Goal: Task Accomplishment & Management: Use online tool/utility

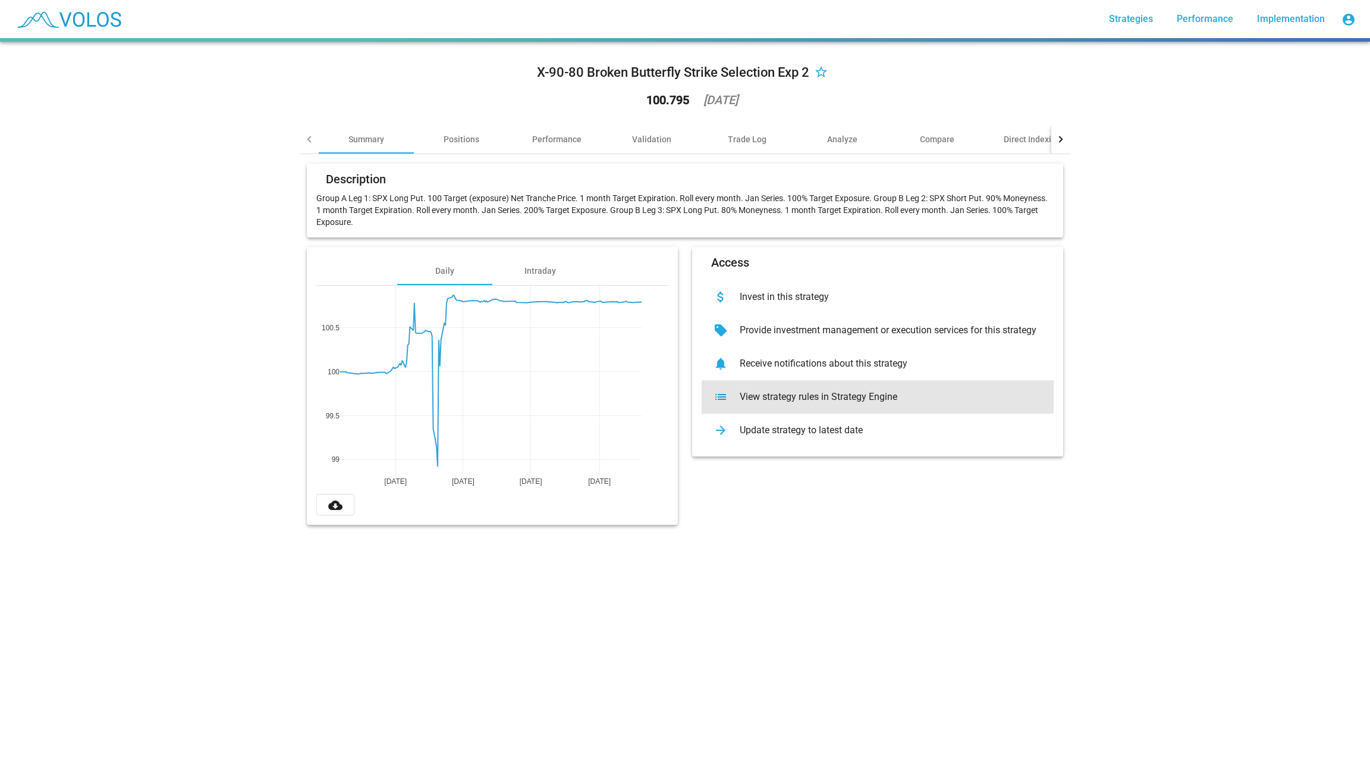
click at [826, 391] on div "View strategy rules in Strategy Engine" at bounding box center [887, 397] width 314 height 12
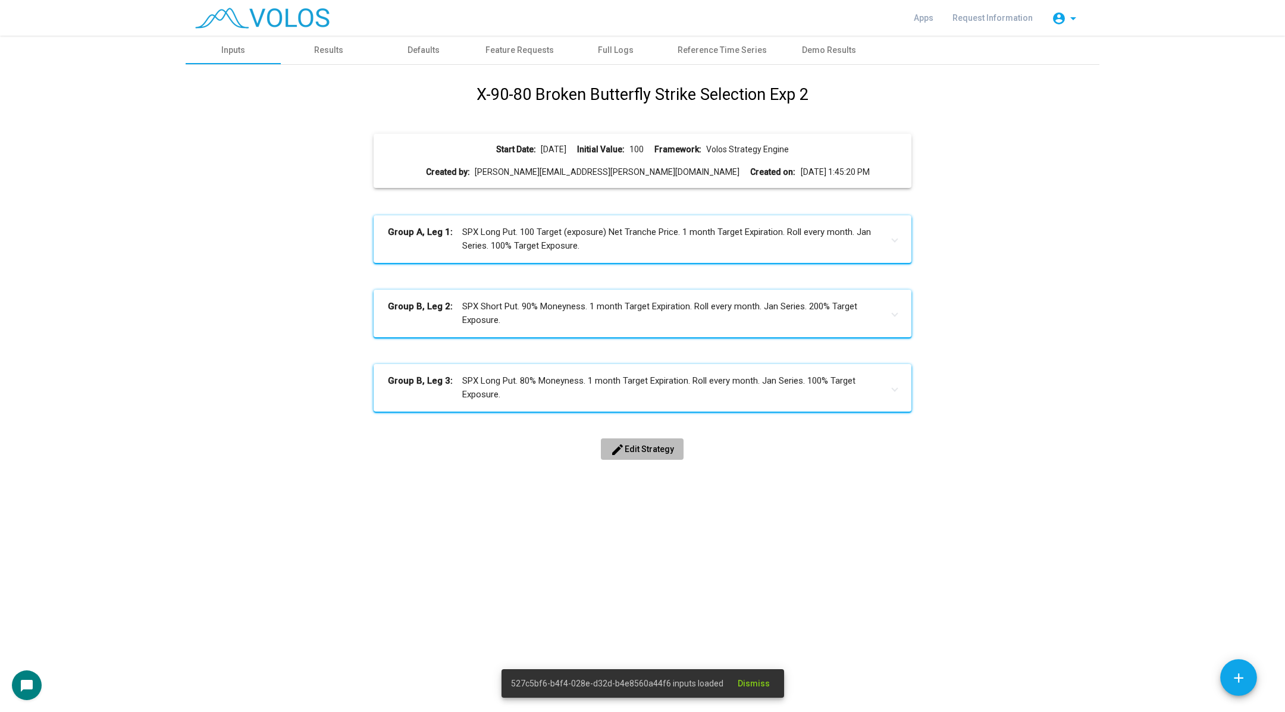
click at [627, 446] on span "edit Edit Strategy" at bounding box center [642, 449] width 64 height 10
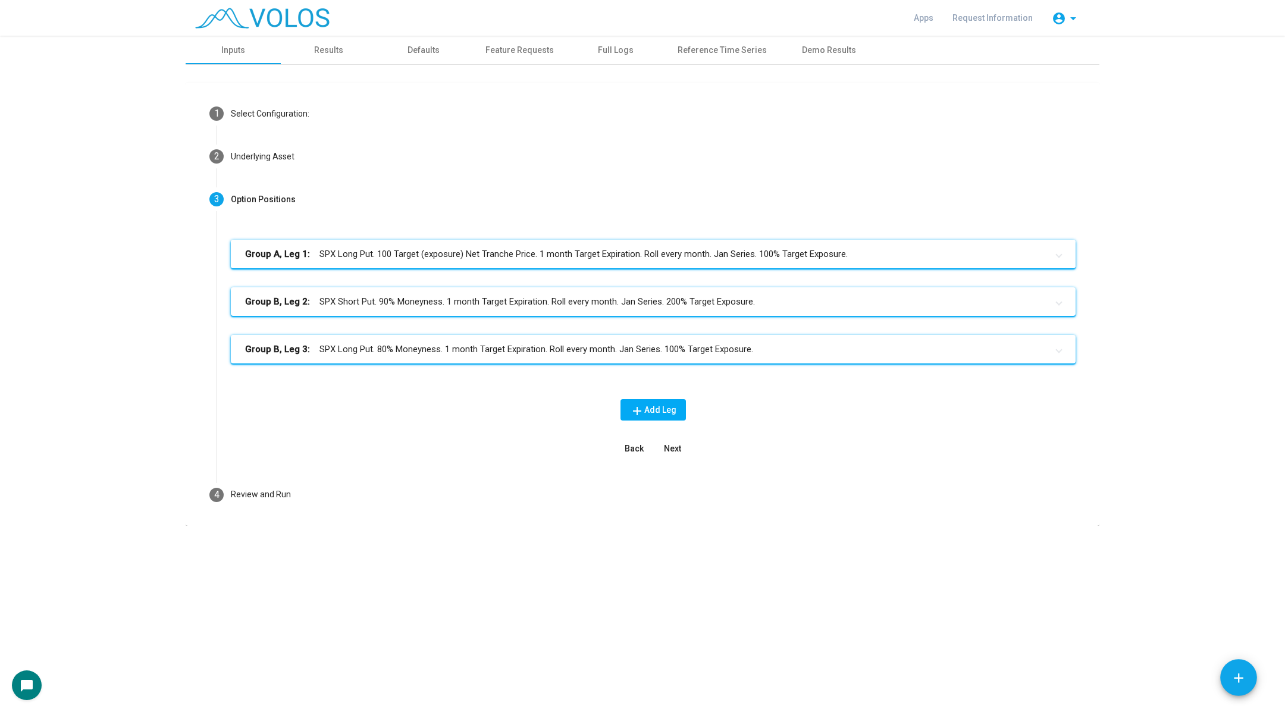
click at [488, 262] on mat-expansion-panel-header "Group A, Leg 1: SPX Long Put. 100 Target (exposure) Net Tranche Price. 1 month …" at bounding box center [653, 254] width 845 height 29
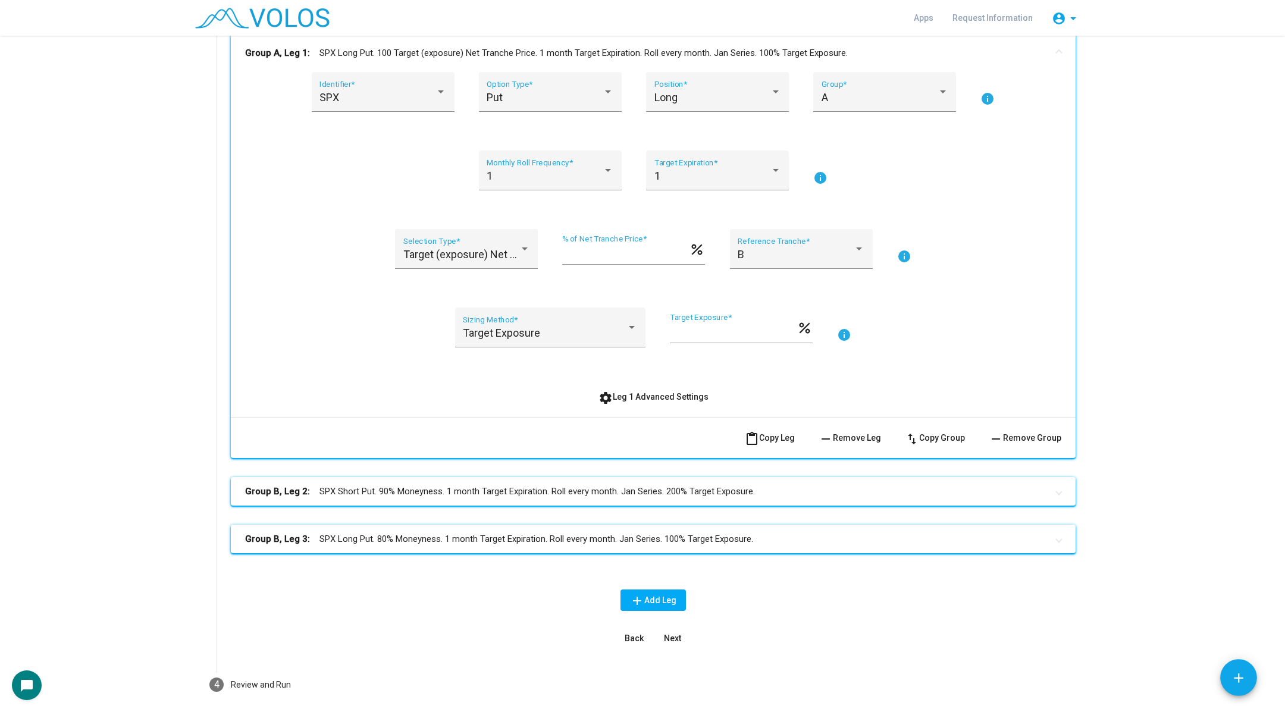
scroll to position [256, 0]
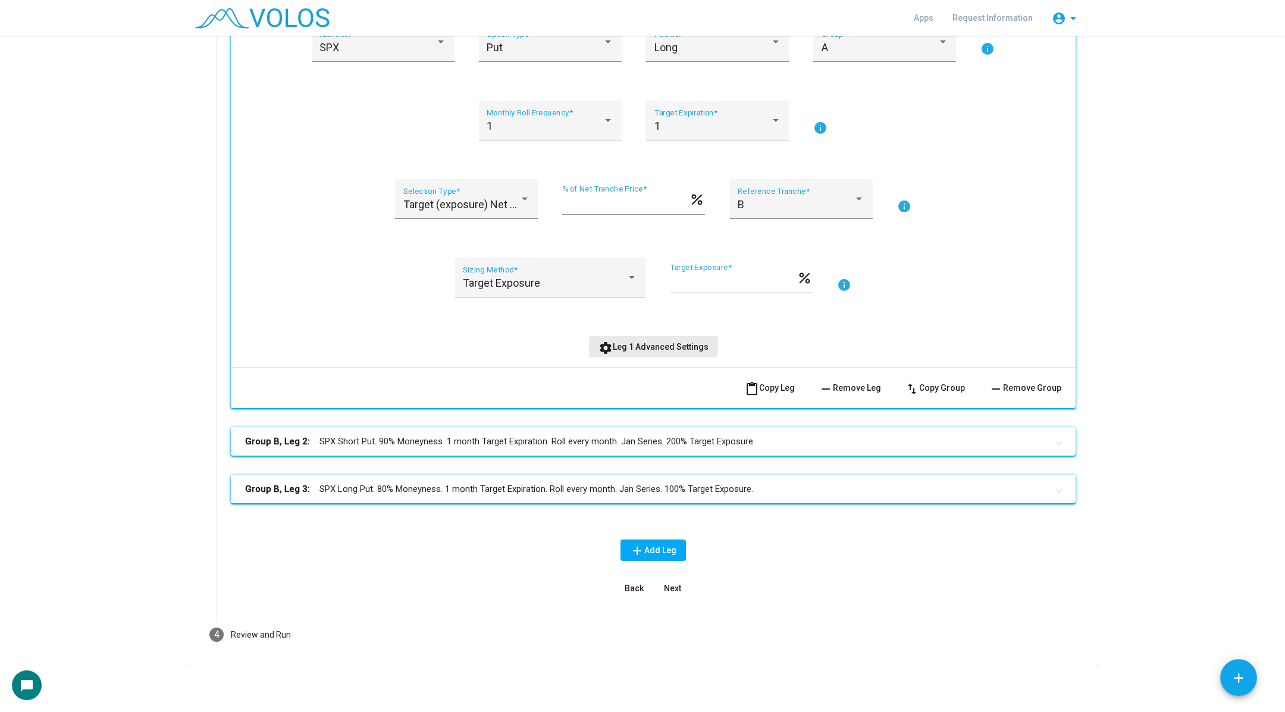
click at [641, 339] on button "settings Leg 1 Advanced Settings" at bounding box center [653, 346] width 129 height 21
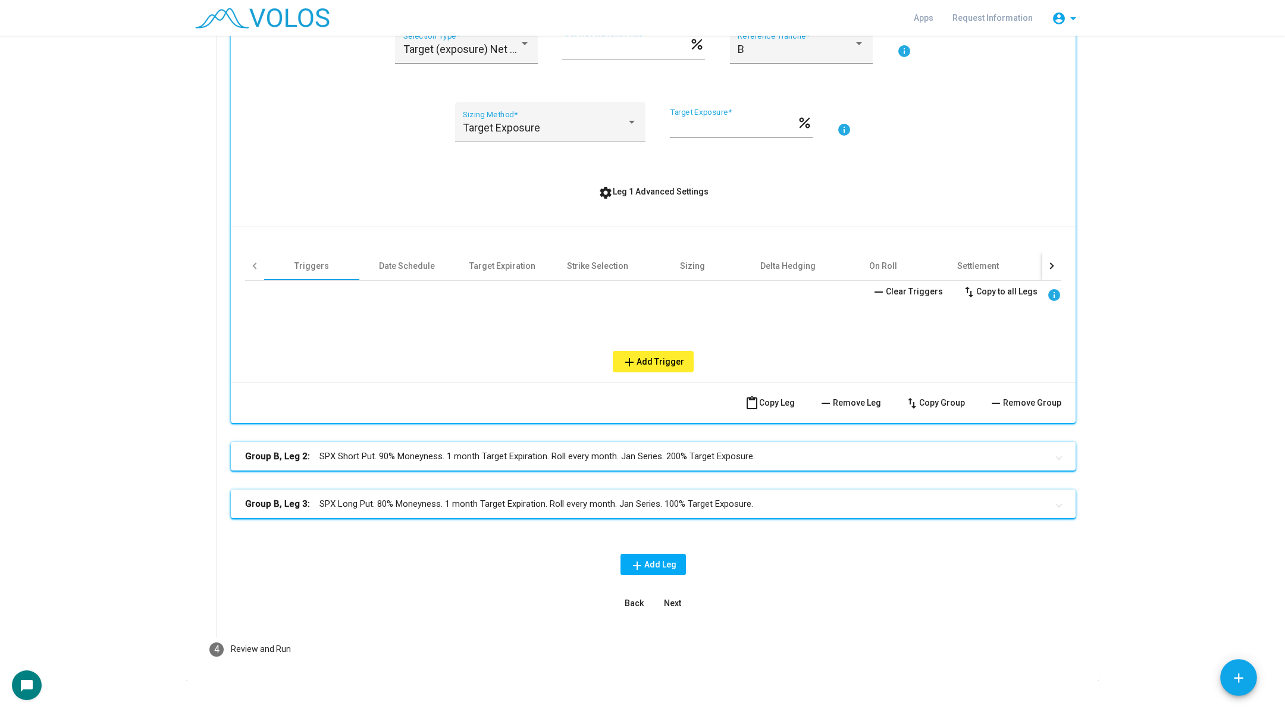
scroll to position [421, 0]
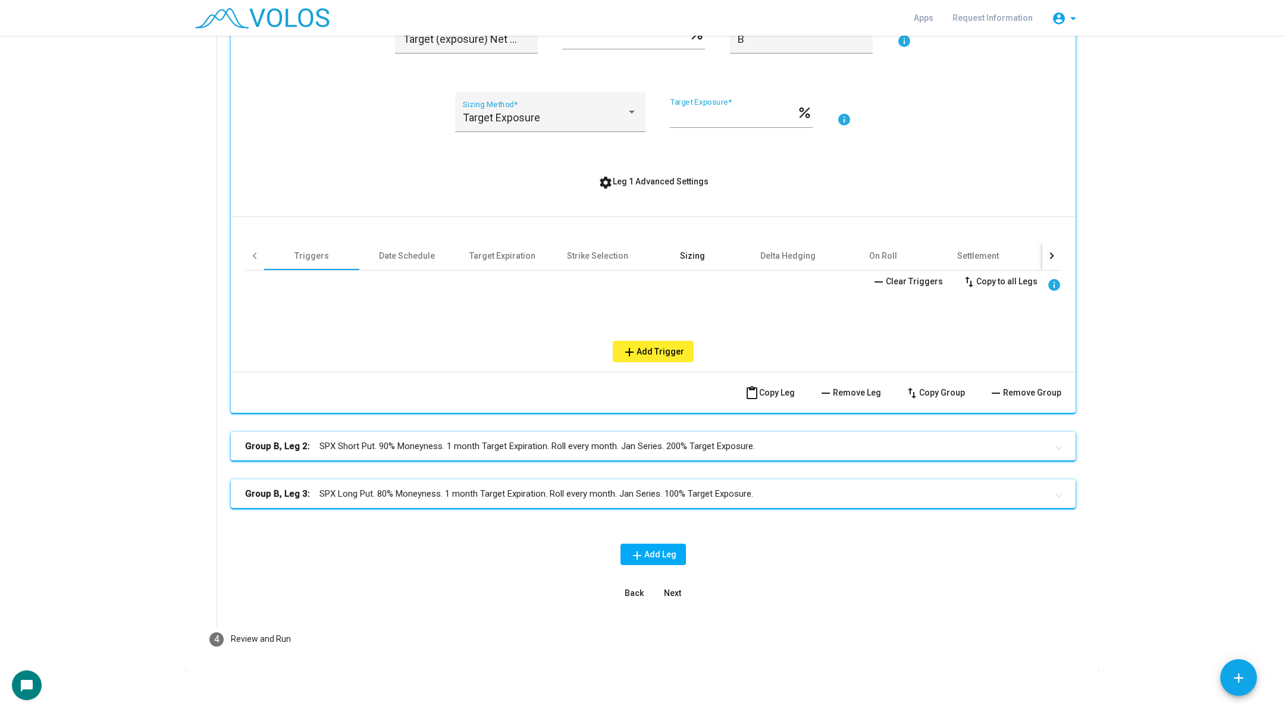
click at [736, 259] on div "Sizing" at bounding box center [692, 255] width 95 height 29
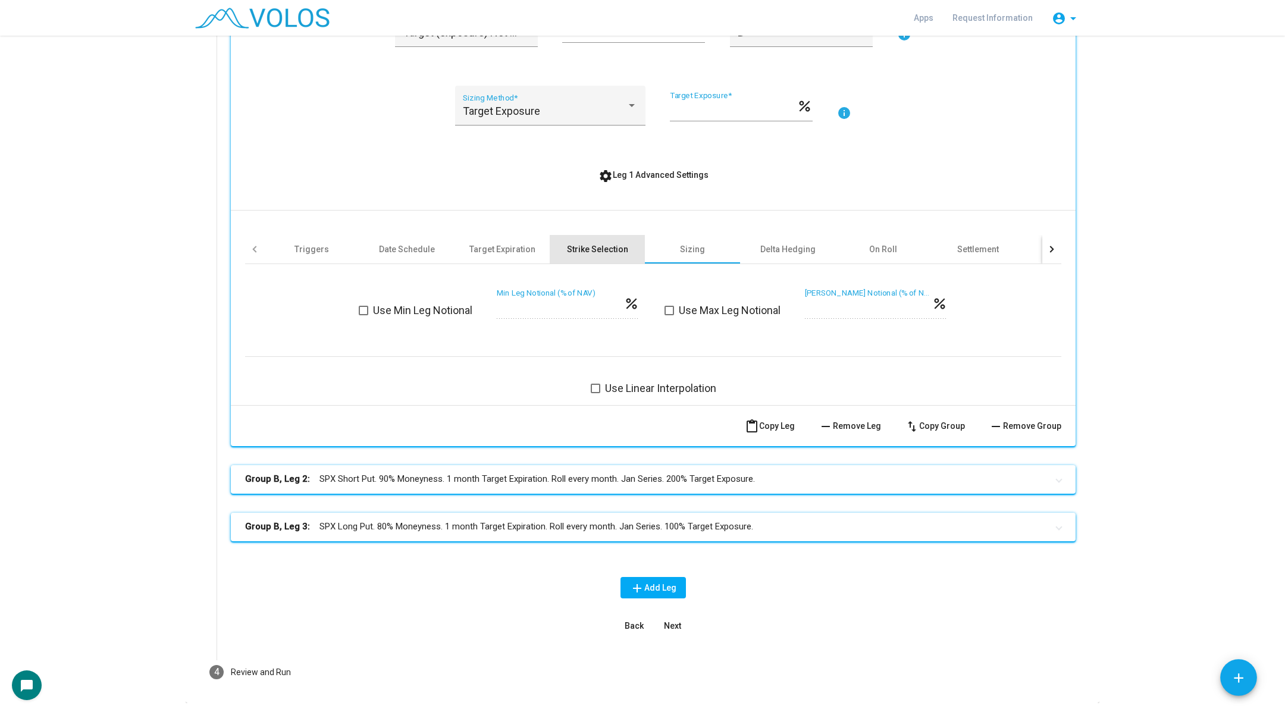
click at [620, 253] on div "Strike Selection" at bounding box center [597, 249] width 61 height 12
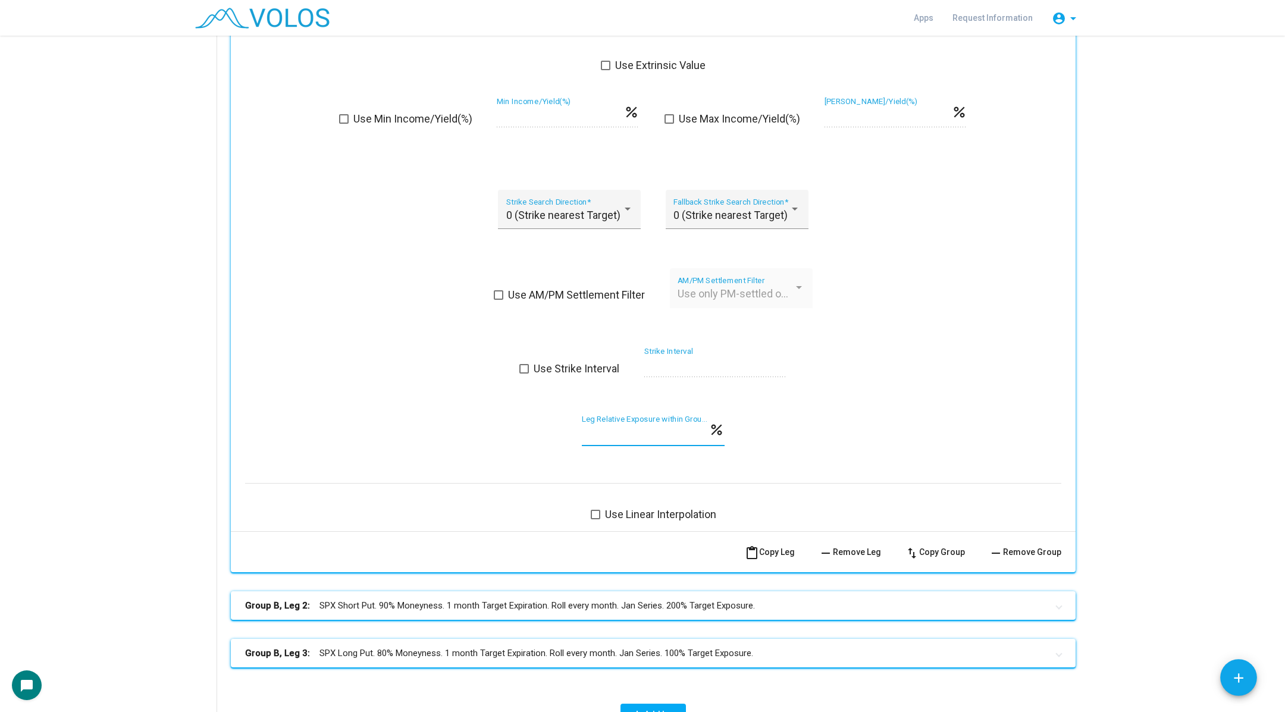
scroll to position [0, 0]
drag, startPoint x: 622, startPoint y: 435, endPoint x: 564, endPoint y: 432, distance: 58.4
click at [564, 432] on div "*** Leg Relative Exposure within Group/Tranche * percent" at bounding box center [653, 437] width 816 height 44
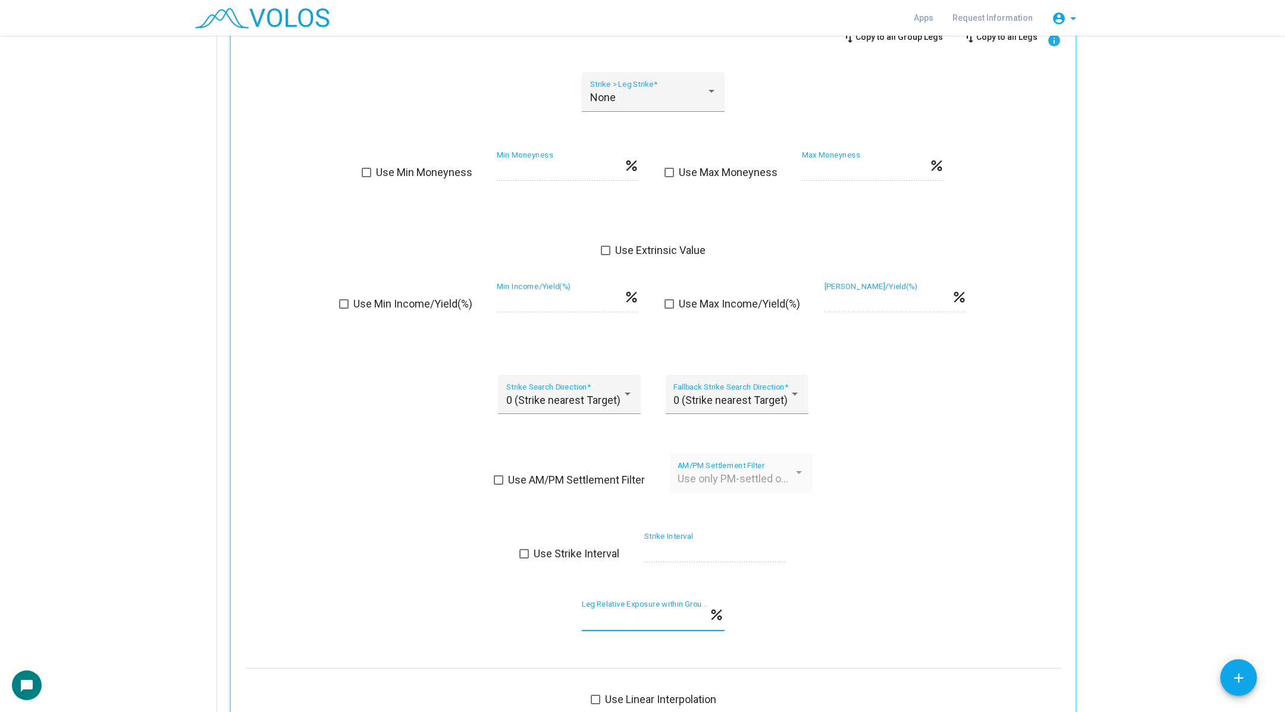
scroll to position [991, 0]
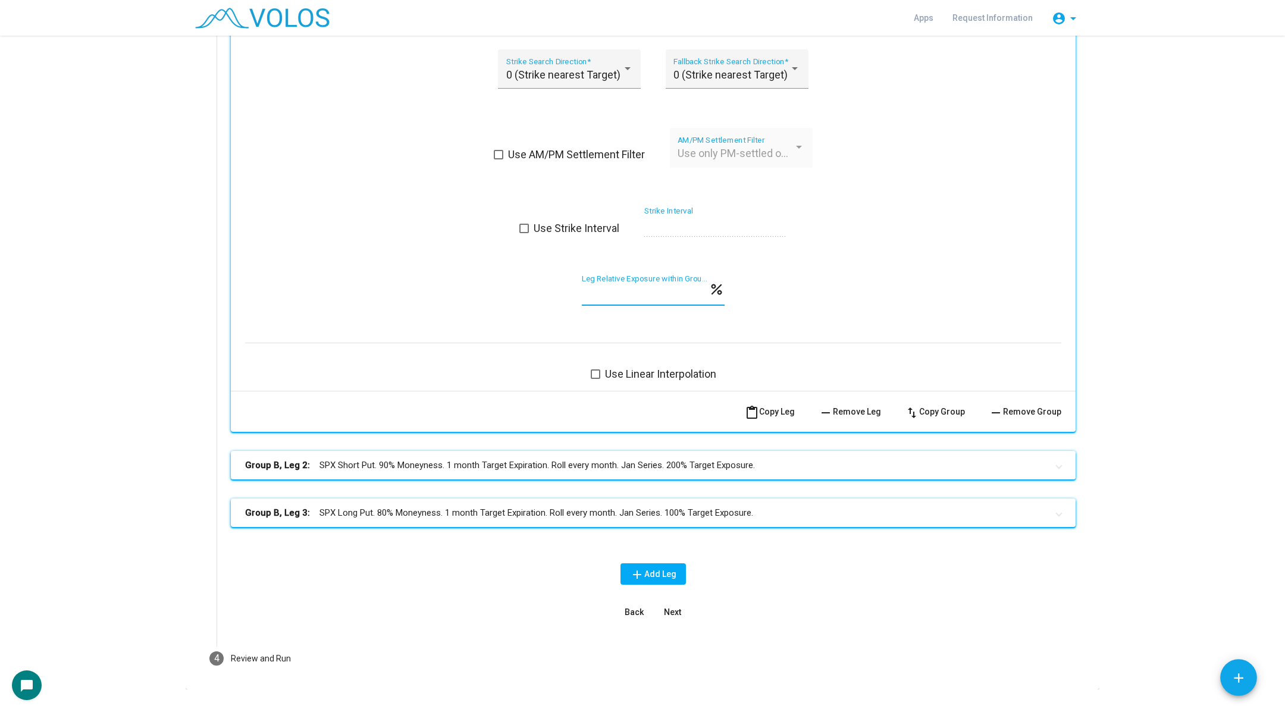
click at [701, 464] on mat-panel-title "Group B, Leg 2: SPX Short Put. 90% Moneyness. 1 month Target Expiration. Roll e…" at bounding box center [646, 466] width 802 height 14
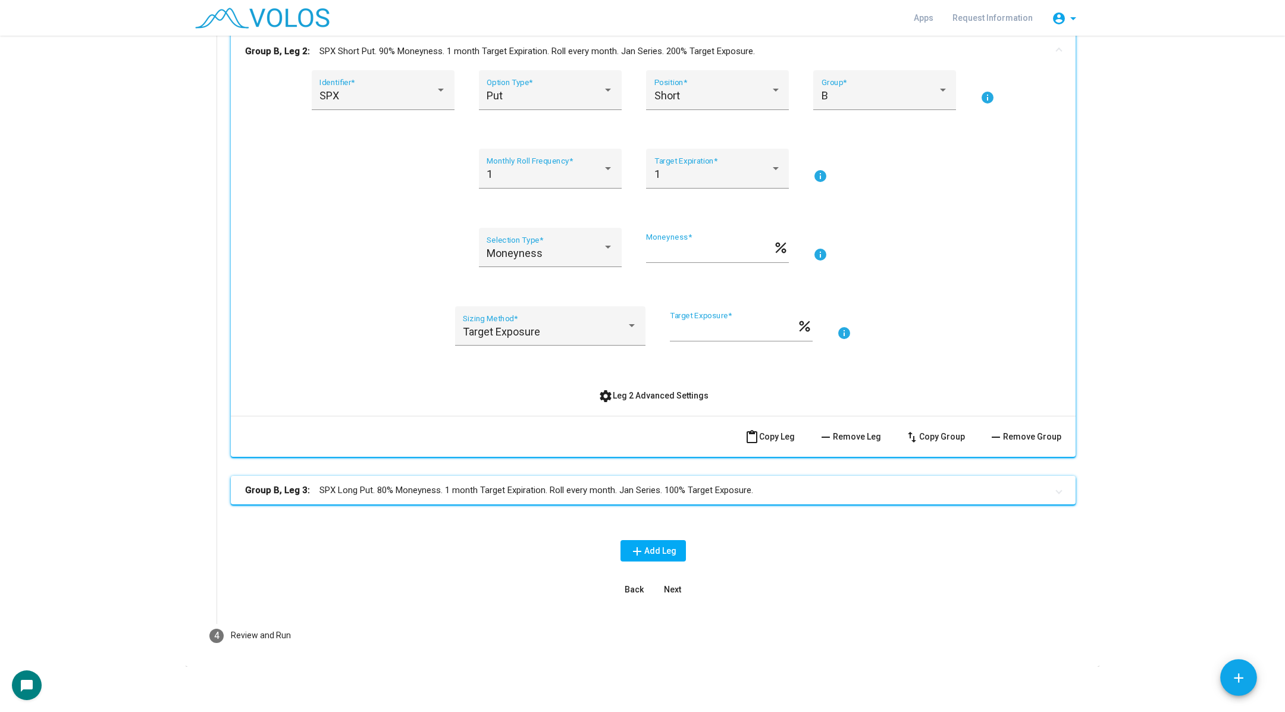
click at [660, 398] on span "settings Leg 2 Advanced Settings" at bounding box center [653, 396] width 110 height 10
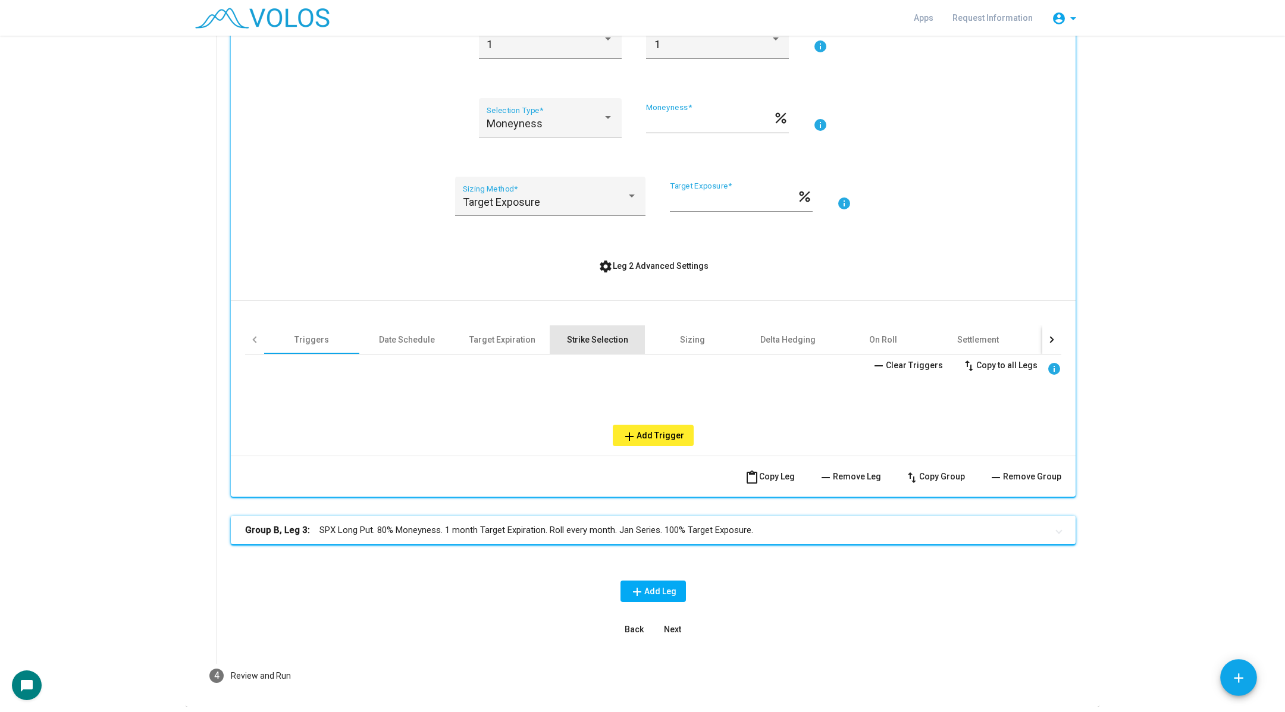
click at [613, 340] on div "Strike Selection" at bounding box center [597, 340] width 61 height 12
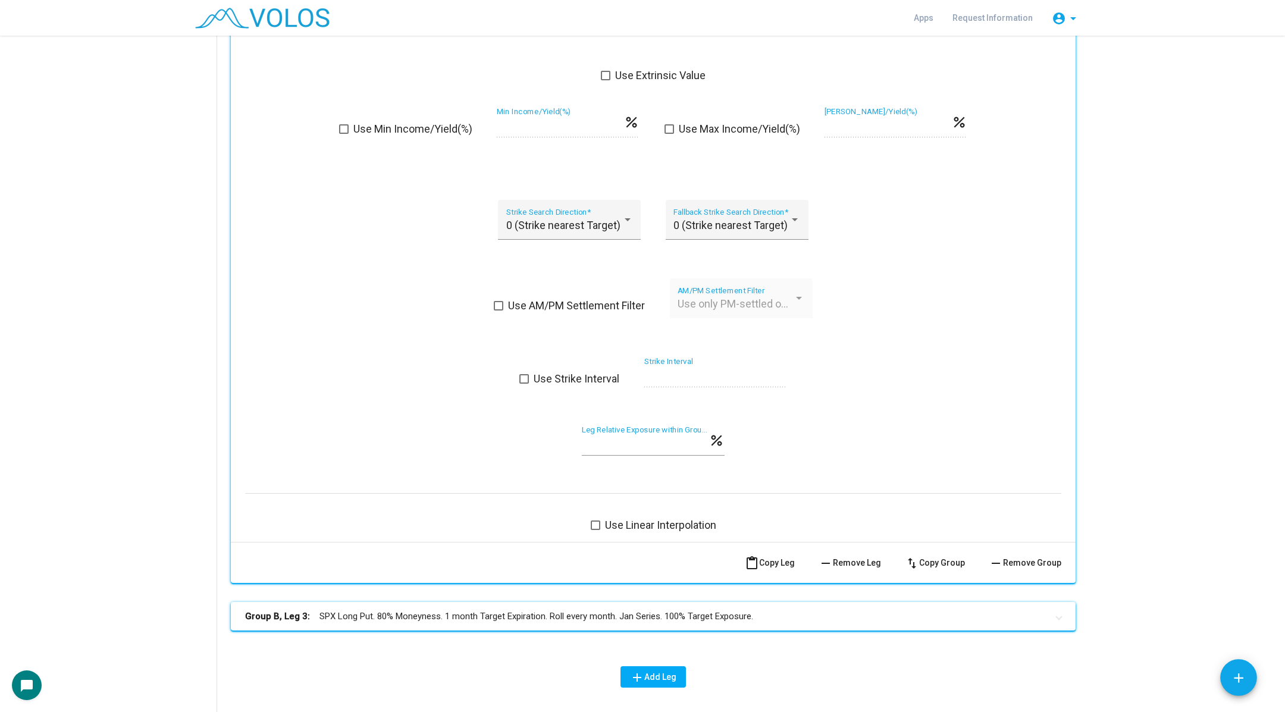
scroll to position [2082, 0]
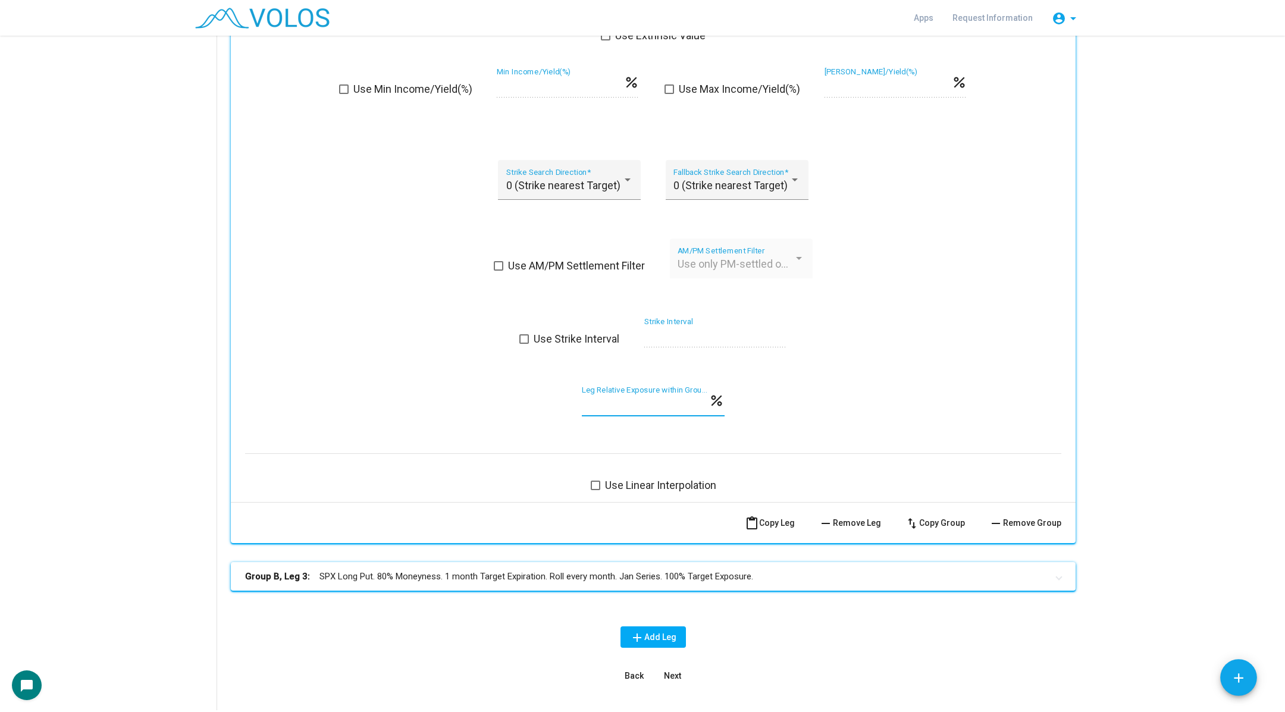
drag, startPoint x: 620, startPoint y: 403, endPoint x: 551, endPoint y: 404, distance: 68.4
click at [551, 404] on div "*** Leg Relative Exposure within Group/Tranche * percent" at bounding box center [653, 407] width 816 height 44
type input "*"
type input "***"
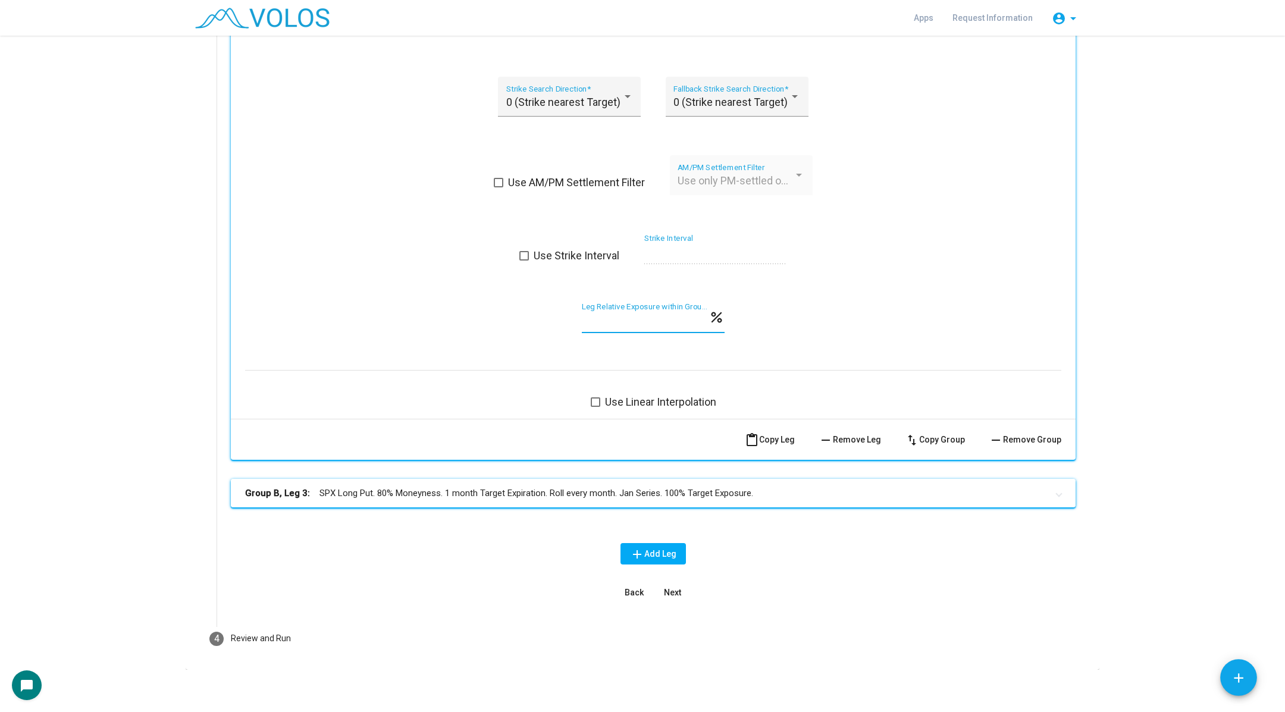
click at [627, 490] on mat-panel-title "Group B, Leg 3: SPX Long Put. 80% Moneyness. 1 month Target Expiration. Roll ev…" at bounding box center [646, 494] width 802 height 14
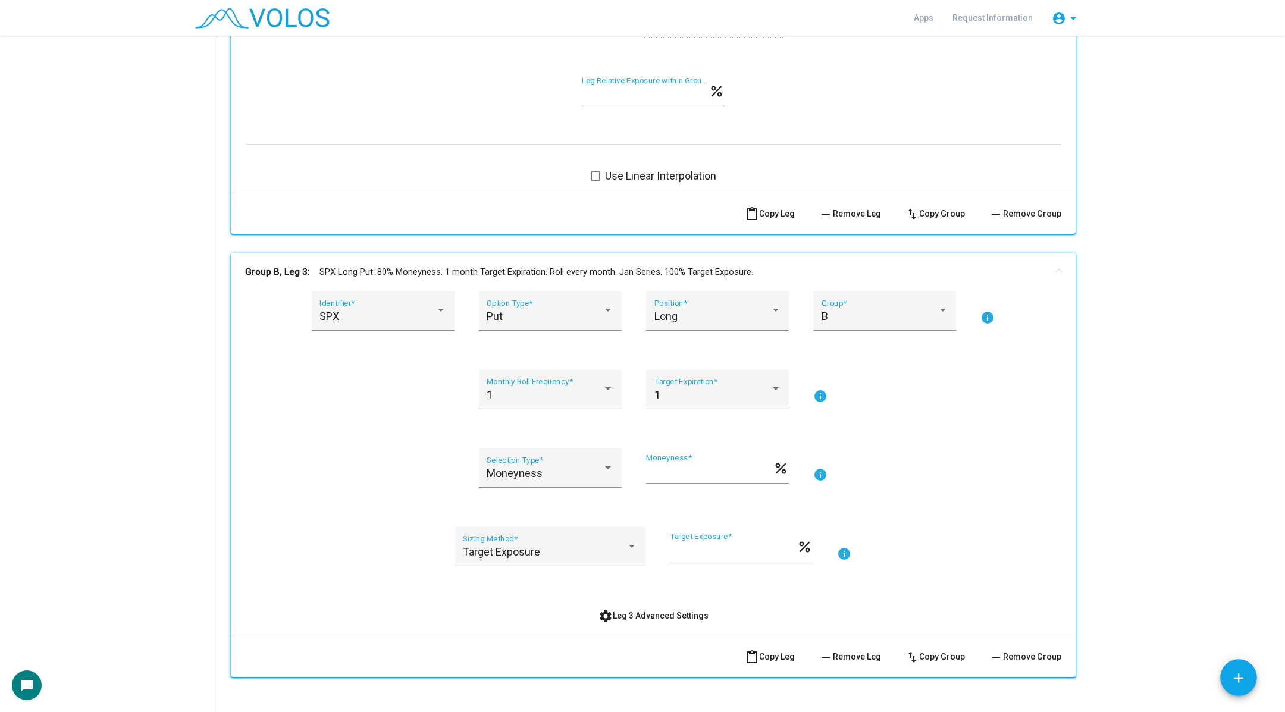
scroll to position [2564, 0]
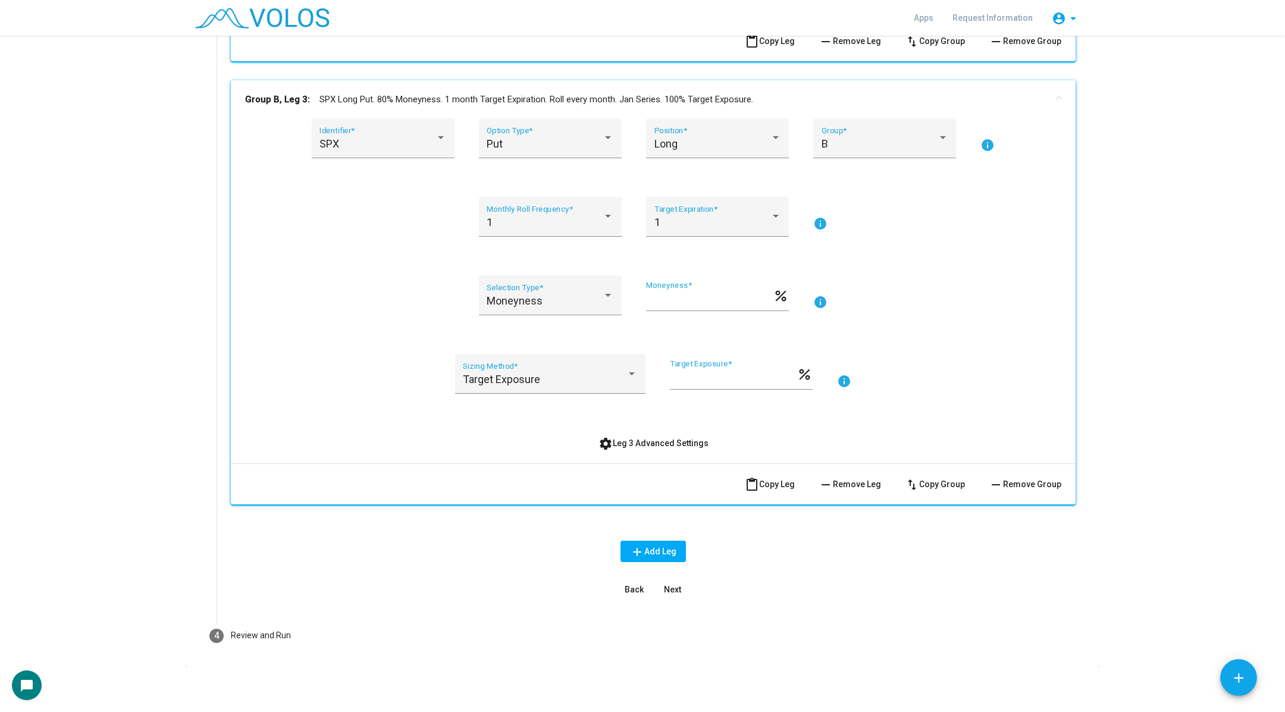
click at [626, 448] on button "settings Leg 3 Advanced Settings" at bounding box center [653, 442] width 129 height 21
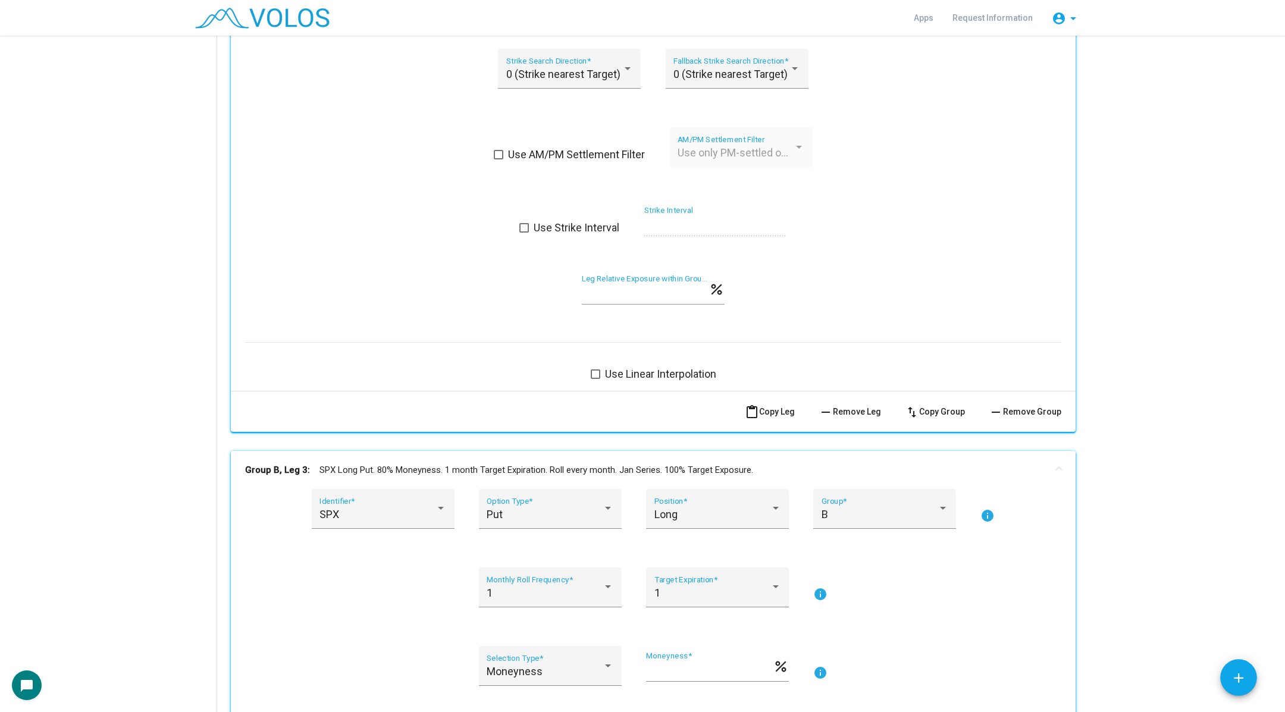
click at [604, 463] on mat-panel-title "Group B, Leg 3: SPX Long Put. 80% Moneyness. 1 month Target Expiration. Roll ev…" at bounding box center [646, 470] width 802 height 14
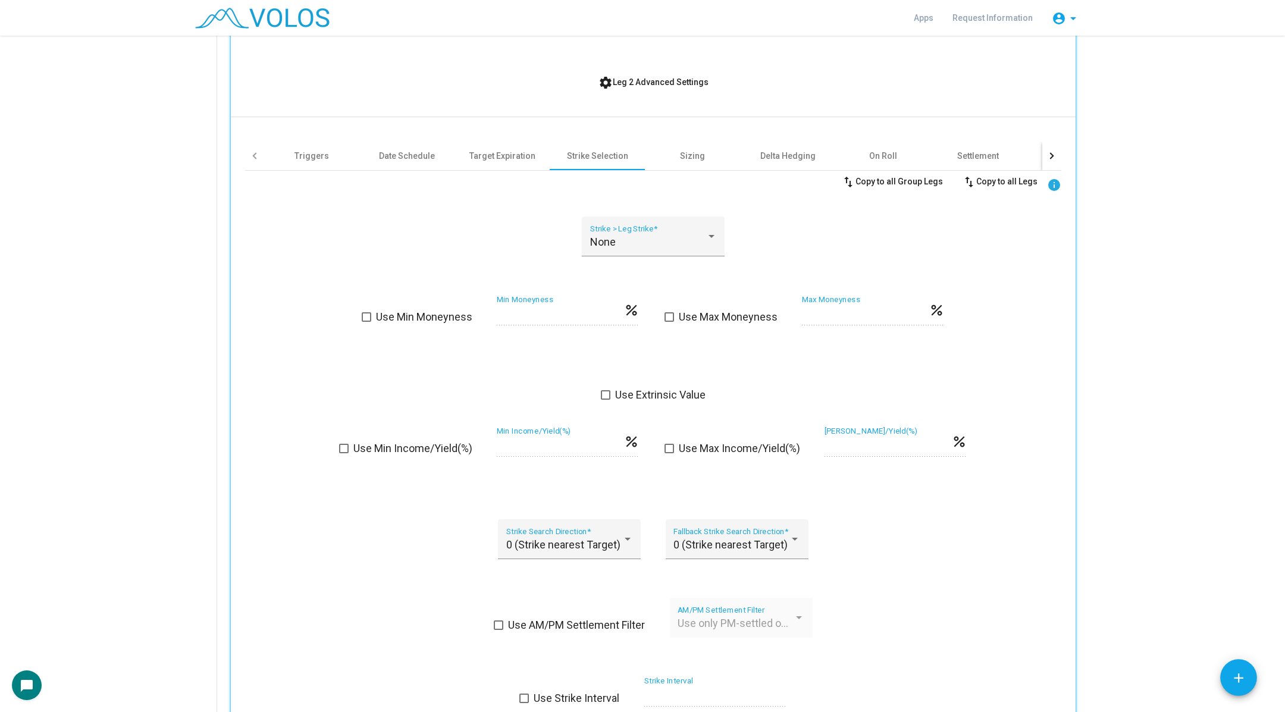
click at [649, 79] on span "settings Leg 2 Advanced Settings" at bounding box center [653, 82] width 110 height 10
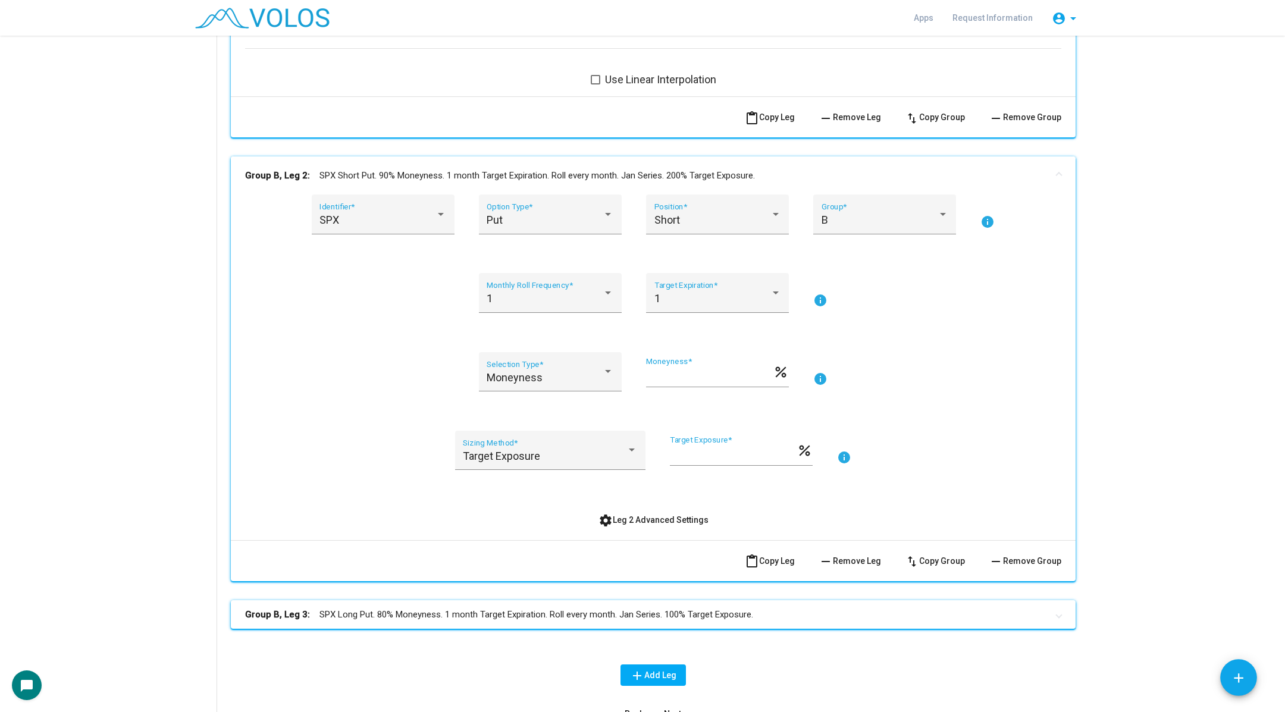
click at [629, 162] on mat-expansion-panel-header "Group B, Leg 2: SPX Short Put. 90% Moneyness. 1 month Target Expiration. Roll e…" at bounding box center [653, 175] width 845 height 38
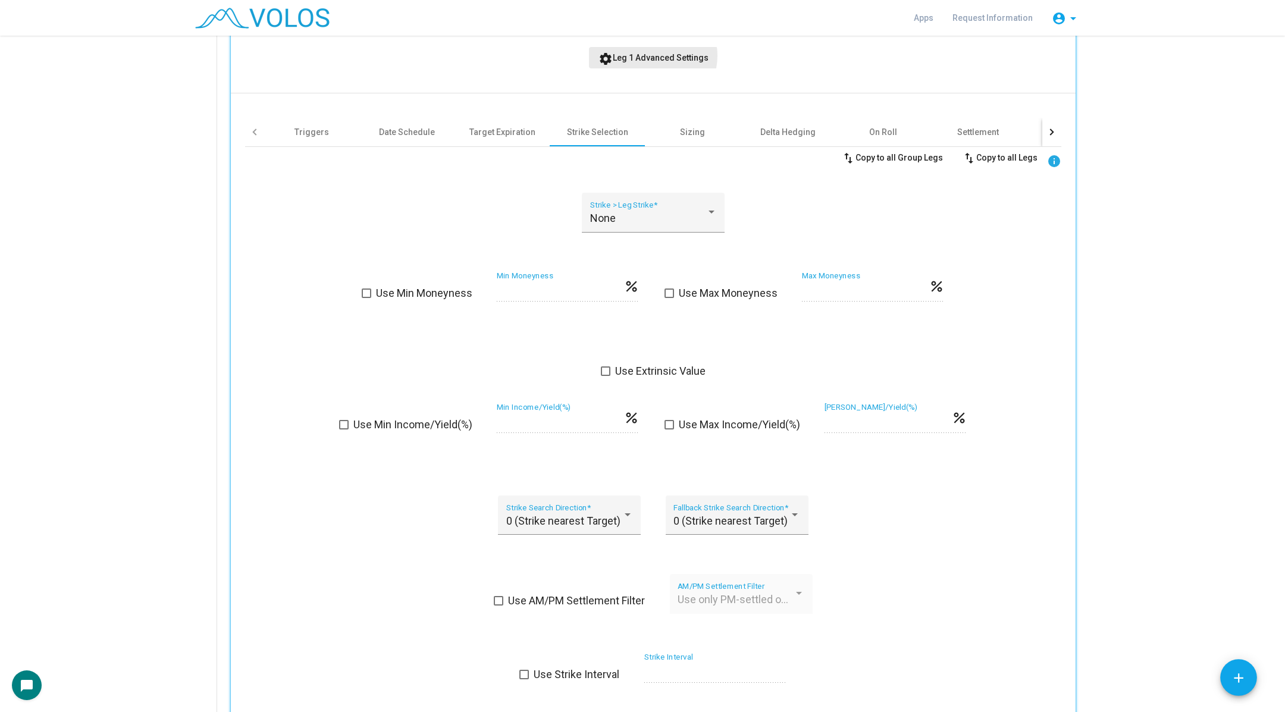
click at [651, 55] on span "settings Leg 1 Advanced Settings" at bounding box center [653, 58] width 110 height 10
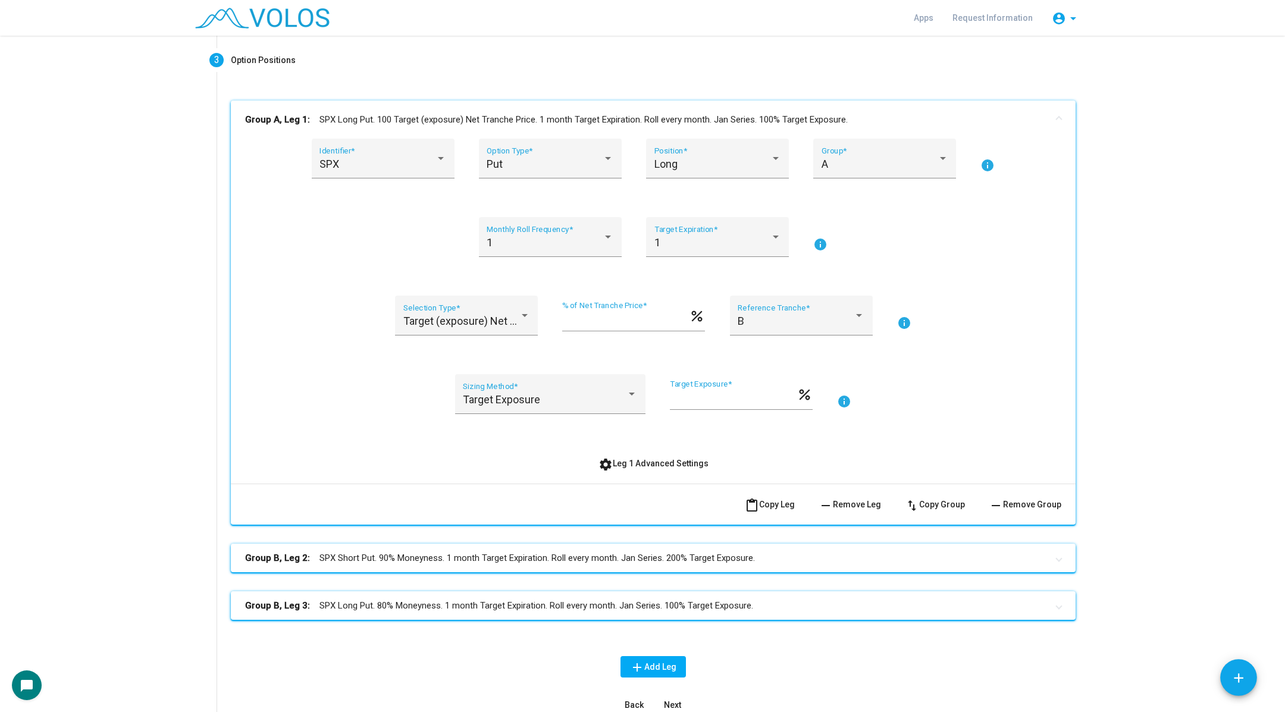
scroll to position [0, 0]
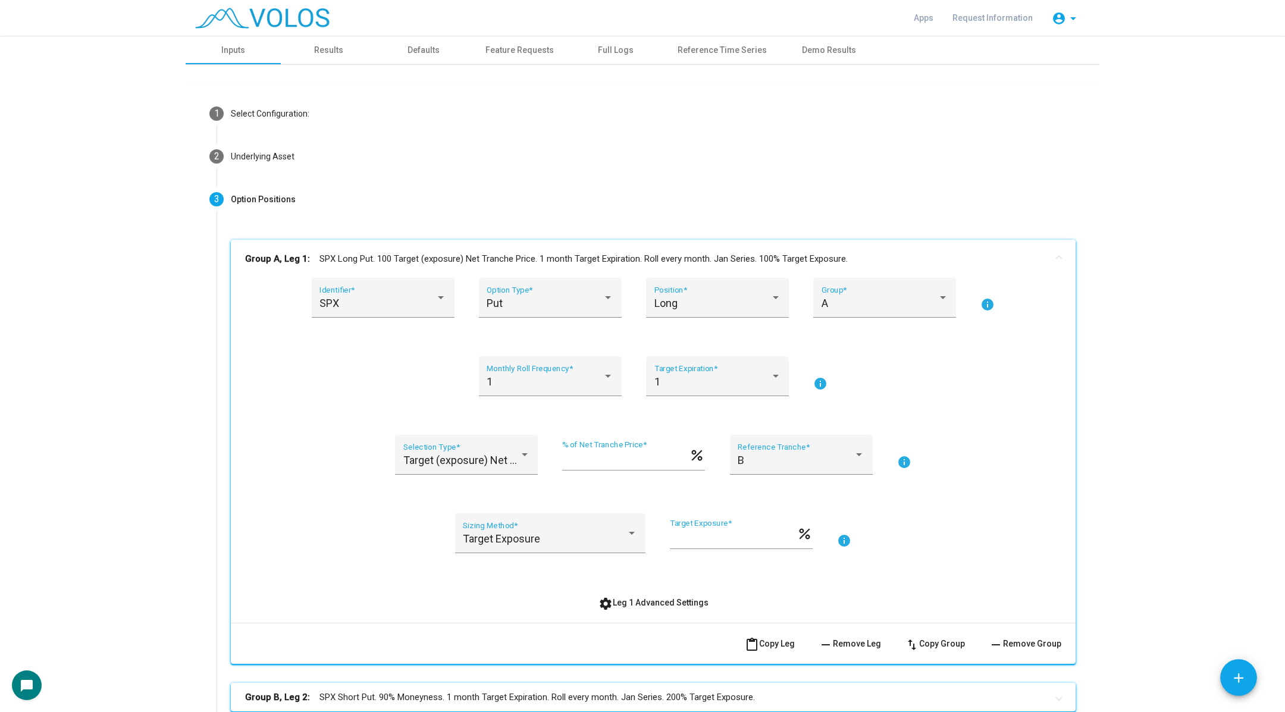
click at [653, 253] on mat-panel-title "Group A, Leg 1: SPX Long Put. 100 Target (exposure) Net Tranche Price. 1 month …" at bounding box center [646, 259] width 802 height 14
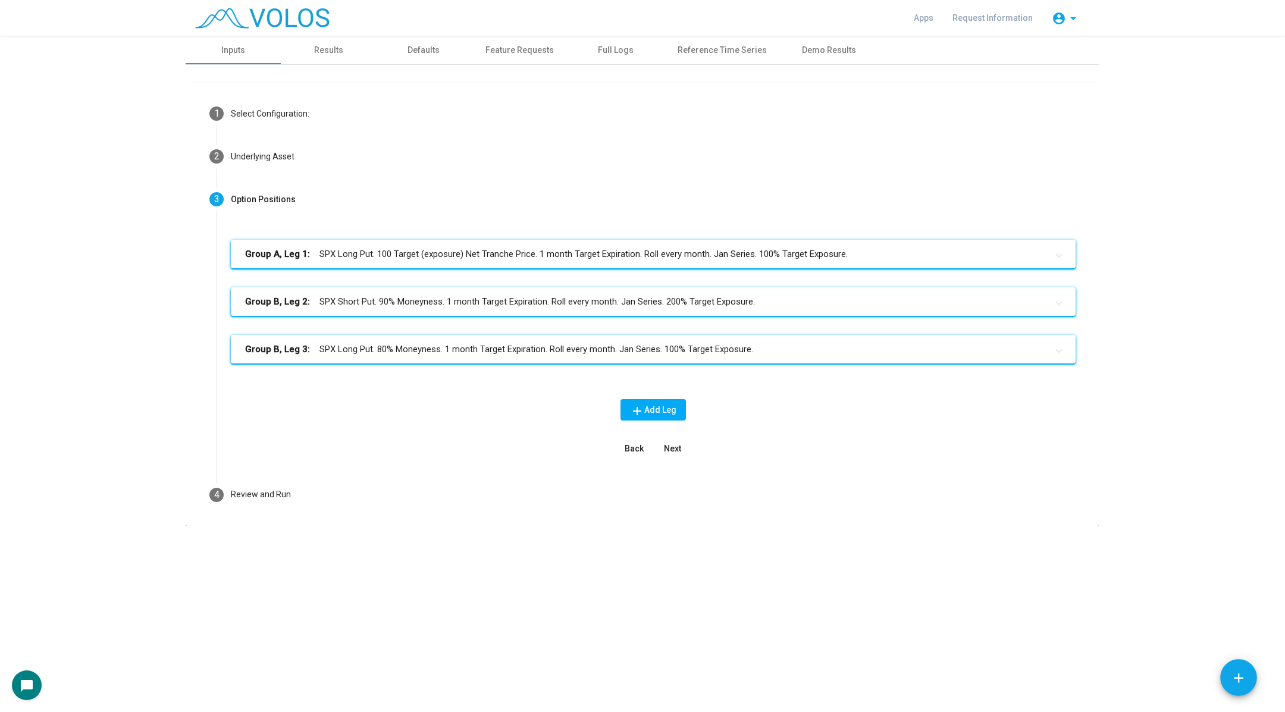
click at [465, 259] on mat-panel-title "Group A, Leg 1: SPX Long Put. 100 Target (exposure) Net Tranche Price. 1 month …" at bounding box center [646, 254] width 802 height 14
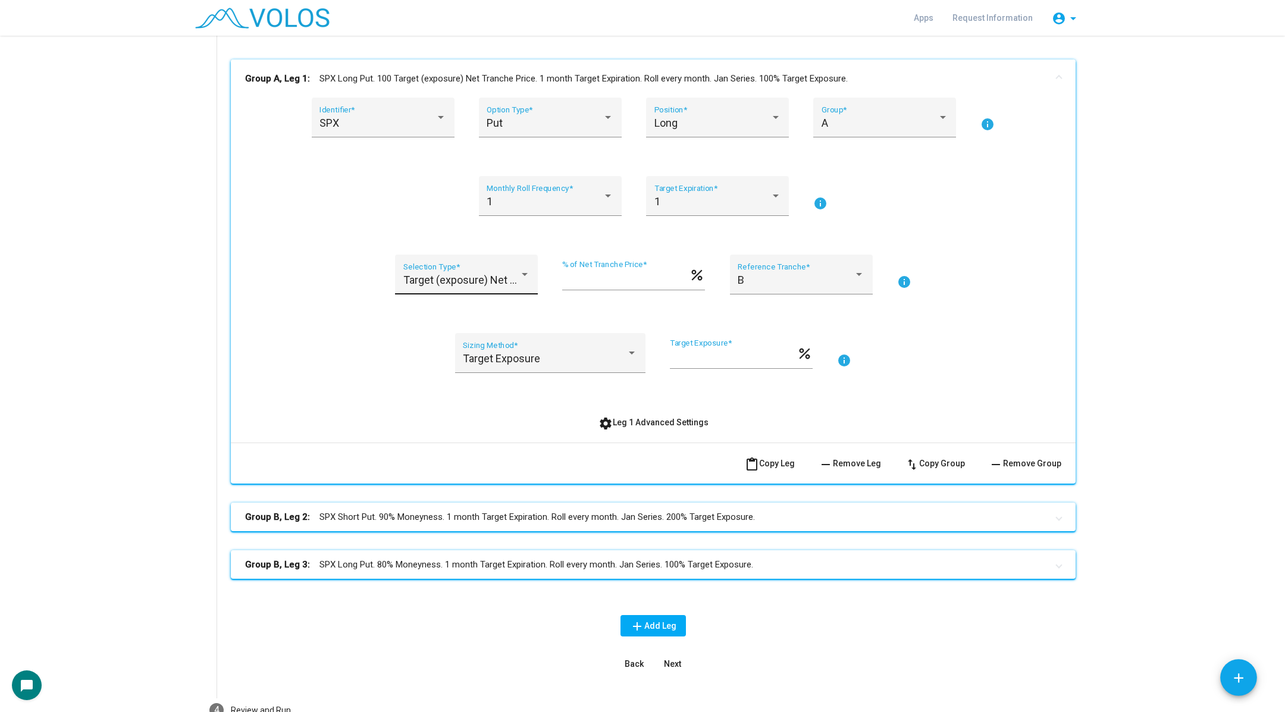
scroll to position [152, 0]
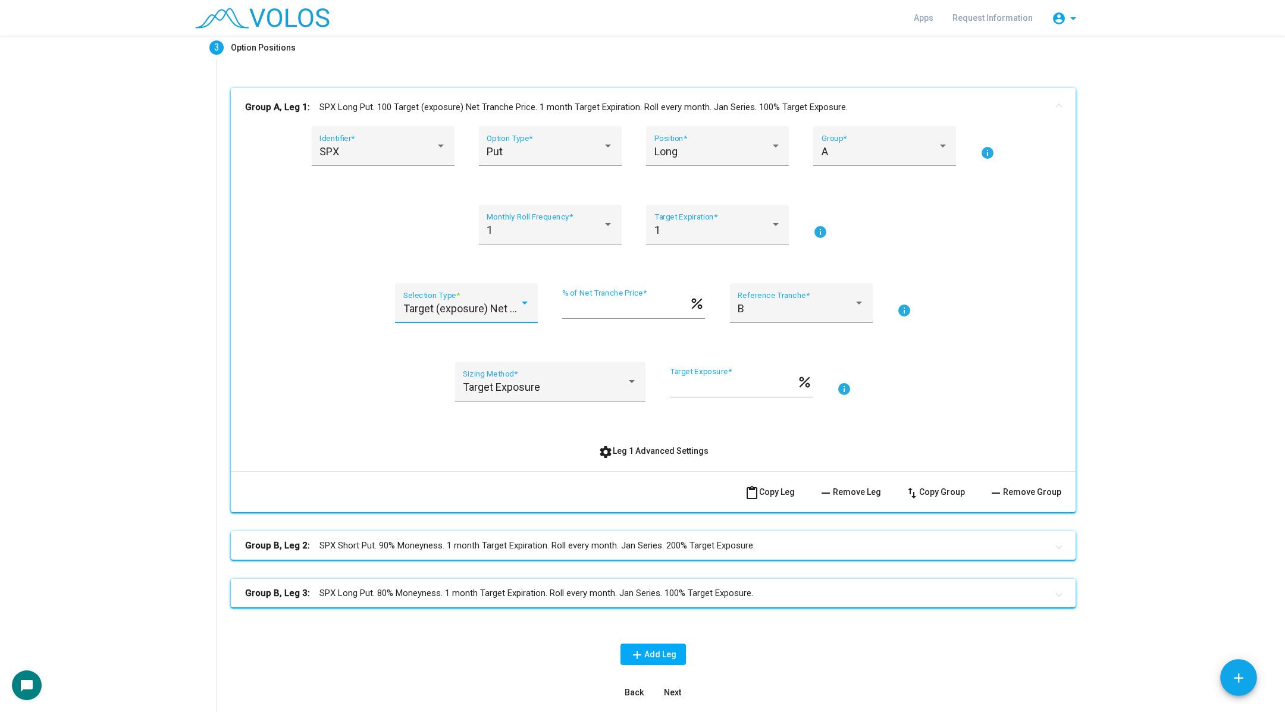
click at [432, 307] on span "Target (exposure) Net Tranche Price" at bounding box center [489, 308] width 172 height 12
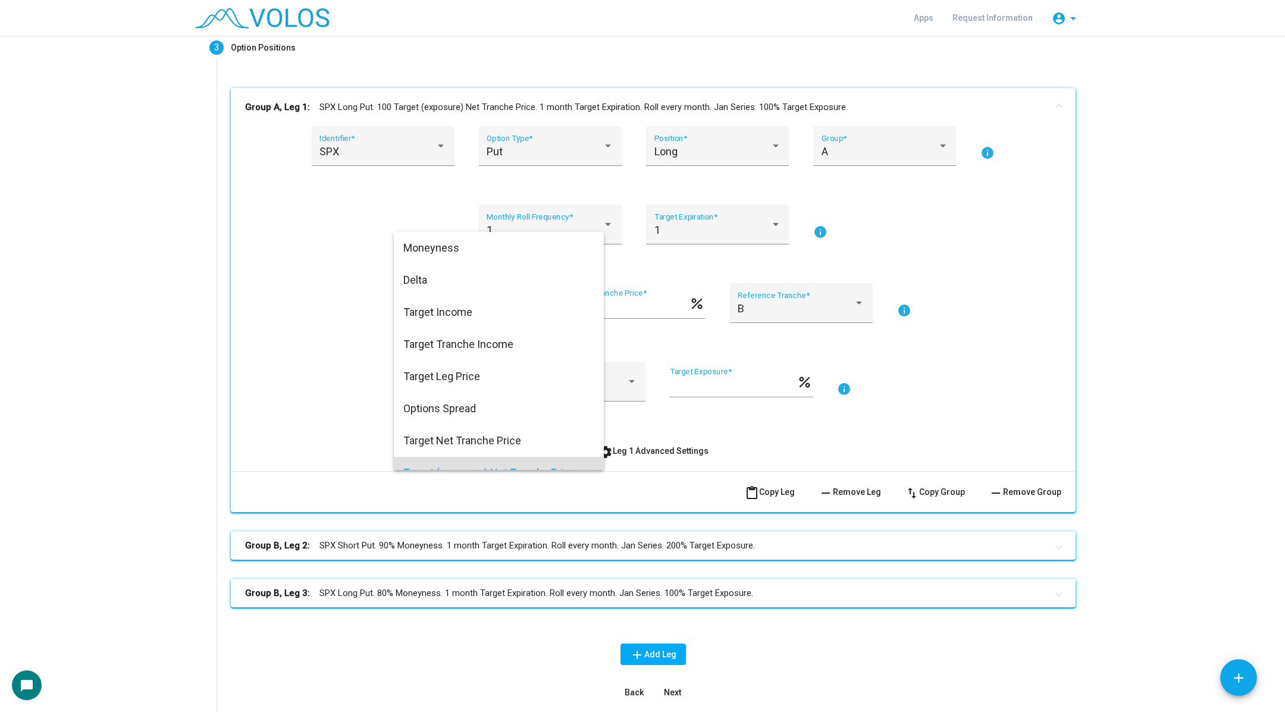
scroll to position [115, 0]
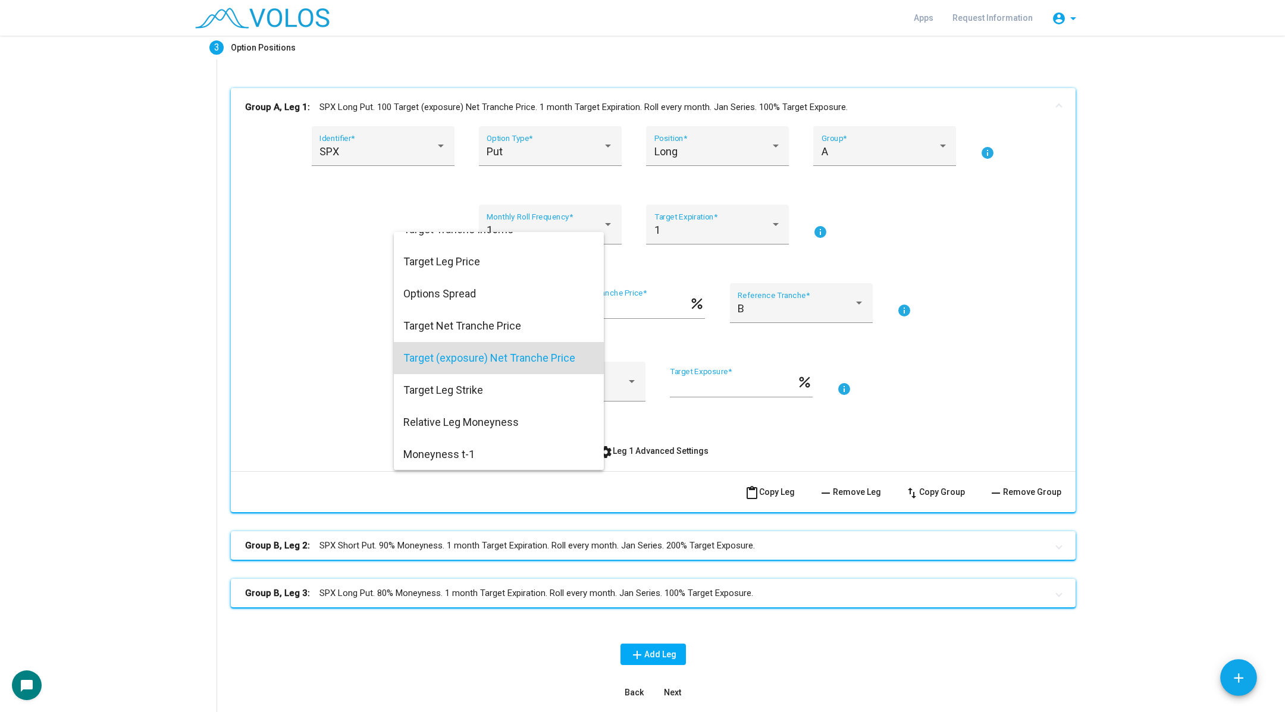
click at [350, 459] on div at bounding box center [642, 356] width 1285 height 712
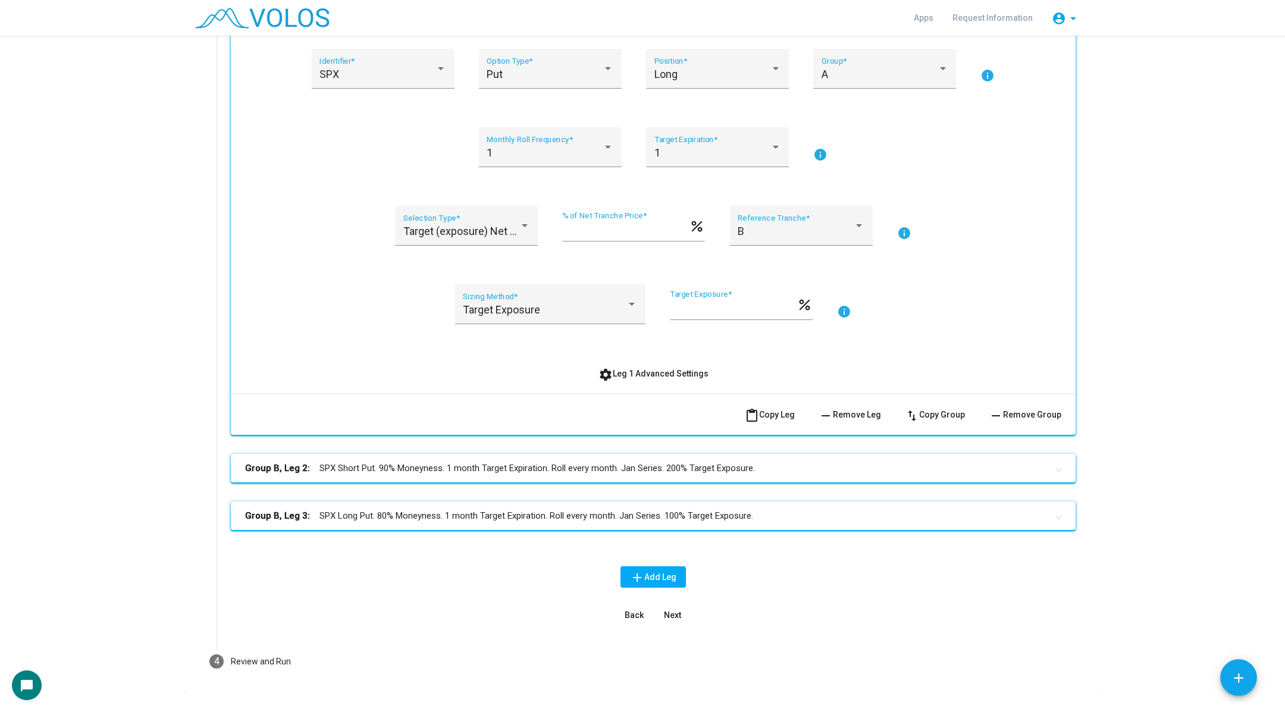
scroll to position [256, 0]
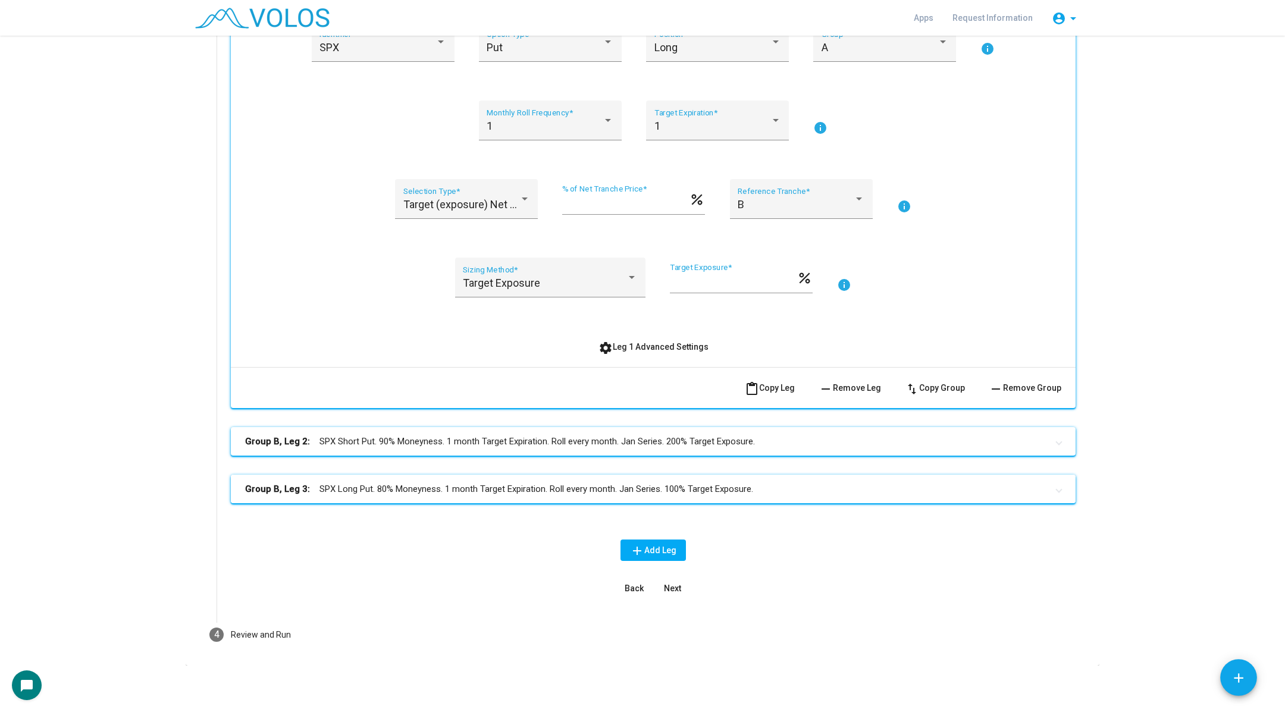
click at [413, 484] on mat-panel-title "Group B, Leg 3: SPX Long Put. 80% Moneyness. 1 month Target Expiration. Roll ev…" at bounding box center [646, 489] width 802 height 14
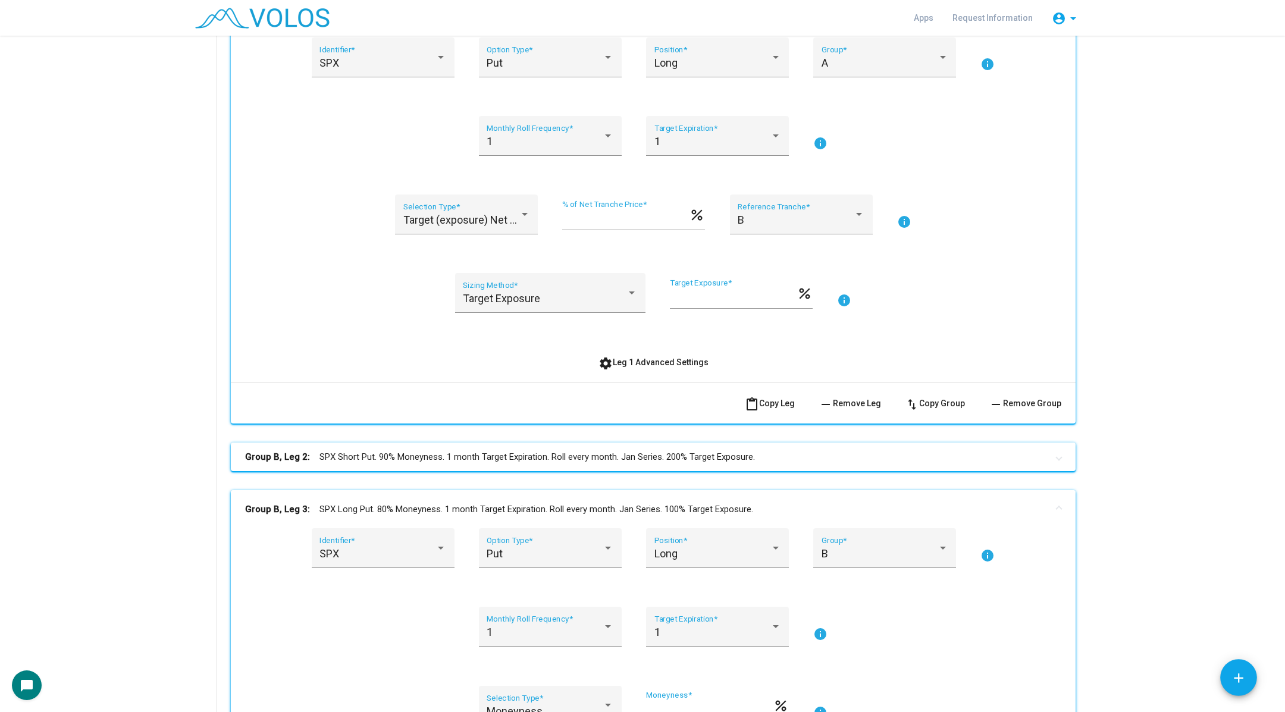
scroll to position [237, 0]
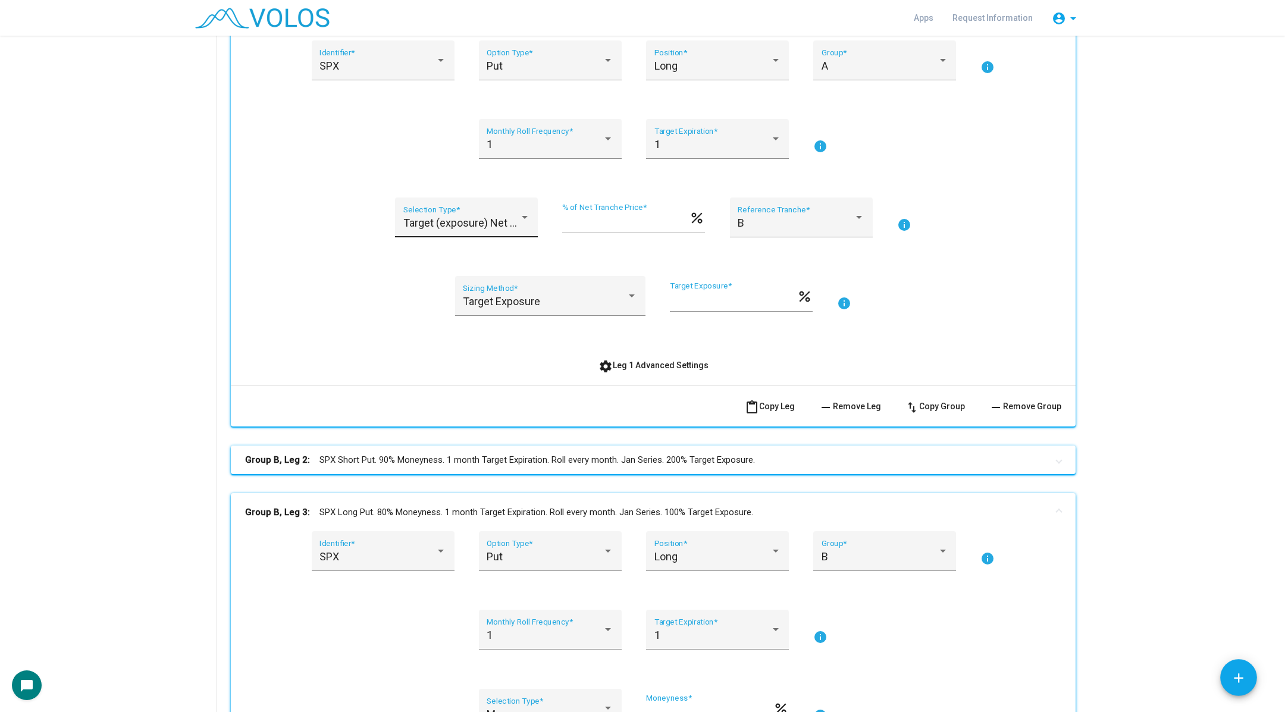
click at [472, 206] on div "Target (exposure) Net Tranche Price Selection Type *" at bounding box center [466, 222] width 127 height 32
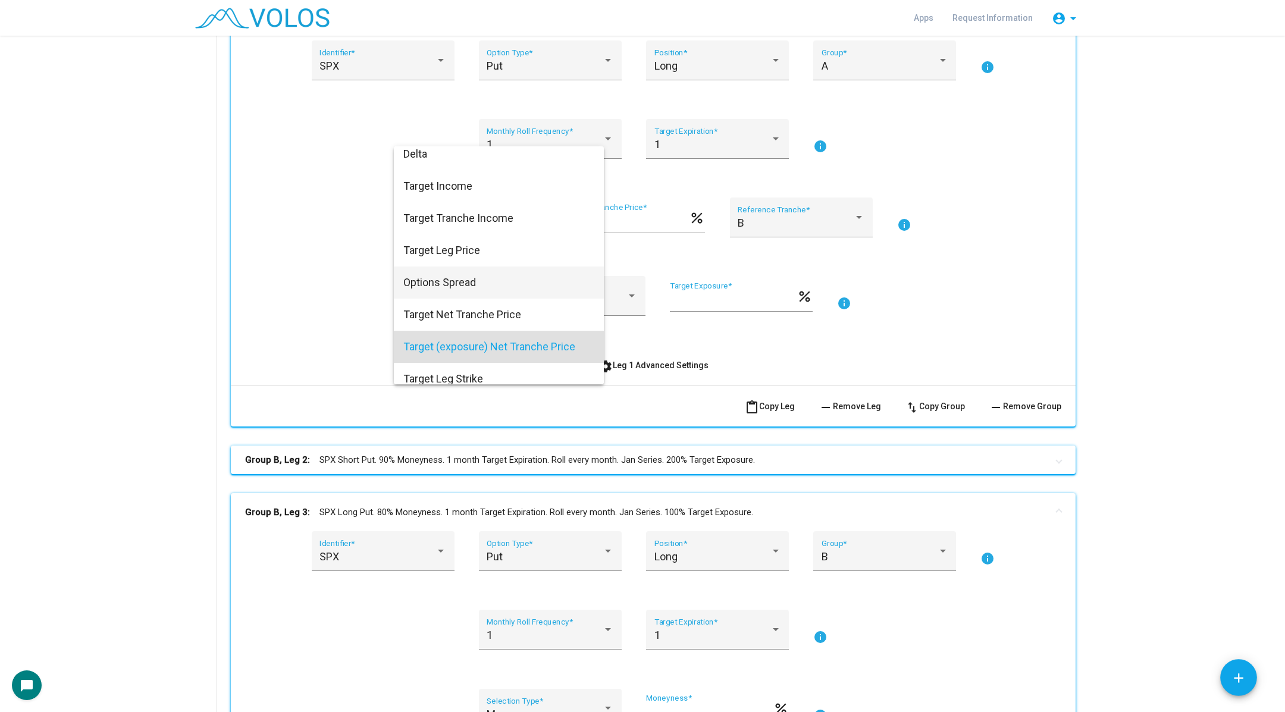
scroll to position [0, 0]
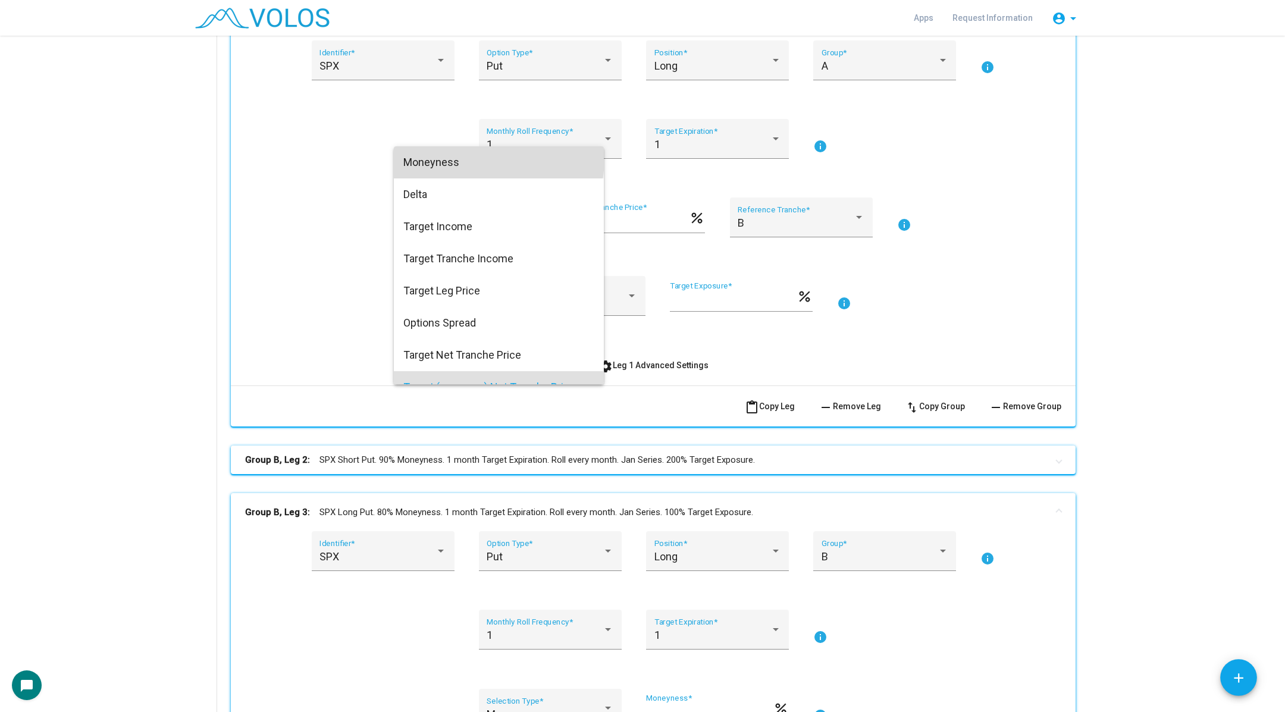
click at [456, 157] on span "Moneyness" at bounding box center [498, 162] width 191 height 32
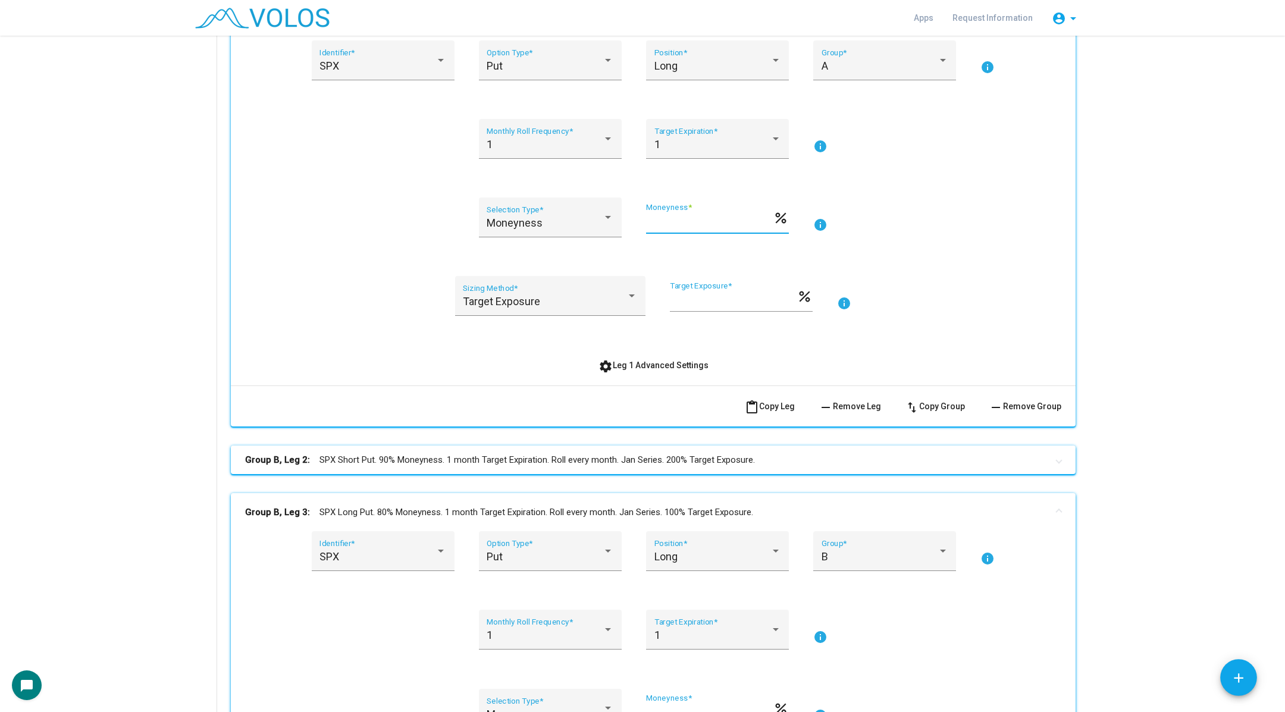
drag, startPoint x: 680, startPoint y: 223, endPoint x: 649, endPoint y: 223, distance: 30.9
click at [649, 223] on input "***" at bounding box center [709, 222] width 127 height 12
click at [520, 210] on div "Moneyness Selection Type *" at bounding box center [550, 222] width 127 height 32
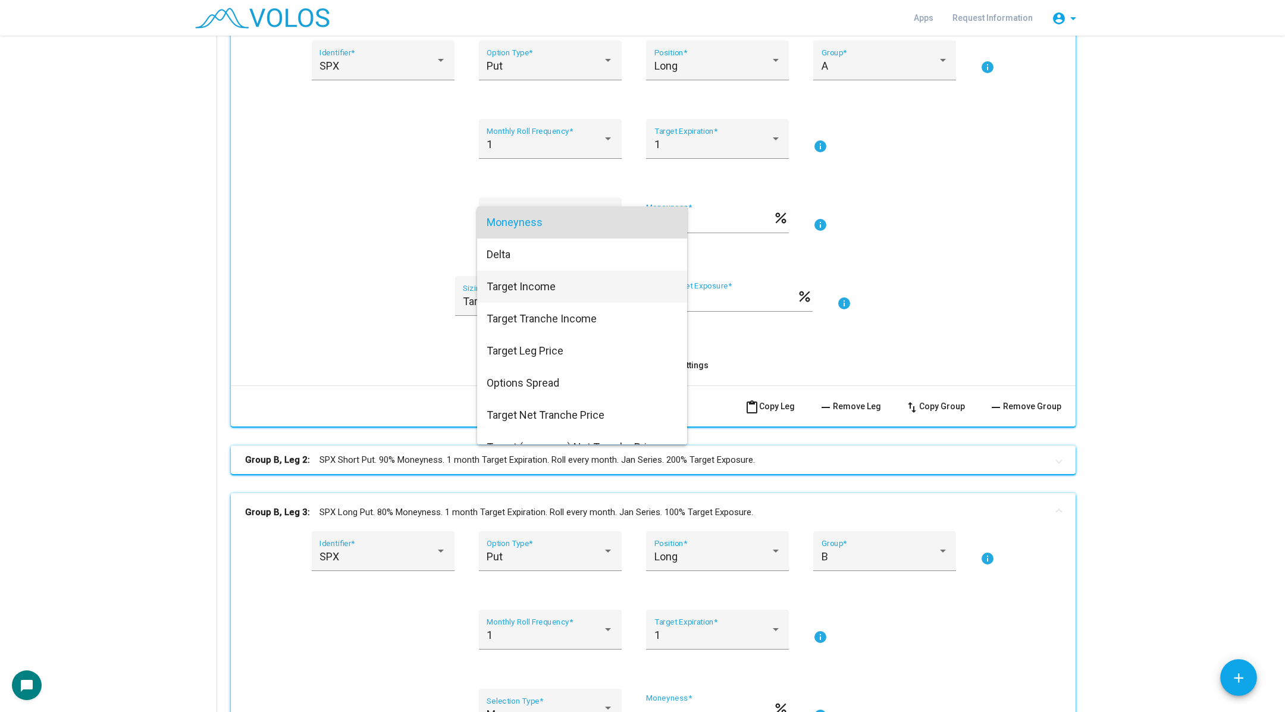
click at [531, 284] on span "Target Income" at bounding box center [582, 287] width 191 height 32
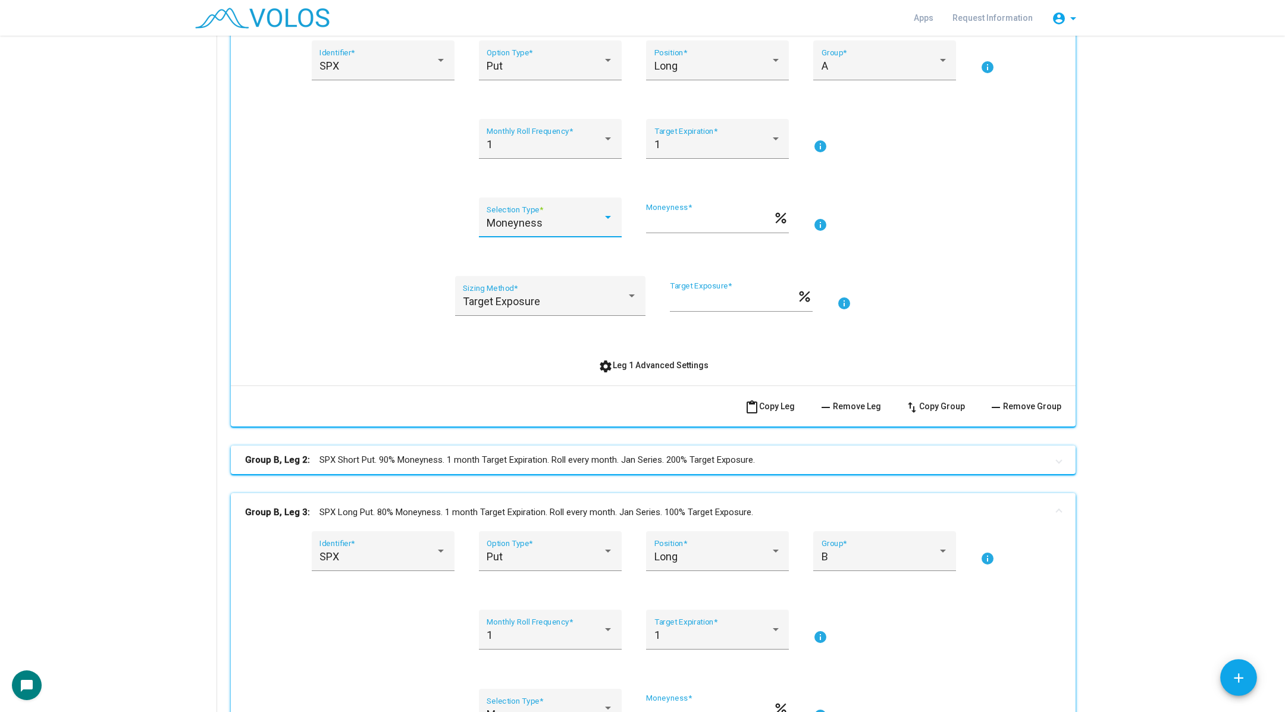
type input "*"
click at [704, 227] on input "*" at bounding box center [709, 222] width 127 height 12
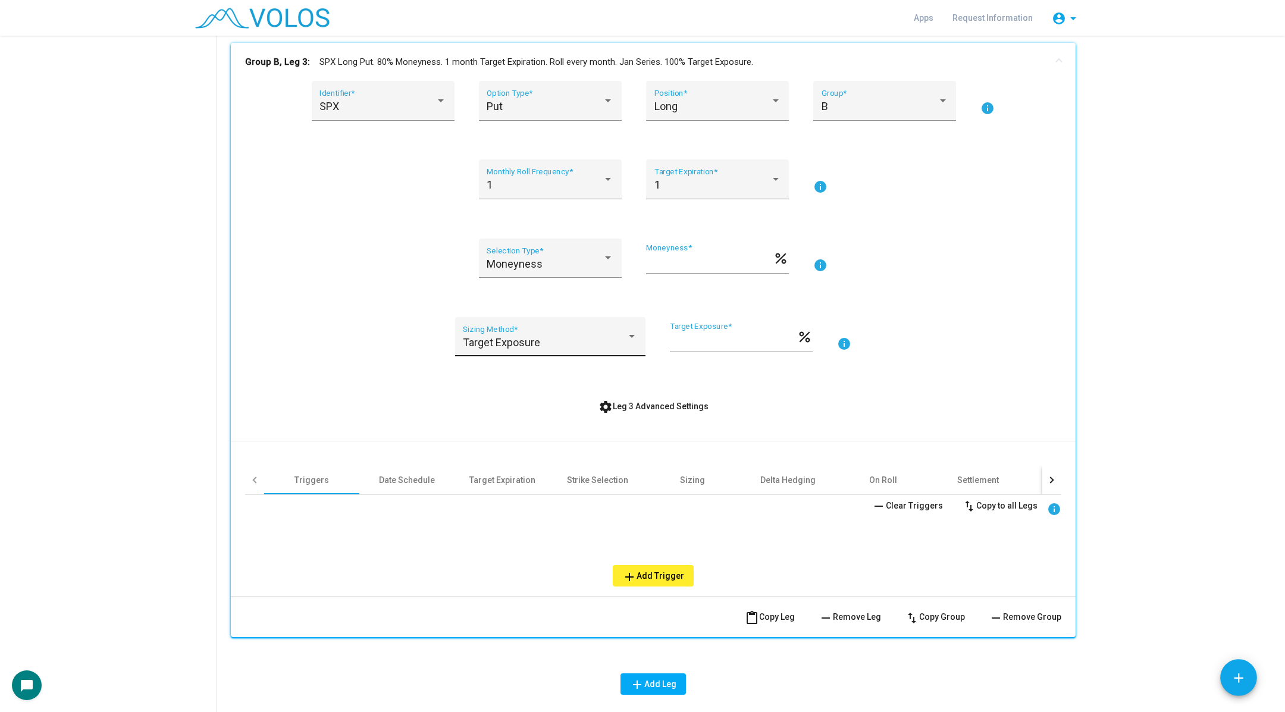
scroll to position [691, 0]
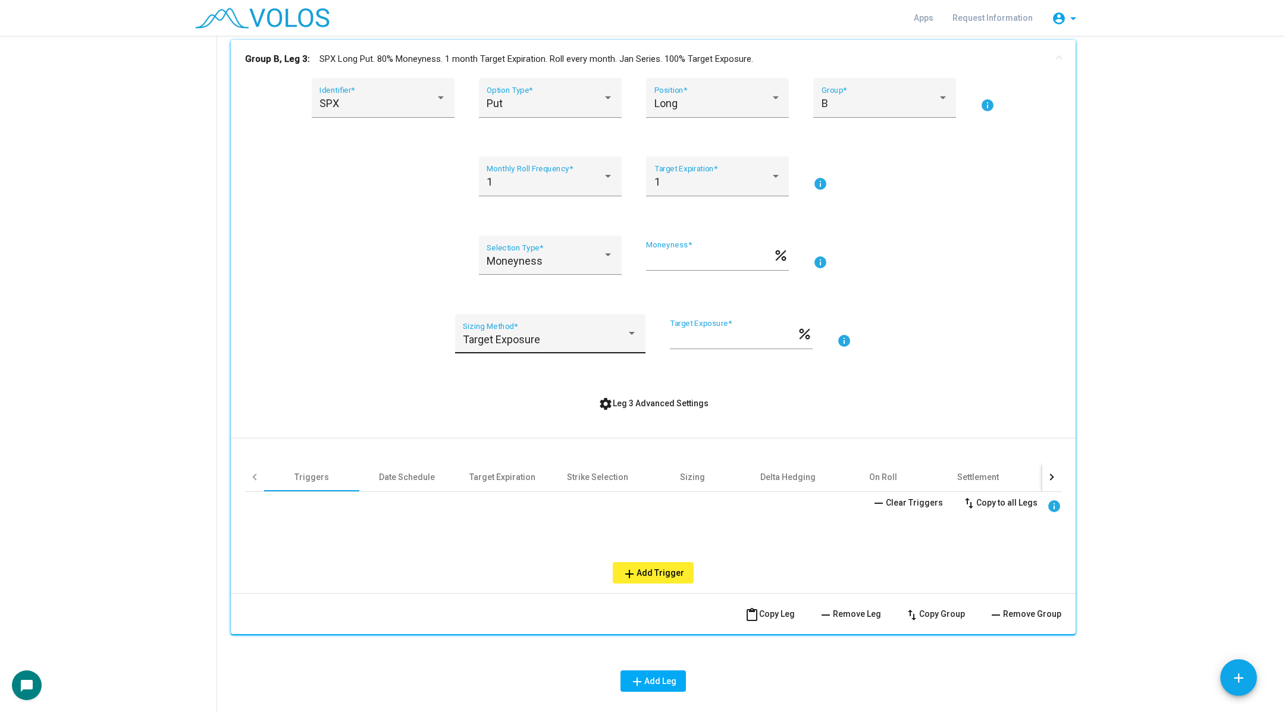
type input "***"
click at [569, 329] on div "Target Exposure Sizing Method *" at bounding box center [550, 338] width 174 height 32
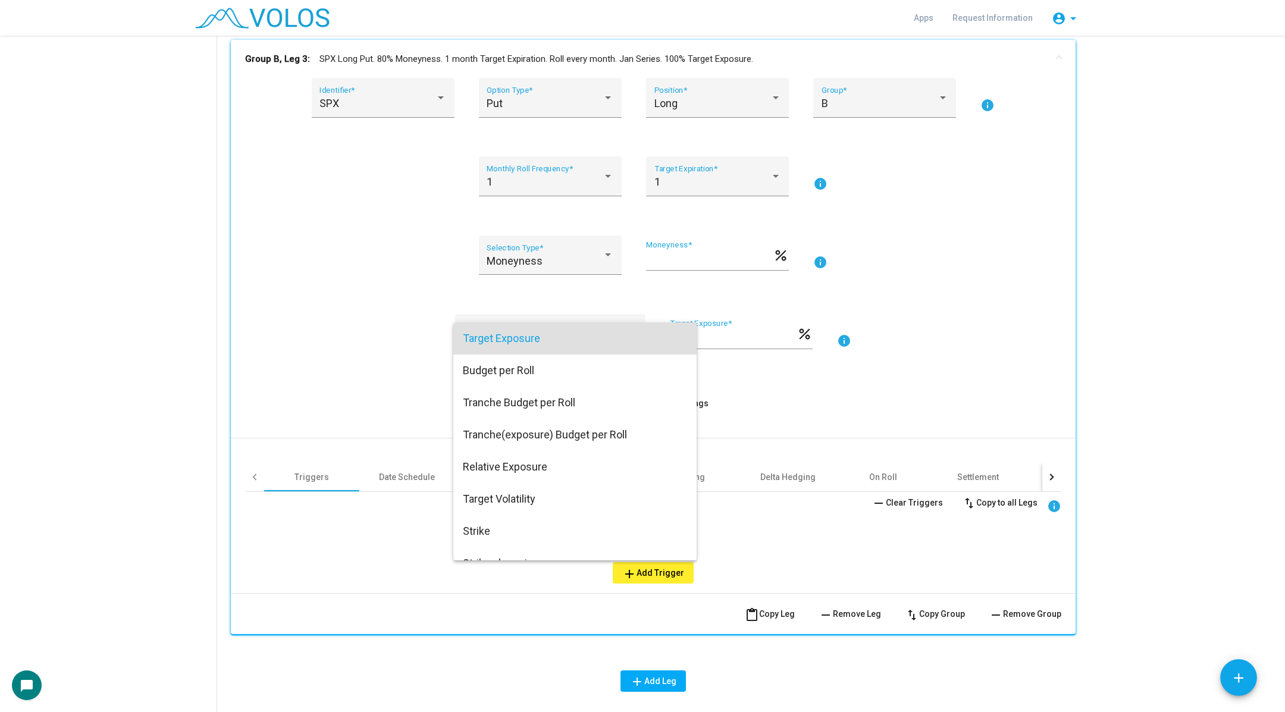
click at [572, 273] on div at bounding box center [642, 356] width 1285 height 712
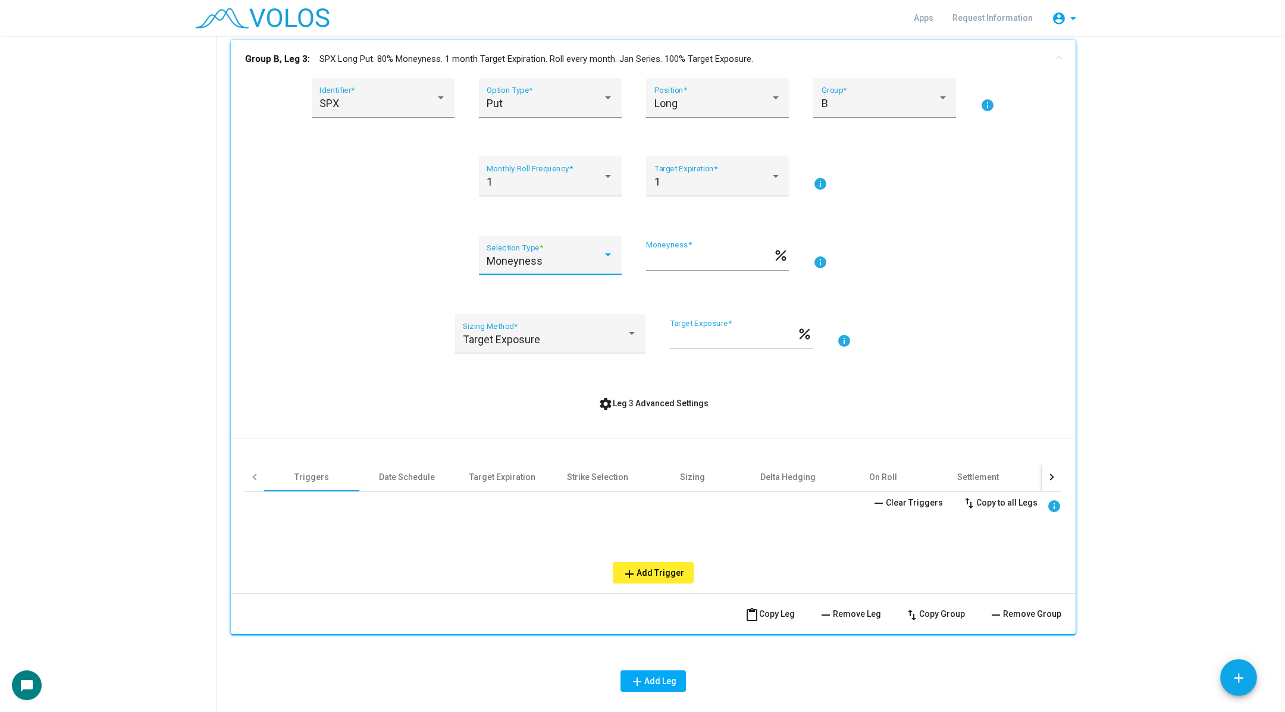
click at [572, 265] on div "Moneyness" at bounding box center [545, 261] width 116 height 12
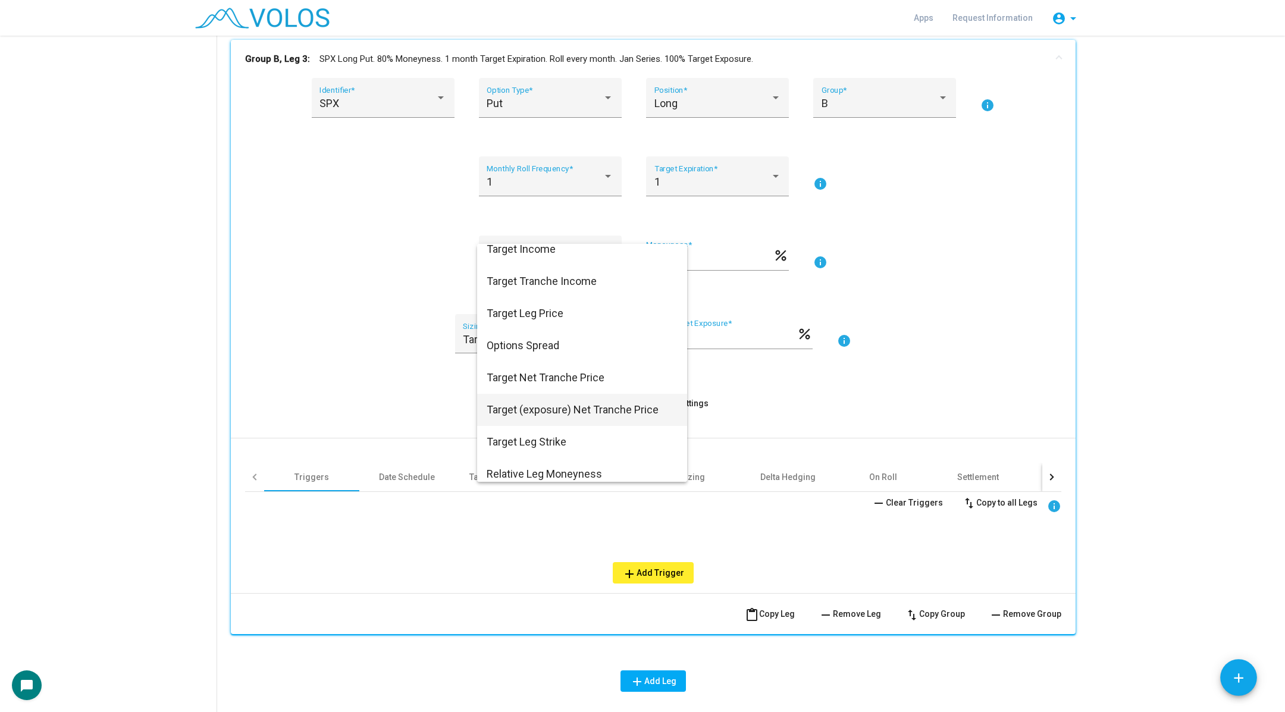
click at [576, 418] on span "Target (exposure) Net Tranche Price" at bounding box center [582, 410] width 191 height 32
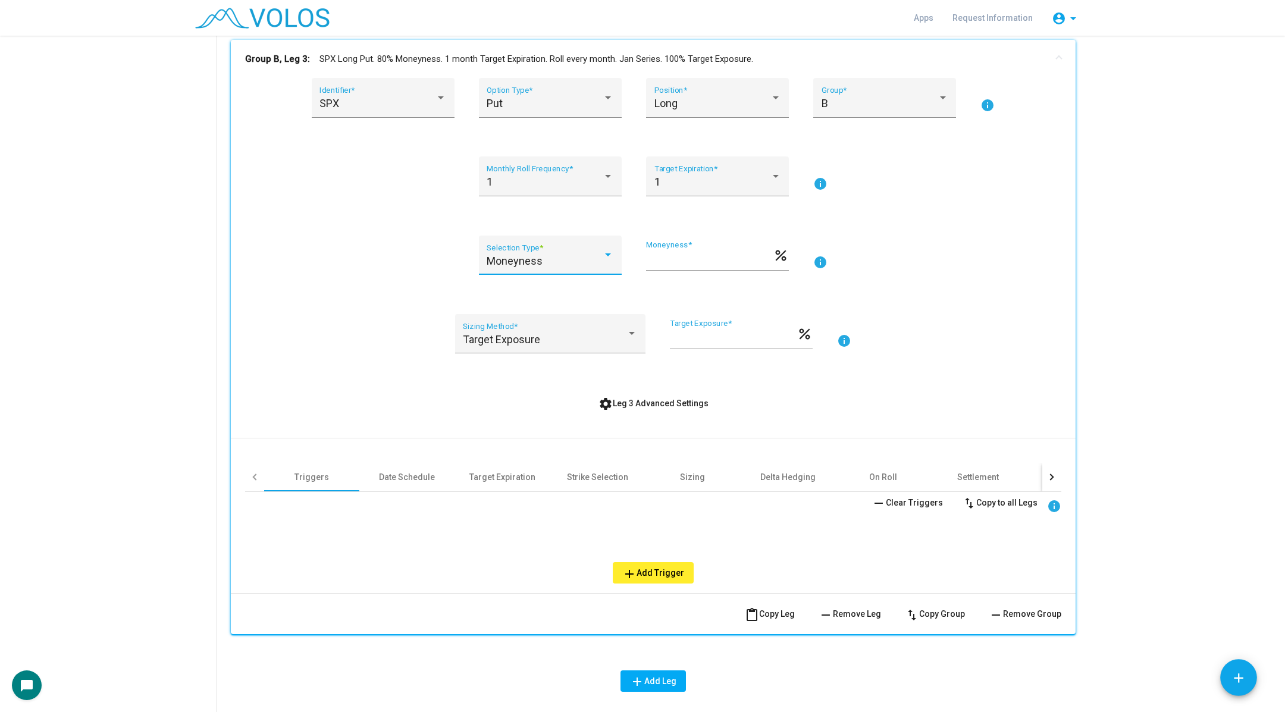
type input "***"
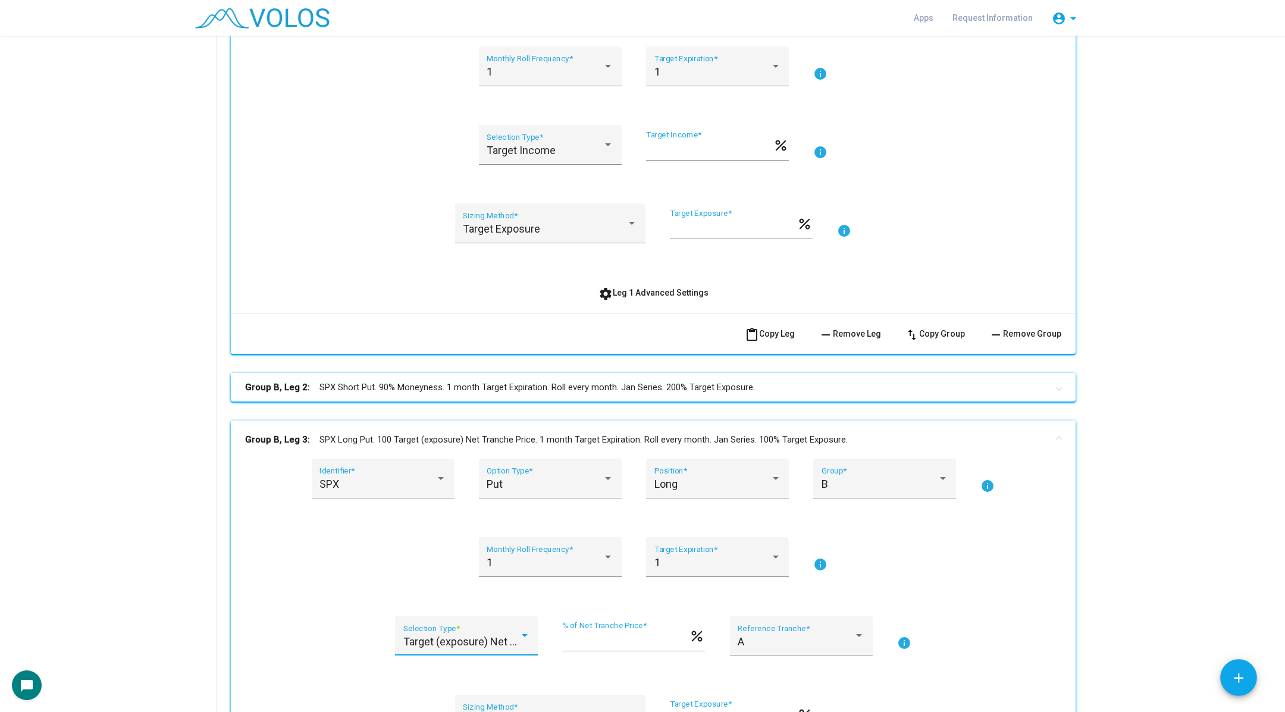
scroll to position [297, 0]
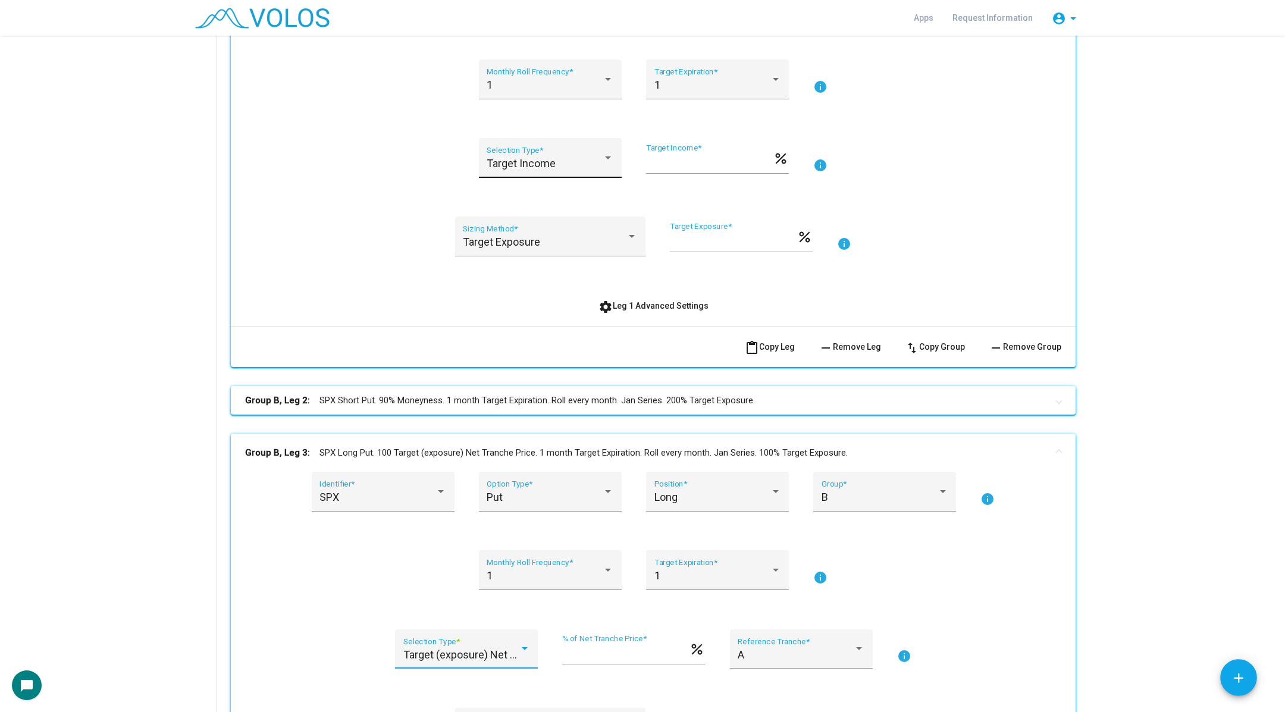
click at [561, 162] on div "Target Income" at bounding box center [545, 164] width 116 height 12
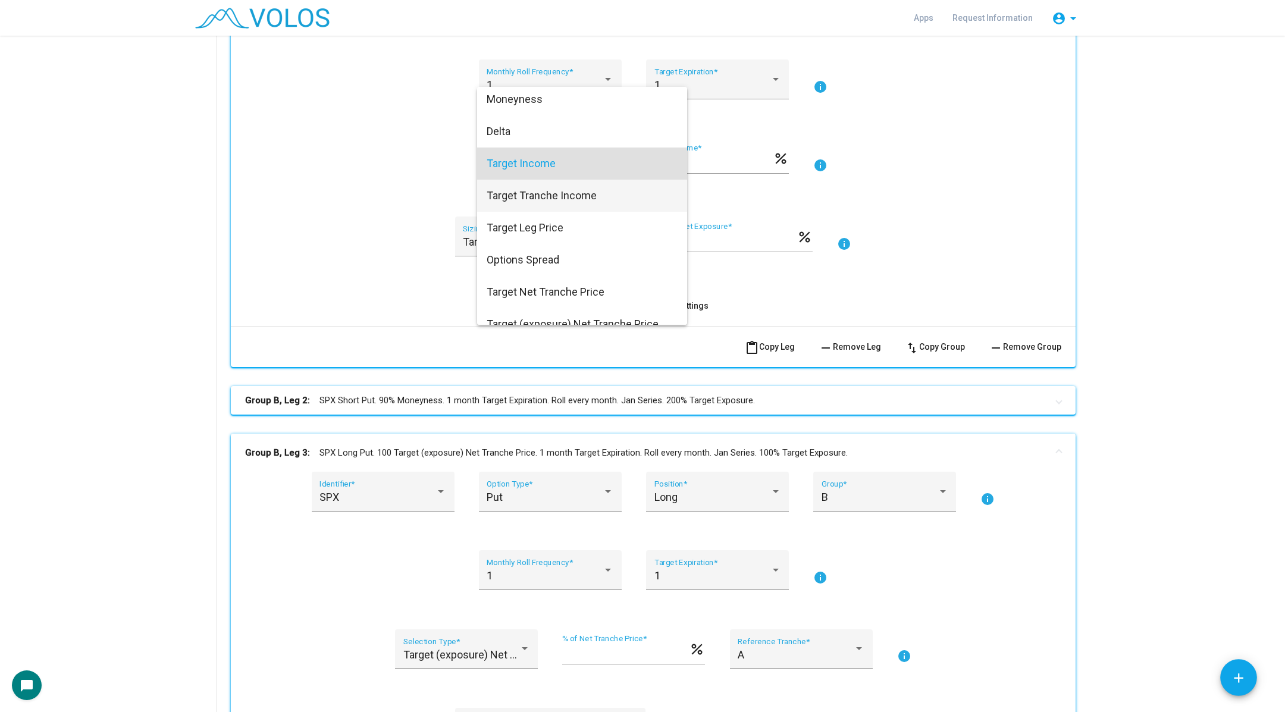
scroll to position [0, 0]
click at [371, 274] on div at bounding box center [642, 356] width 1285 height 712
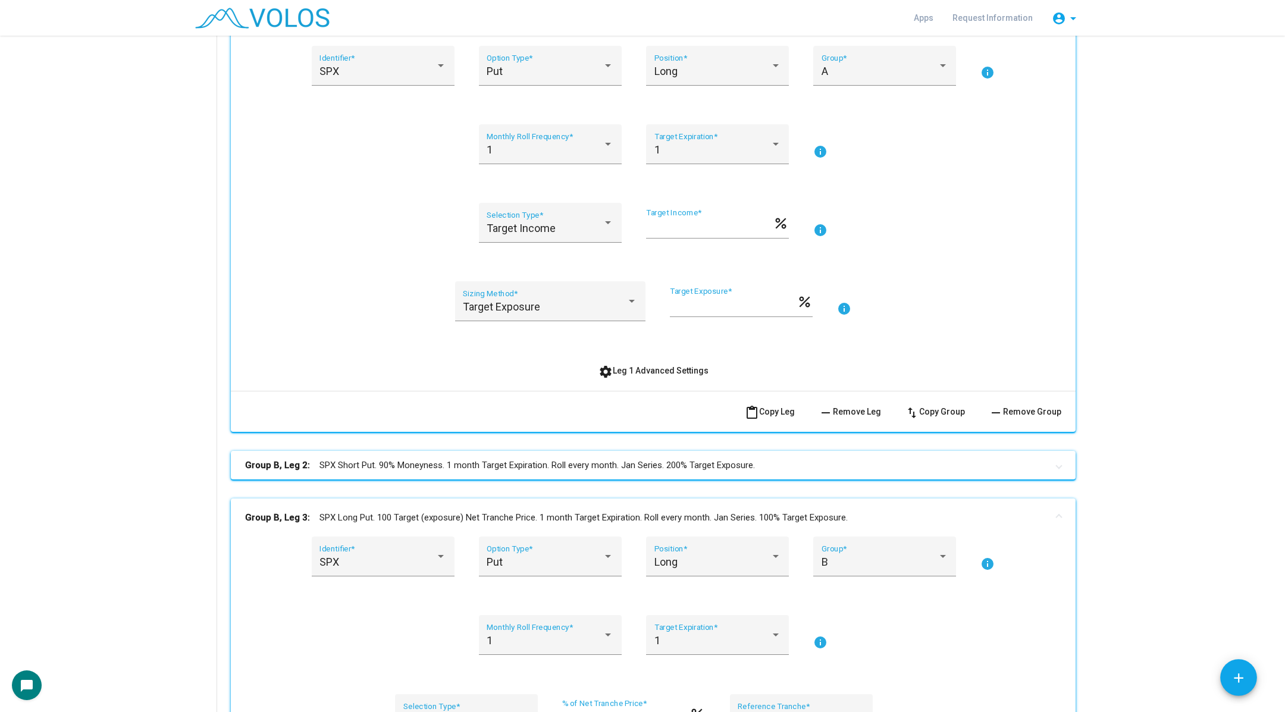
scroll to position [238, 0]
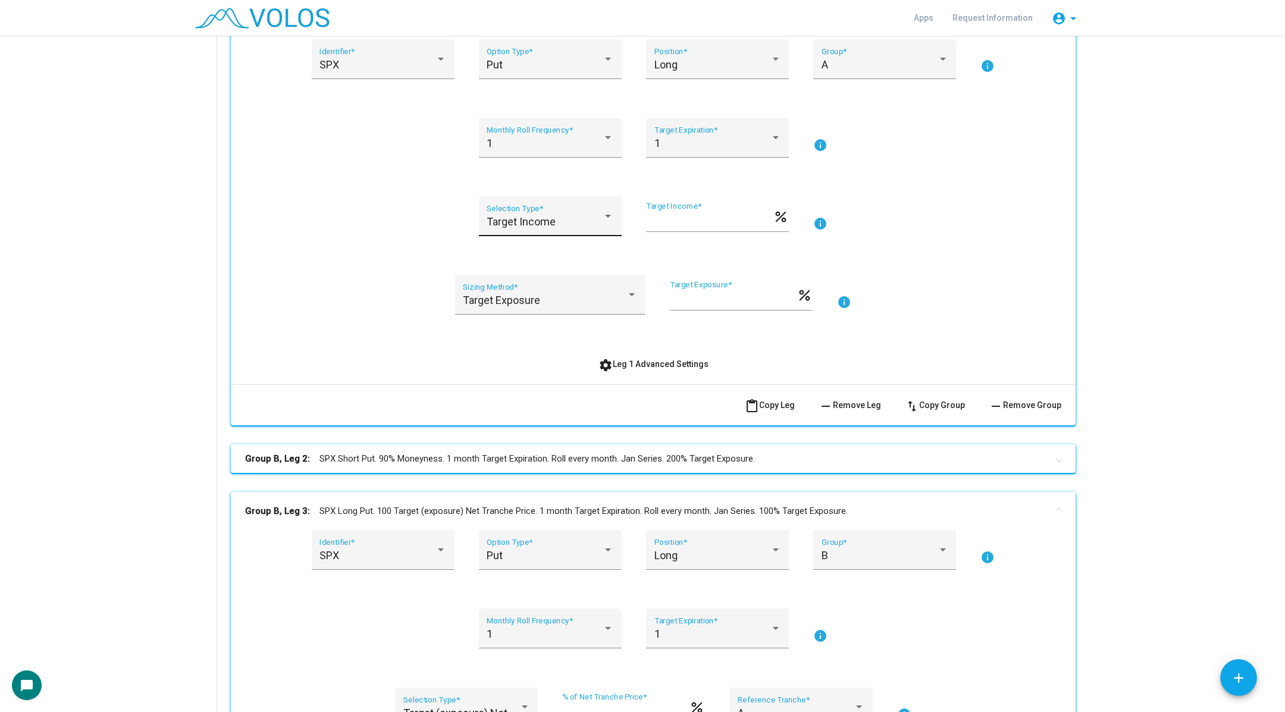
click at [531, 214] on div "Target Income Selection Type *" at bounding box center [550, 221] width 127 height 32
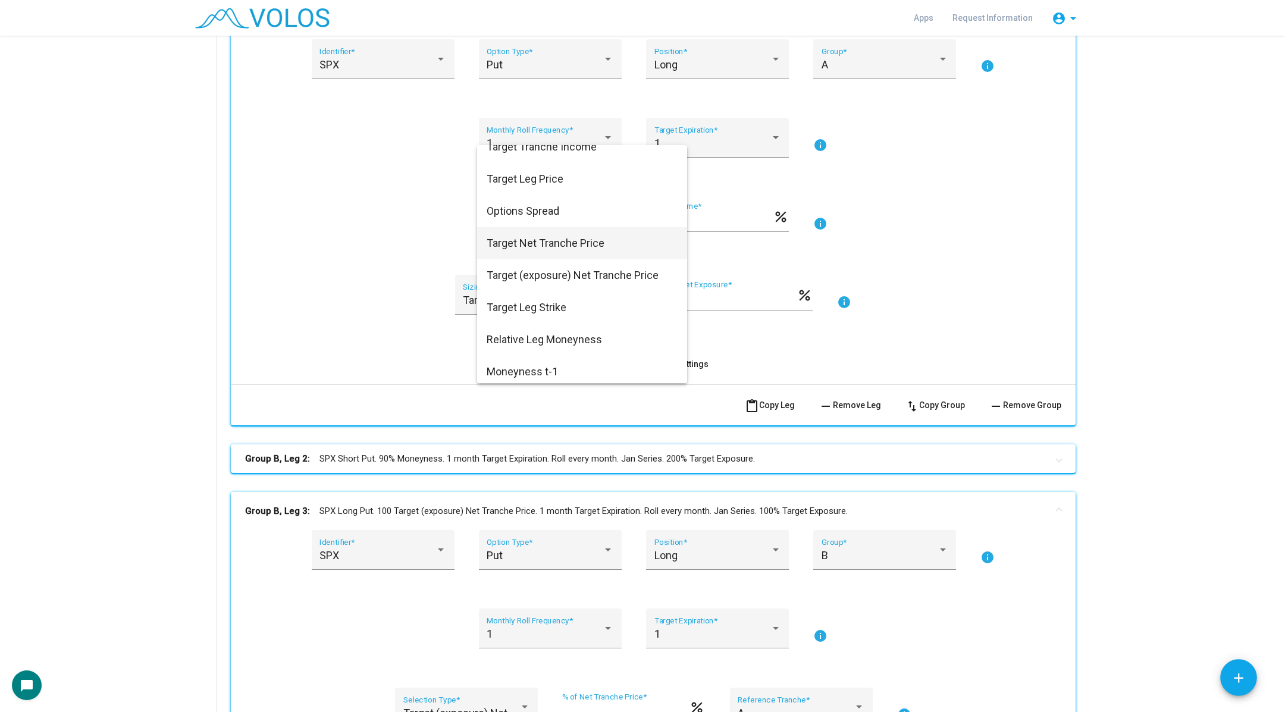
scroll to position [114, 0]
click at [339, 200] on div at bounding box center [642, 356] width 1285 height 712
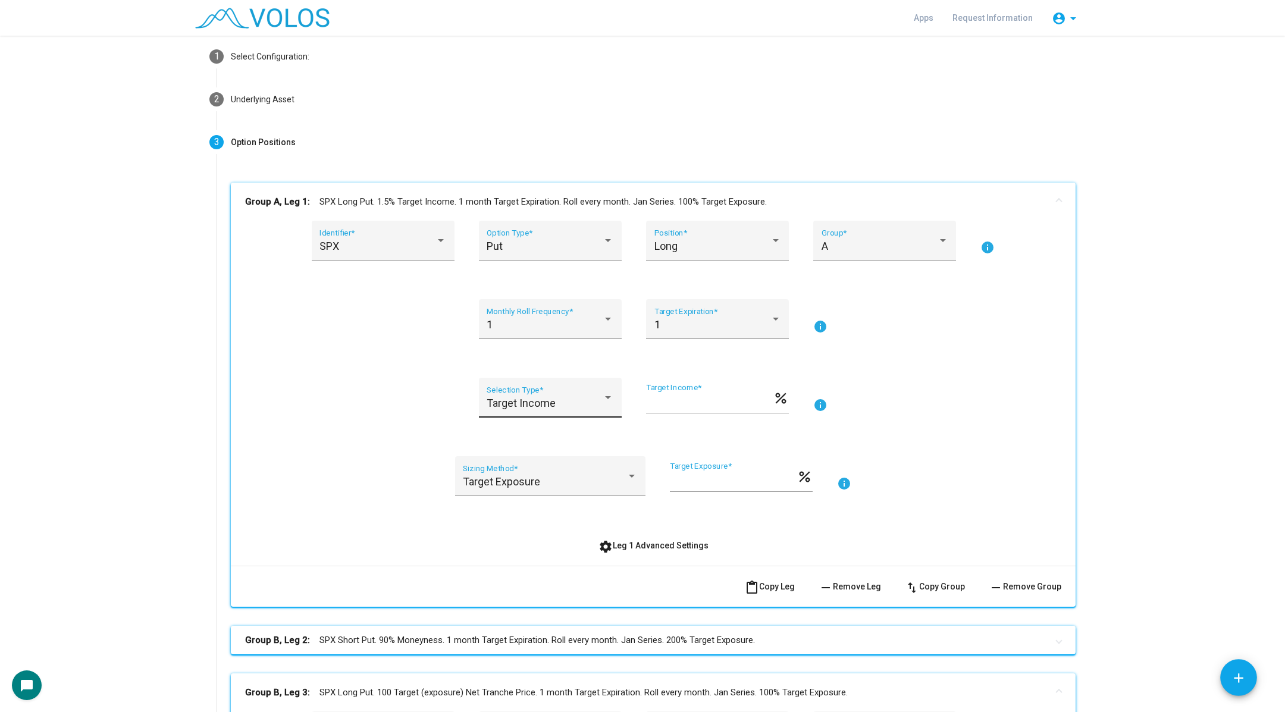
scroll to position [14, 0]
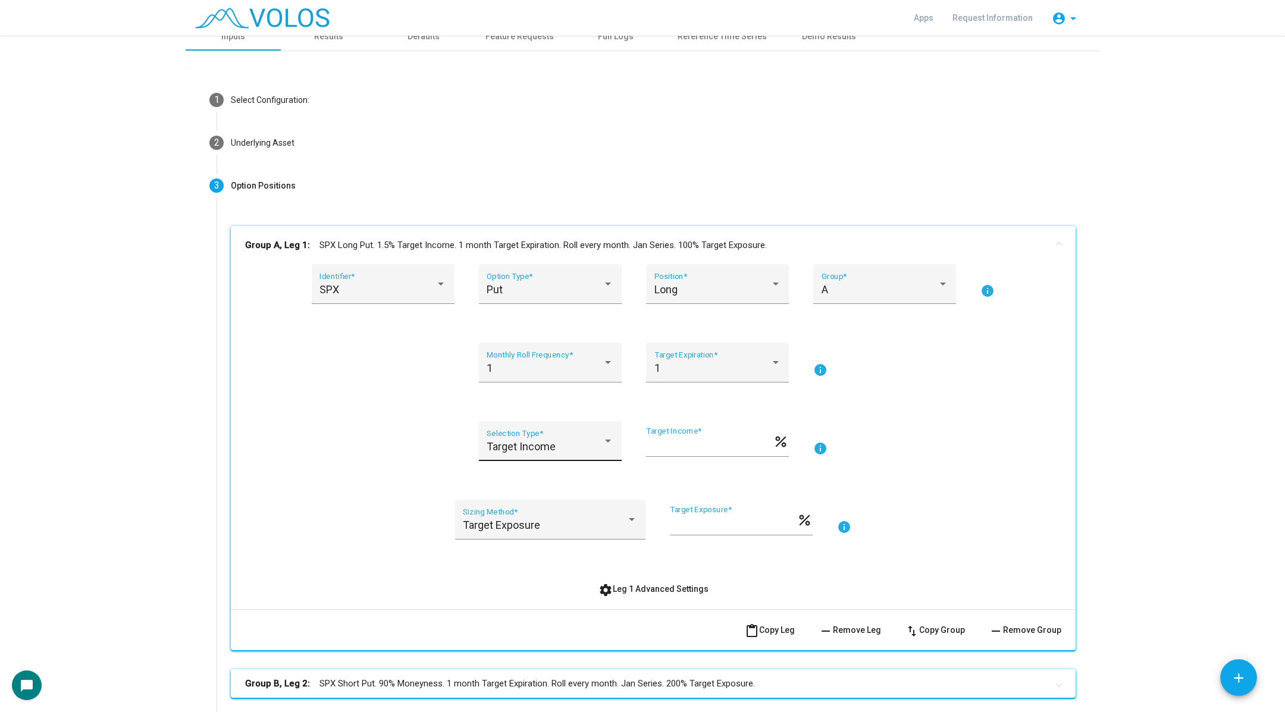
click at [529, 424] on div "Target Income Selection Type *" at bounding box center [550, 441] width 143 height 40
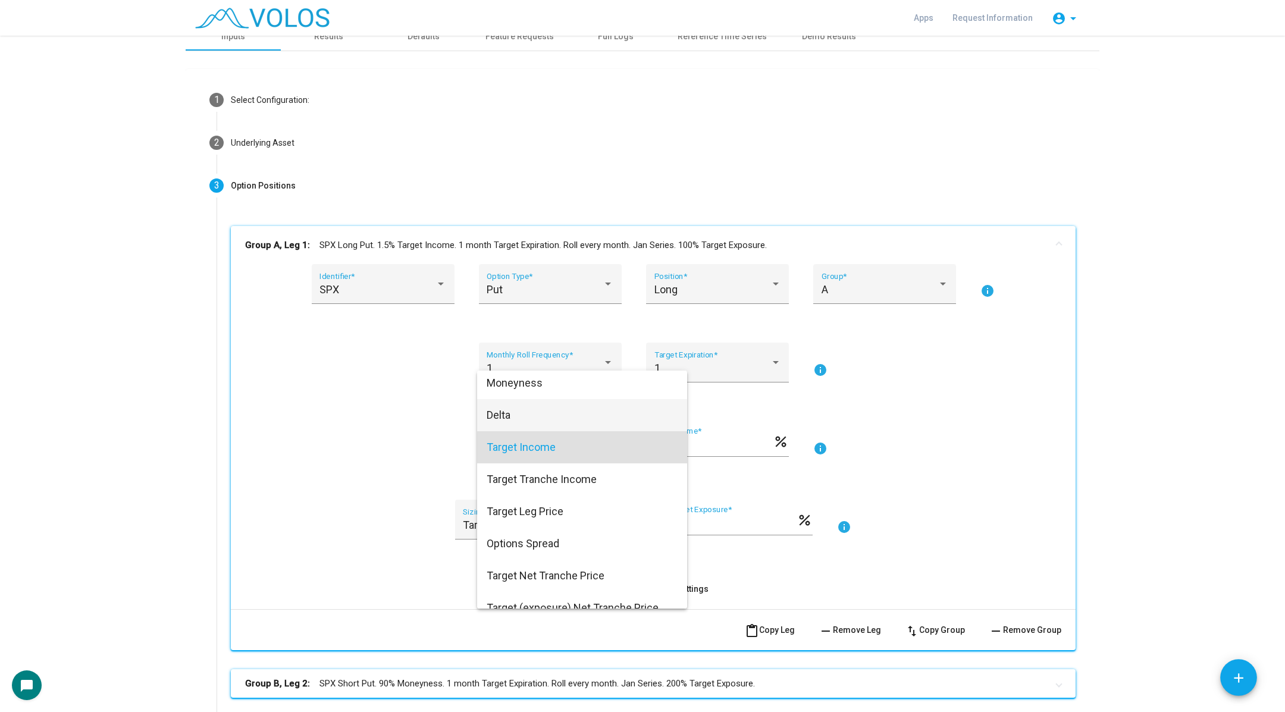
scroll to position [0, 0]
click at [527, 391] on span "Moneyness" at bounding box center [582, 387] width 191 height 32
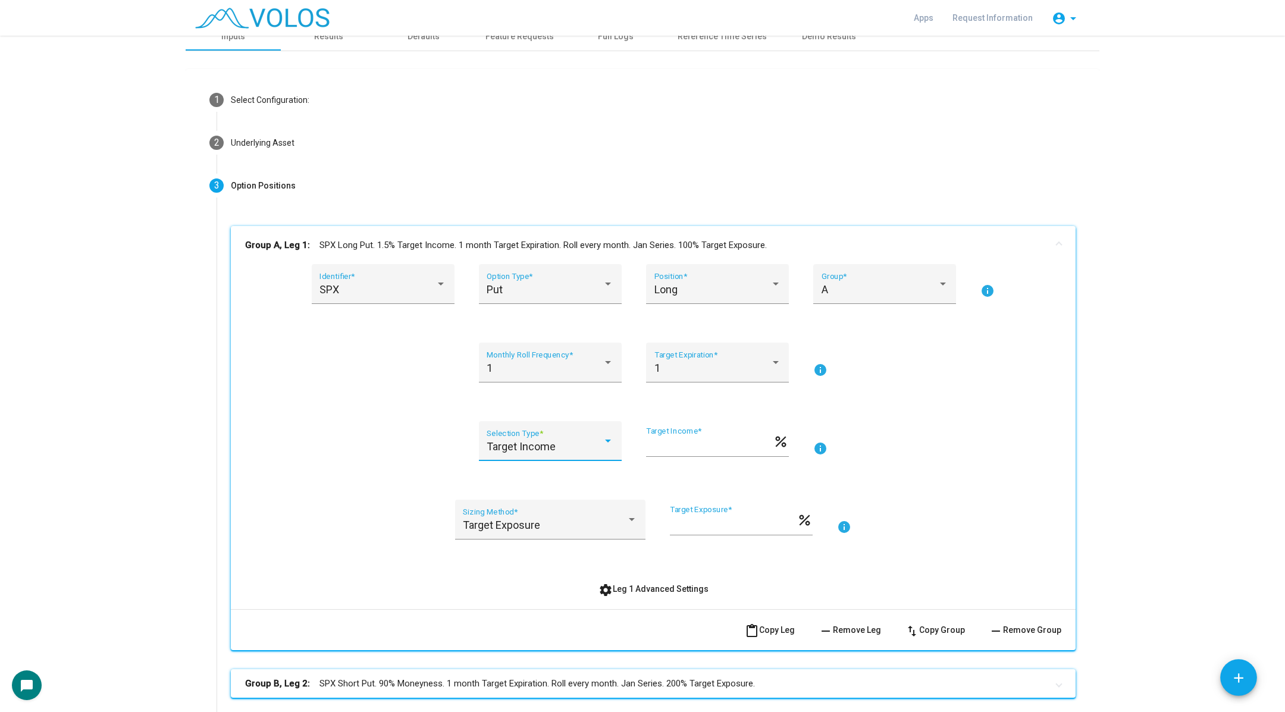
type input "***"
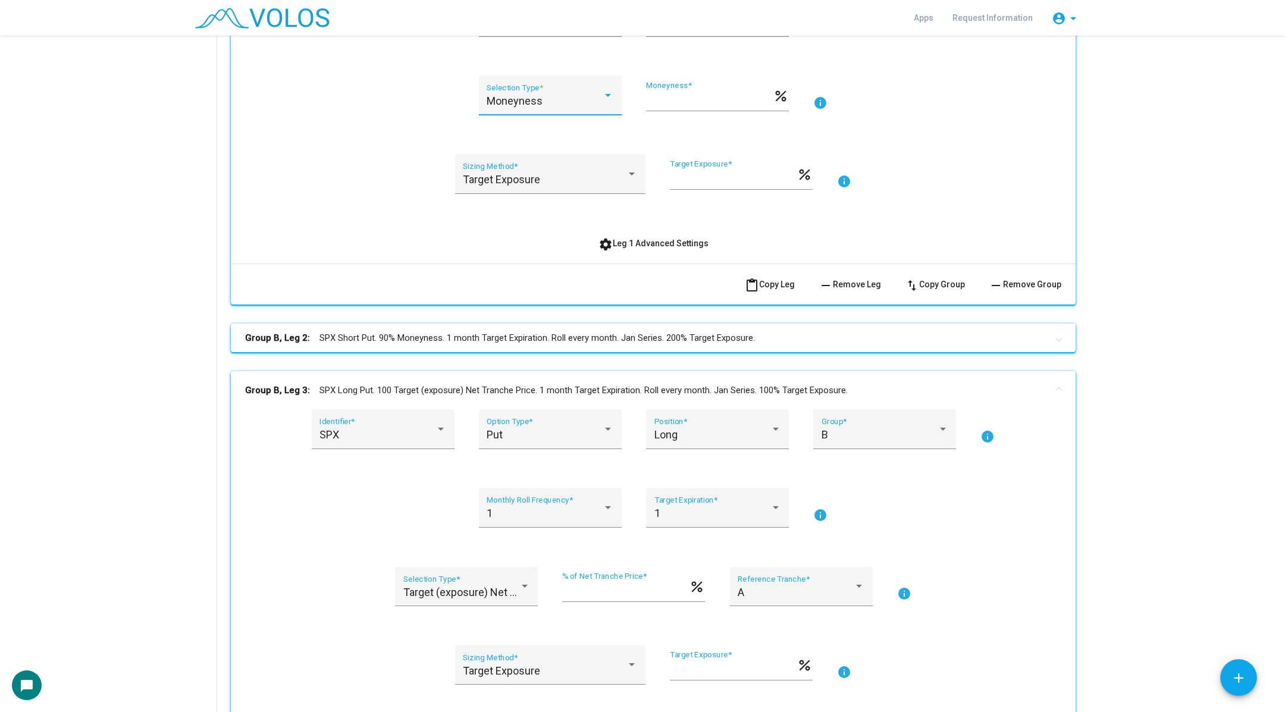
scroll to position [372, 0]
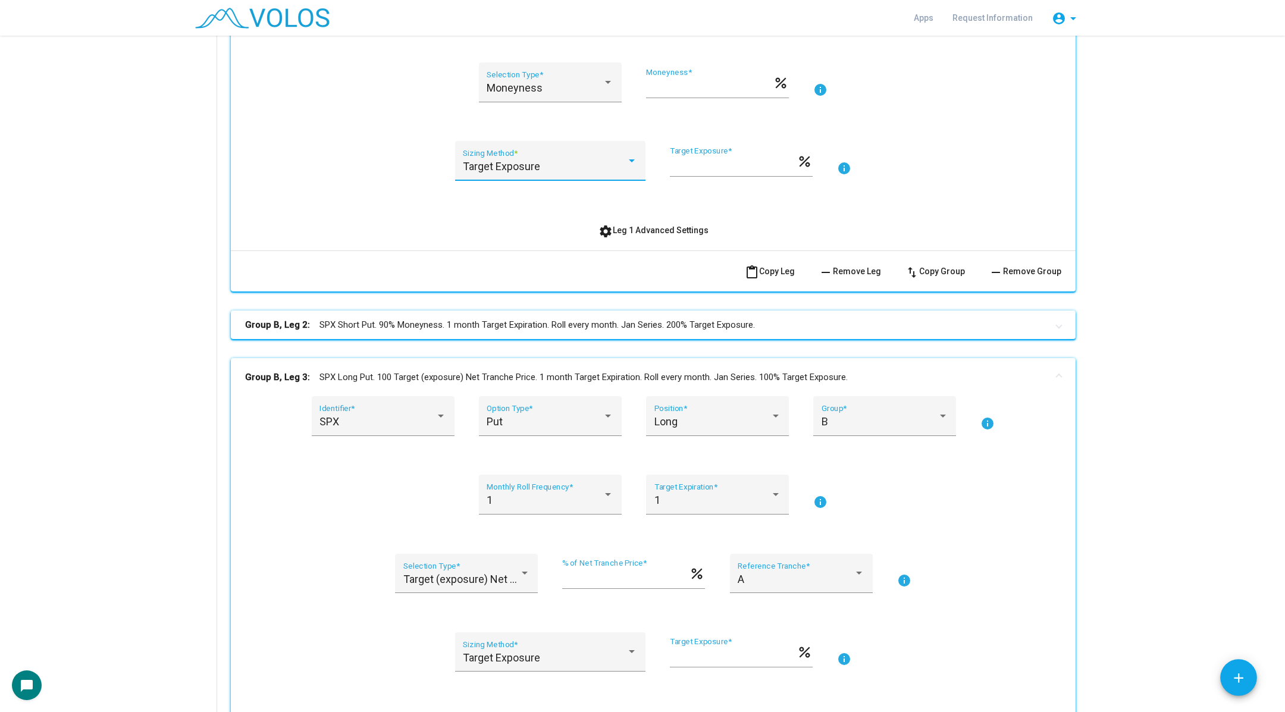
click at [558, 171] on div "Target Exposure" at bounding box center [545, 167] width 164 height 12
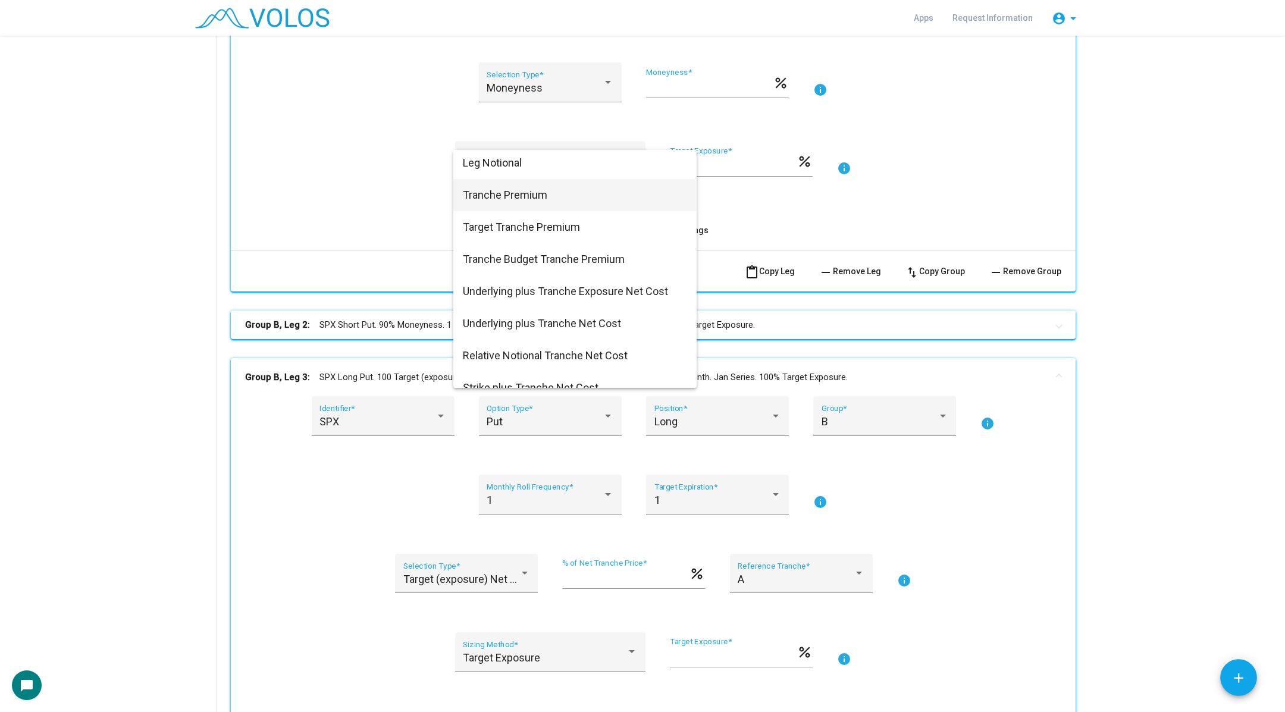
scroll to position [448, 0]
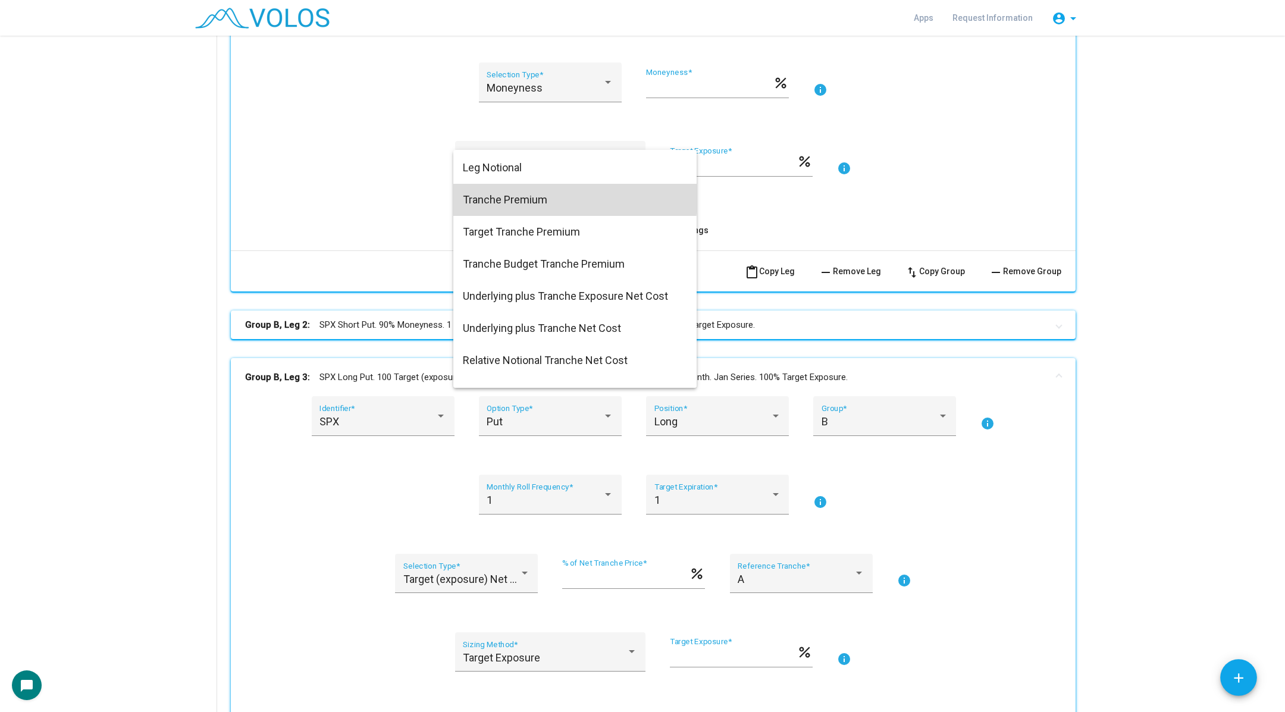
click at [524, 197] on span "Tranche Premium" at bounding box center [575, 200] width 224 height 32
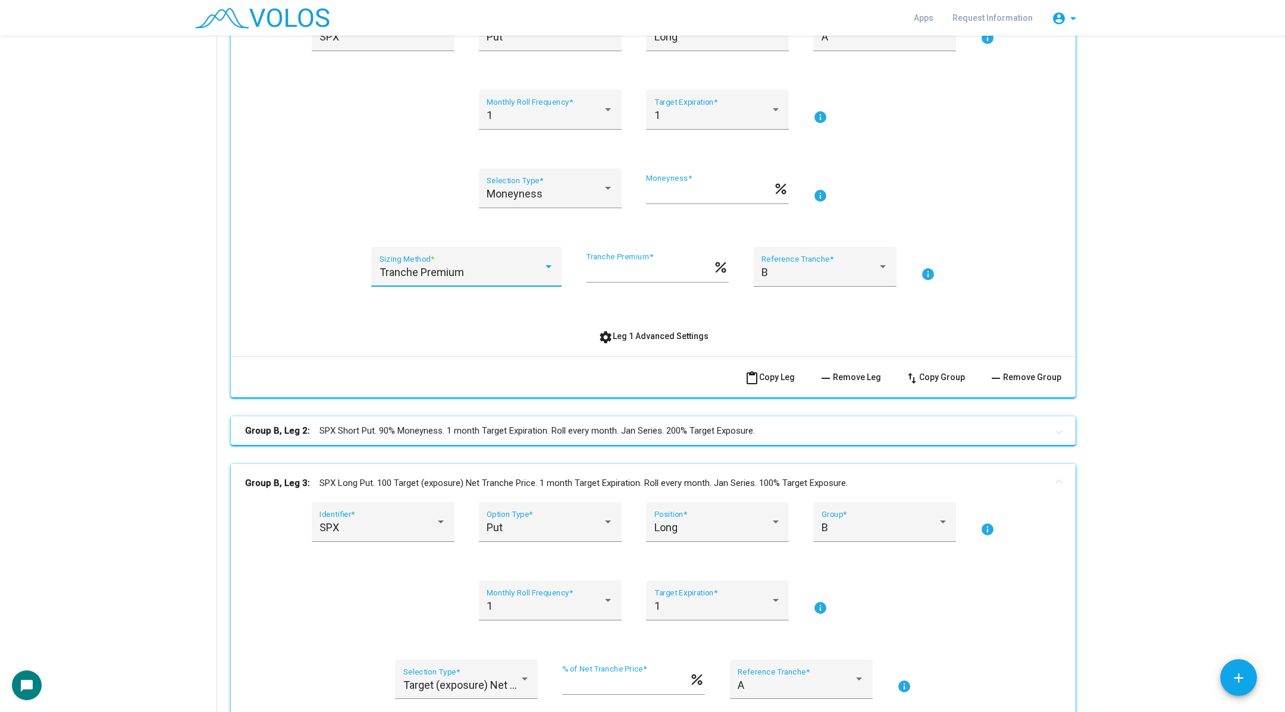
scroll to position [238, 0]
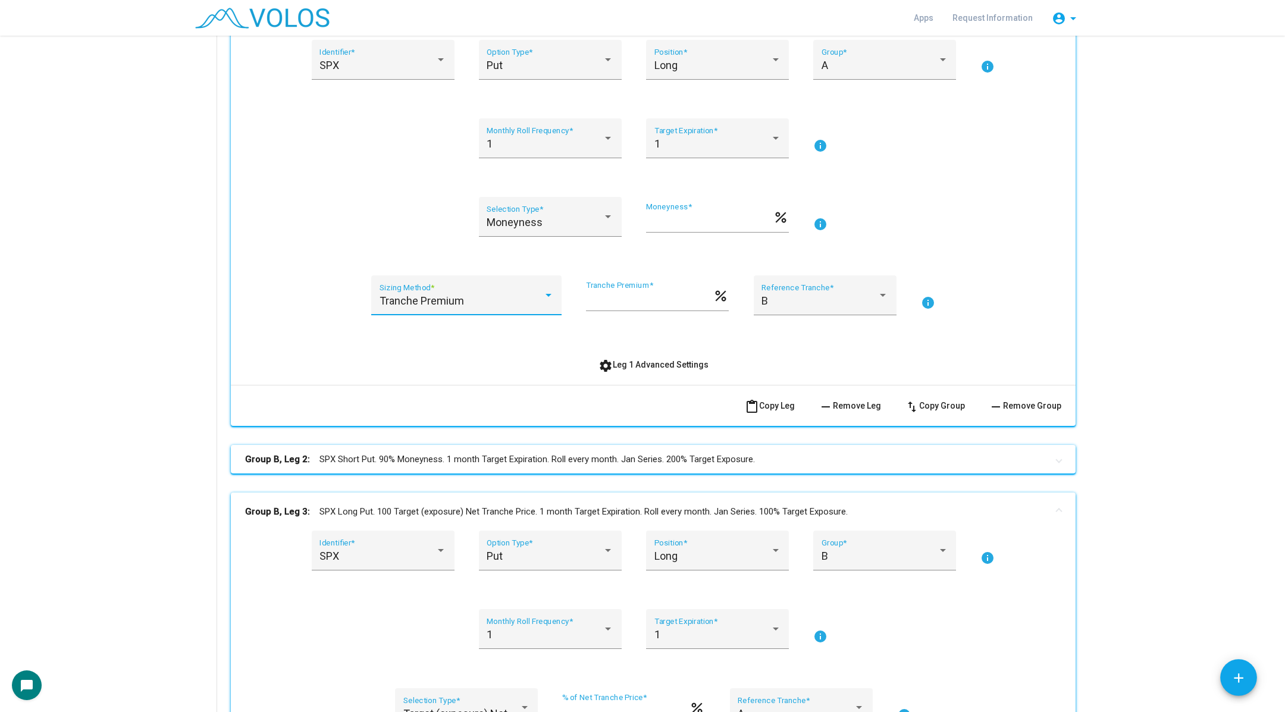
click at [517, 305] on div "Tranche Premium" at bounding box center [461, 301] width 164 height 12
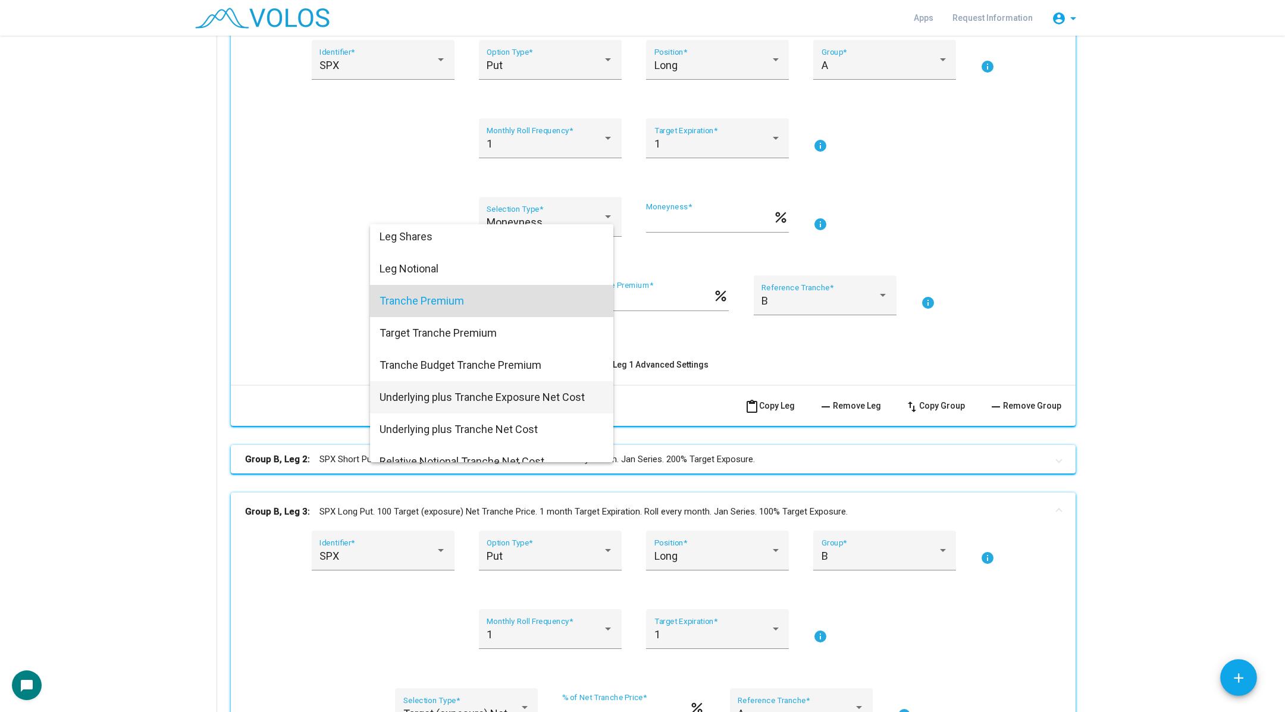
scroll to position [439, 0]
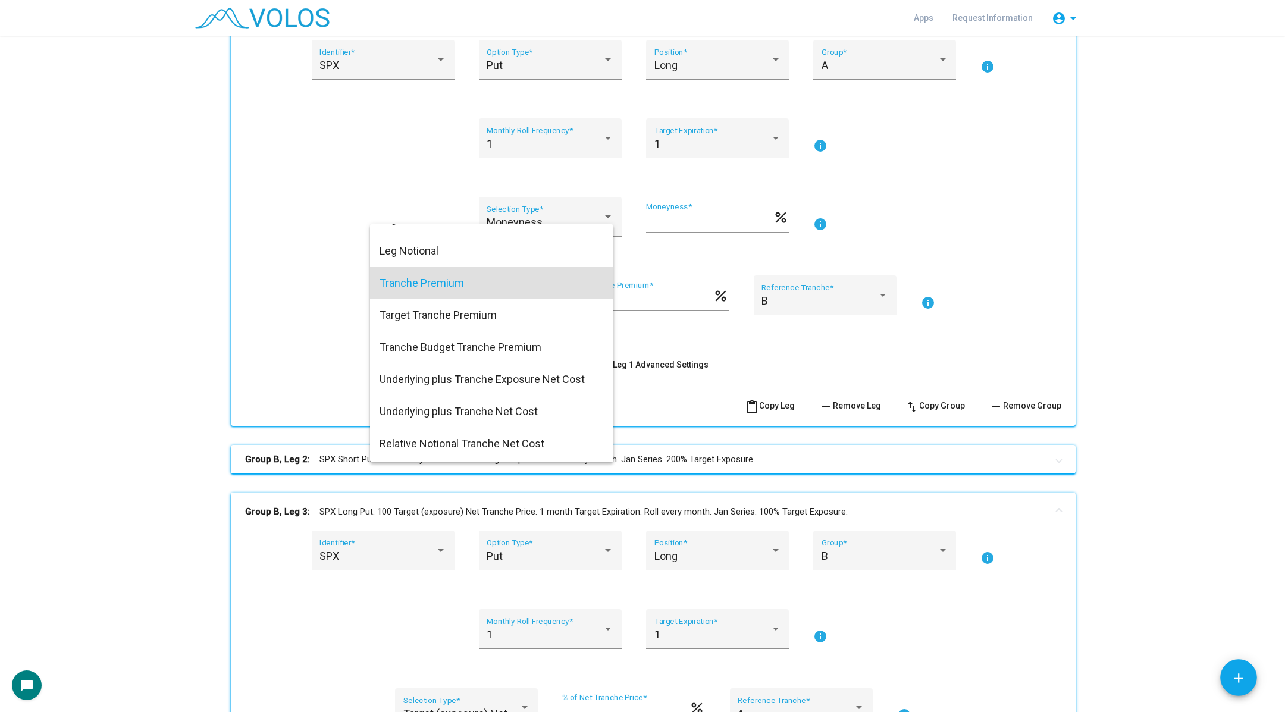
click at [316, 329] on div at bounding box center [642, 356] width 1285 height 712
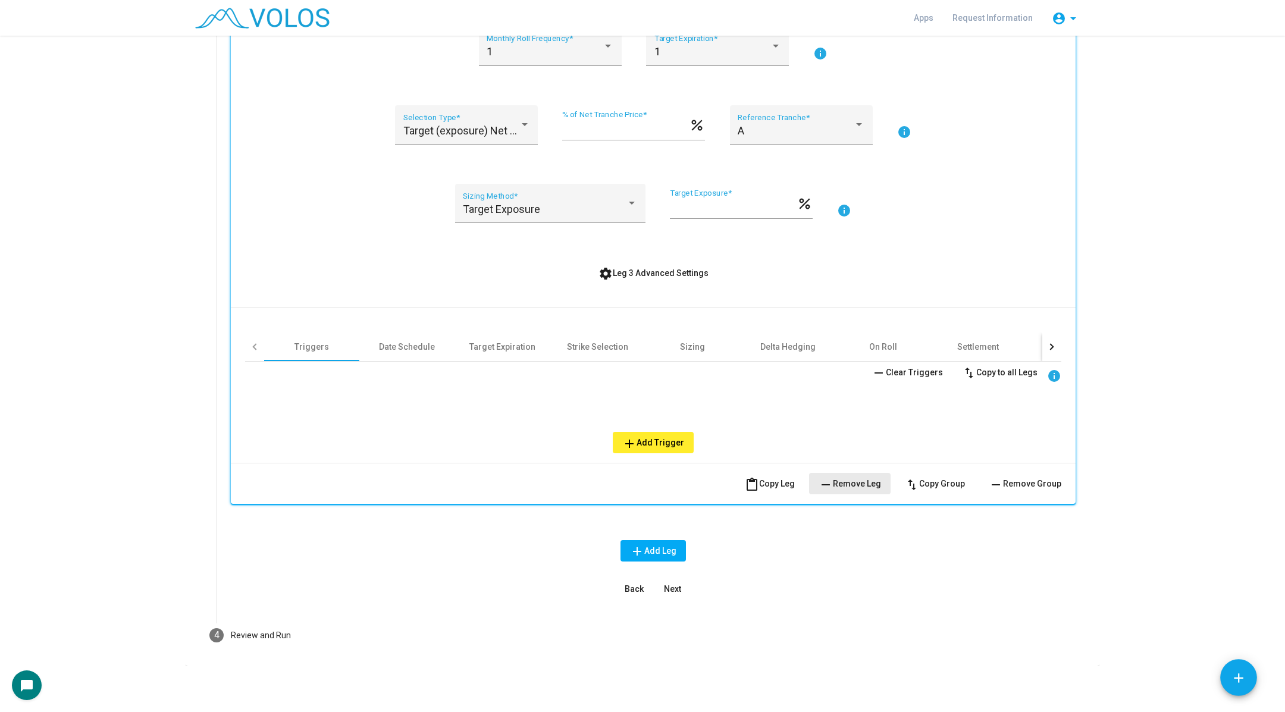
click at [843, 482] on span "remove Remove Leg" at bounding box center [849, 484] width 62 height 10
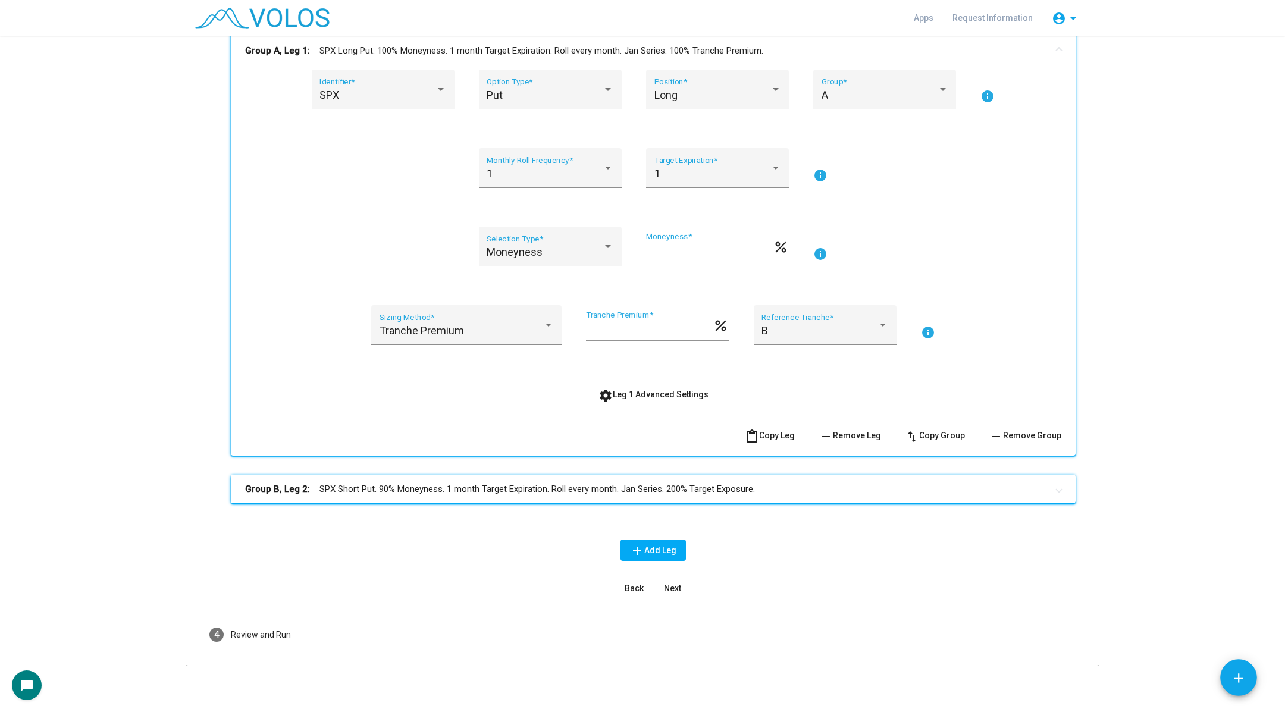
scroll to position [0, 0]
click at [554, 482] on mat-panel-title "Group B, Leg 2: SPX Short Put. 90% Moneyness. 1 month Target Expiration. Roll e…" at bounding box center [646, 489] width 802 height 14
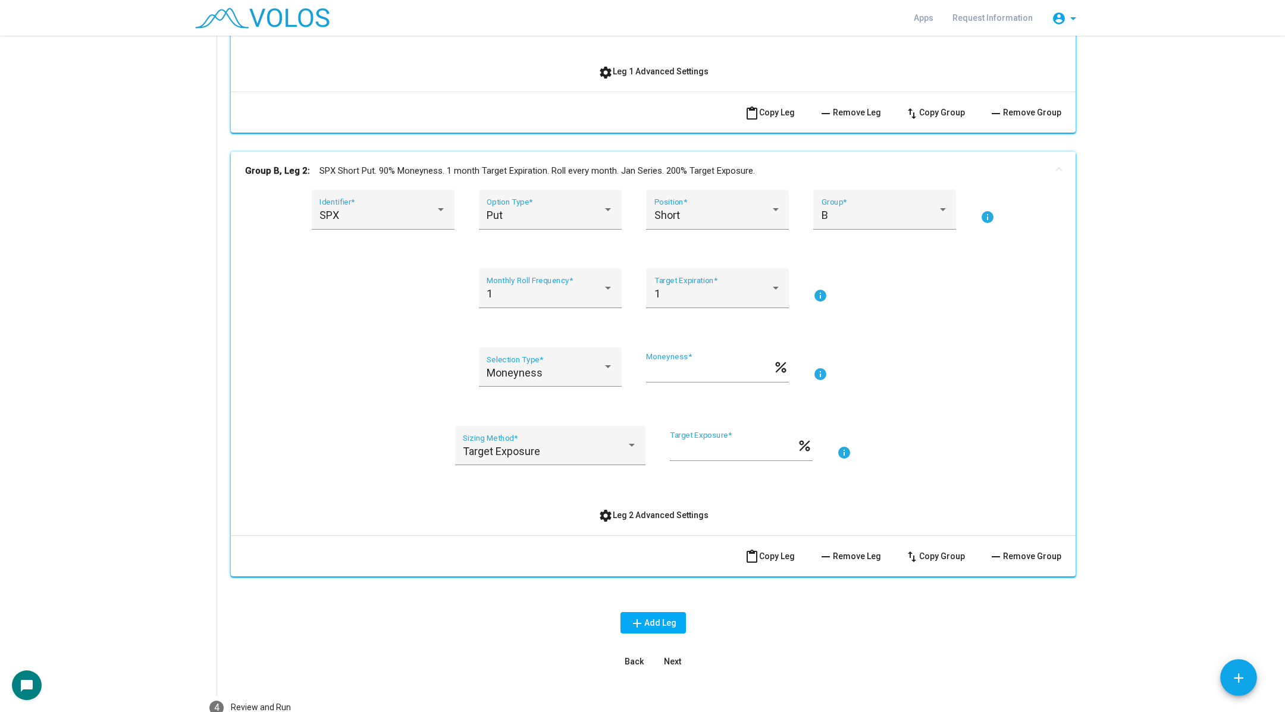
scroll to position [572, 0]
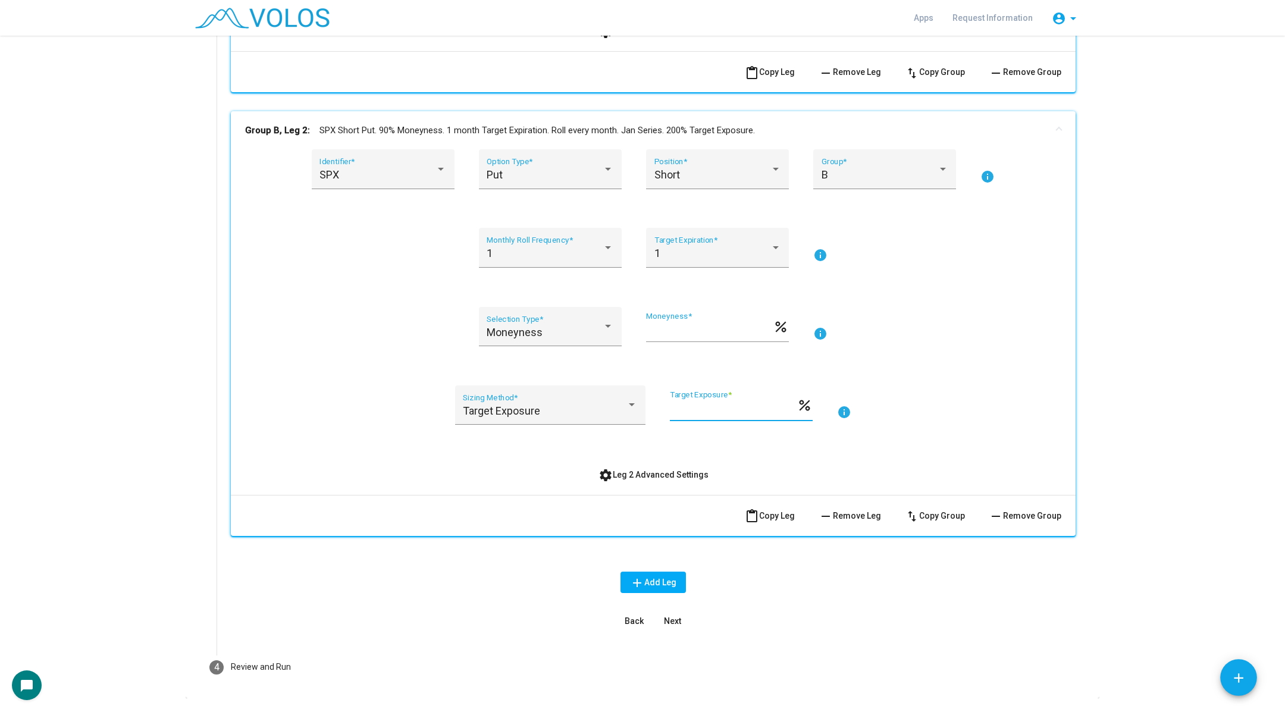
click at [673, 413] on input "***" at bounding box center [733, 410] width 127 height 12
type input "***"
click at [973, 308] on div "Moneyness Selection Type * ** Moneyness * percent info" at bounding box center [653, 334] width 816 height 54
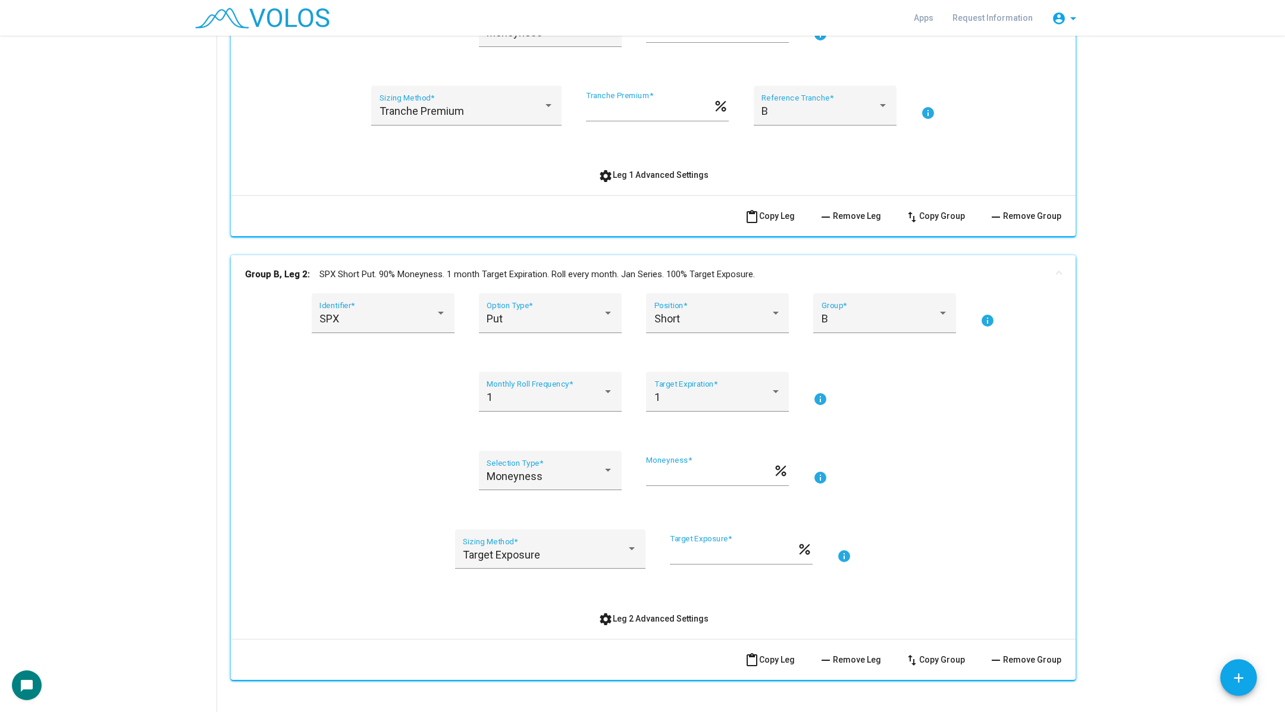
scroll to position [421, 0]
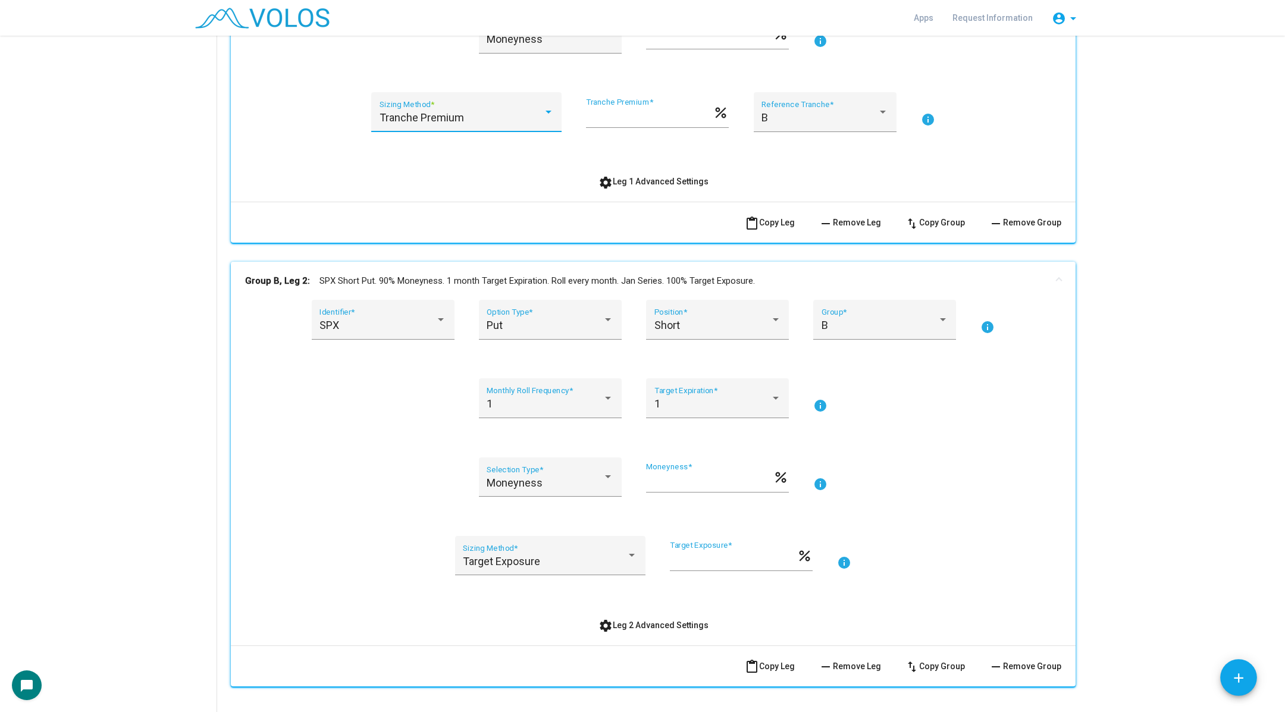
click at [496, 112] on div "Tranche Premium" at bounding box center [461, 118] width 164 height 12
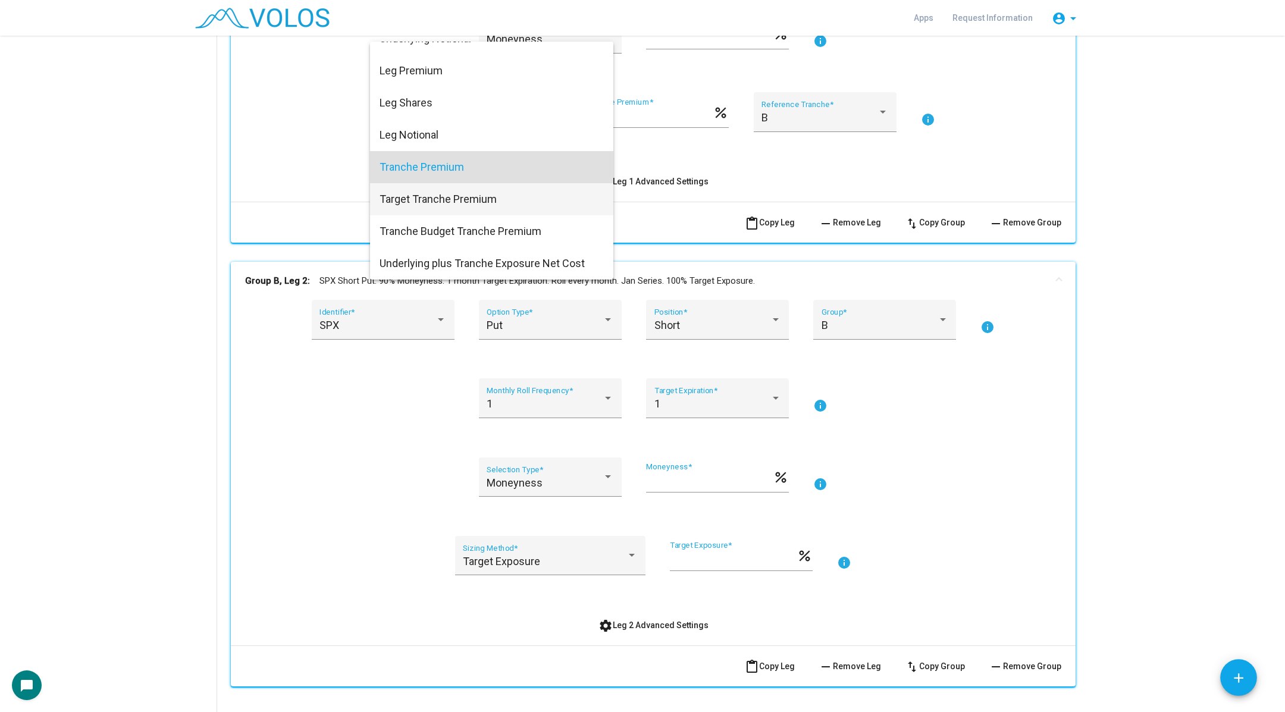
scroll to position [363, 0]
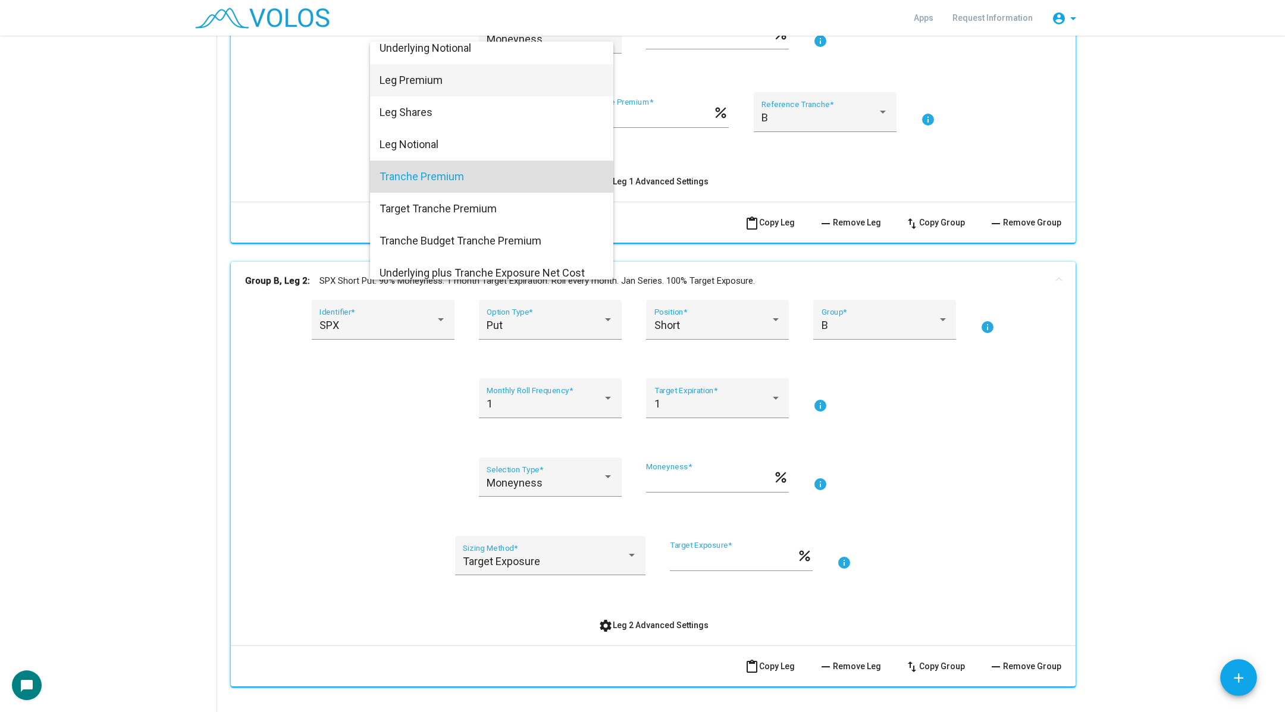
click at [476, 81] on span "Leg Premium" at bounding box center [491, 80] width 224 height 32
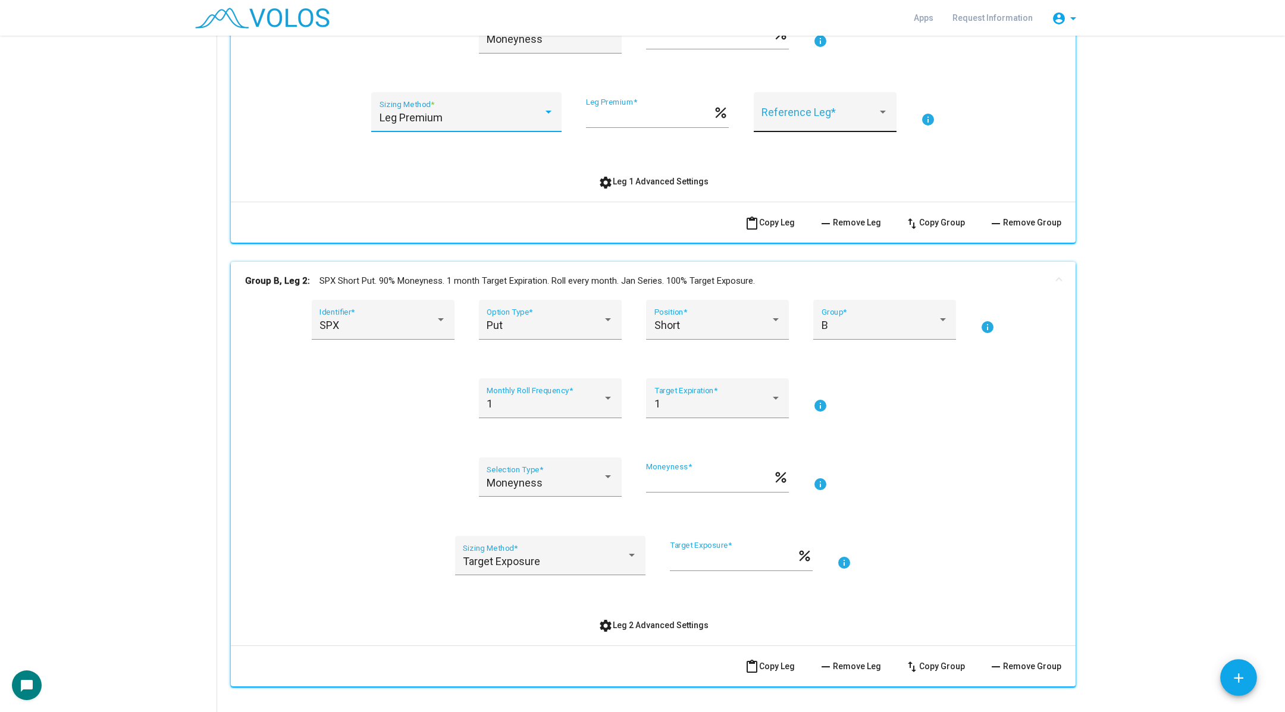
click at [805, 109] on div "Reference Leg *" at bounding box center [824, 117] width 127 height 32
click at [795, 124] on span "2" at bounding box center [824, 118] width 127 height 32
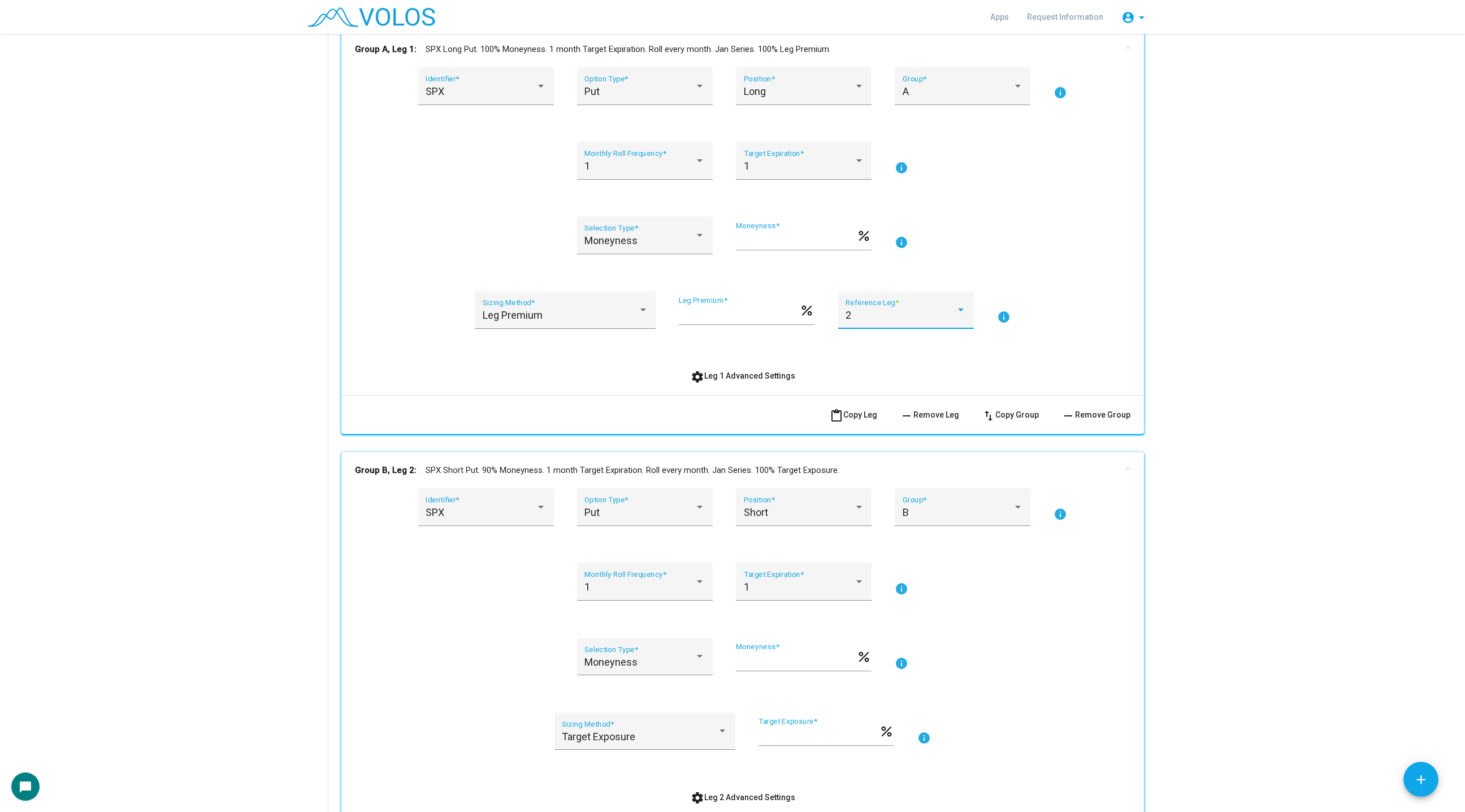
scroll to position [188, 0]
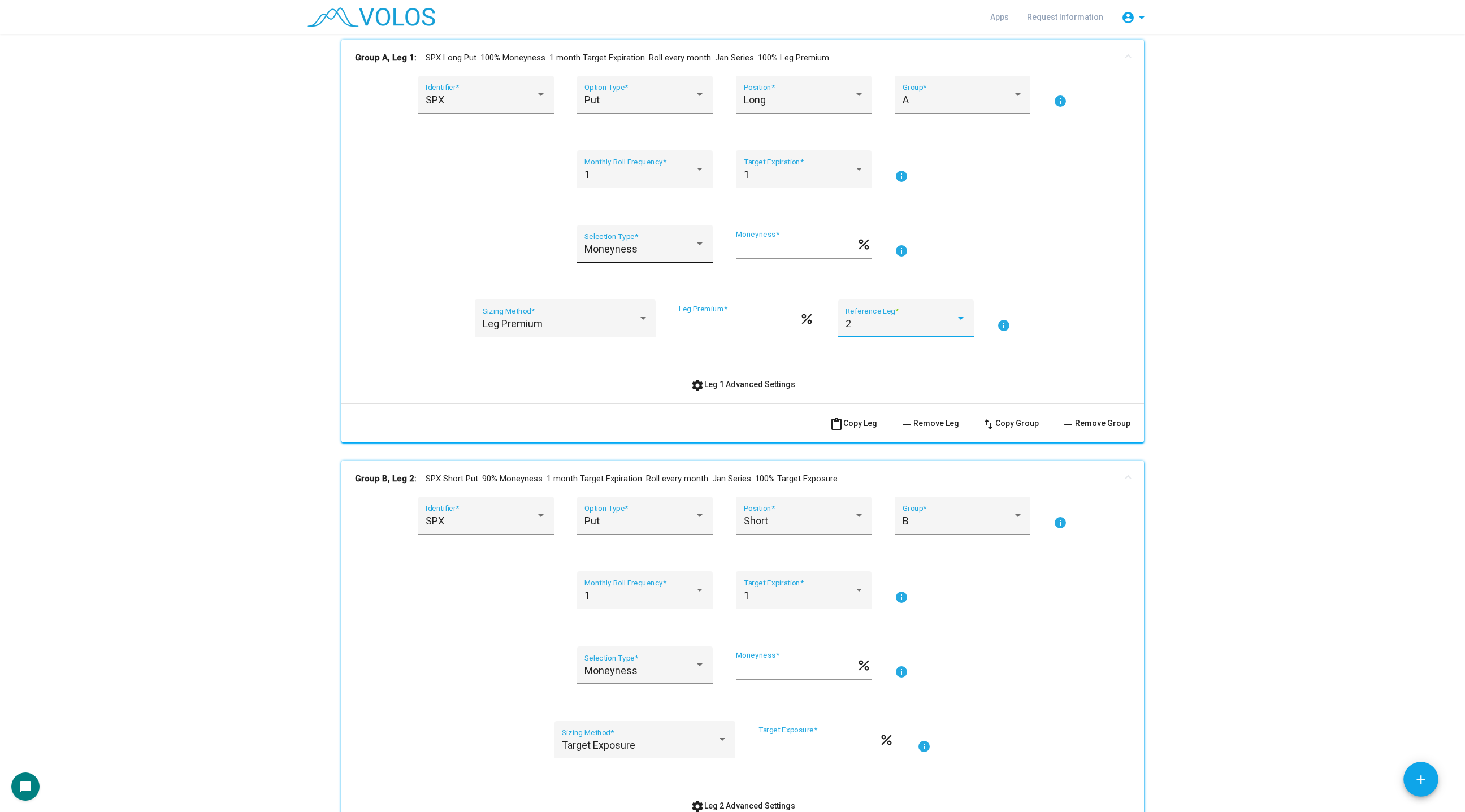
click at [646, 234] on div "Moneyness Selection Type *" at bounding box center [644, 248] width 121 height 30
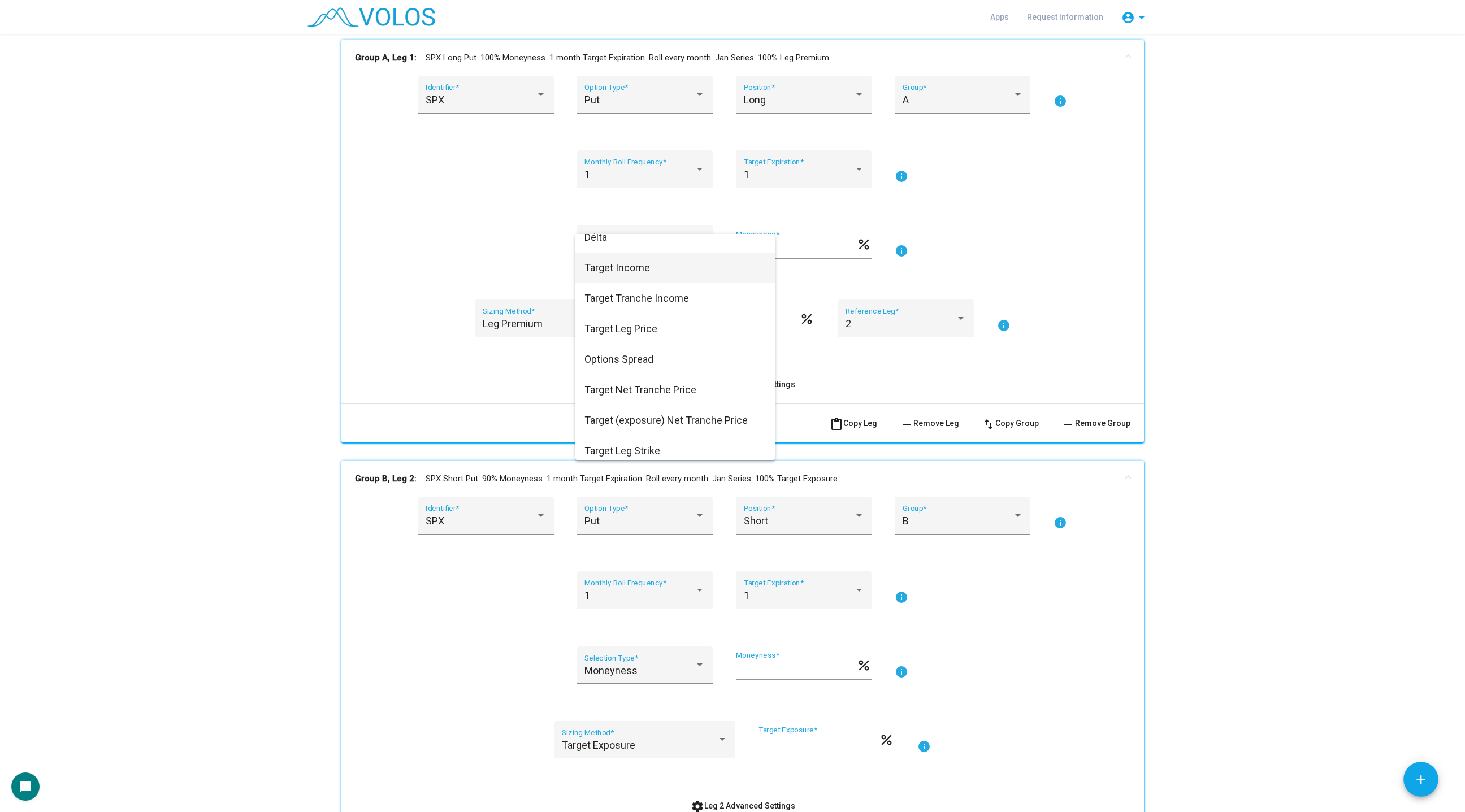
scroll to position [48, 0]
click at [649, 328] on span "Target Leg Price" at bounding box center [675, 323] width 181 height 30
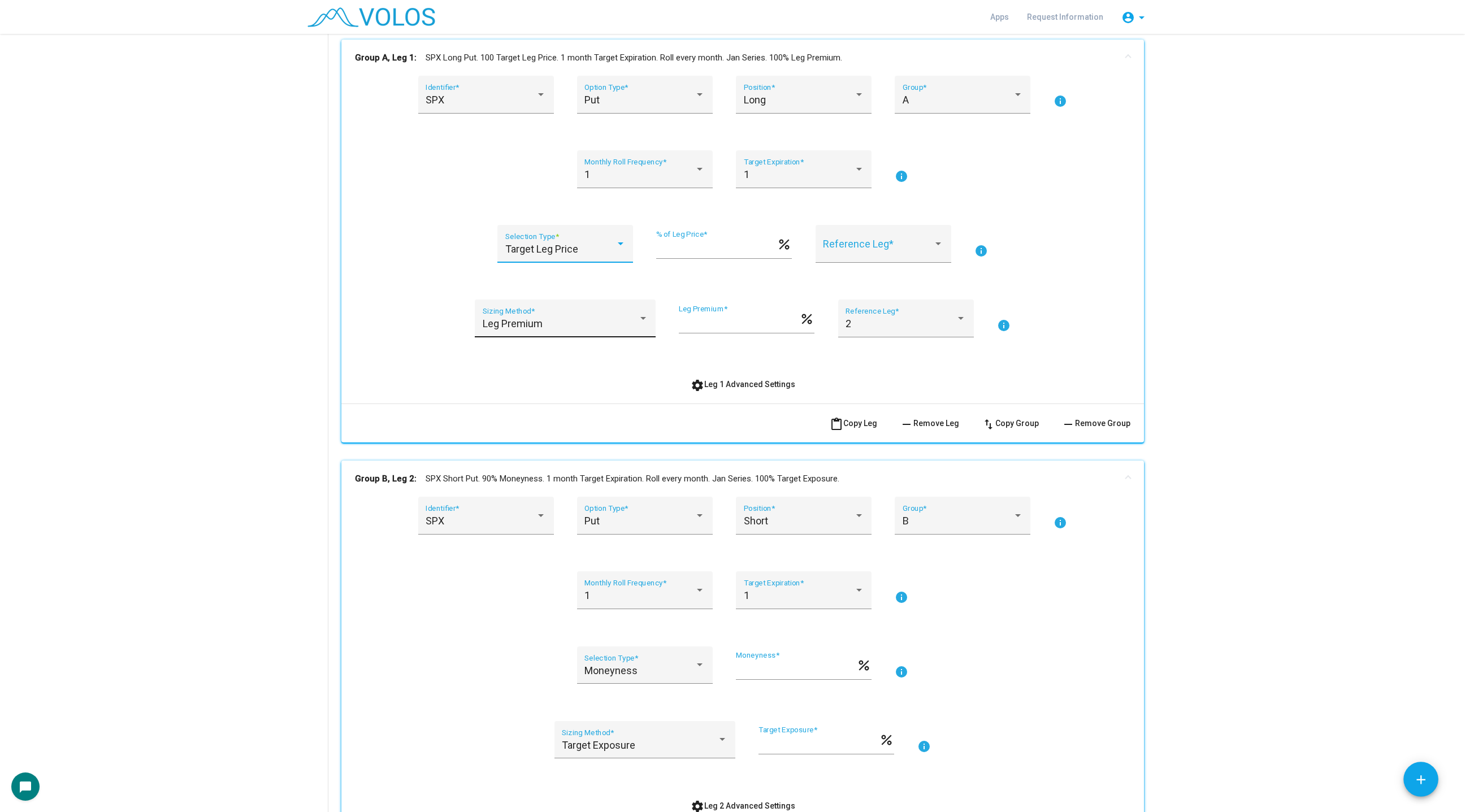
click at [585, 318] on div "Leg Premium" at bounding box center [561, 324] width 156 height 11
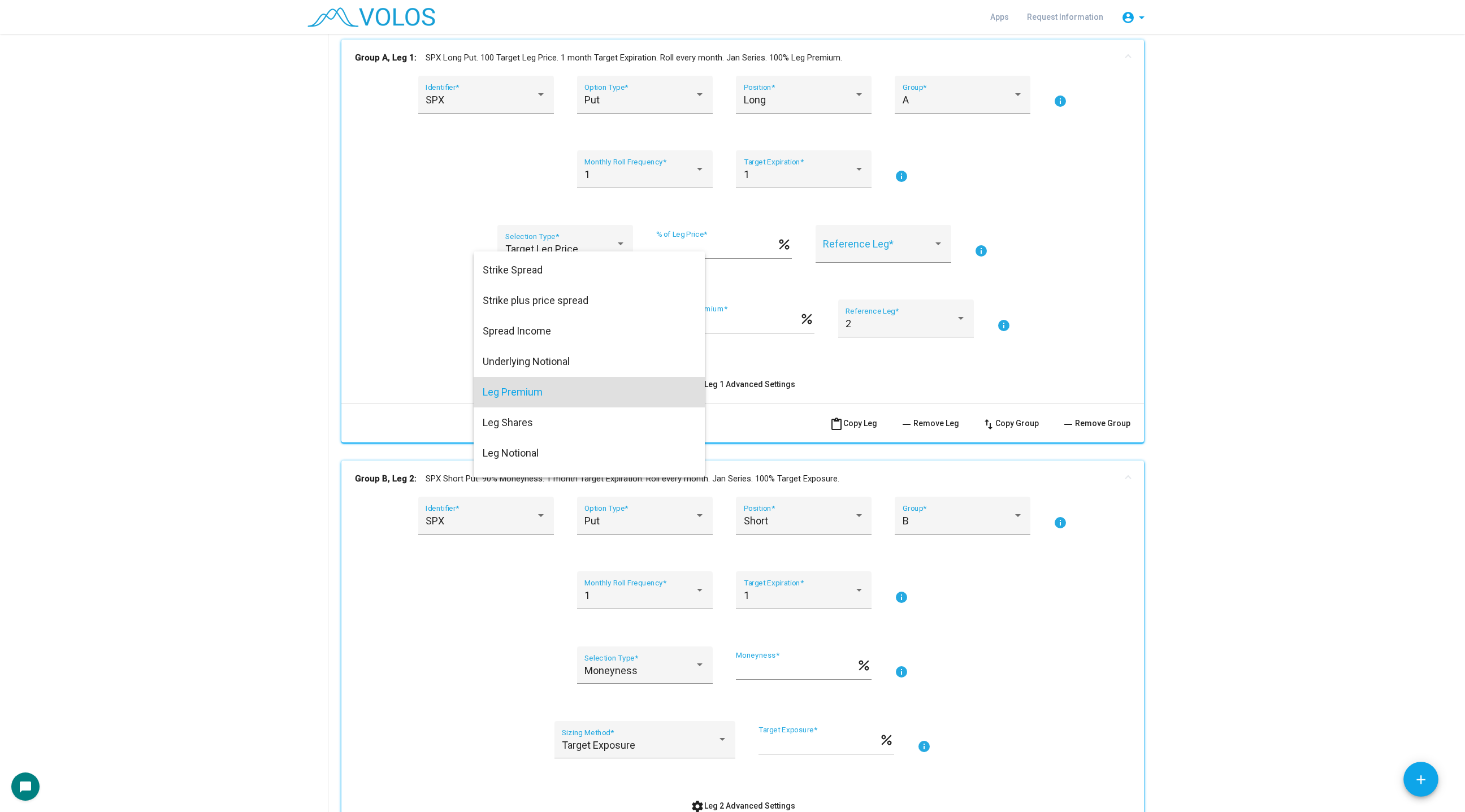
scroll to position [0, 0]
click at [576, 269] on span "Target Exposure" at bounding box center [589, 267] width 213 height 30
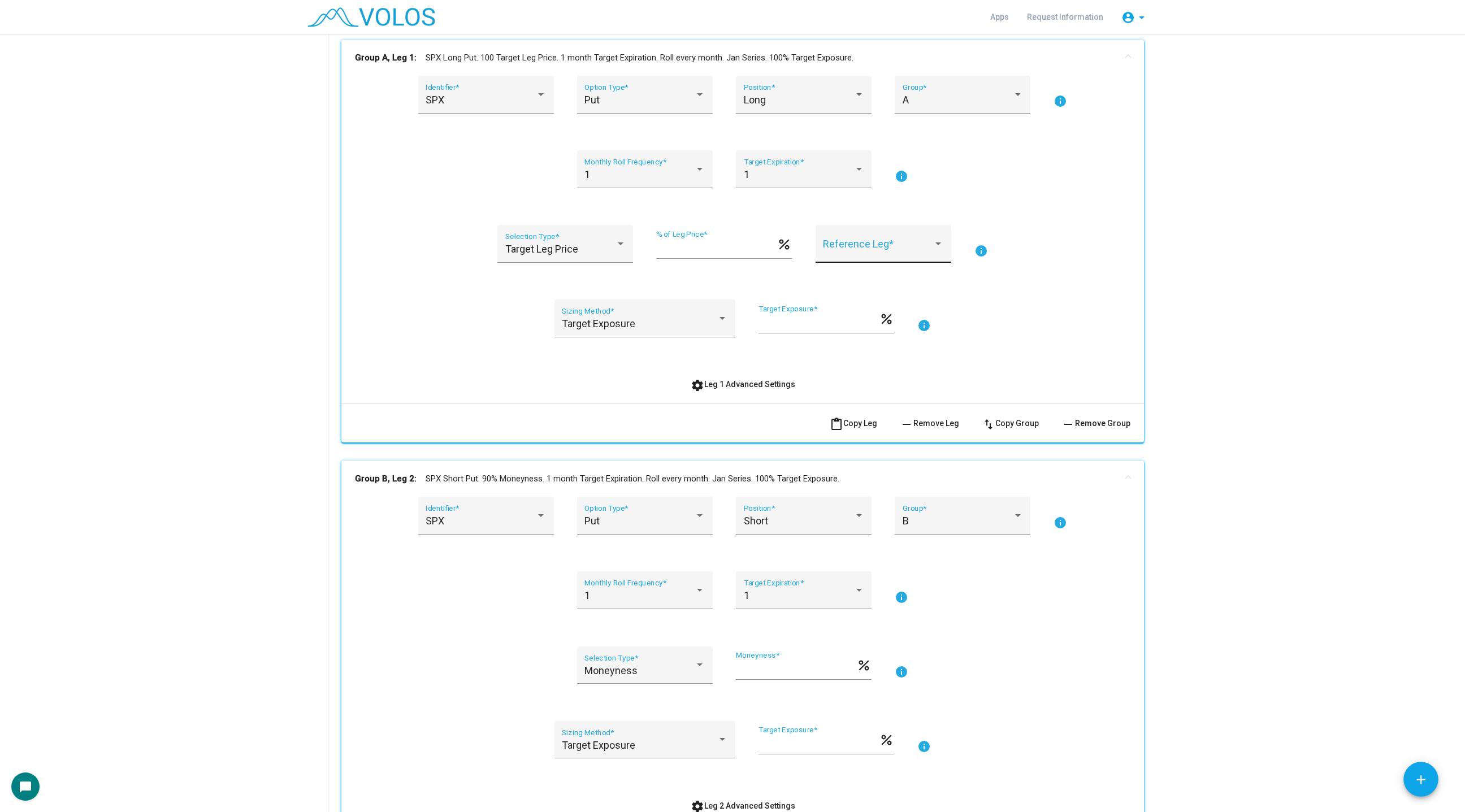
click at [925, 235] on div "Reference Leg *" at bounding box center [883, 248] width 121 height 30
click at [918, 255] on span "2" at bounding box center [883, 249] width 121 height 30
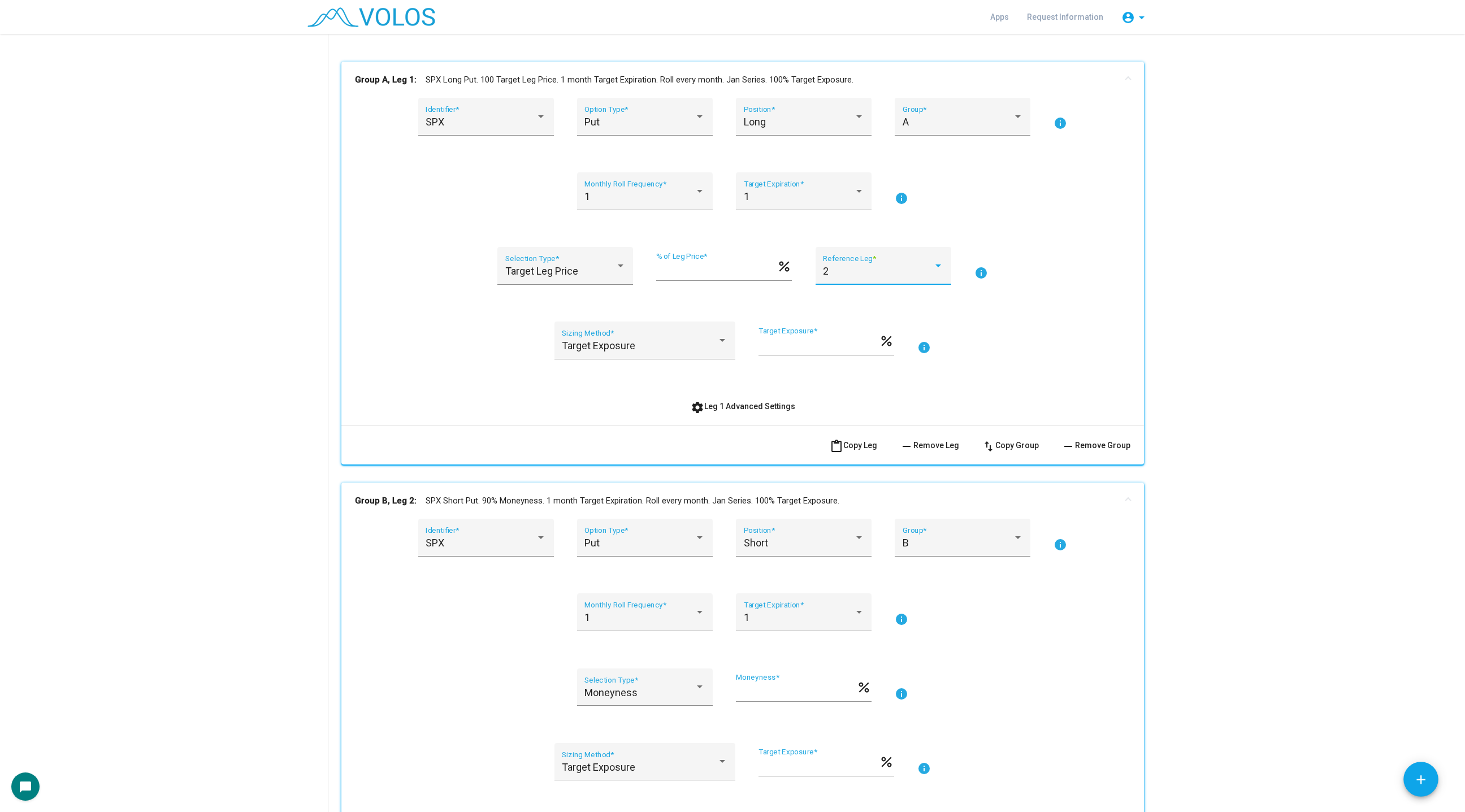
scroll to position [162, 0]
click at [538, 277] on span "Target Leg Price" at bounding box center [542, 274] width 73 height 11
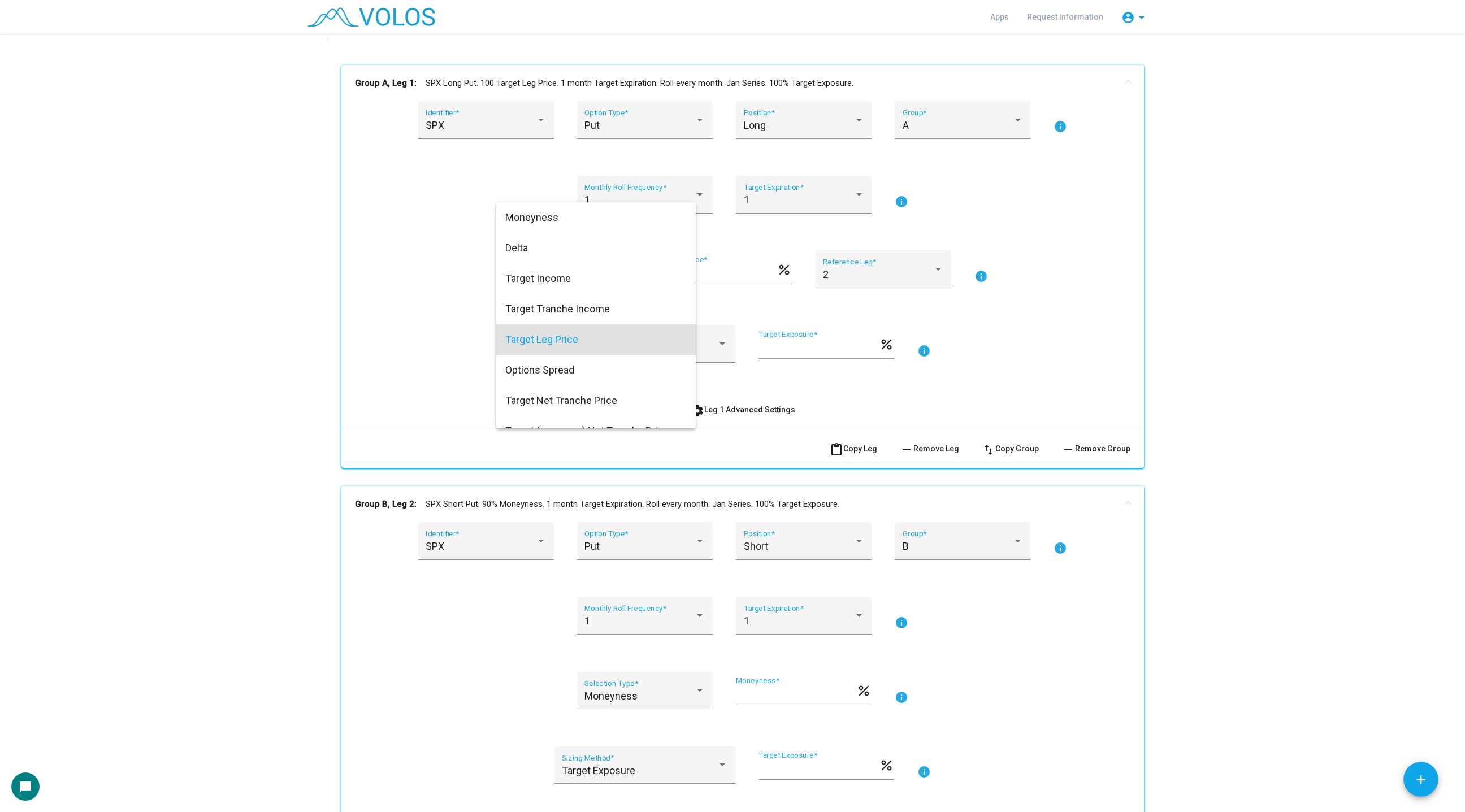
scroll to position [65, 0]
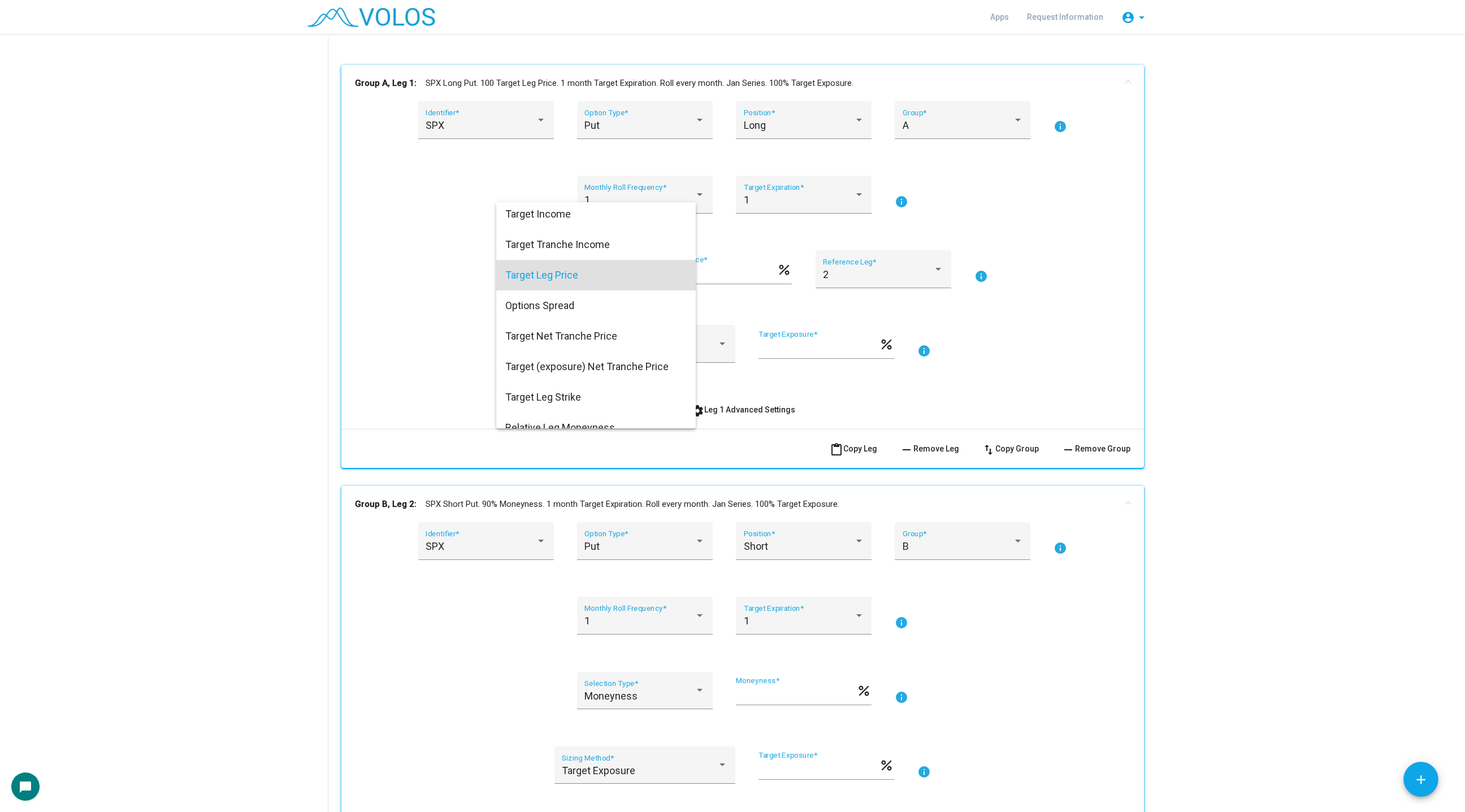
click at [529, 264] on span "Target Leg Price" at bounding box center [596, 275] width 181 height 30
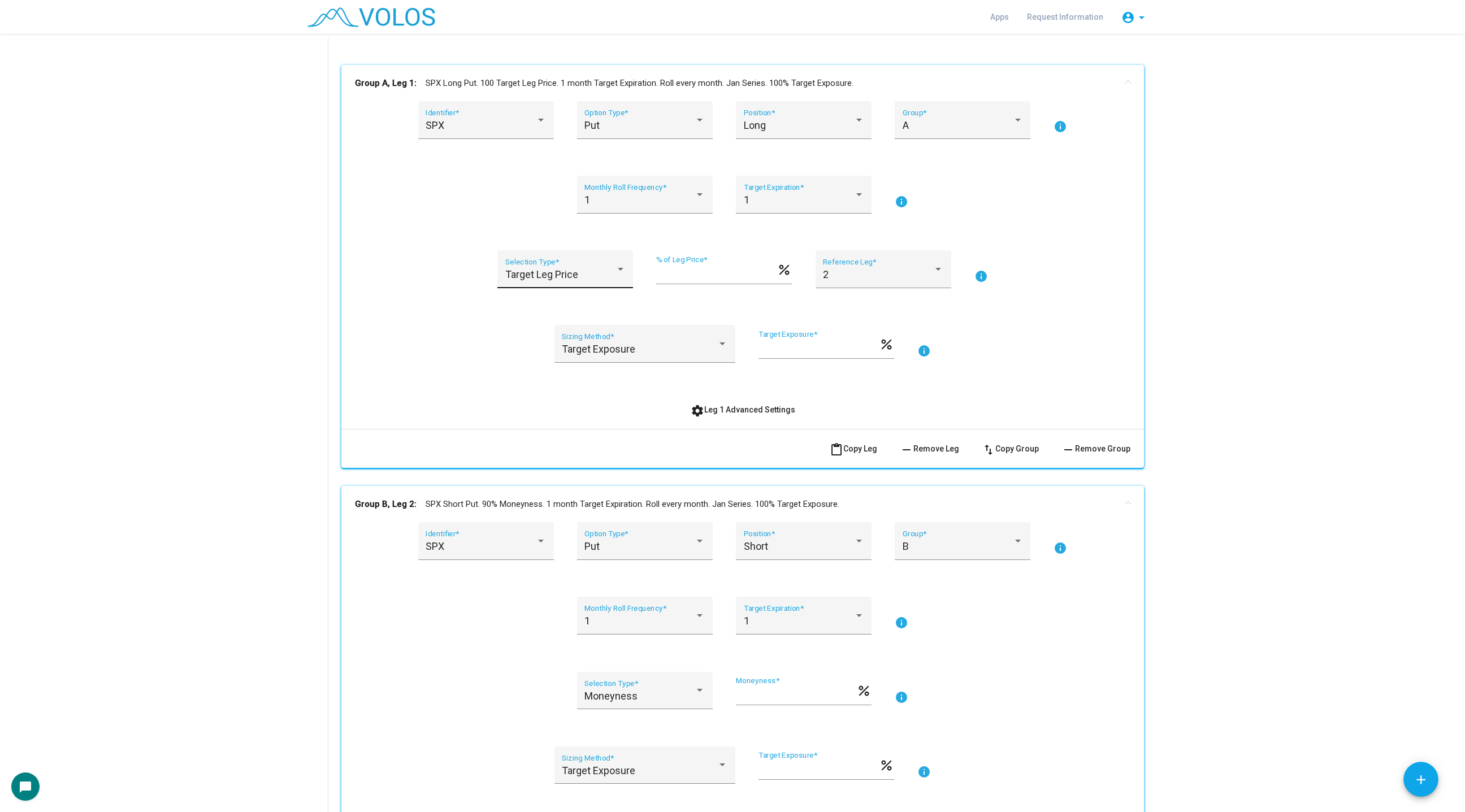
click at [543, 266] on div "Target Leg Price Selection Type *" at bounding box center [565, 274] width 121 height 30
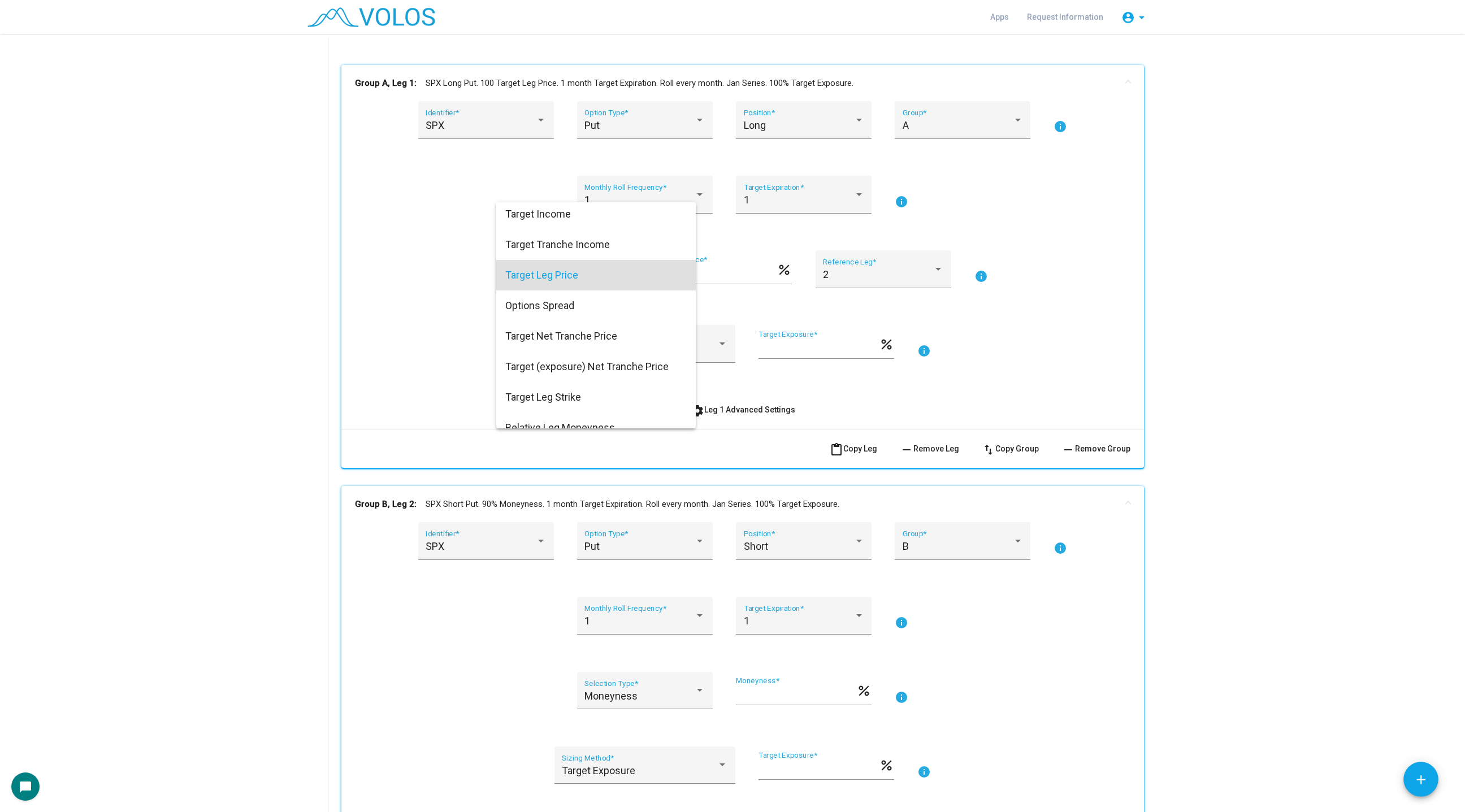
click at [446, 332] on div at bounding box center [732, 406] width 1465 height 812
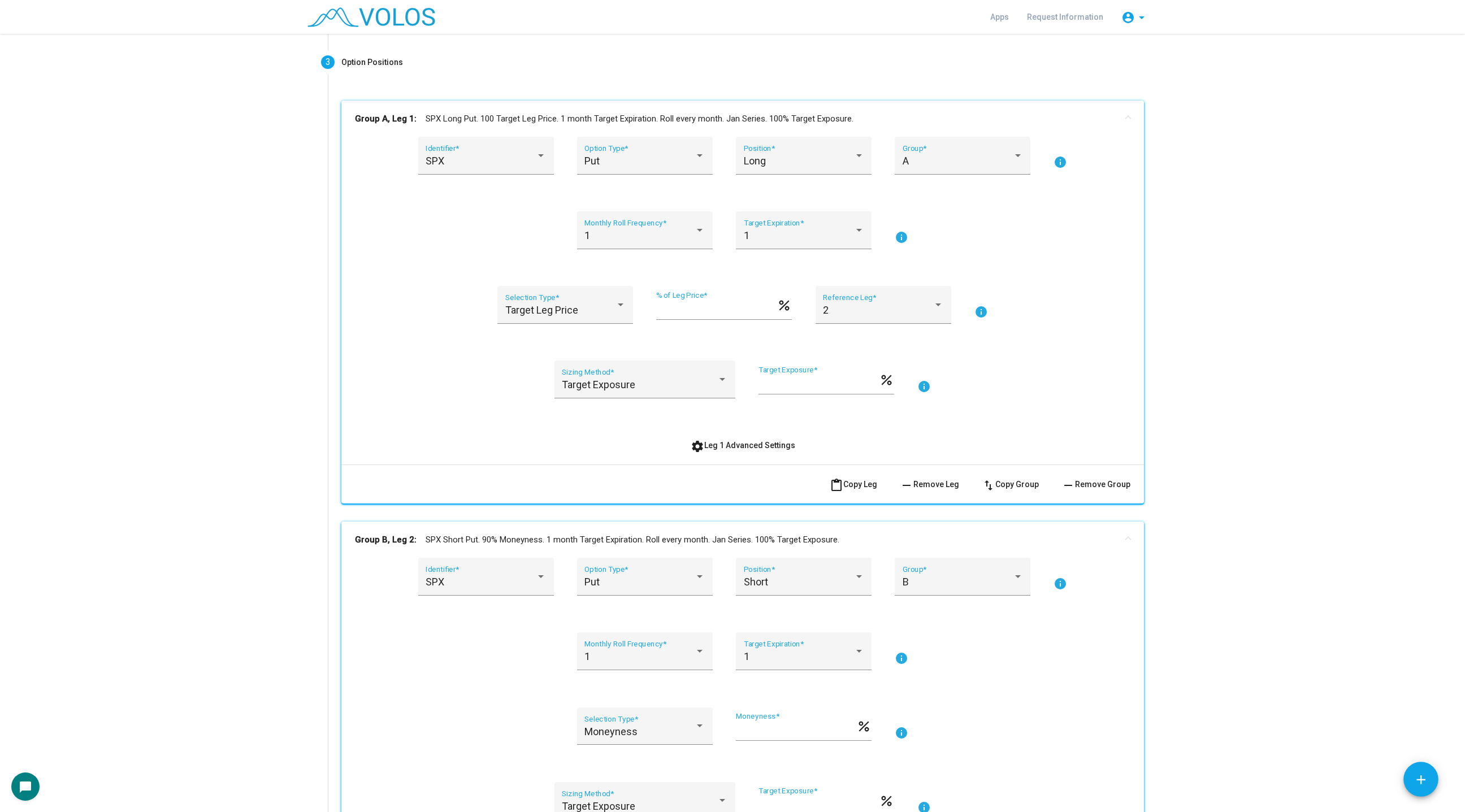
scroll to position [138, 0]
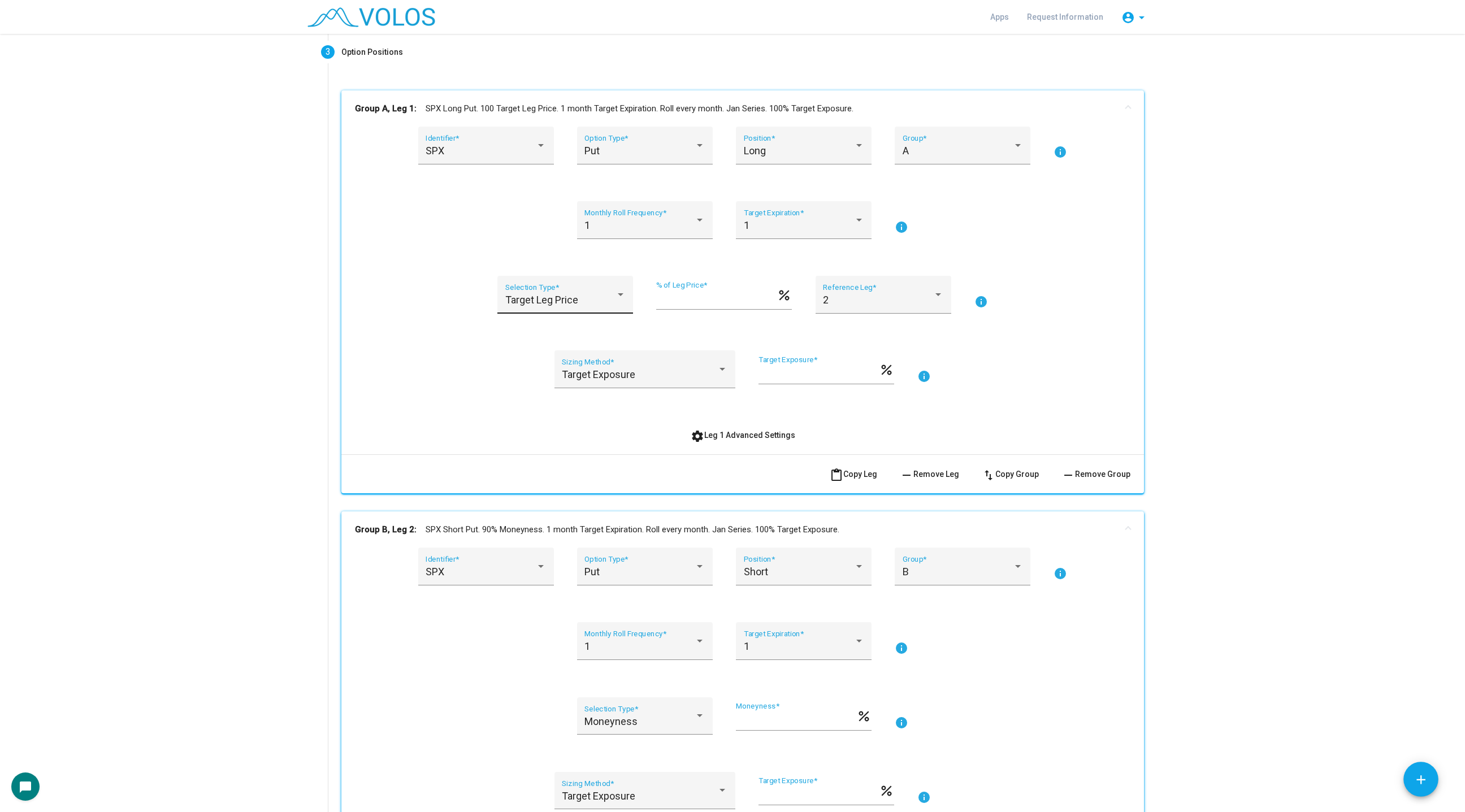
click at [549, 308] on div "Target Leg Price Selection Type *" at bounding box center [565, 299] width 121 height 30
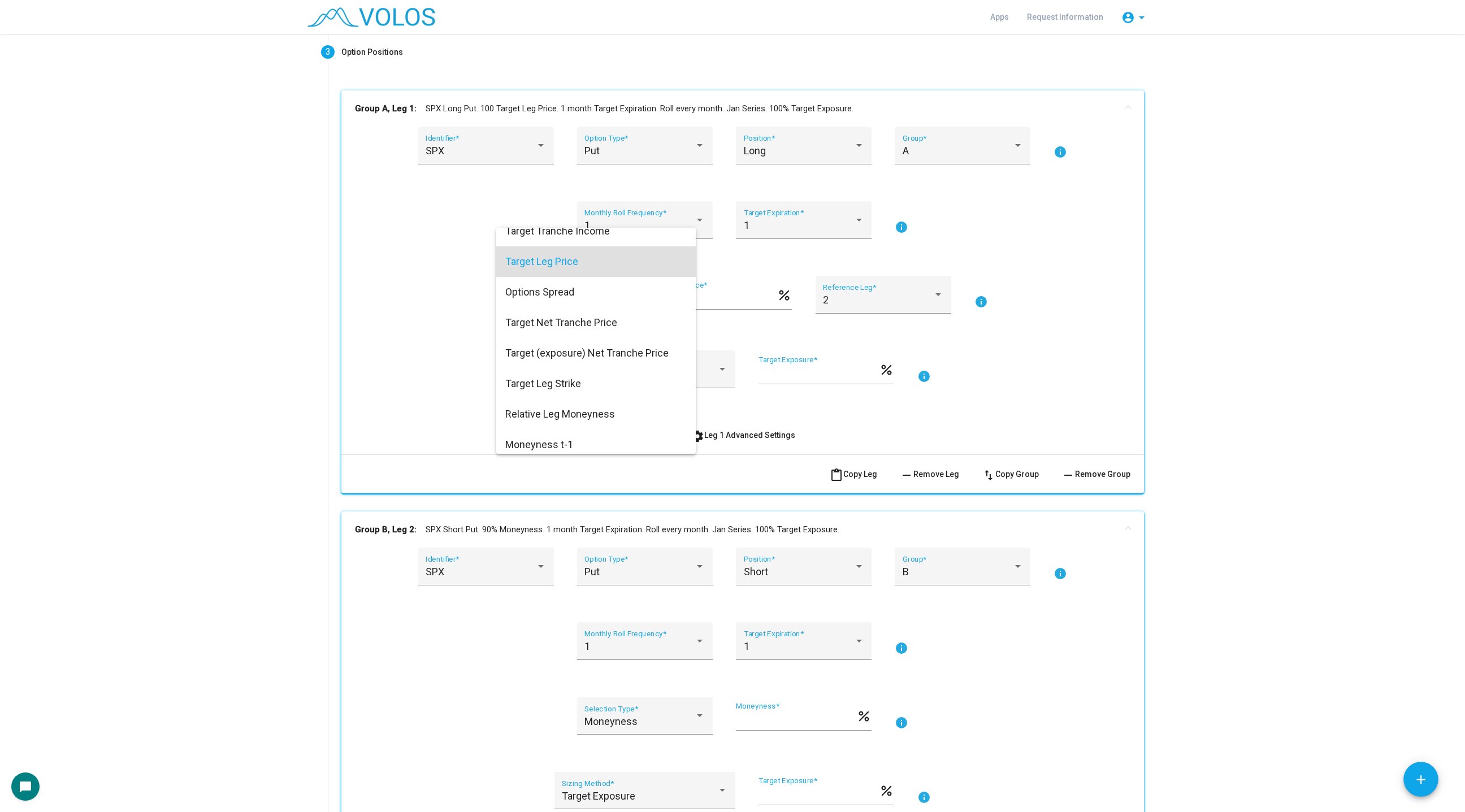
scroll to position [109, 0]
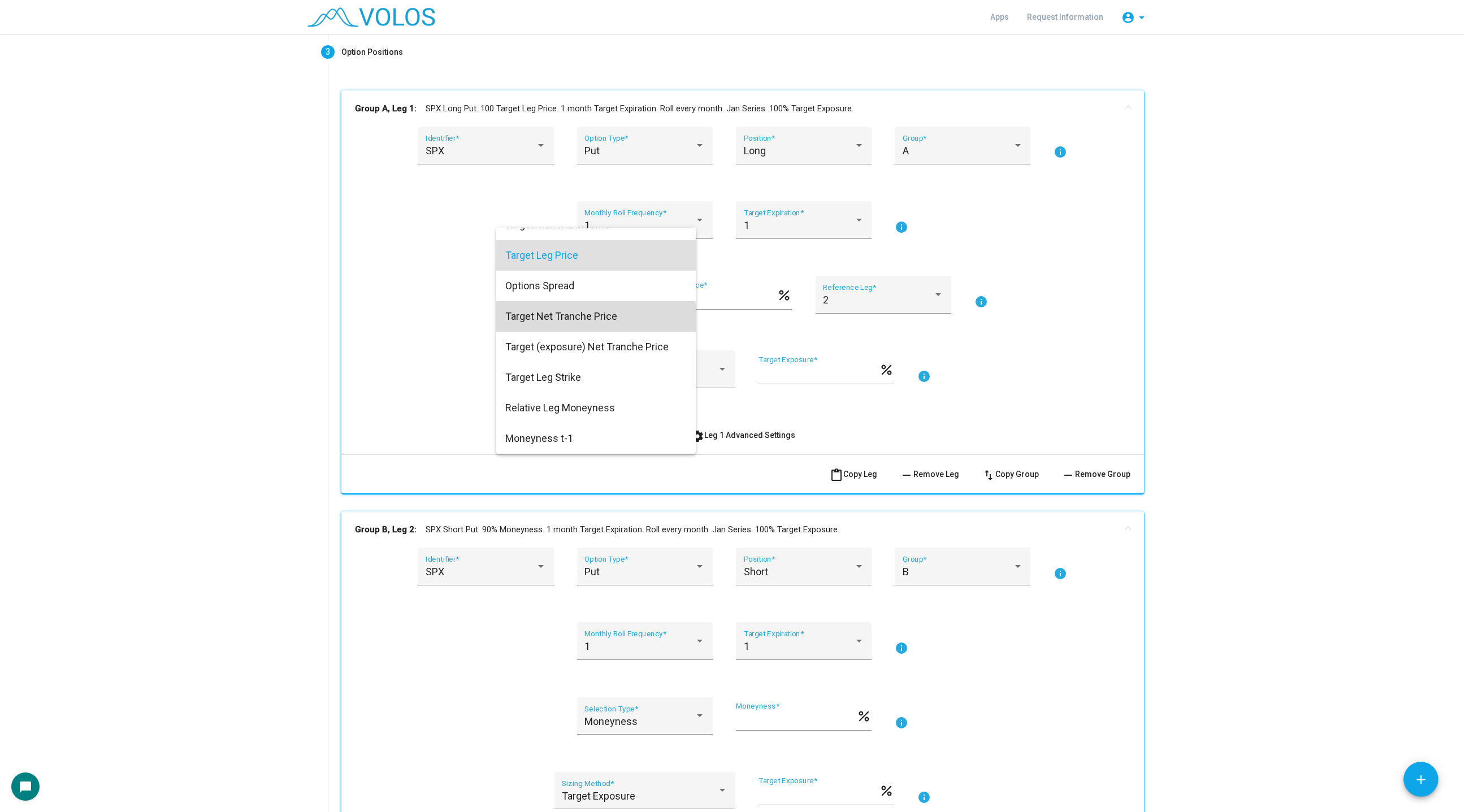
click at [549, 327] on span "Target Net Tranche Price" at bounding box center [596, 316] width 181 height 30
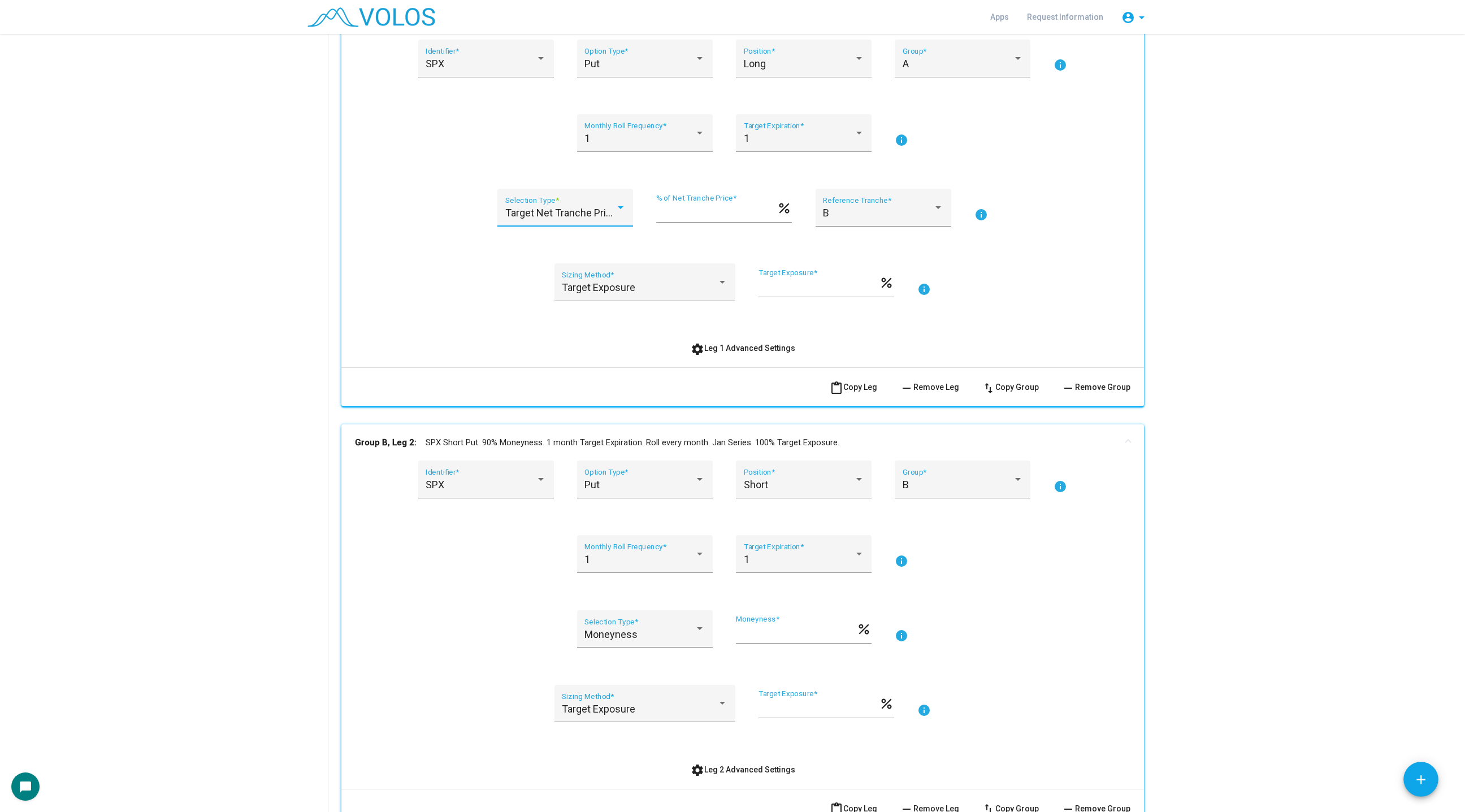
scroll to position [439, 0]
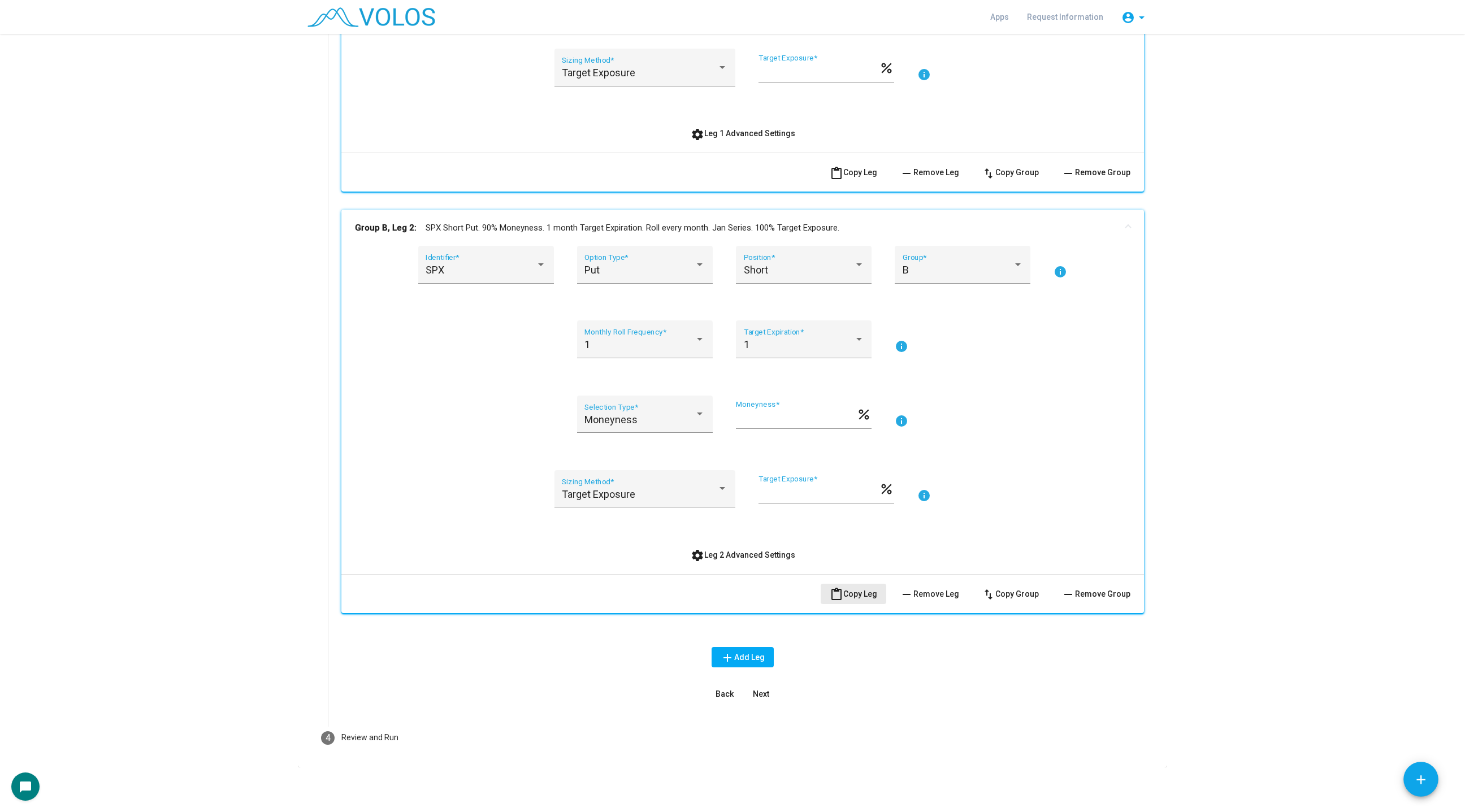
click at [851, 600] on button "content_paste Copy Leg" at bounding box center [853, 593] width 66 height 20
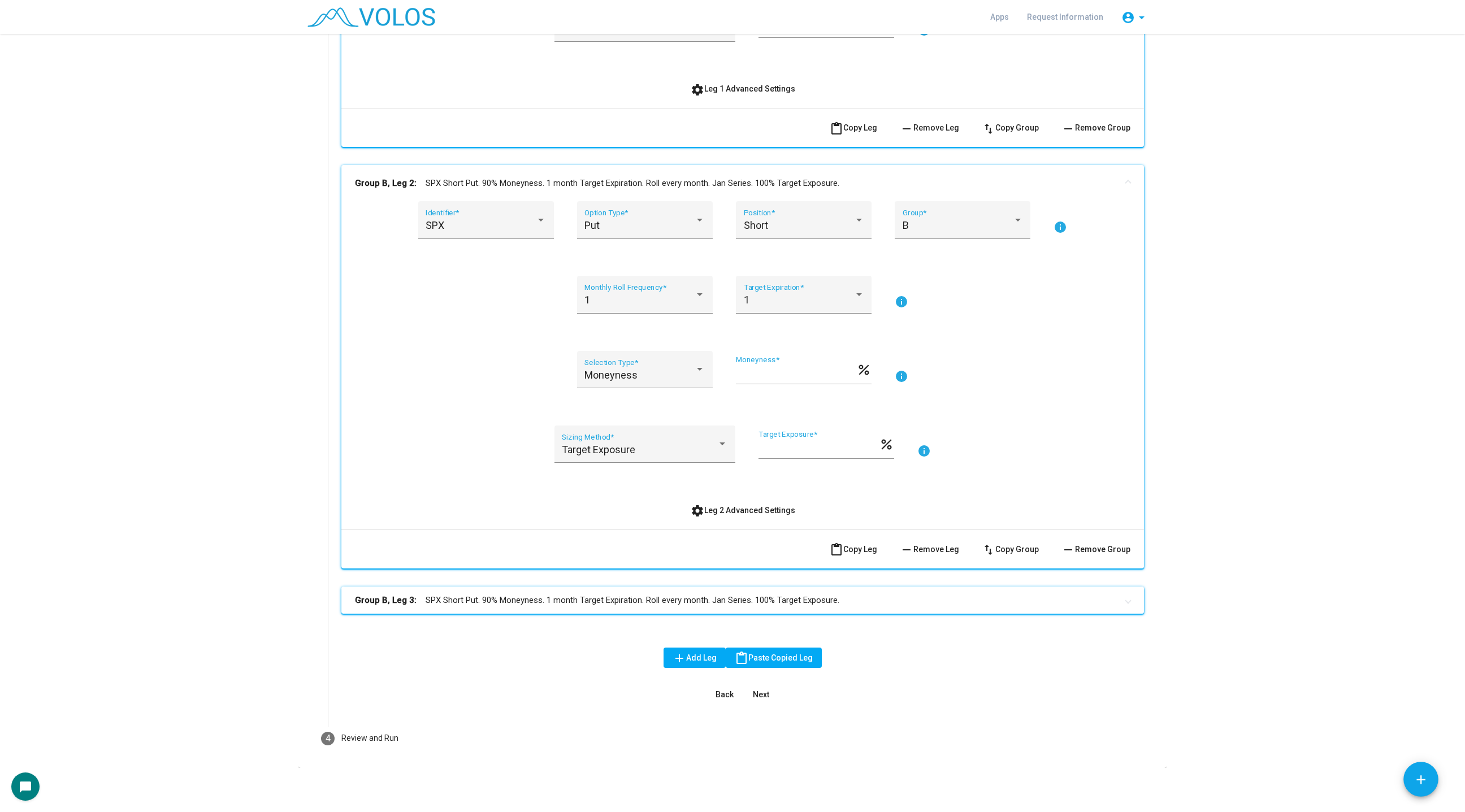
click at [770, 601] on mat-panel-title "Group B, Leg 3: SPX Short Put. 90% Moneyness. 1 month Target Expiration. Roll e…" at bounding box center [736, 600] width 762 height 13
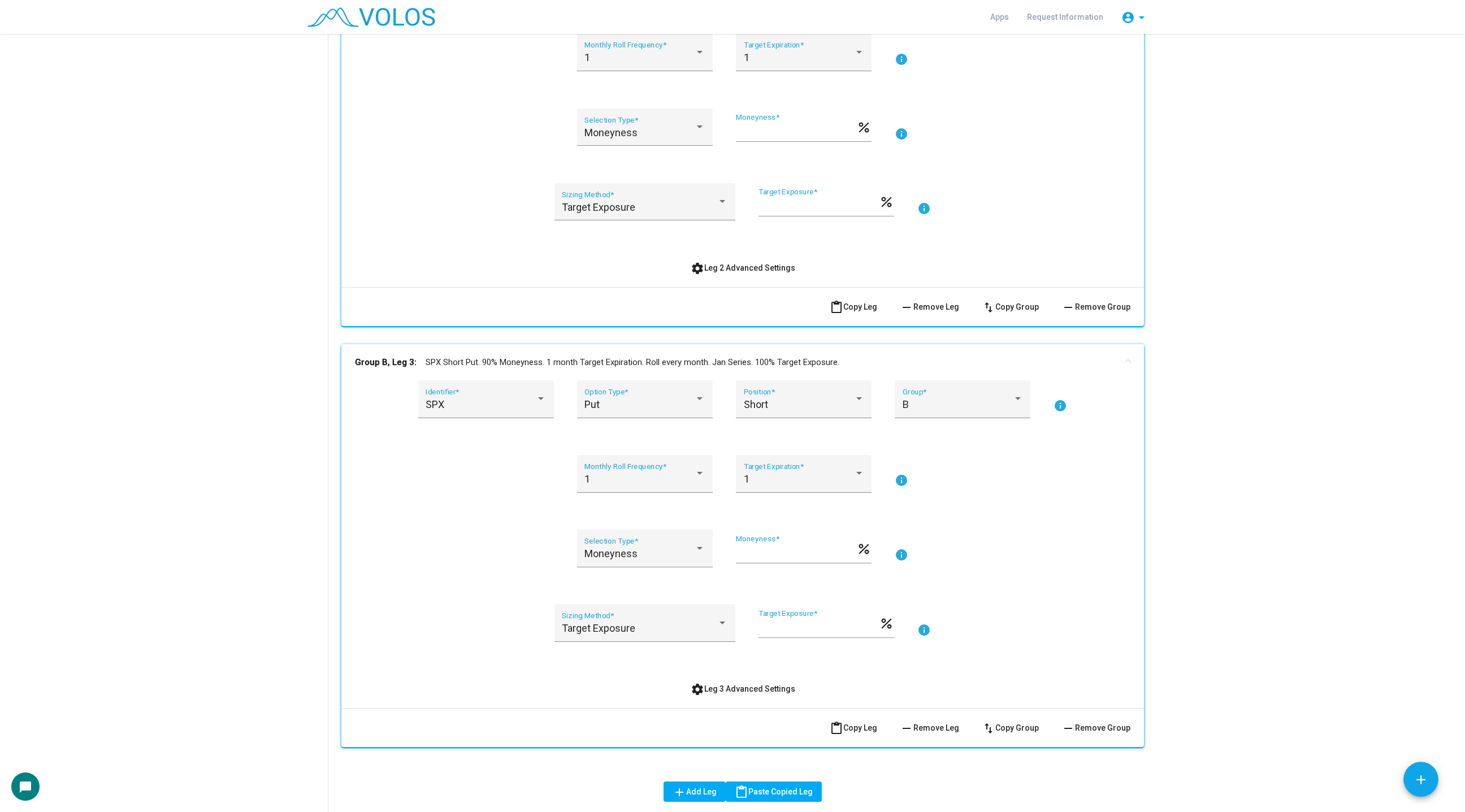
scroll to position [859, 0]
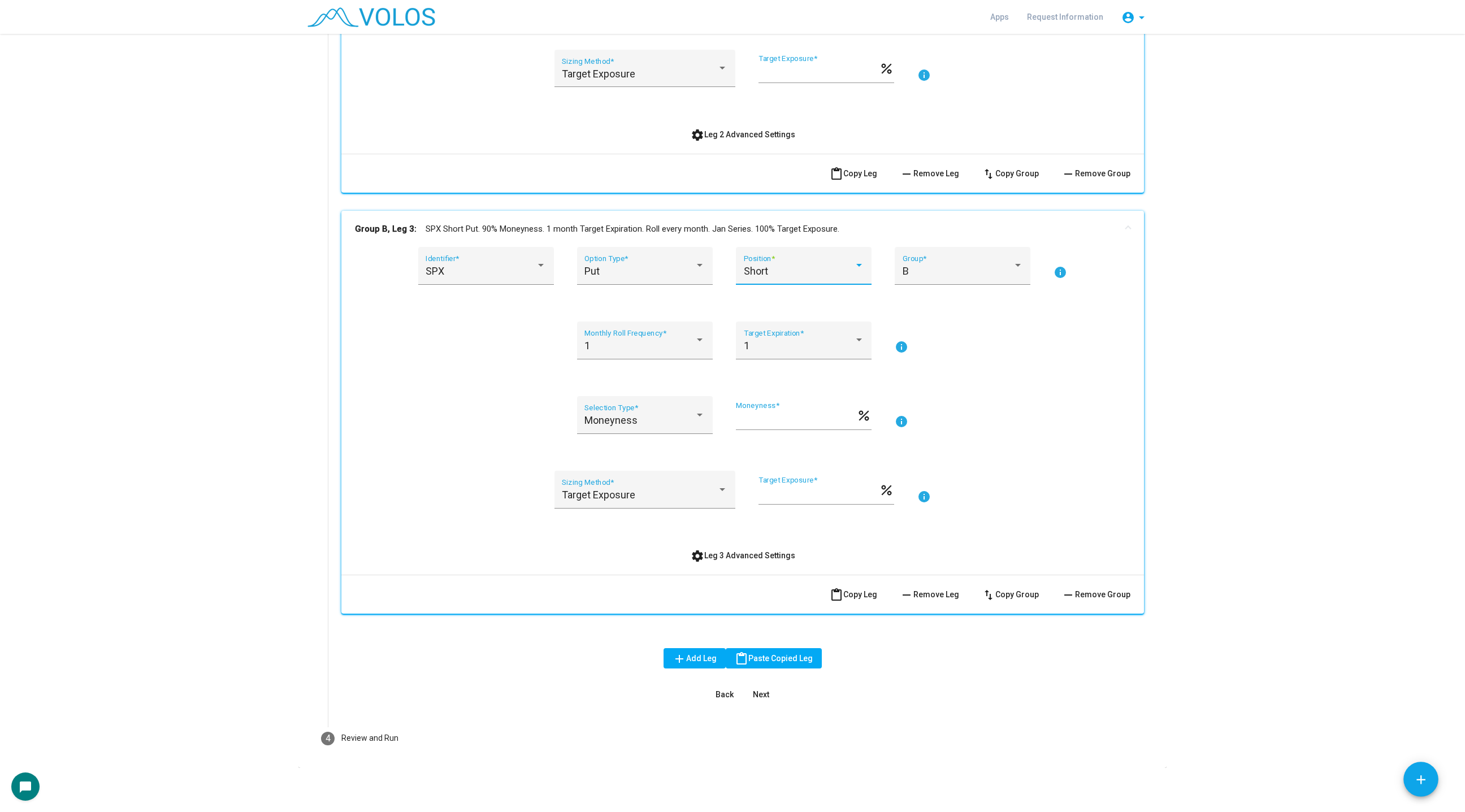
click at [777, 271] on div "Short" at bounding box center [799, 272] width 110 height 11
click at [774, 242] on span "Long" at bounding box center [804, 239] width 121 height 30
click at [765, 423] on input "**" at bounding box center [795, 420] width 121 height 11
type input "*"
type input "**"
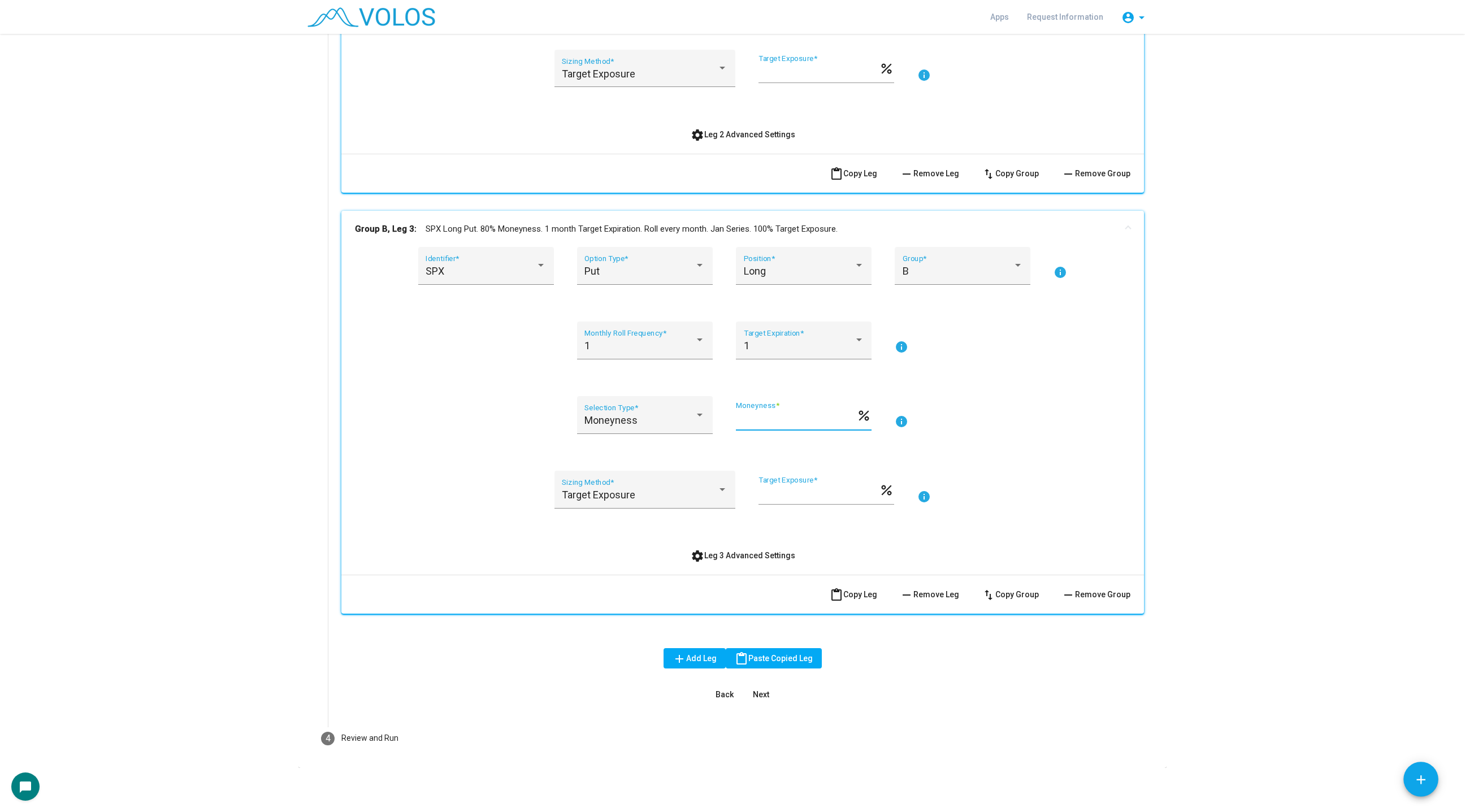
click at [1059, 394] on div "SPX Identifier * Put Option Type * Long Position * B Group * info 1 Monthly Rol…" at bounding box center [743, 406] width 775 height 318
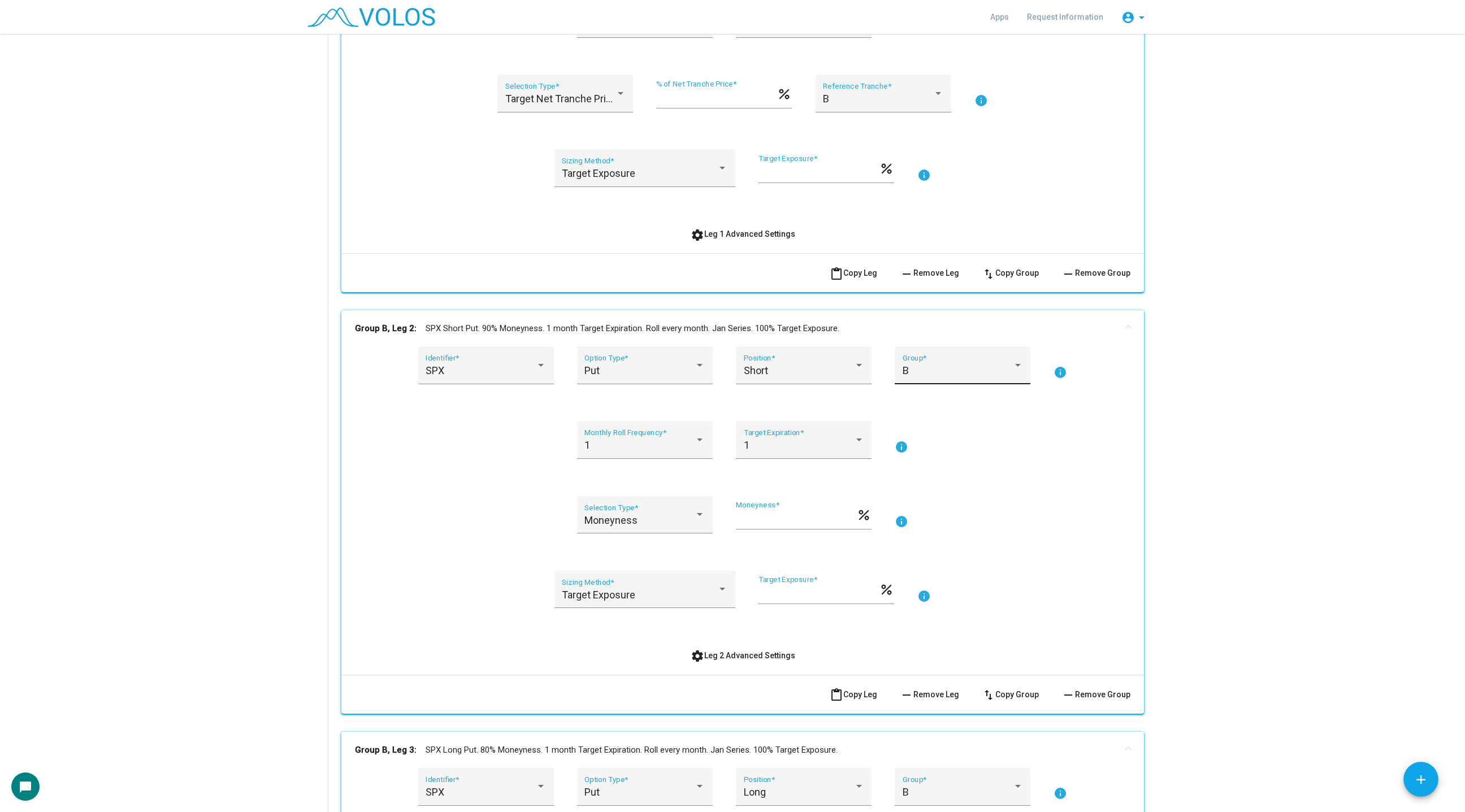
scroll to position [333, 0]
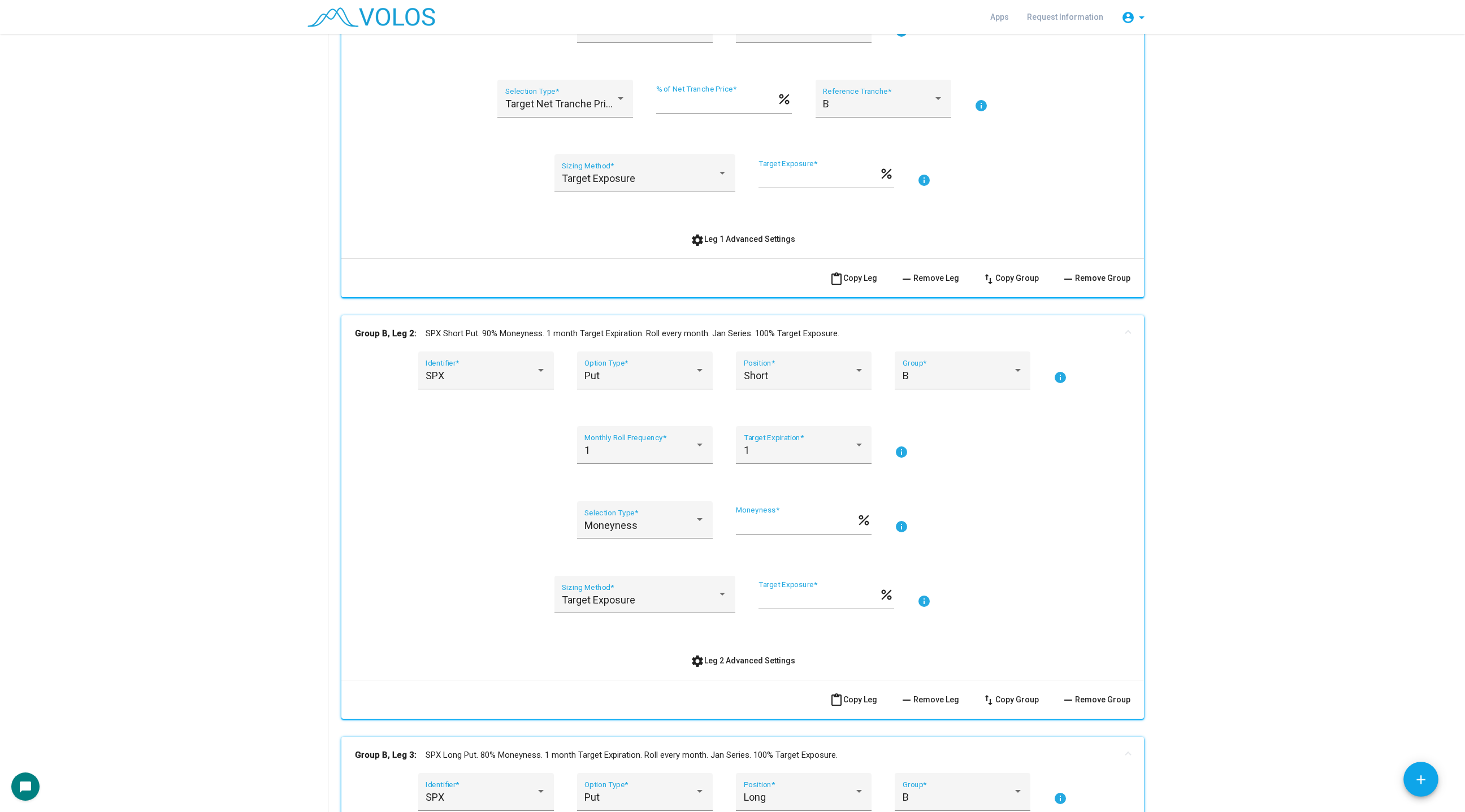
click at [980, 106] on mat-icon "info" at bounding box center [980, 105] width 13 height 13
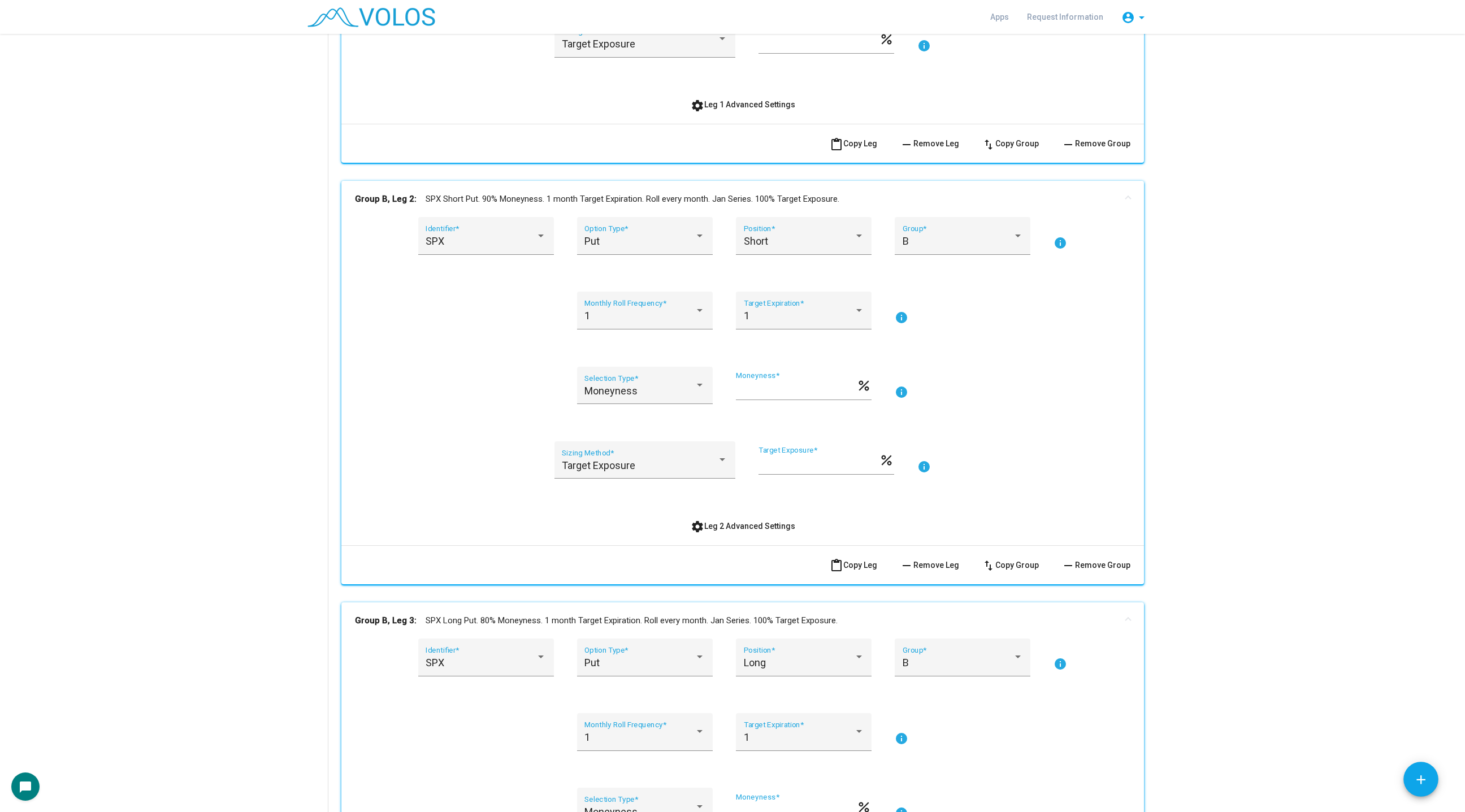
scroll to position [476, 0]
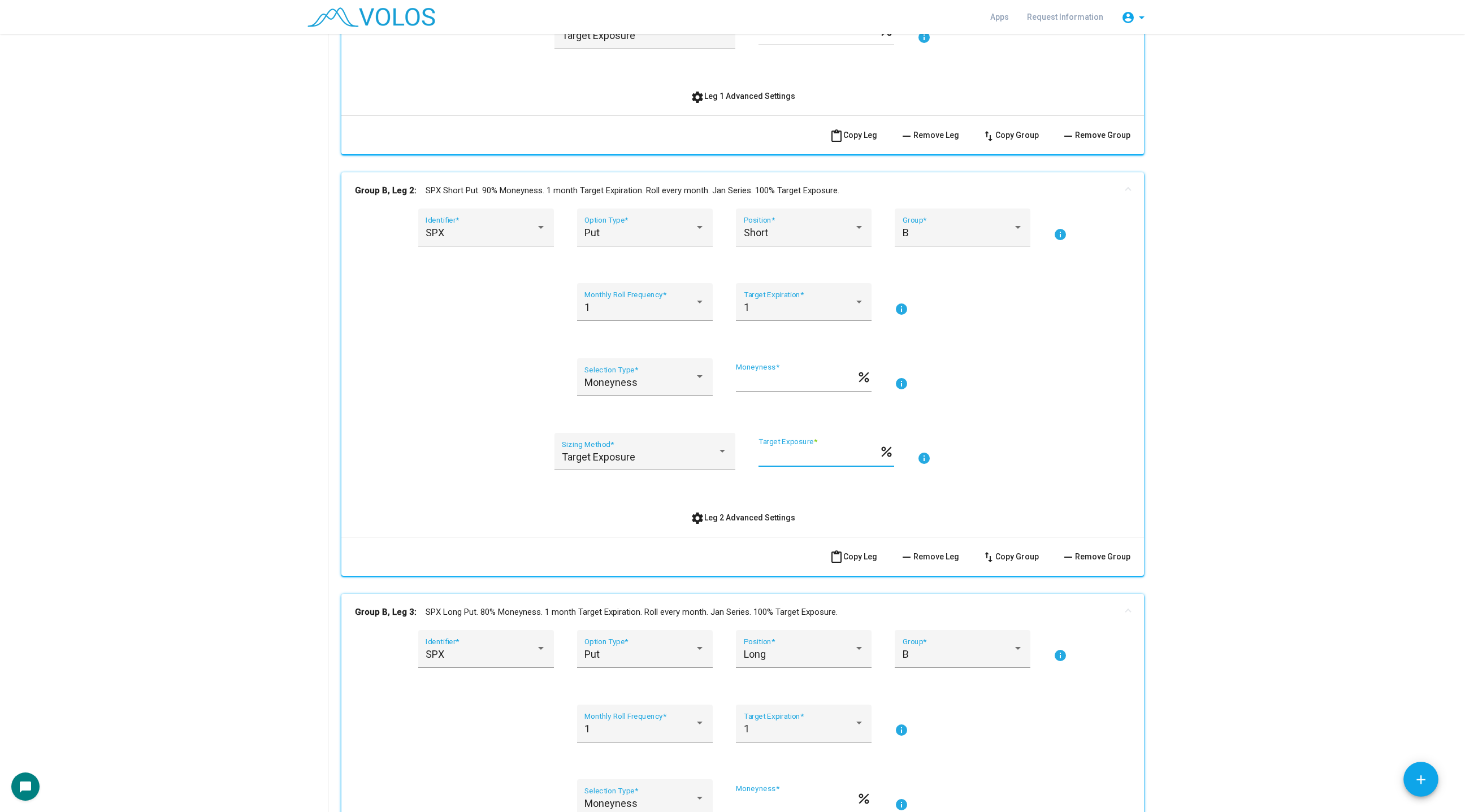
click at [764, 455] on input "***" at bounding box center [818, 456] width 121 height 11
type input "***"
click at [1060, 475] on div "Target Exposure Sizing Method * *** Target Exposure * percent info" at bounding box center [743, 459] width 775 height 51
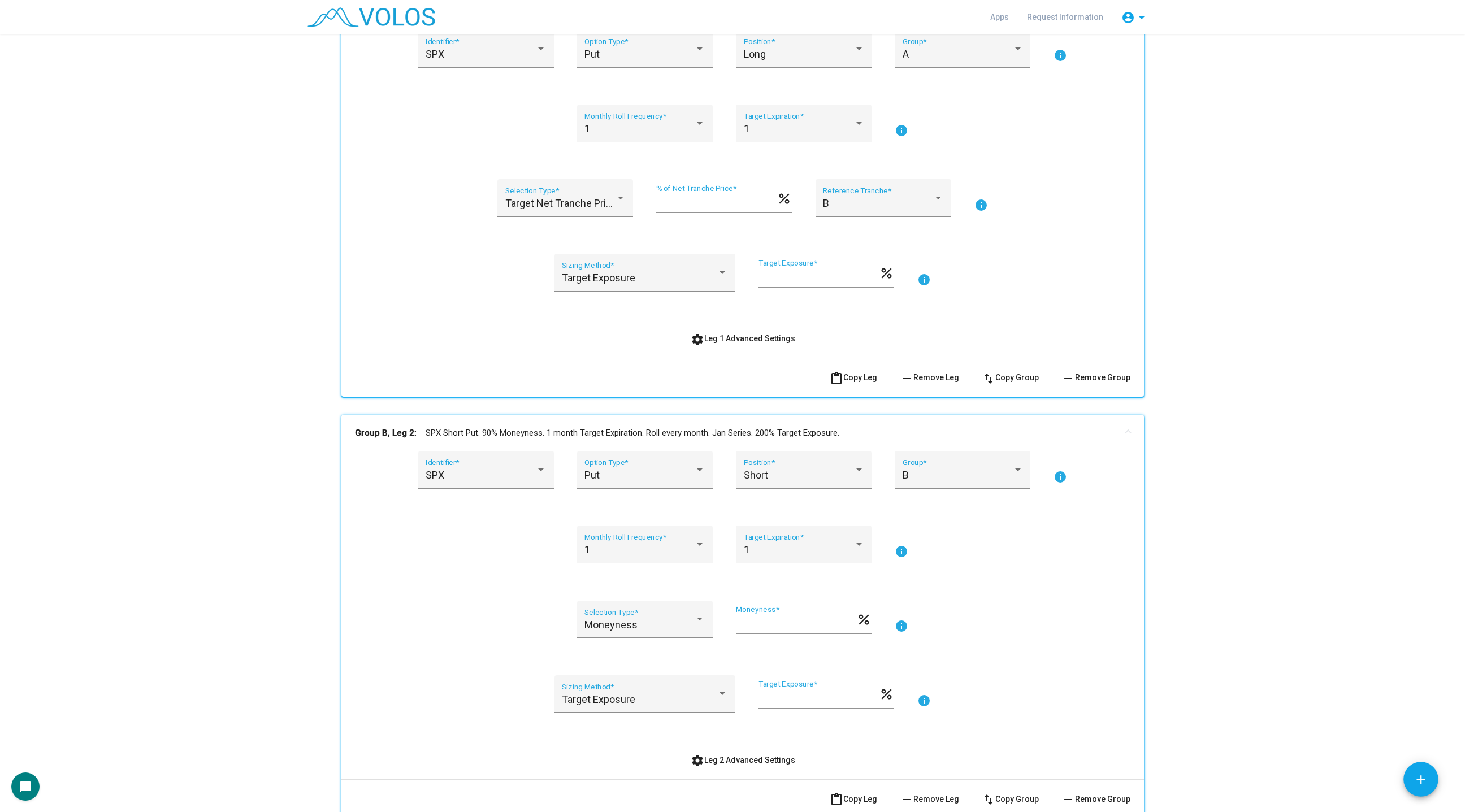
scroll to position [212, 0]
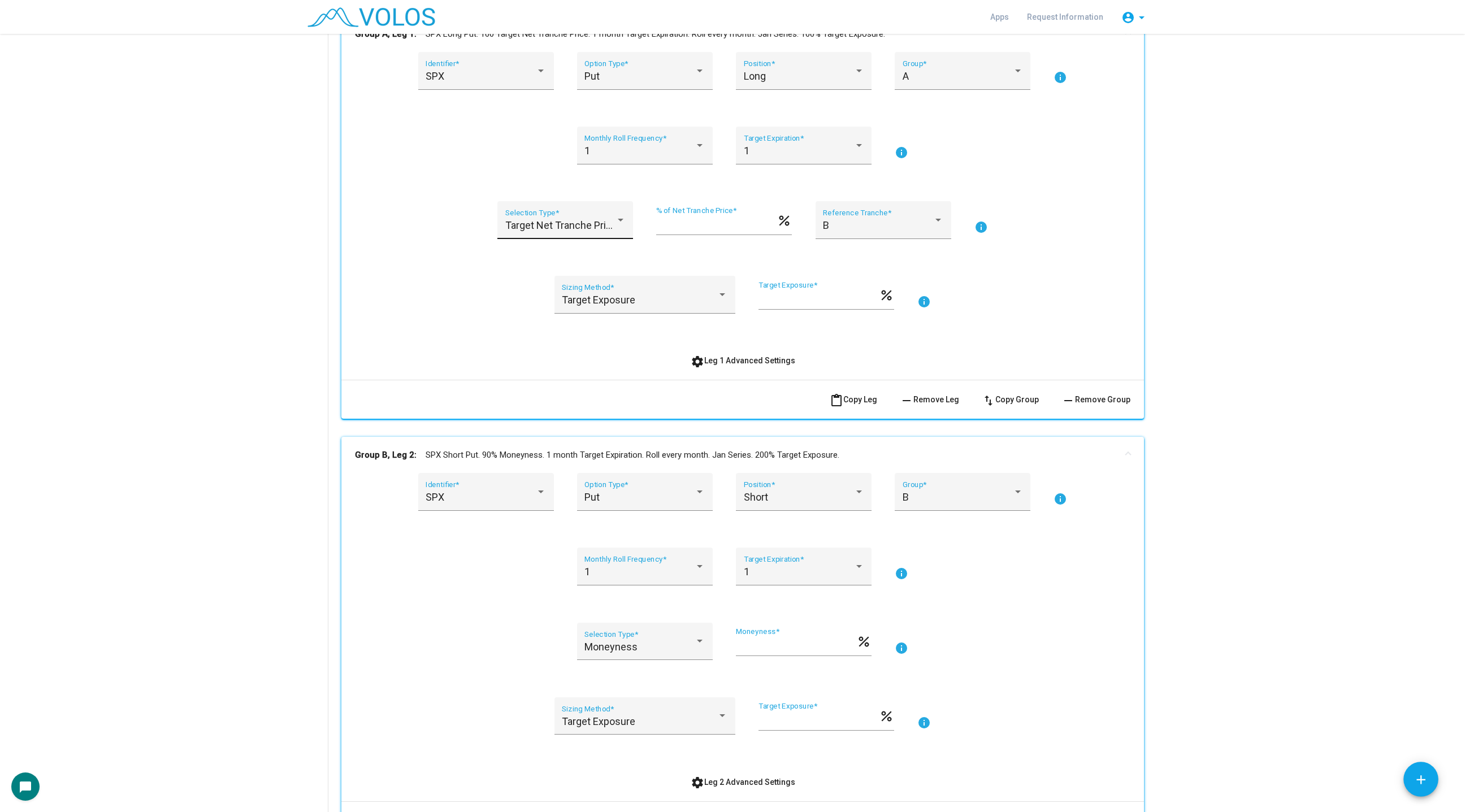
click at [568, 211] on div "Target Net Tranche Price Selection Type *" at bounding box center [565, 224] width 121 height 30
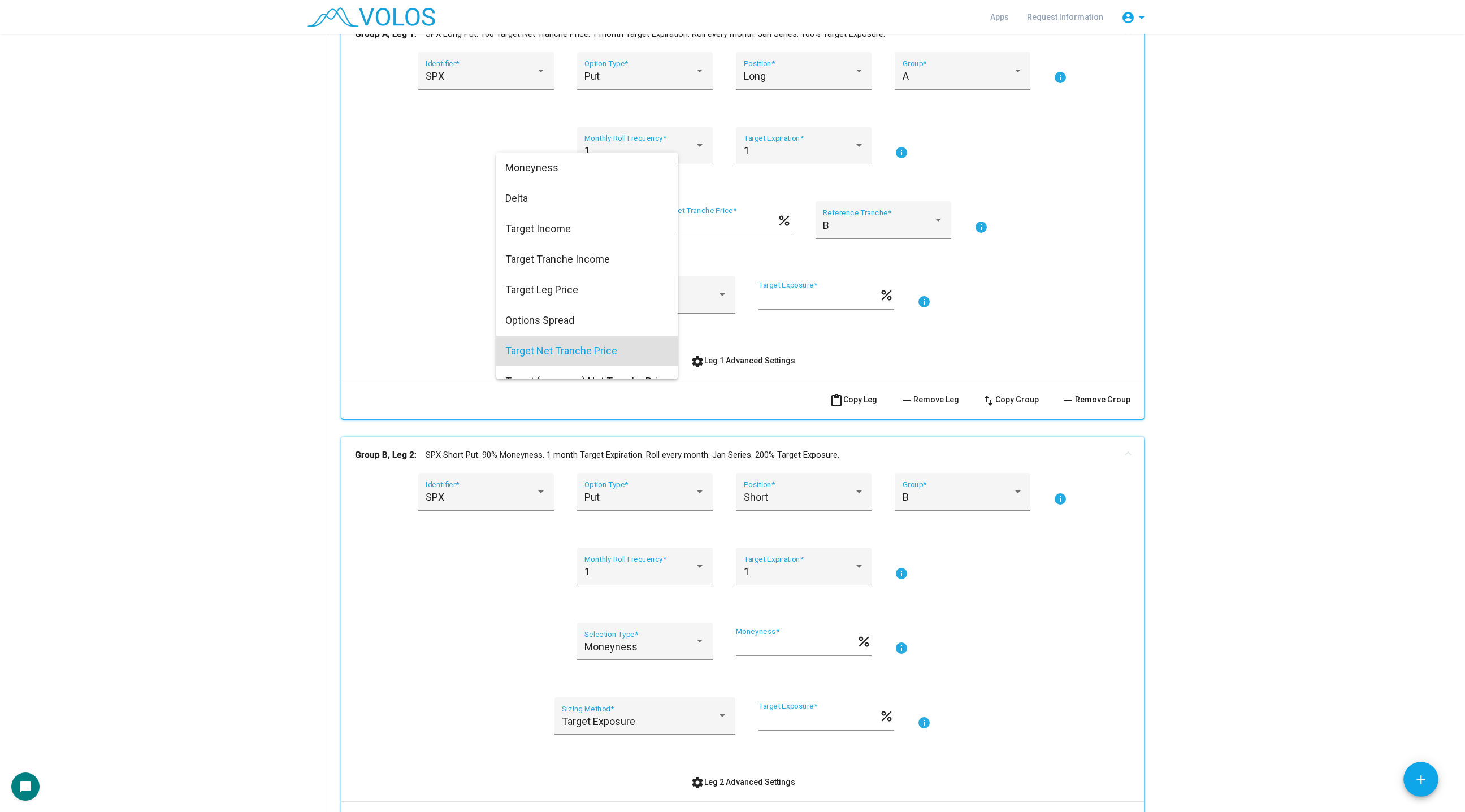
scroll to position [109, 0]
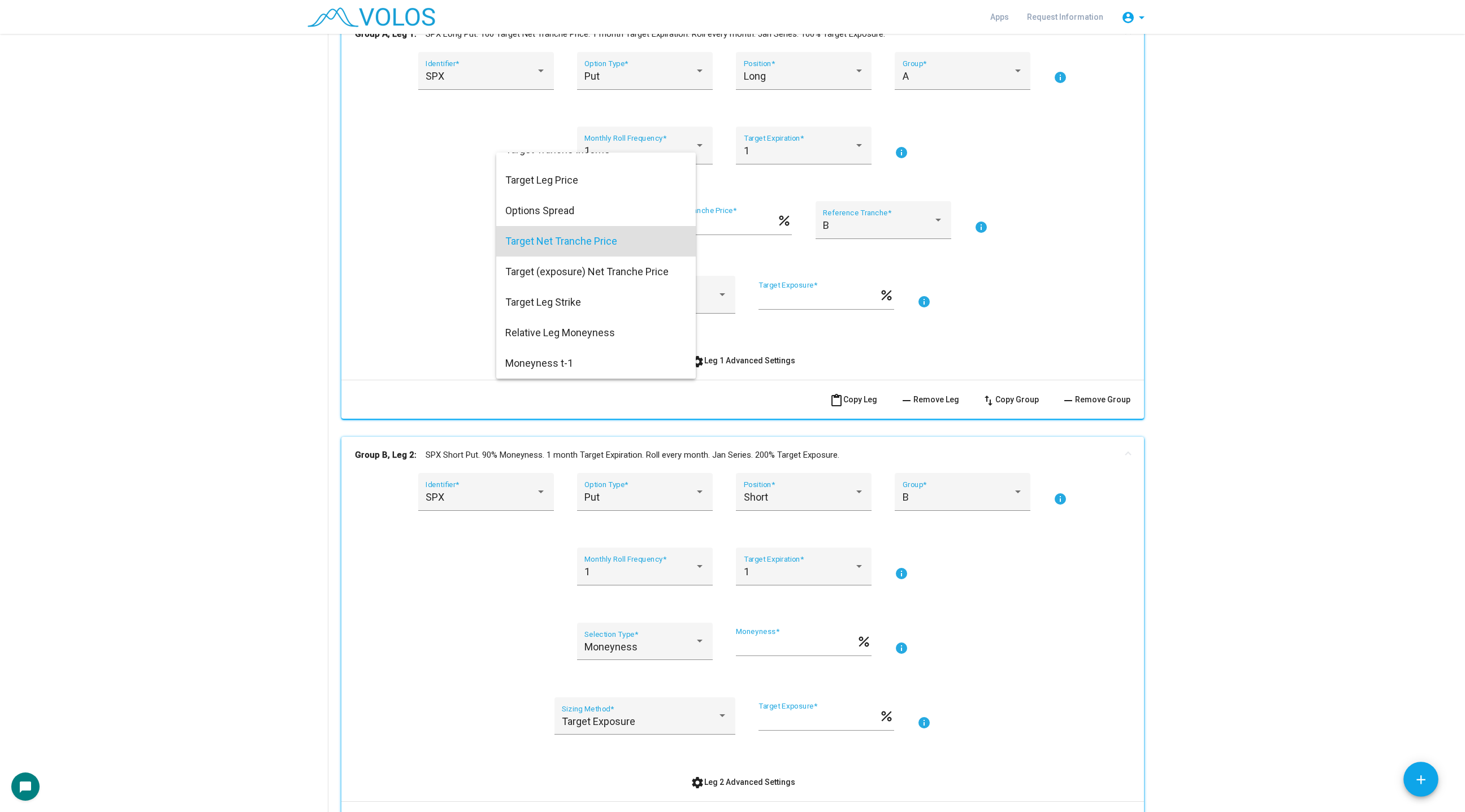
click at [465, 267] on div at bounding box center [732, 406] width 1465 height 812
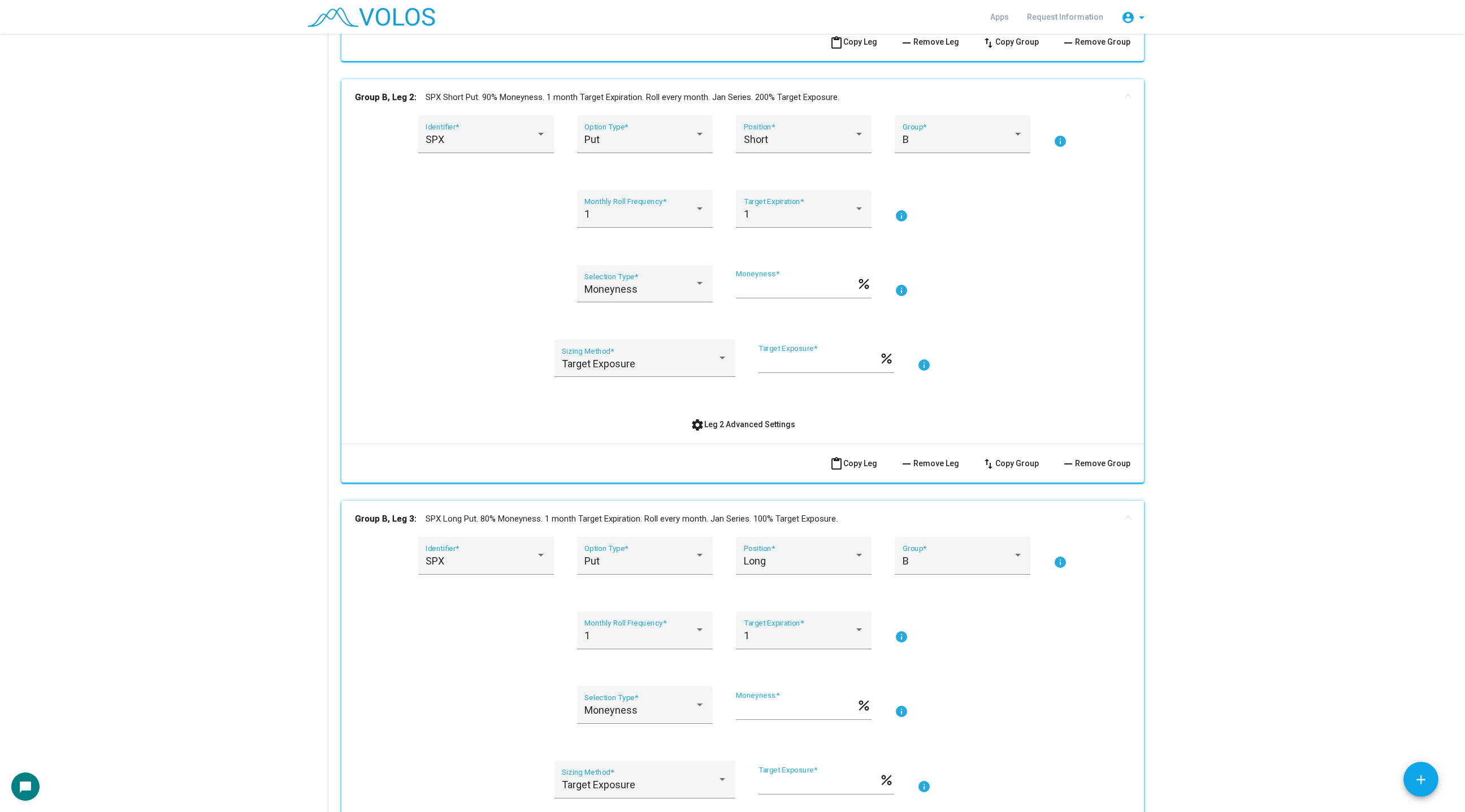
scroll to position [586, 0]
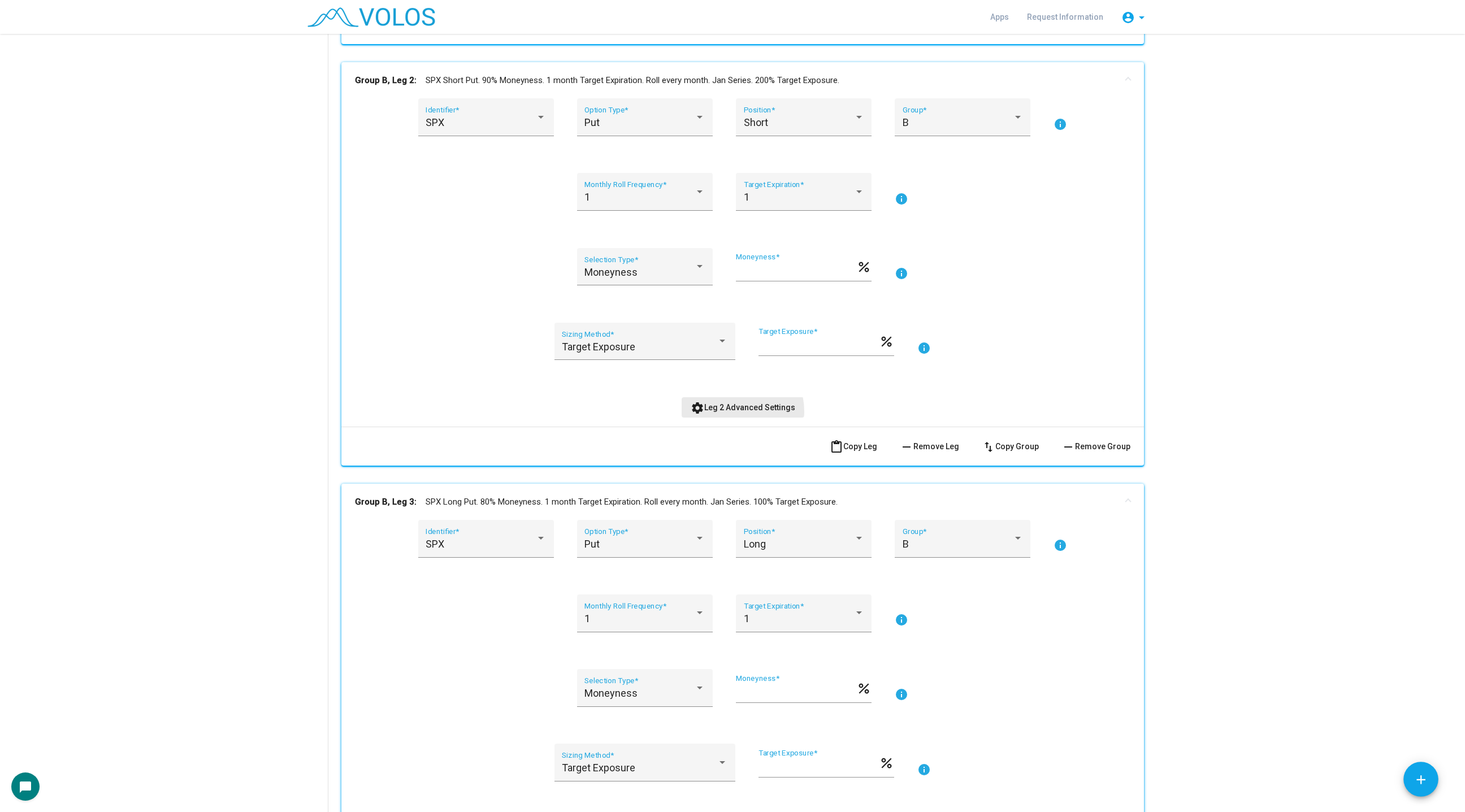
click at [732, 410] on span "settings Leg 2 Advanced Settings" at bounding box center [743, 407] width 105 height 9
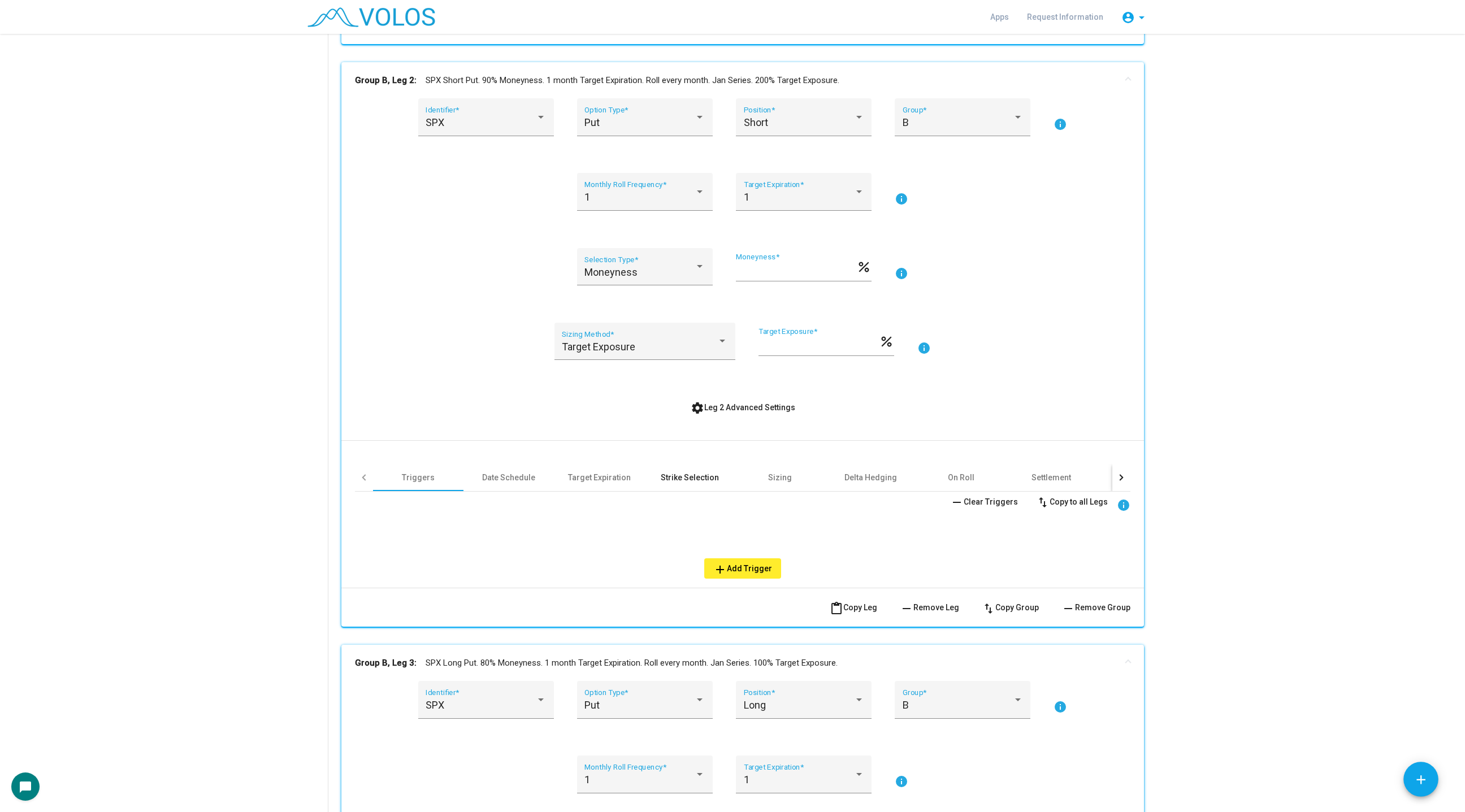
click at [708, 480] on div "Strike Selection" at bounding box center [689, 478] width 58 height 11
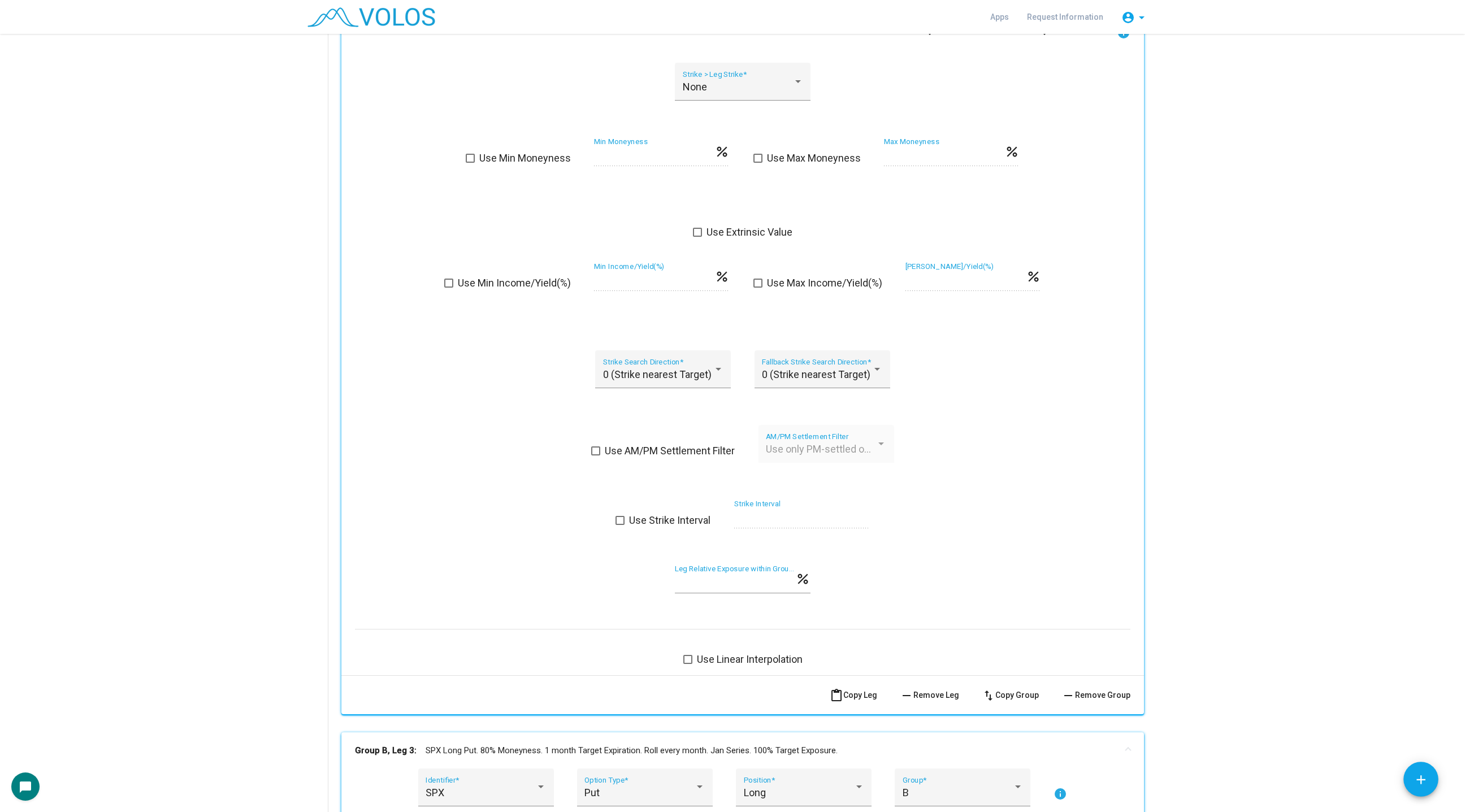
scroll to position [847, 0]
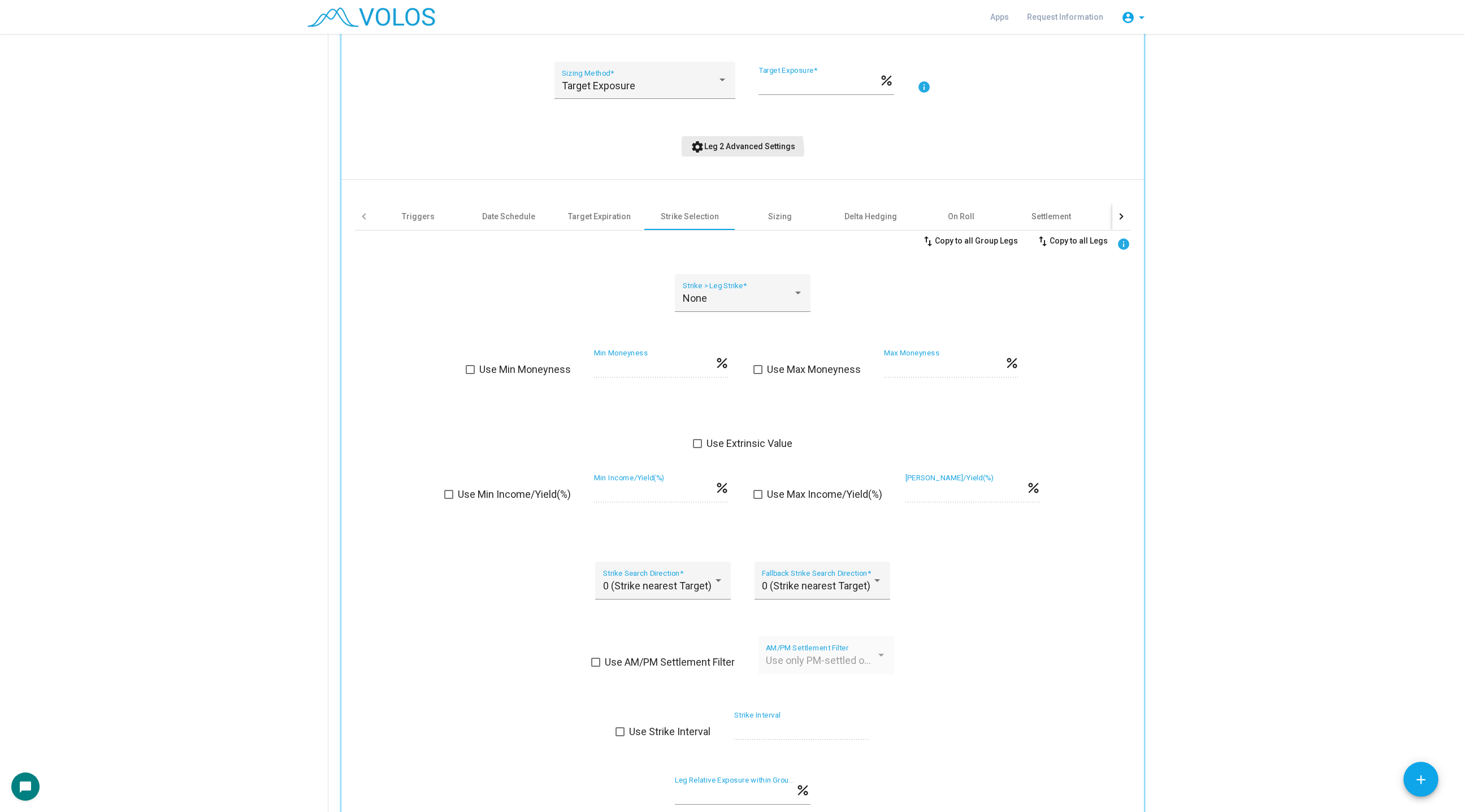
click at [741, 150] on button "settings Leg 2 Advanced Settings" at bounding box center [742, 145] width 123 height 20
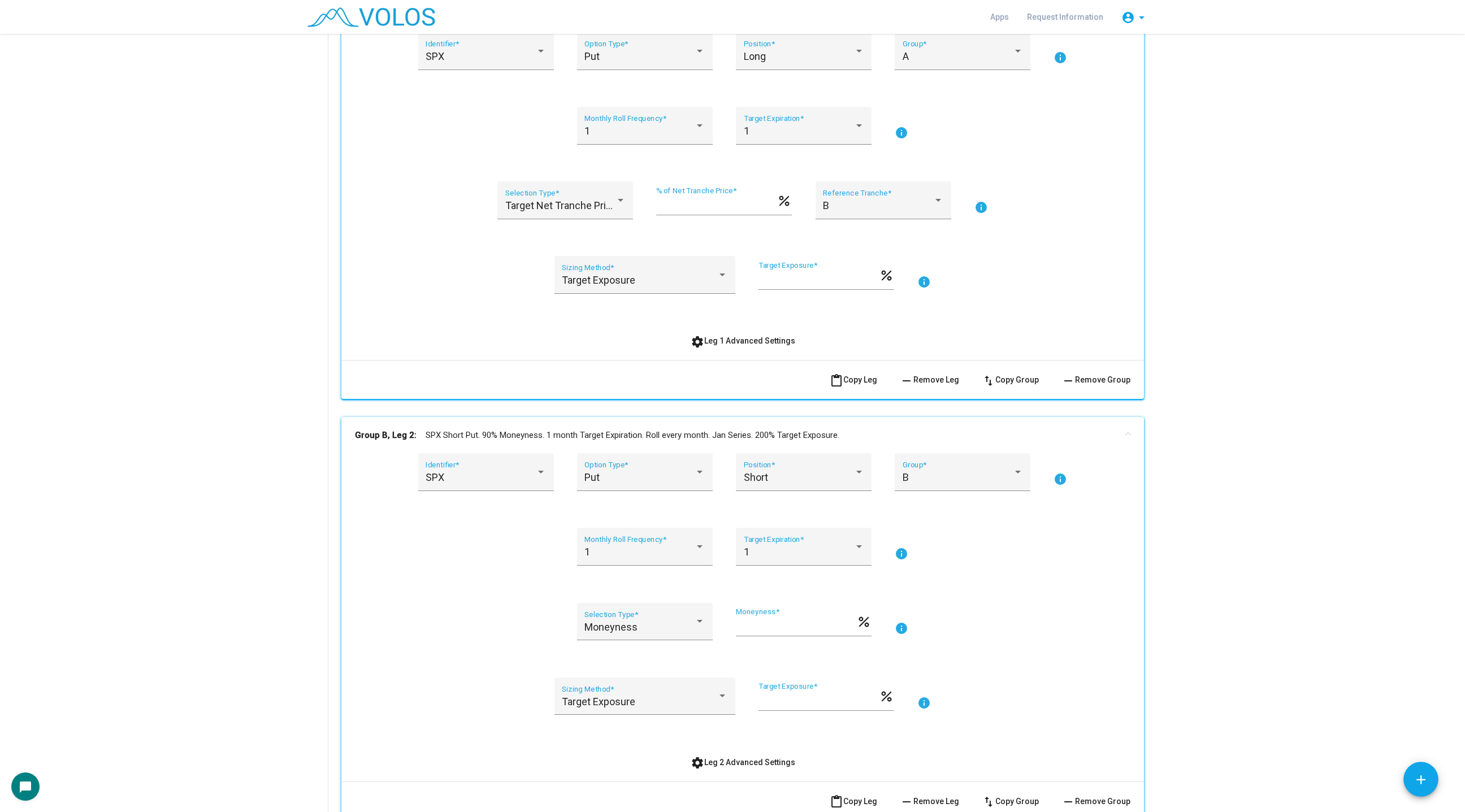
scroll to position [229, 0]
click at [620, 208] on div "Target Net Tranche Price" at bounding box center [565, 209] width 121 height 11
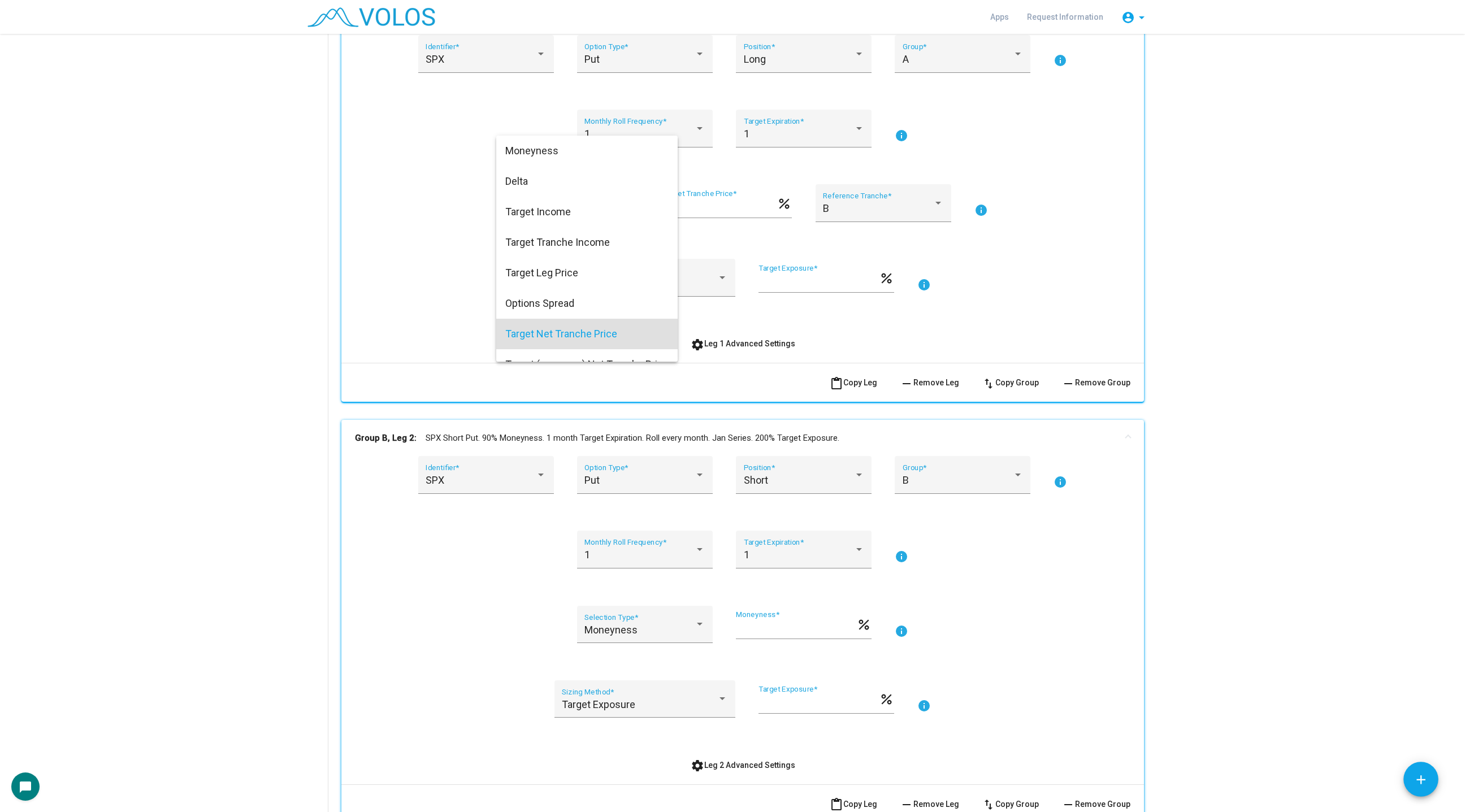
scroll to position [109, 0]
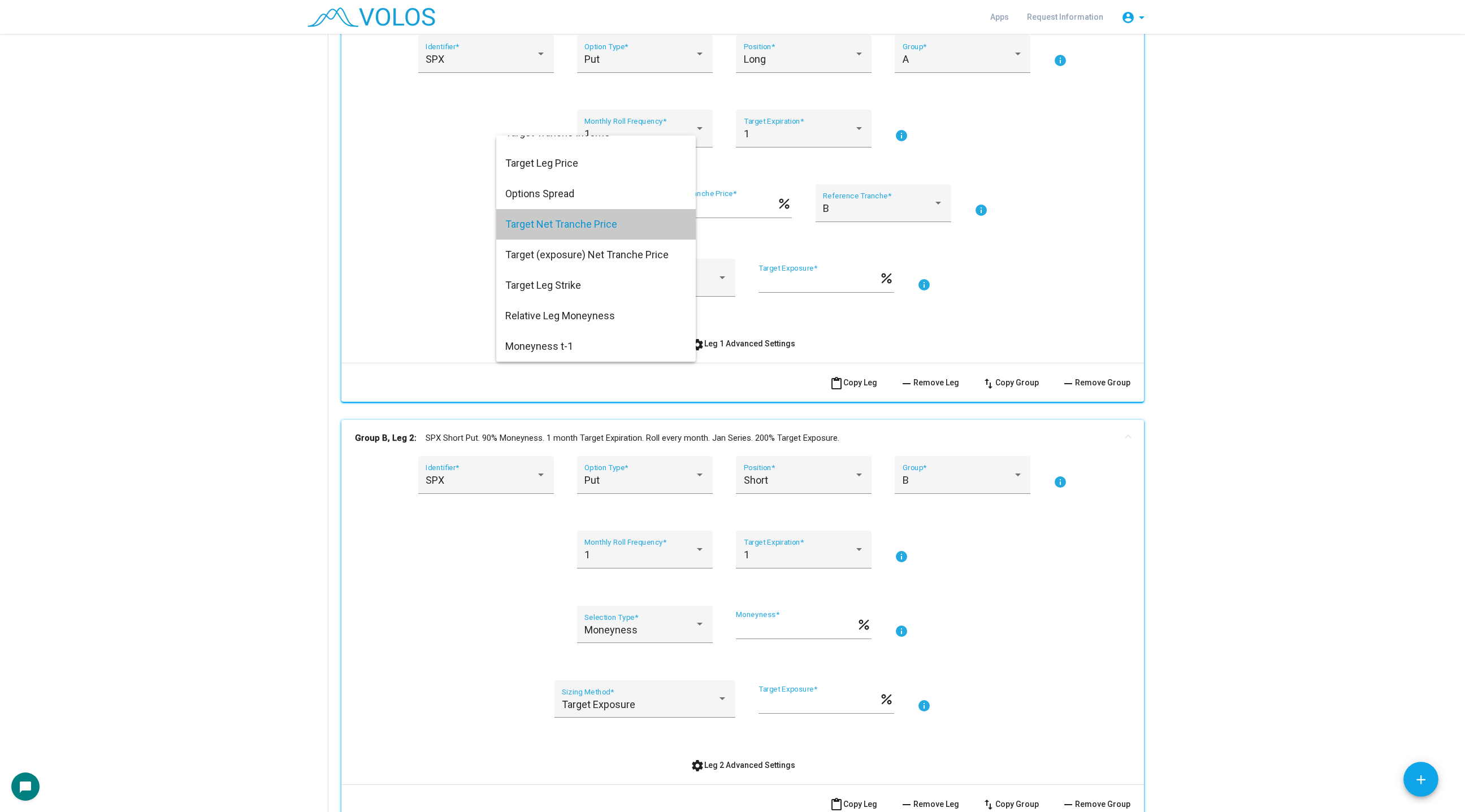
click at [612, 224] on span "Target Net Tranche Price" at bounding box center [596, 224] width 181 height 30
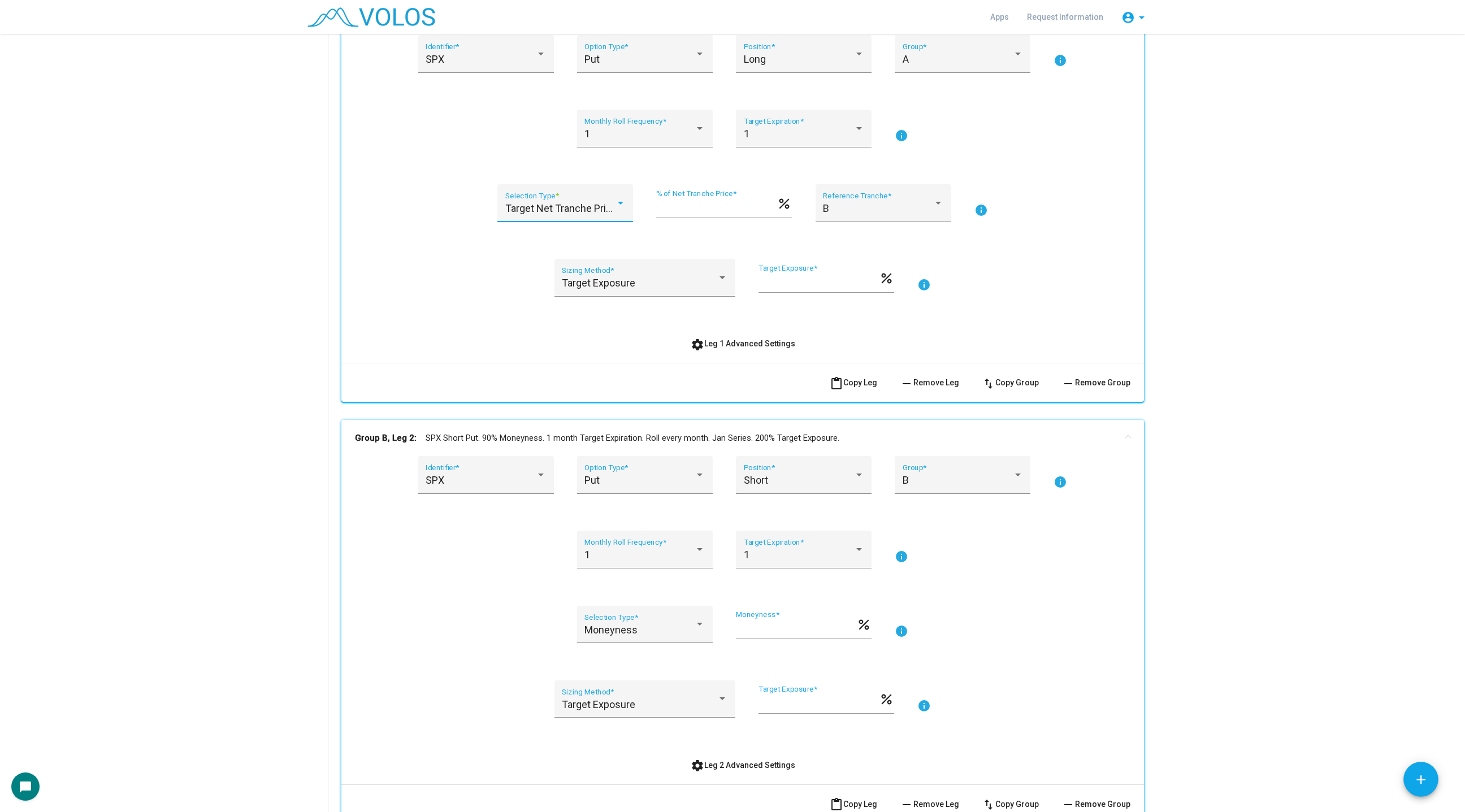
click at [660, 206] on input "***" at bounding box center [716, 208] width 121 height 11
click at [1174, 395] on as-strategy-engine-wrapper "**********" at bounding box center [732, 601] width 1465 height 1593
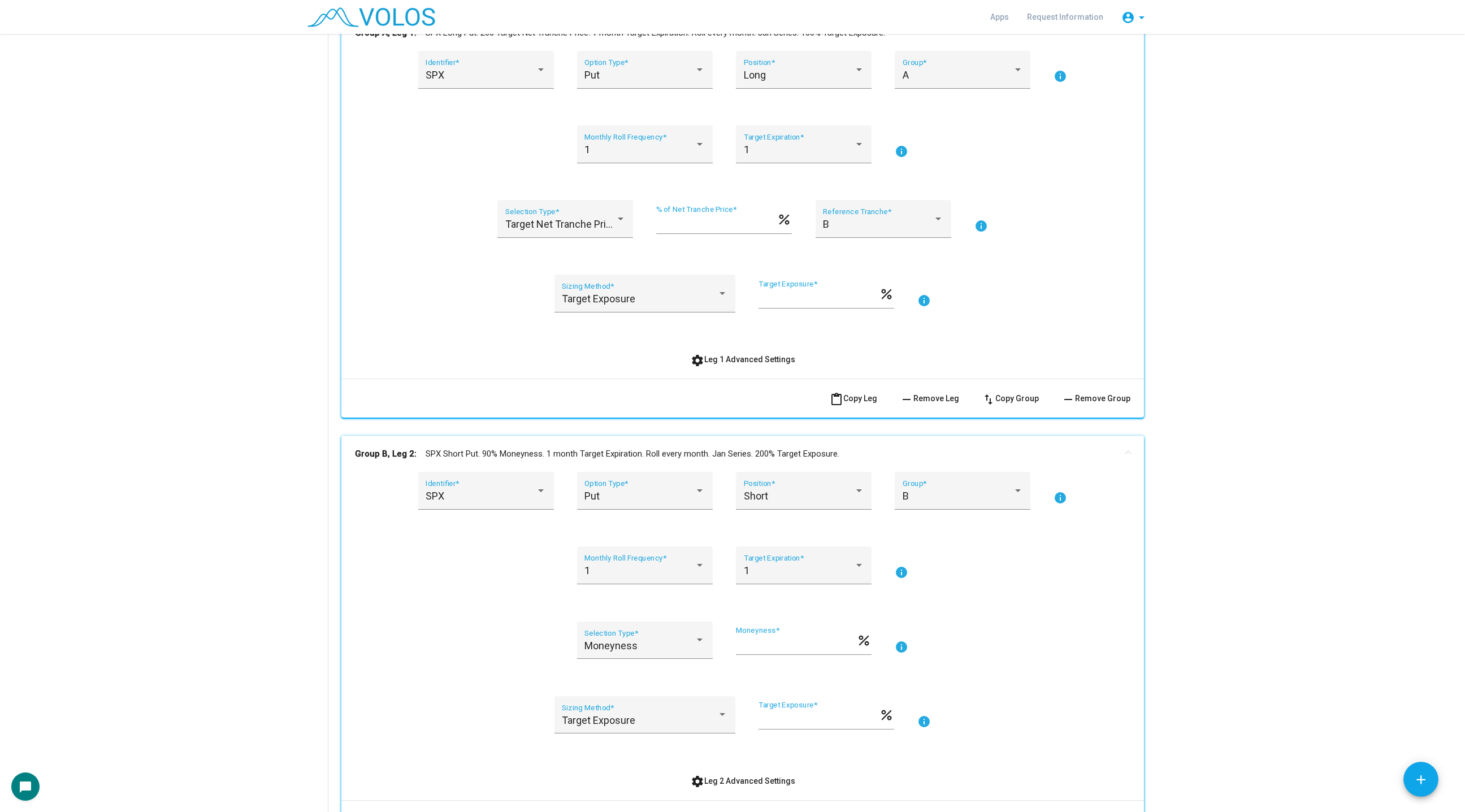
scroll to position [203, 0]
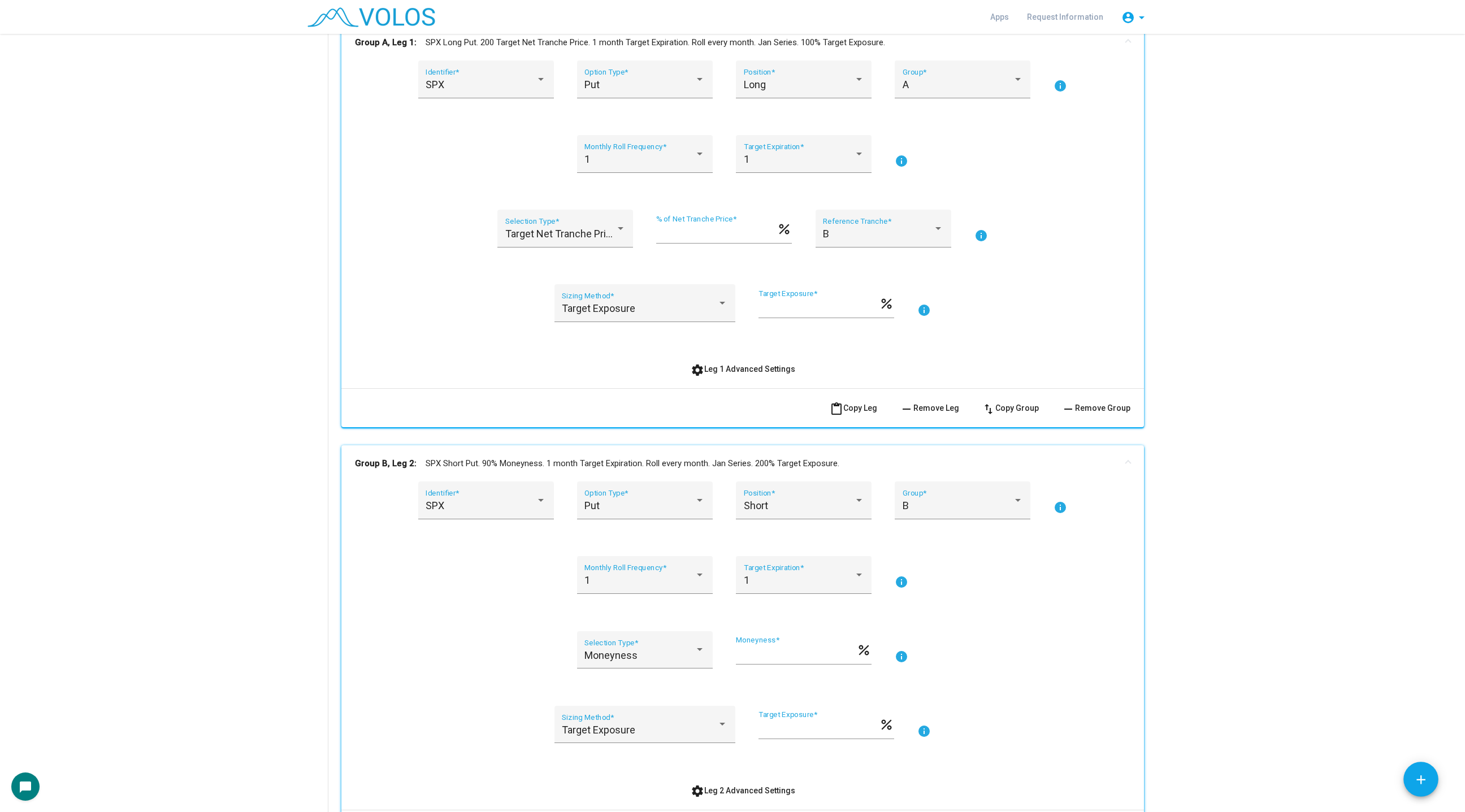
click at [662, 230] on input "***" at bounding box center [716, 234] width 121 height 11
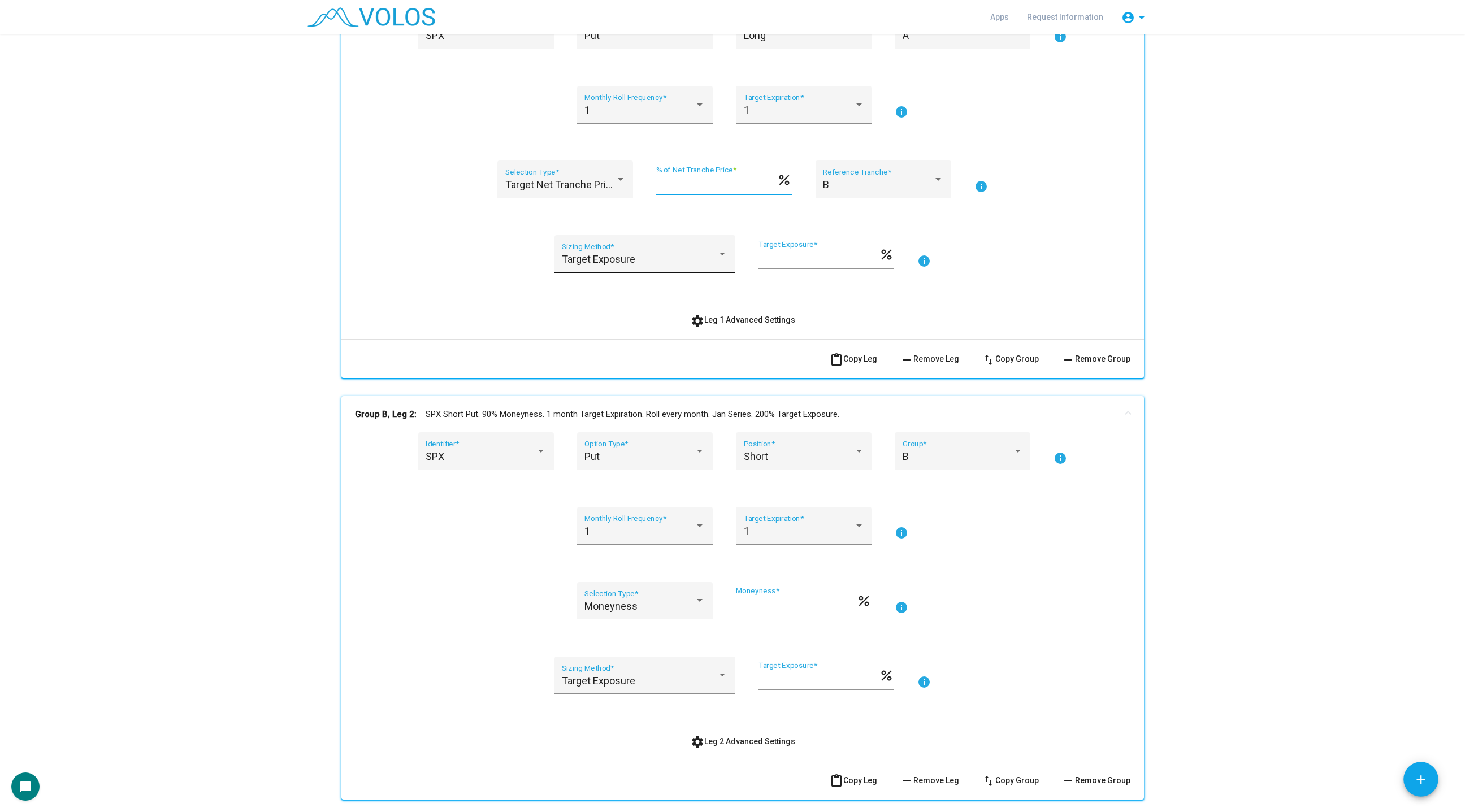
scroll to position [227, 0]
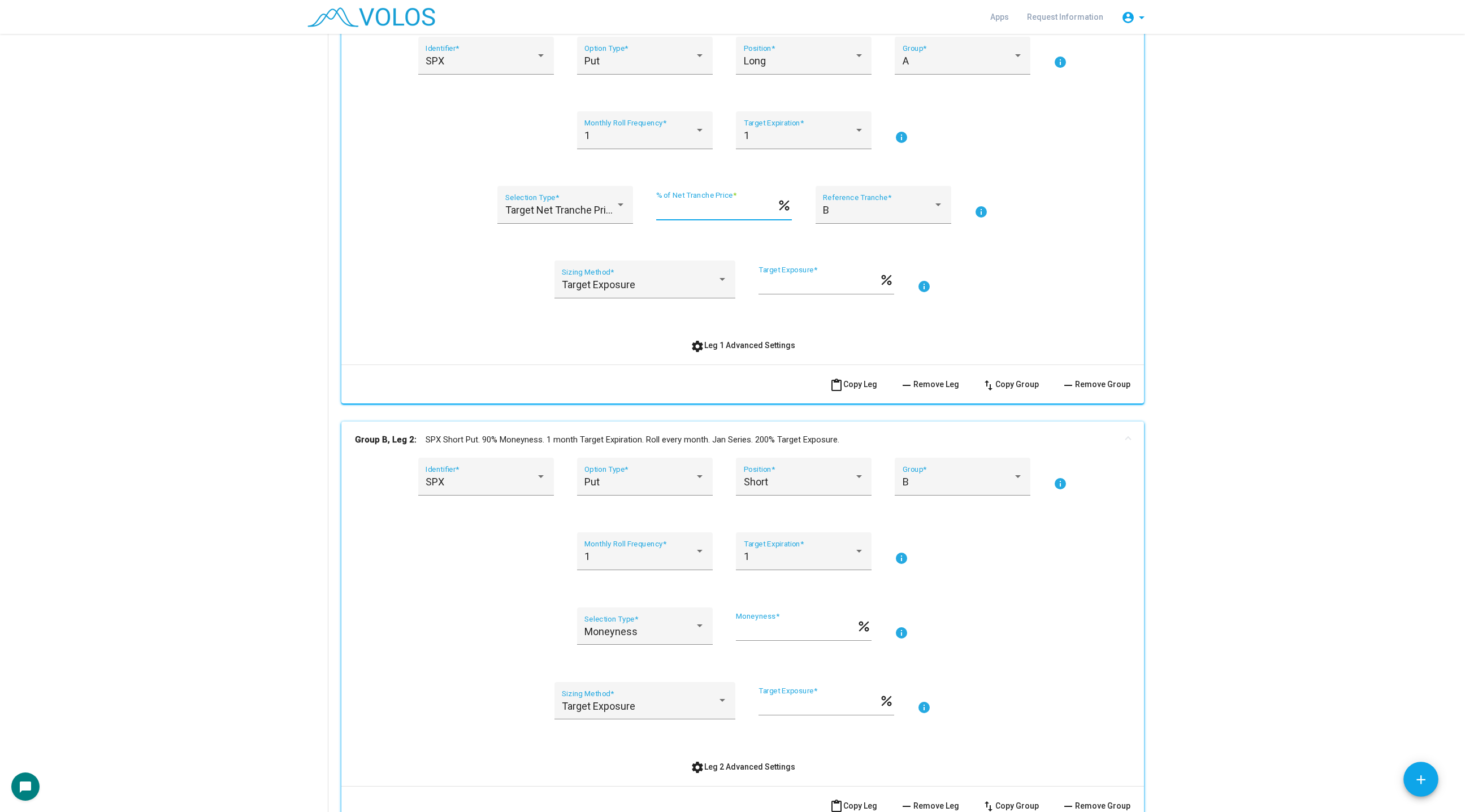
click at [1116, 174] on div "SPX Identifier * Put Option Type * Long Position * A Group * info 1 Monthly Rol…" at bounding box center [743, 196] width 775 height 318
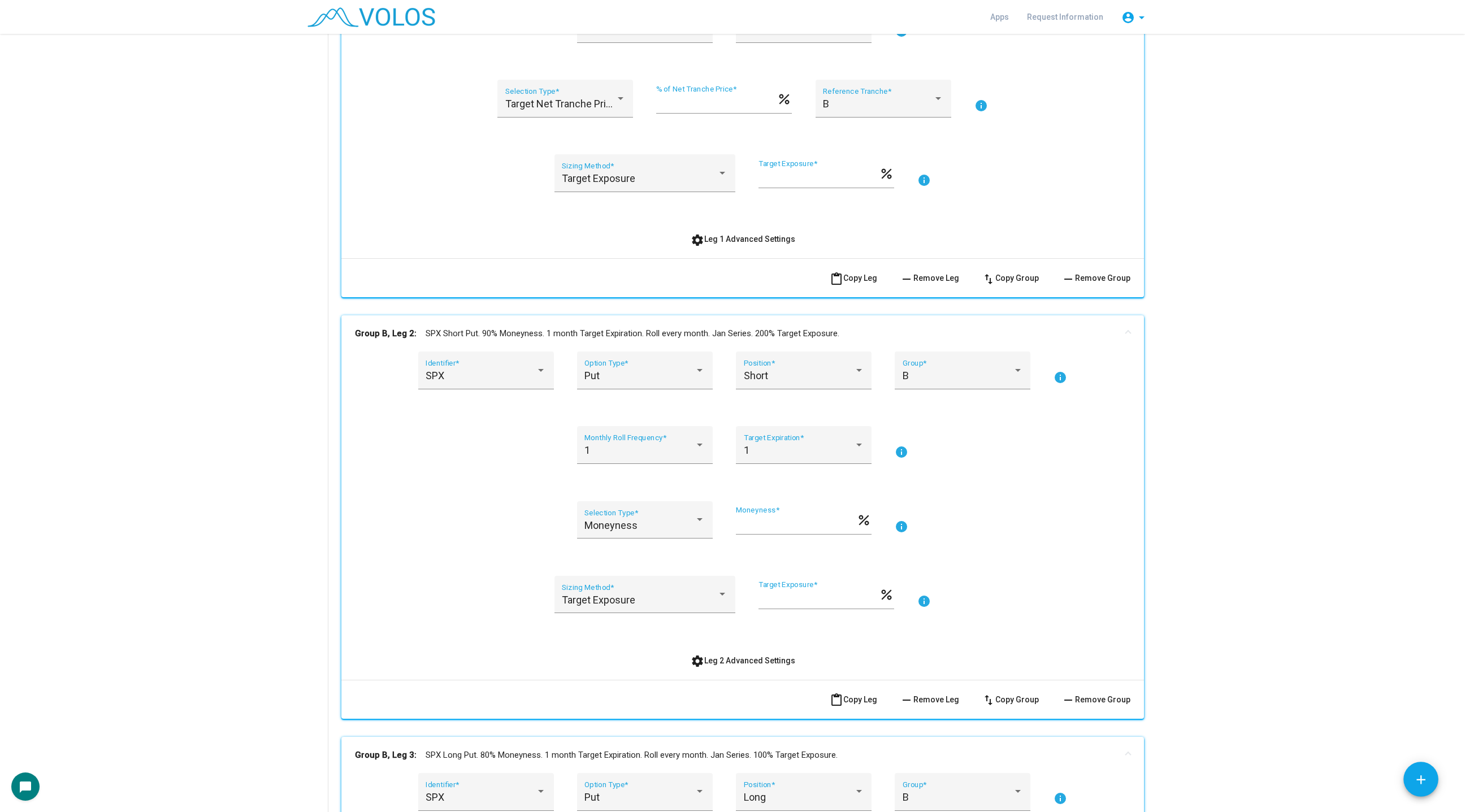
scroll to position [340, 0]
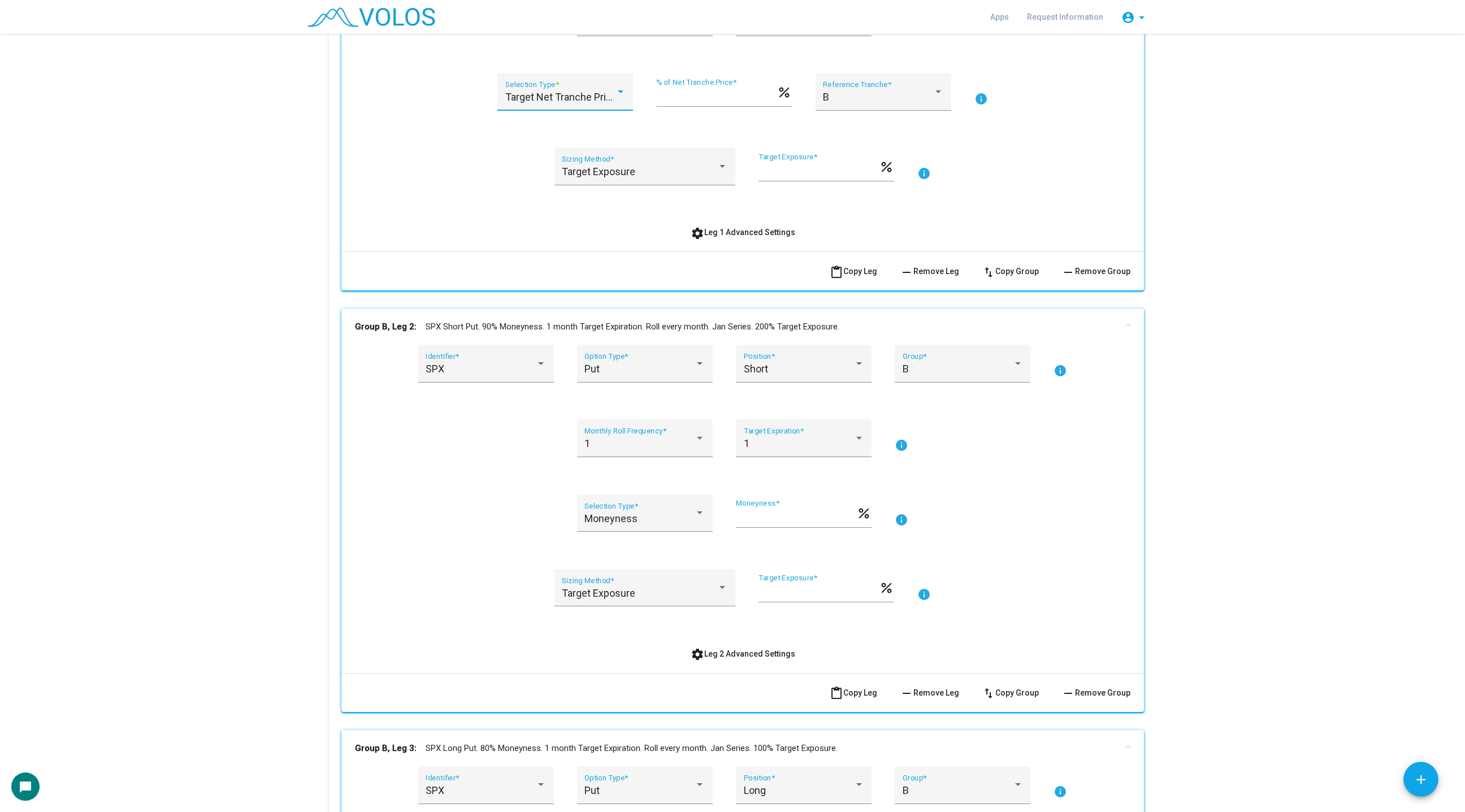
click at [543, 91] on span "Target Net Tranche Price" at bounding box center [561, 97] width 112 height 11
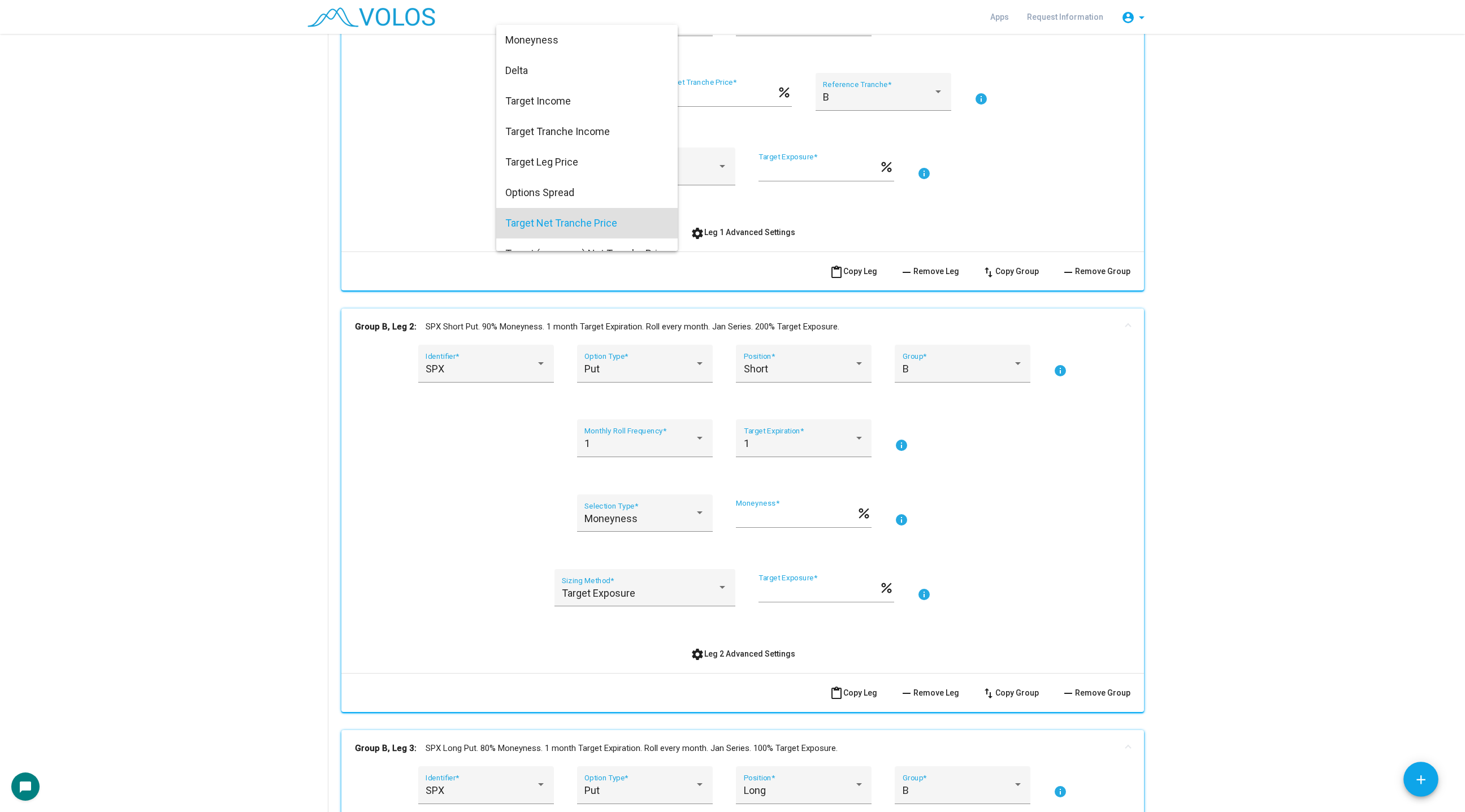
scroll to position [109, 0]
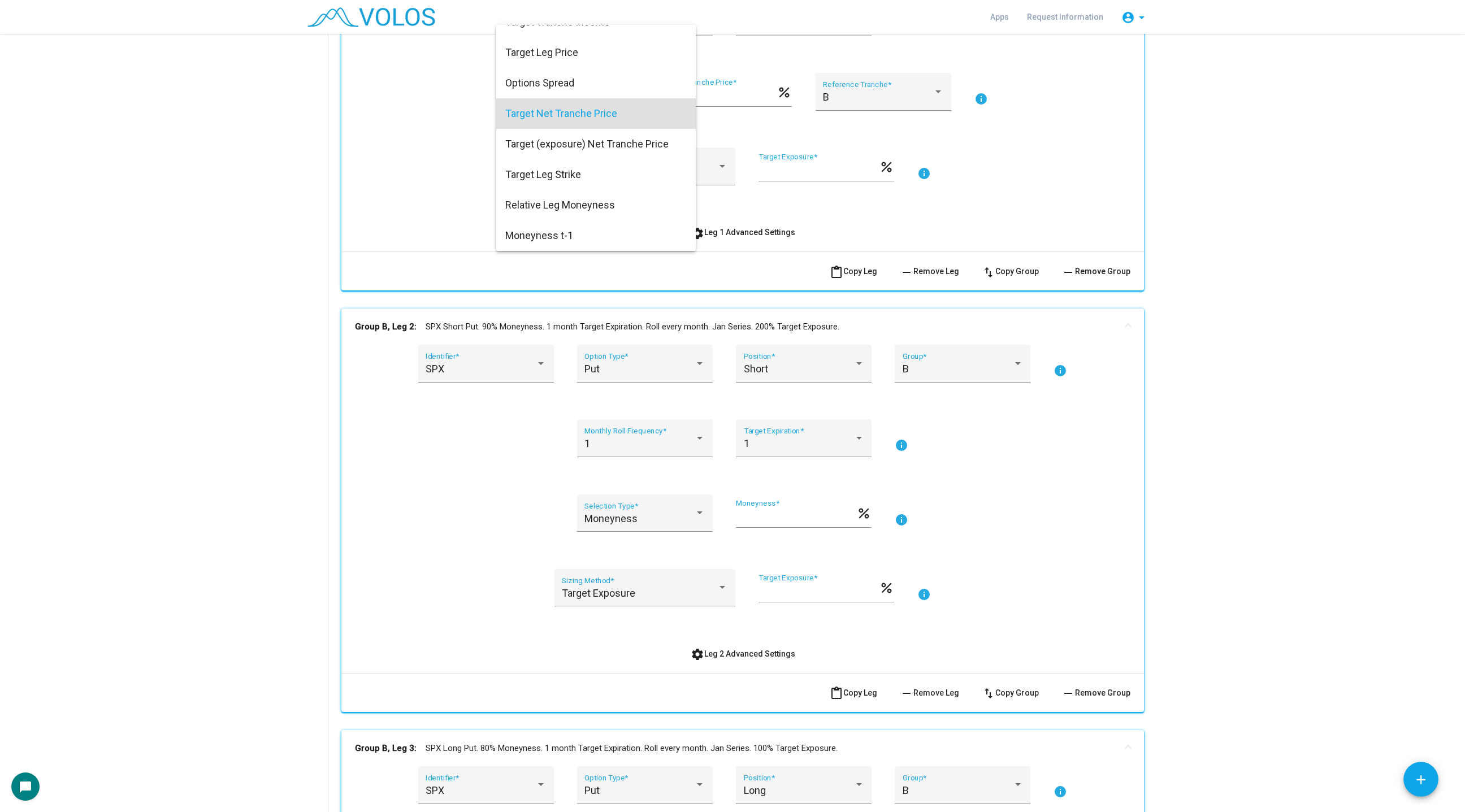
click at [537, 115] on span "Target Net Tranche Price" at bounding box center [596, 113] width 181 height 30
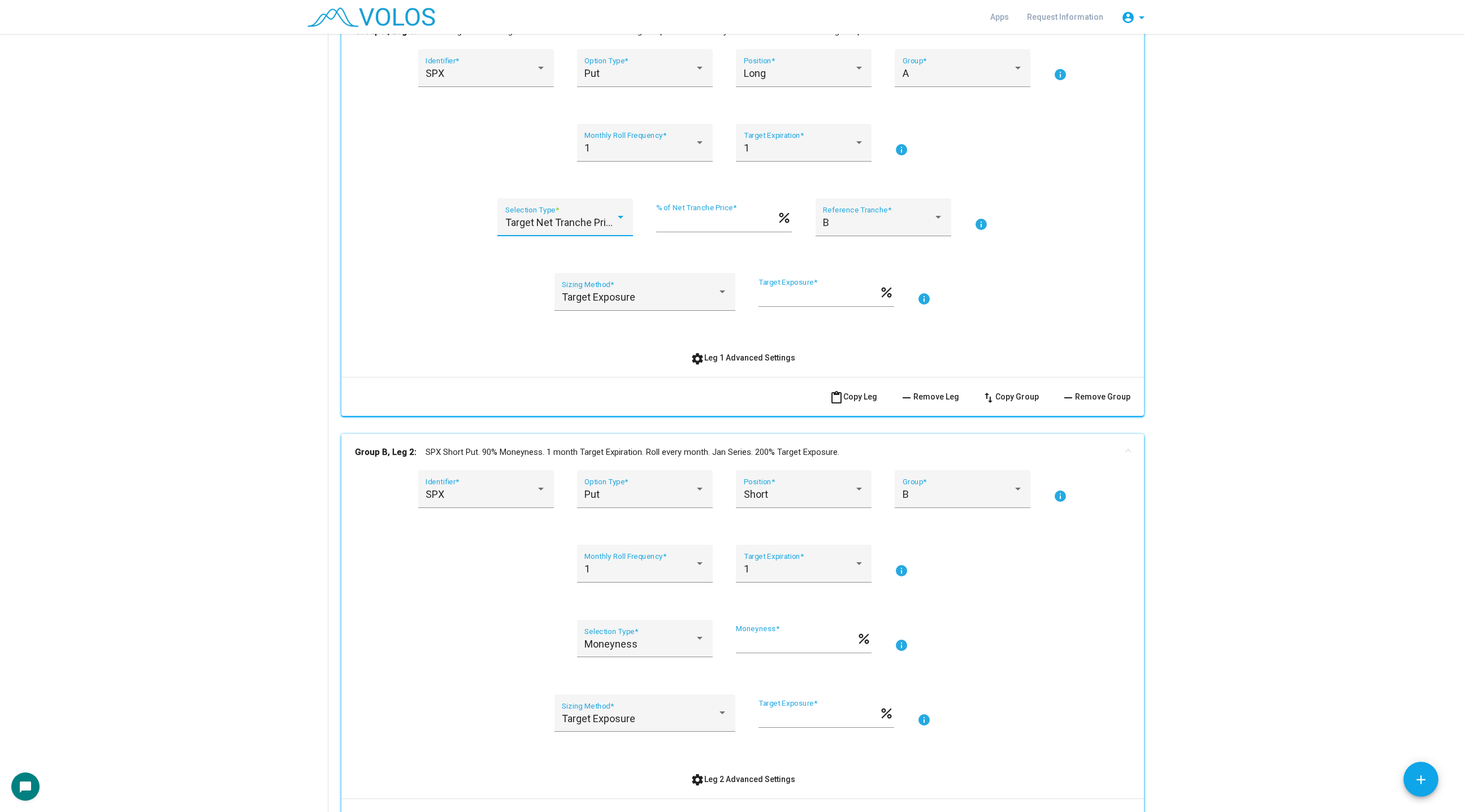
scroll to position [217, 0]
click at [661, 219] on input "***" at bounding box center [716, 220] width 121 height 11
click at [1018, 282] on div "Target Exposure Sizing Method * *** Target Exposure * percent info" at bounding box center [743, 296] width 775 height 51
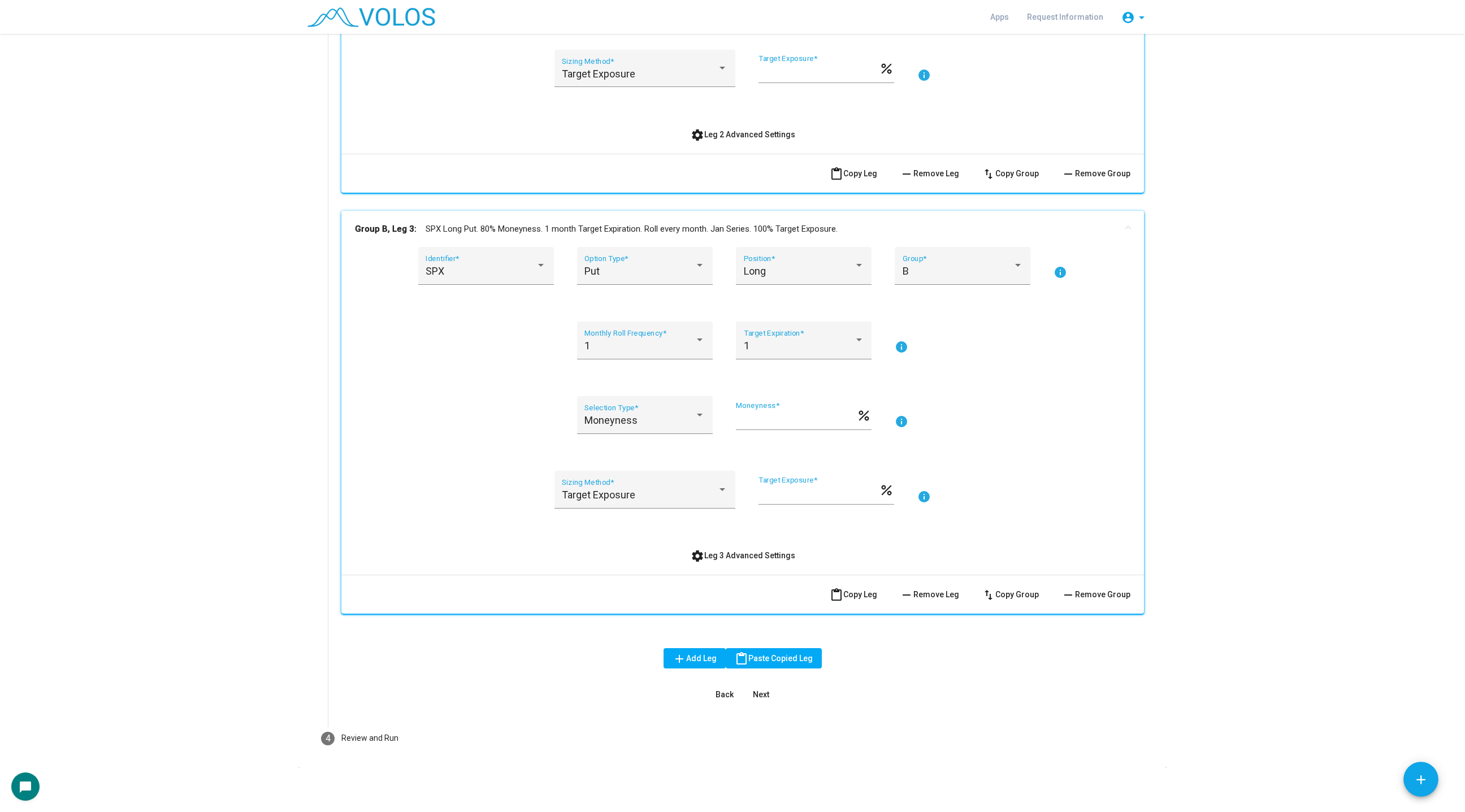
click at [941, 594] on span "remove Remove Leg" at bounding box center [929, 595] width 59 height 9
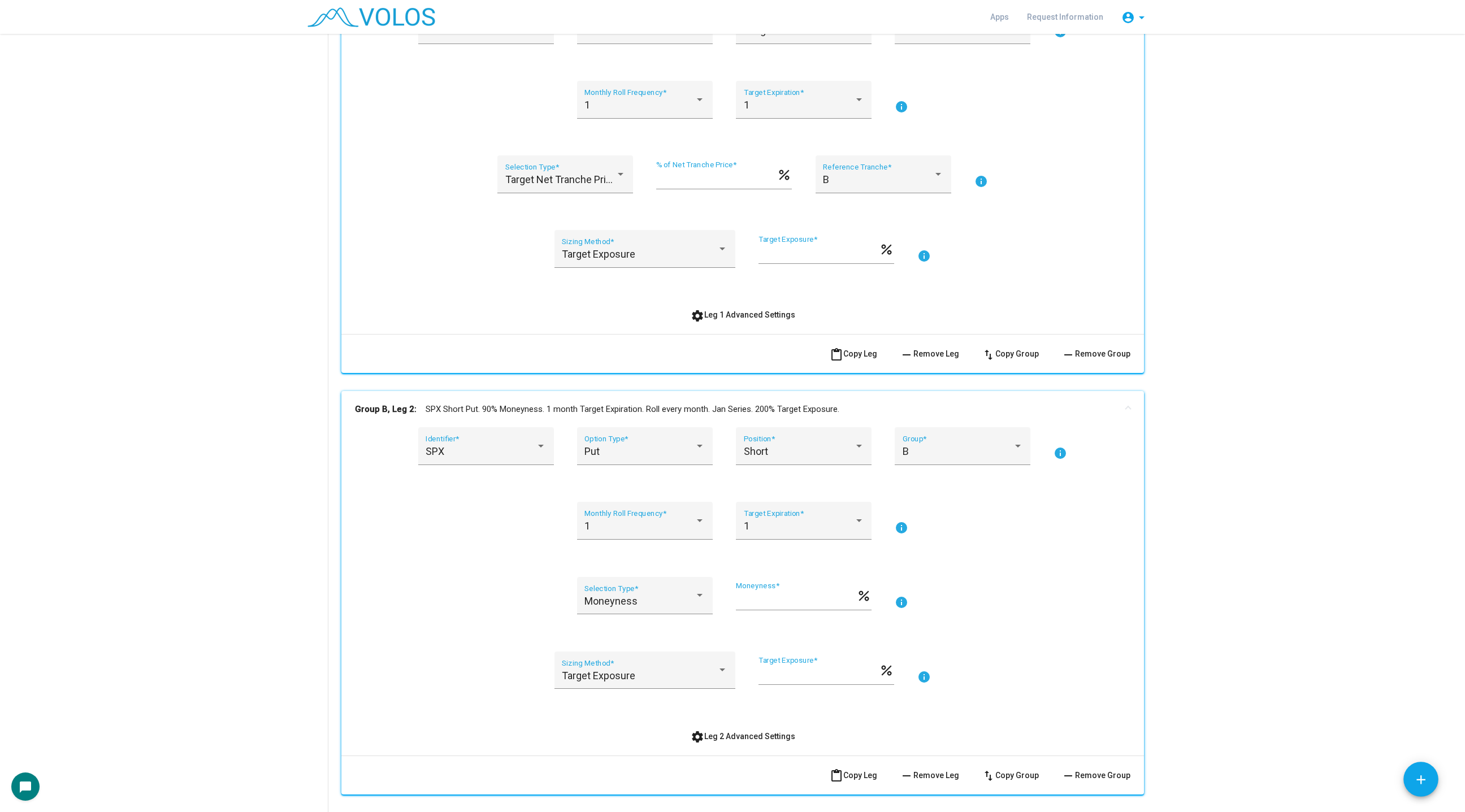
scroll to position [245, 0]
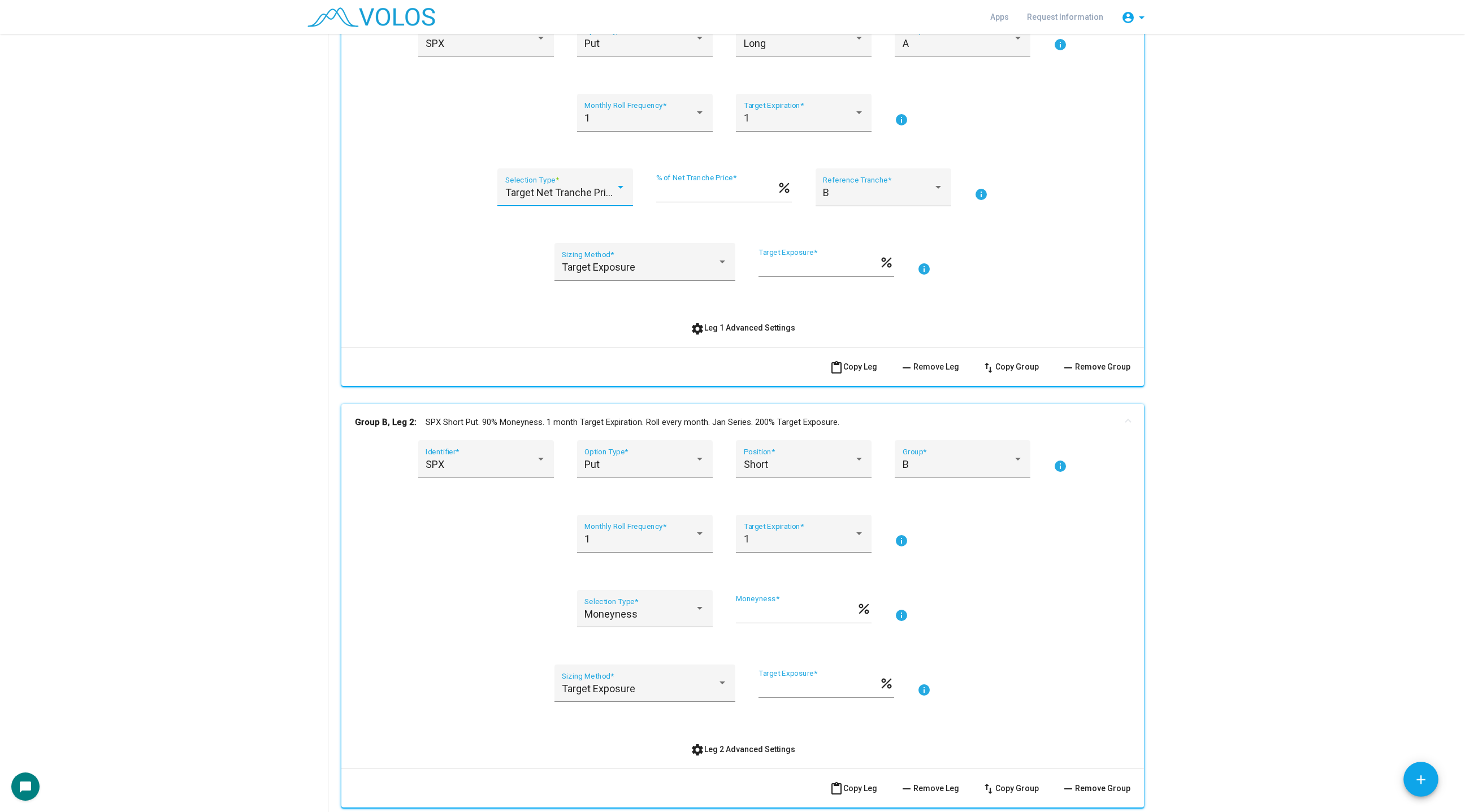
click at [573, 187] on span "Target Net Tranche Price" at bounding box center [561, 192] width 112 height 11
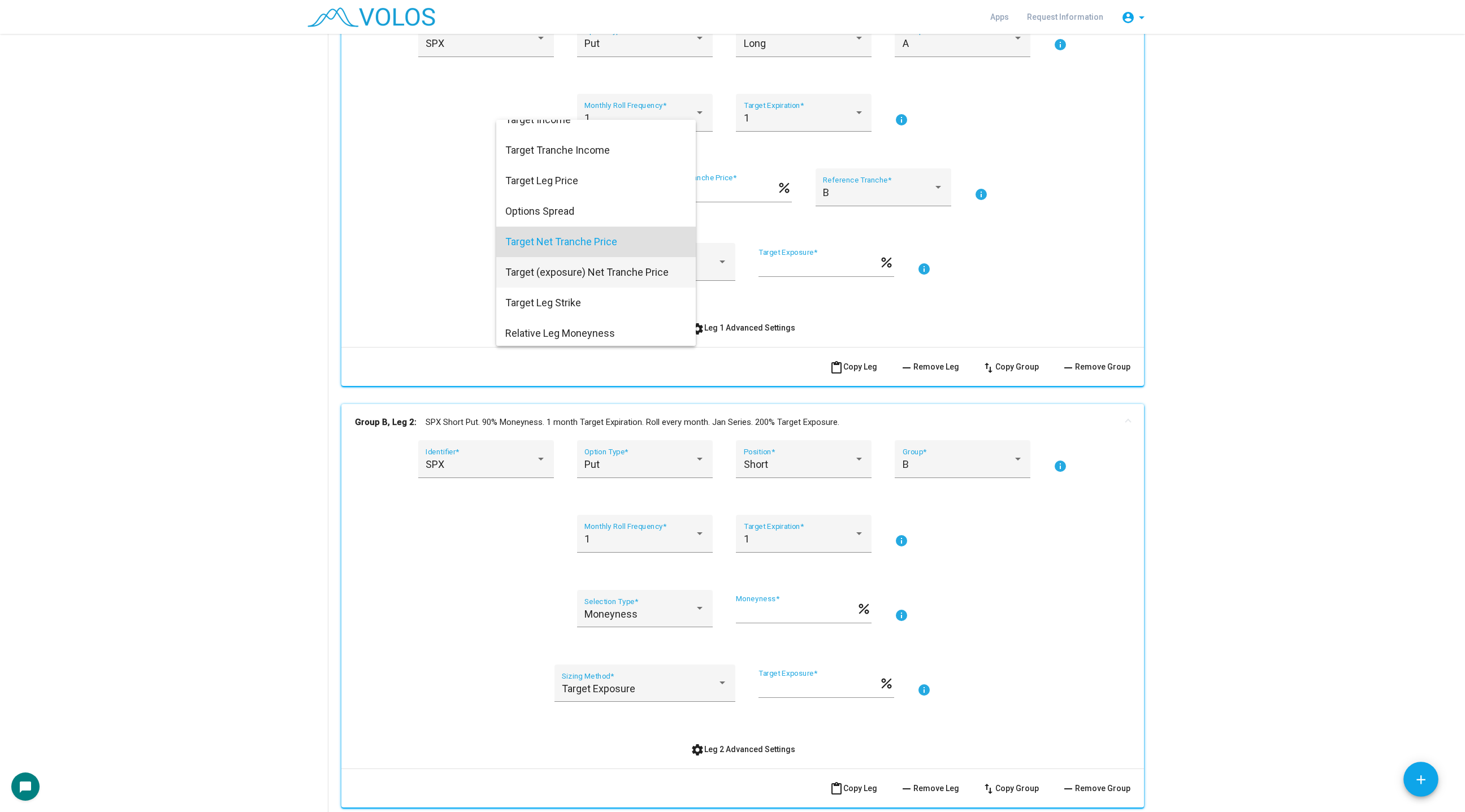
scroll to position [72, 0]
click at [571, 180] on span "Target Leg Price" at bounding box center [596, 184] width 181 height 30
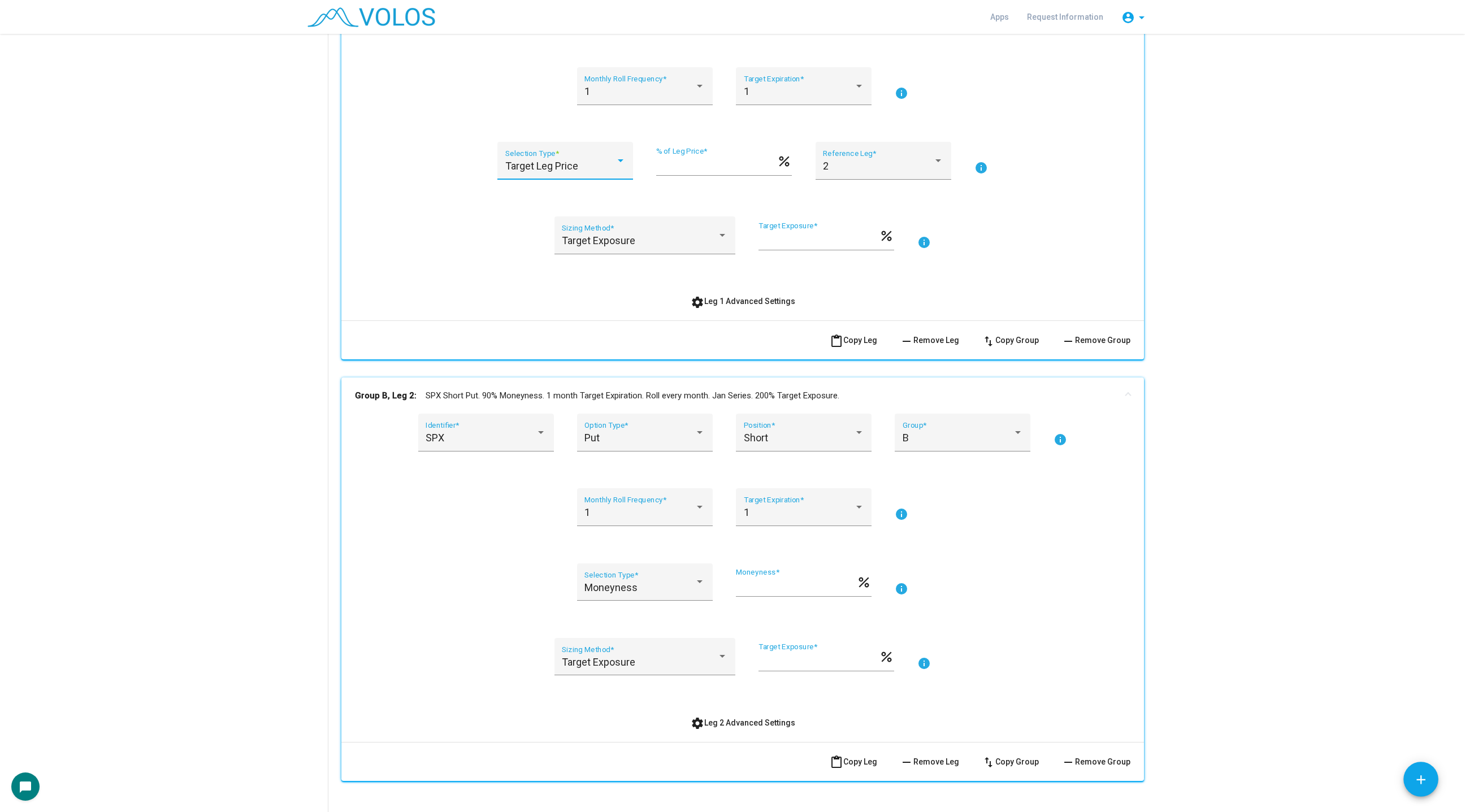
scroll to position [275, 0]
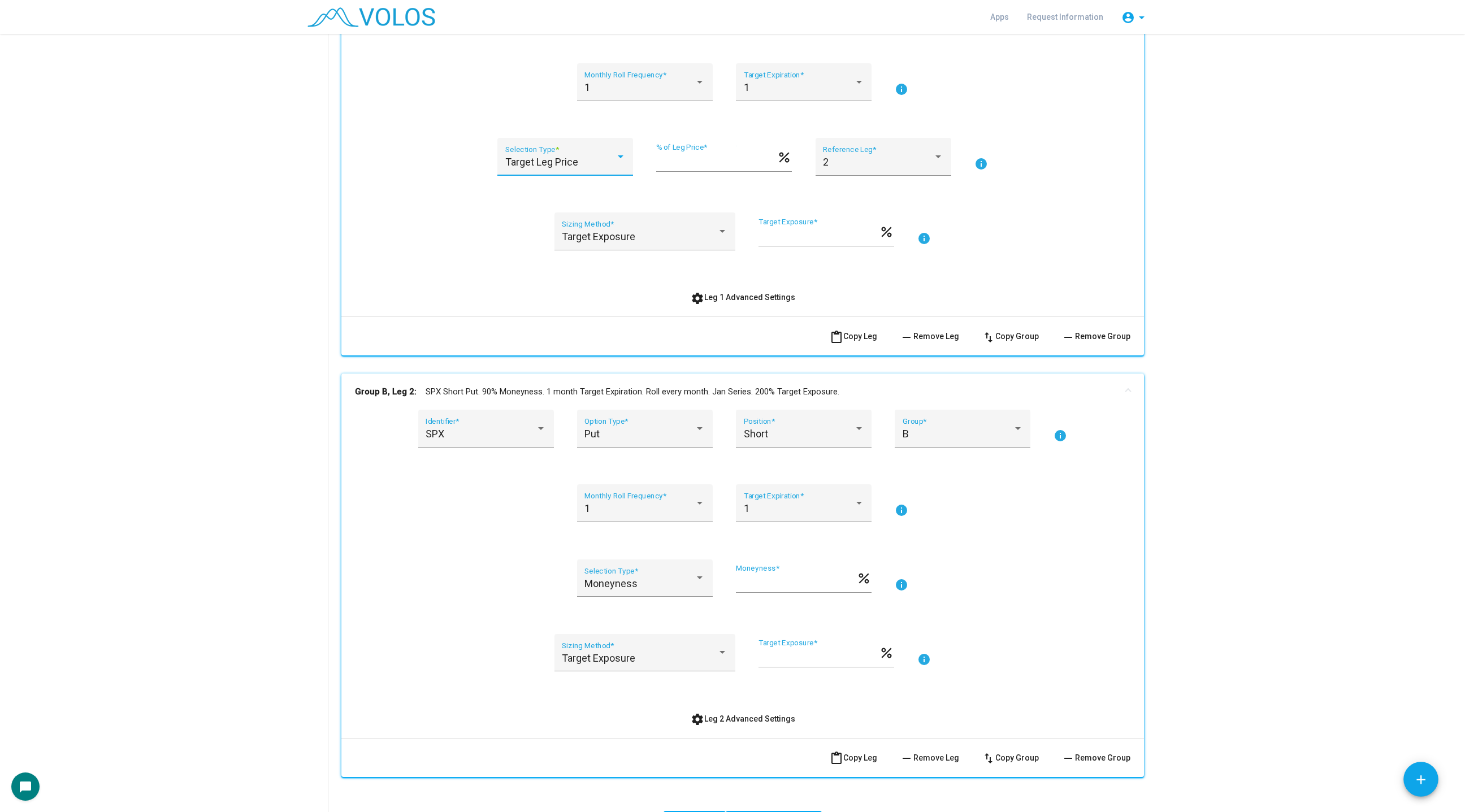
click at [449, 209] on div "SPX Identifier * Put Option Type * Long Position * A Group * info 1 Monthly Rol…" at bounding box center [743, 147] width 775 height 318
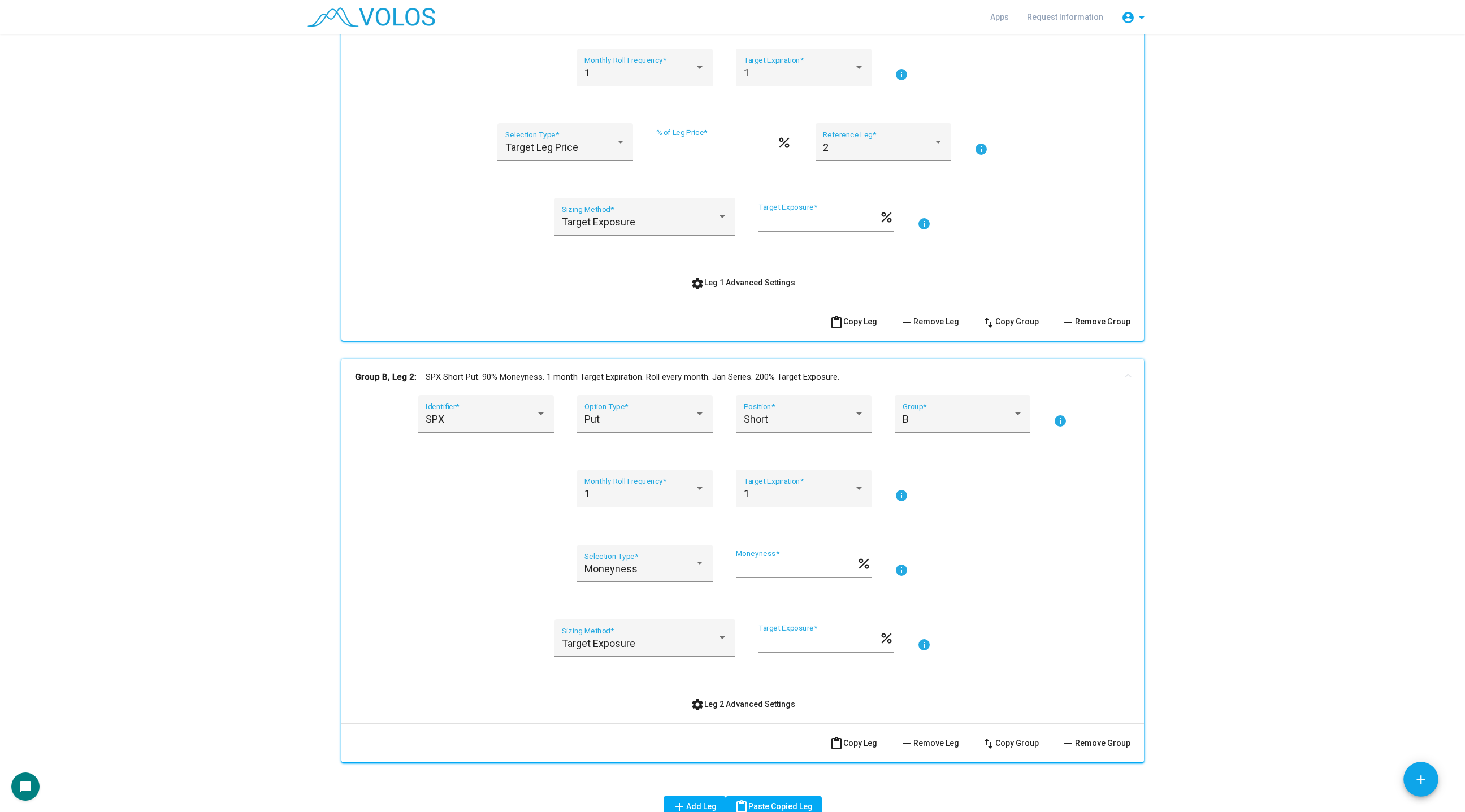
scroll to position [288, 0]
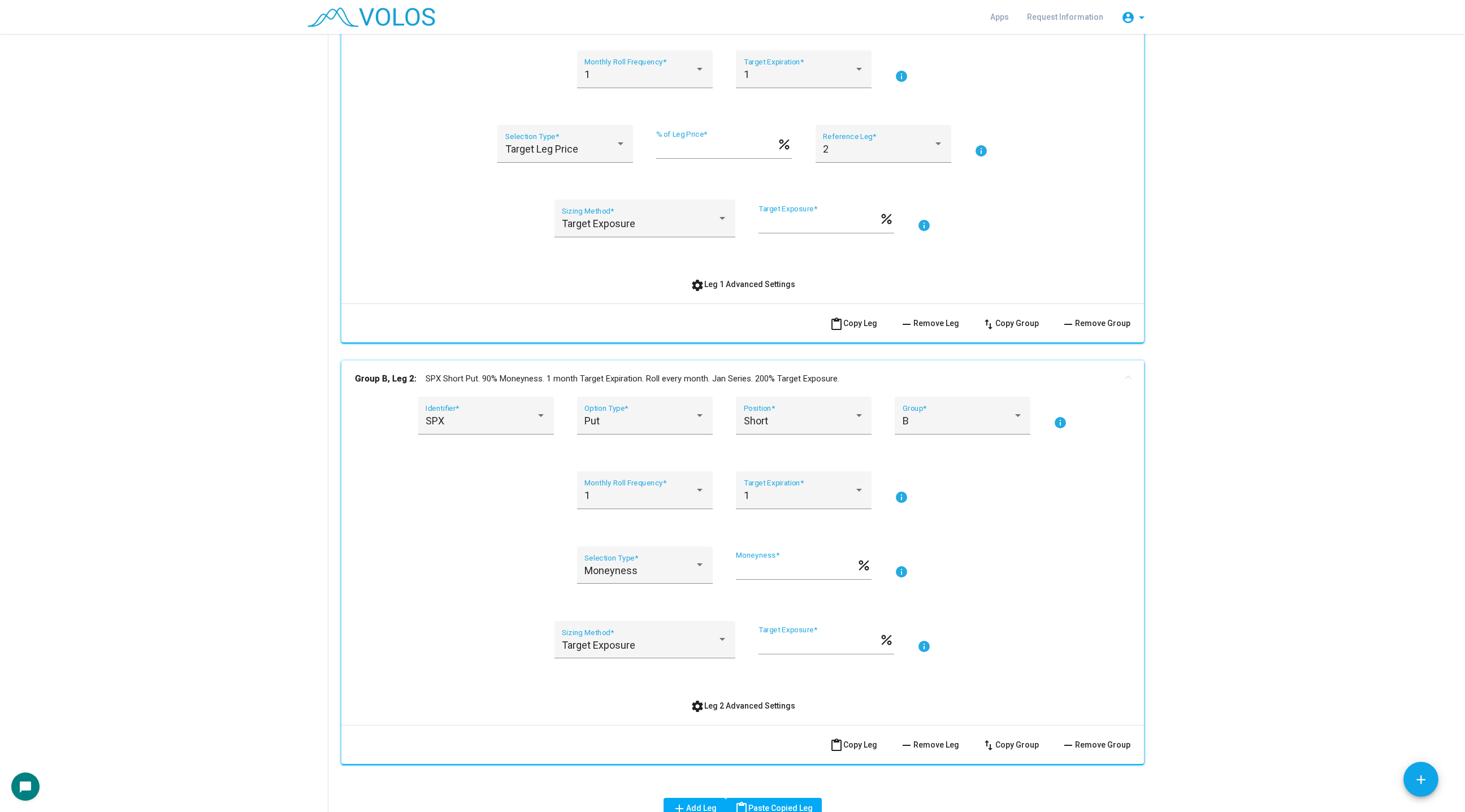
click at [658, 150] on input "***" at bounding box center [716, 148] width 121 height 11
type input "***"
click at [719, 275] on button "settings Leg 1 Advanced Settings" at bounding box center [742, 283] width 123 height 20
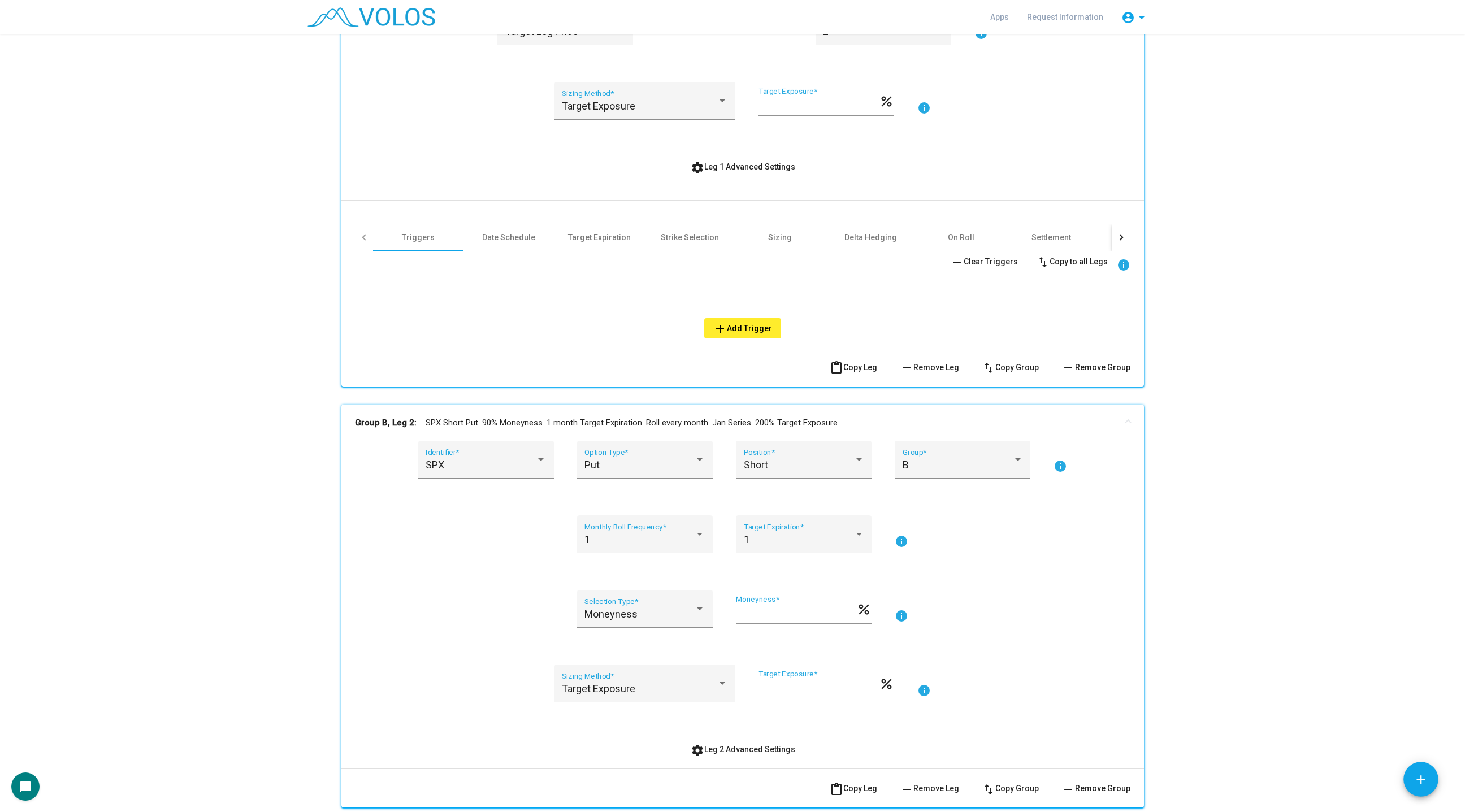
scroll to position [404, 0]
click at [1128, 243] on div at bounding box center [1120, 238] width 18 height 28
click at [1091, 243] on div "Options Spread" at bounding box center [1075, 239] width 58 height 11
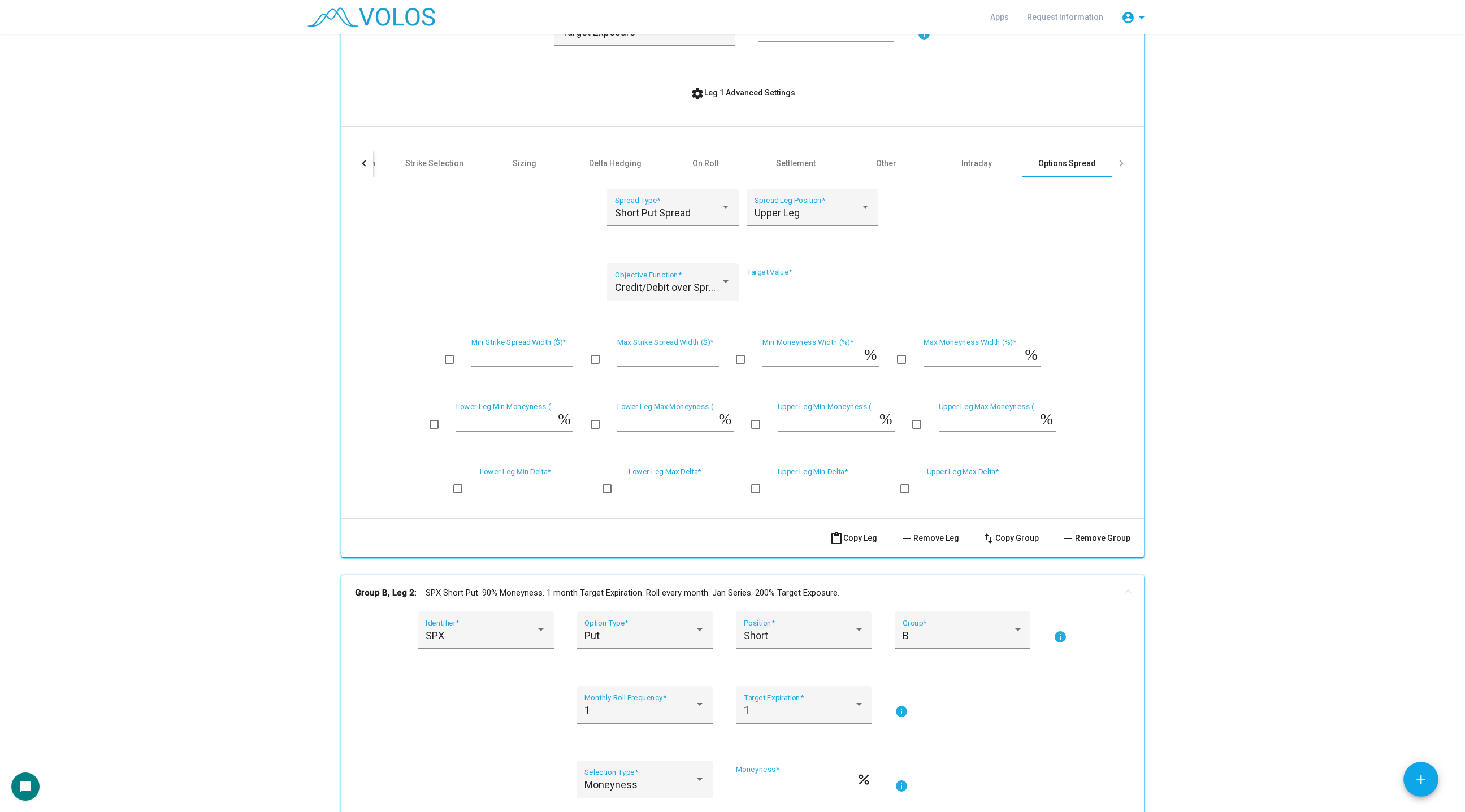
scroll to position [473, 0]
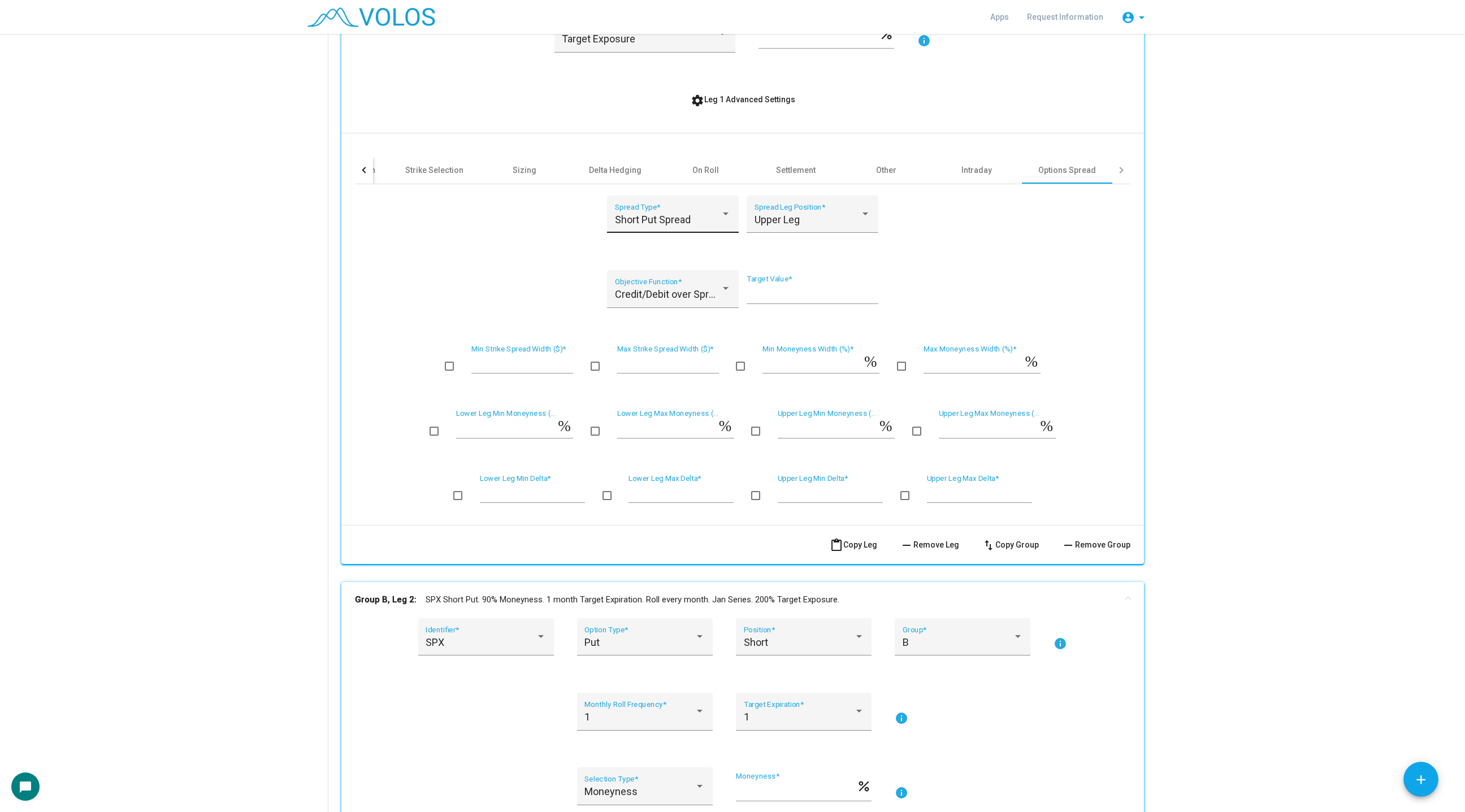
click at [651, 216] on span "Short Put Spread" at bounding box center [653, 219] width 76 height 11
click at [592, 240] on div at bounding box center [732, 406] width 1465 height 812
click at [370, 166] on div at bounding box center [364, 170] width 18 height 28
click at [411, 176] on div "Triggers" at bounding box center [409, 170] width 90 height 28
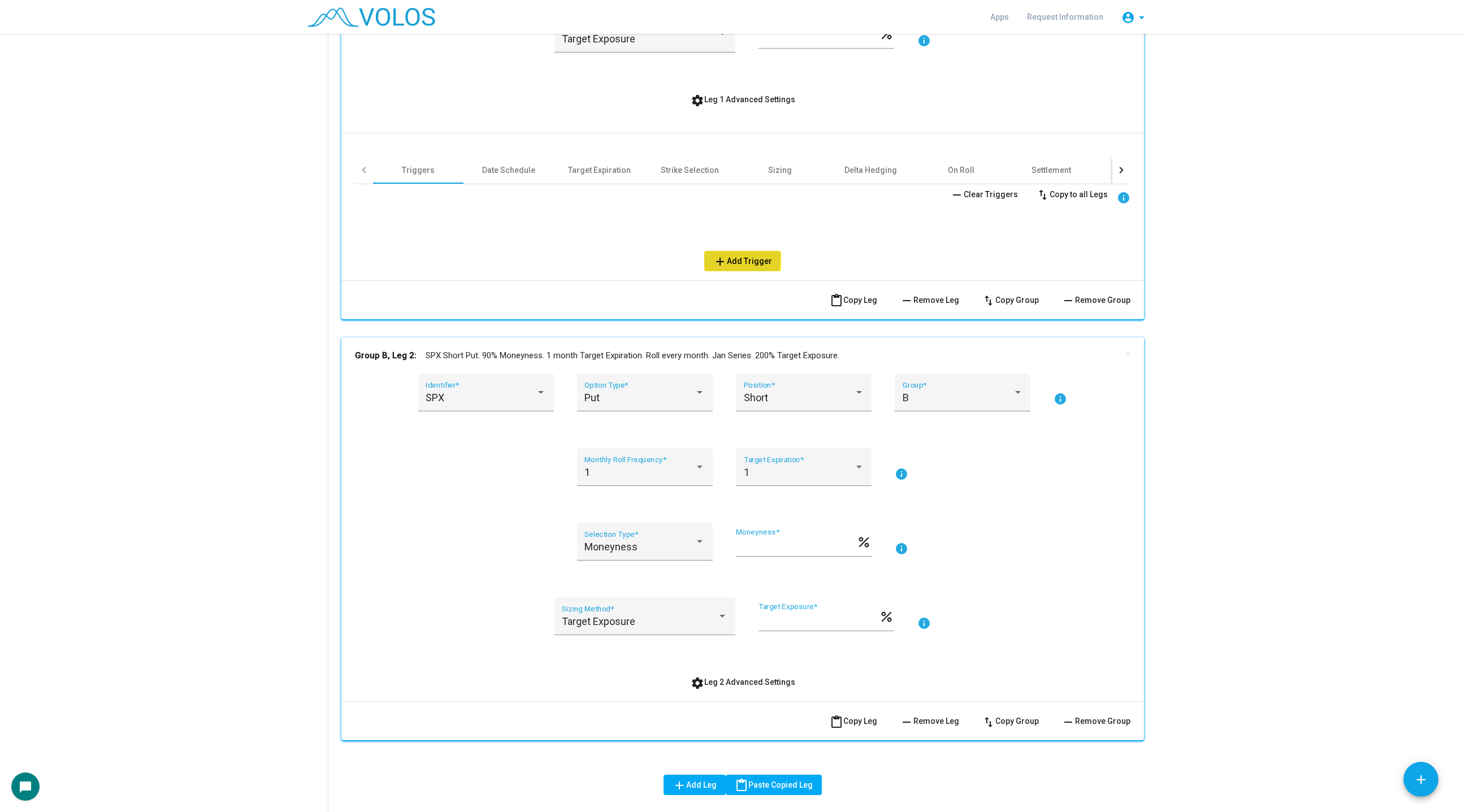
click at [727, 257] on mat-icon "add" at bounding box center [720, 261] width 13 height 13
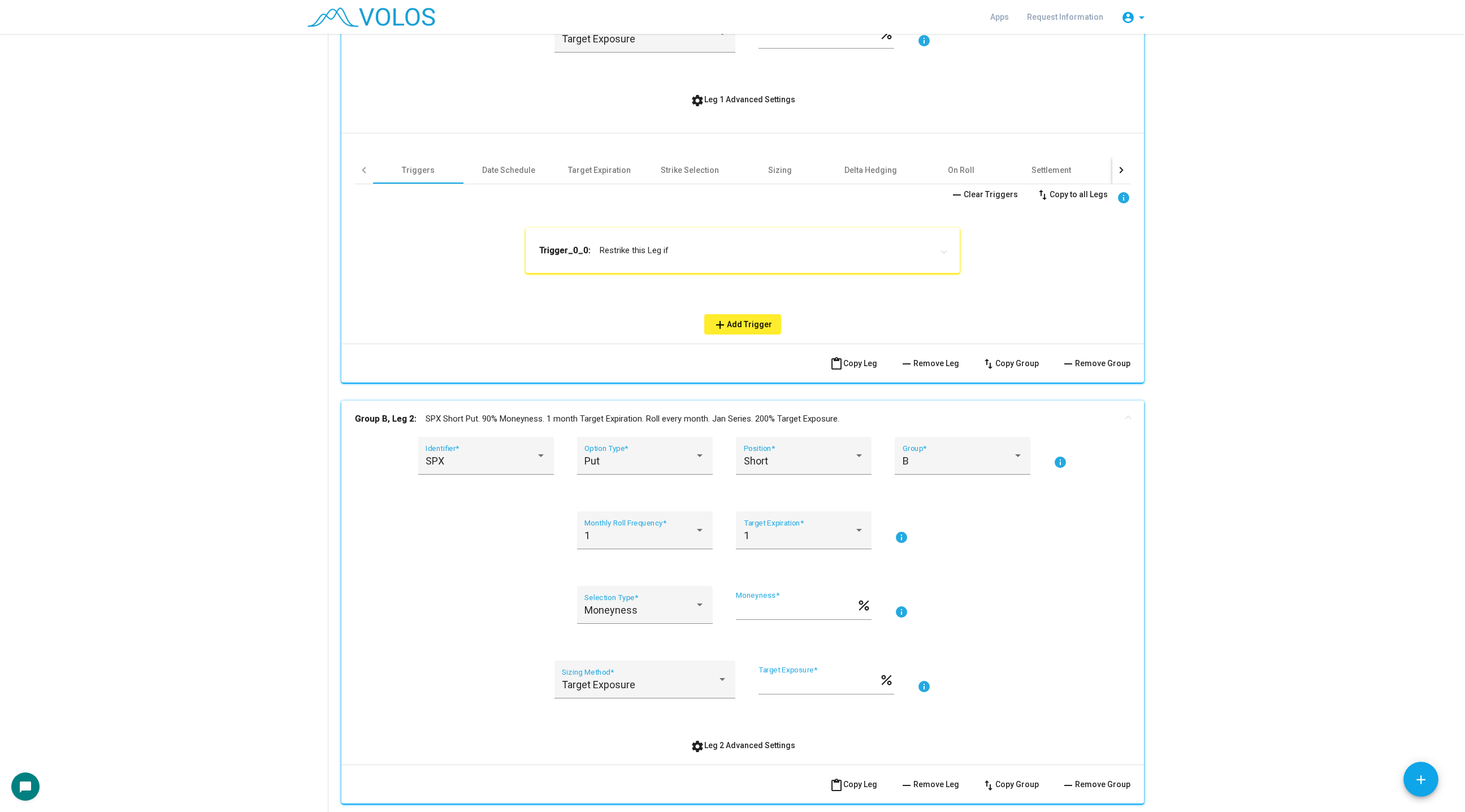
click at [651, 266] on mat-expansion-panel-header "Trigger_0_0: Restrike this Leg if" at bounding box center [742, 251] width 434 height 46
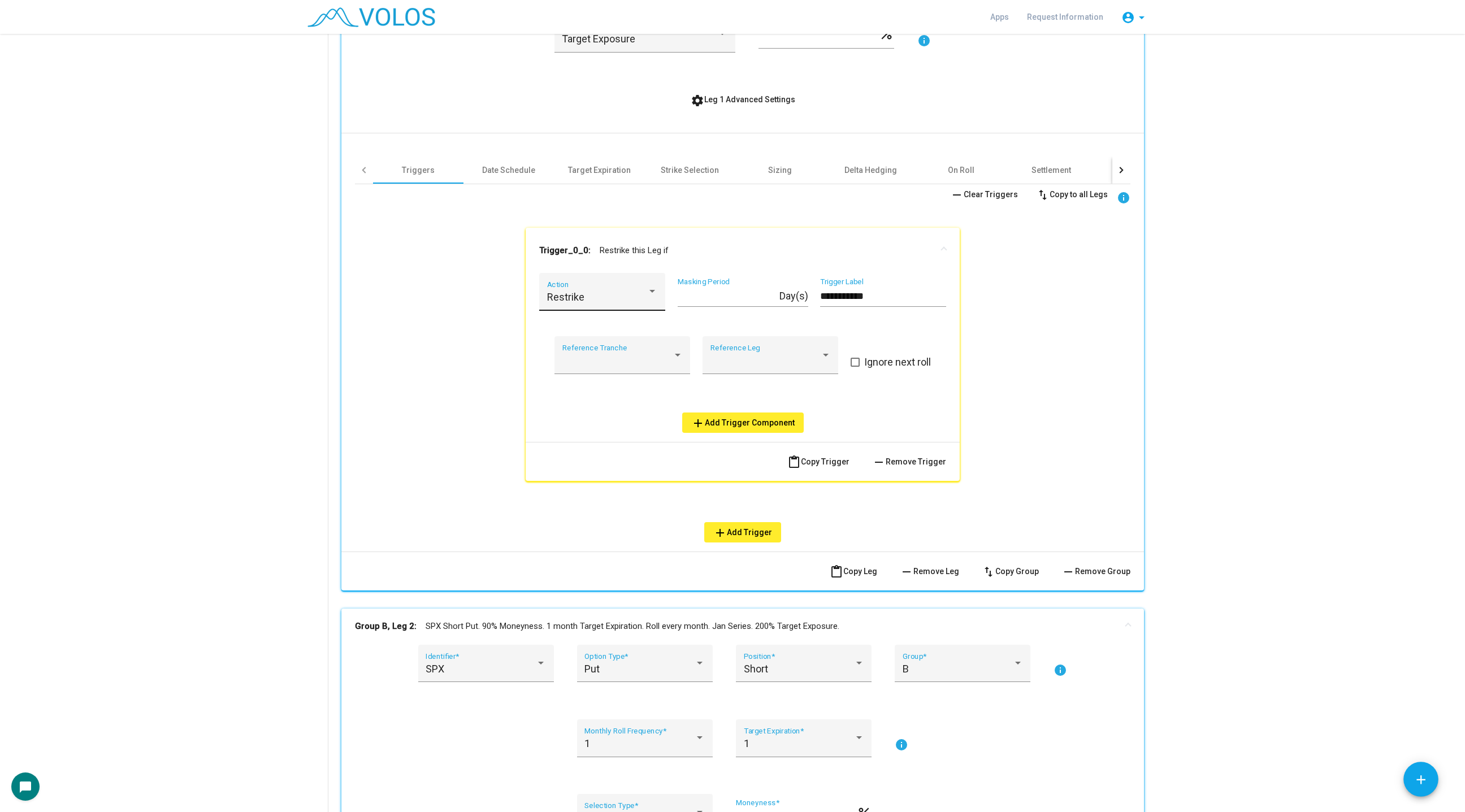
click at [642, 292] on div "Restrike" at bounding box center [598, 297] width 101 height 11
click at [628, 325] on span "Monetize" at bounding box center [602, 327] width 111 height 30
click at [714, 427] on button "add Add Trigger Component" at bounding box center [743, 422] width 122 height 20
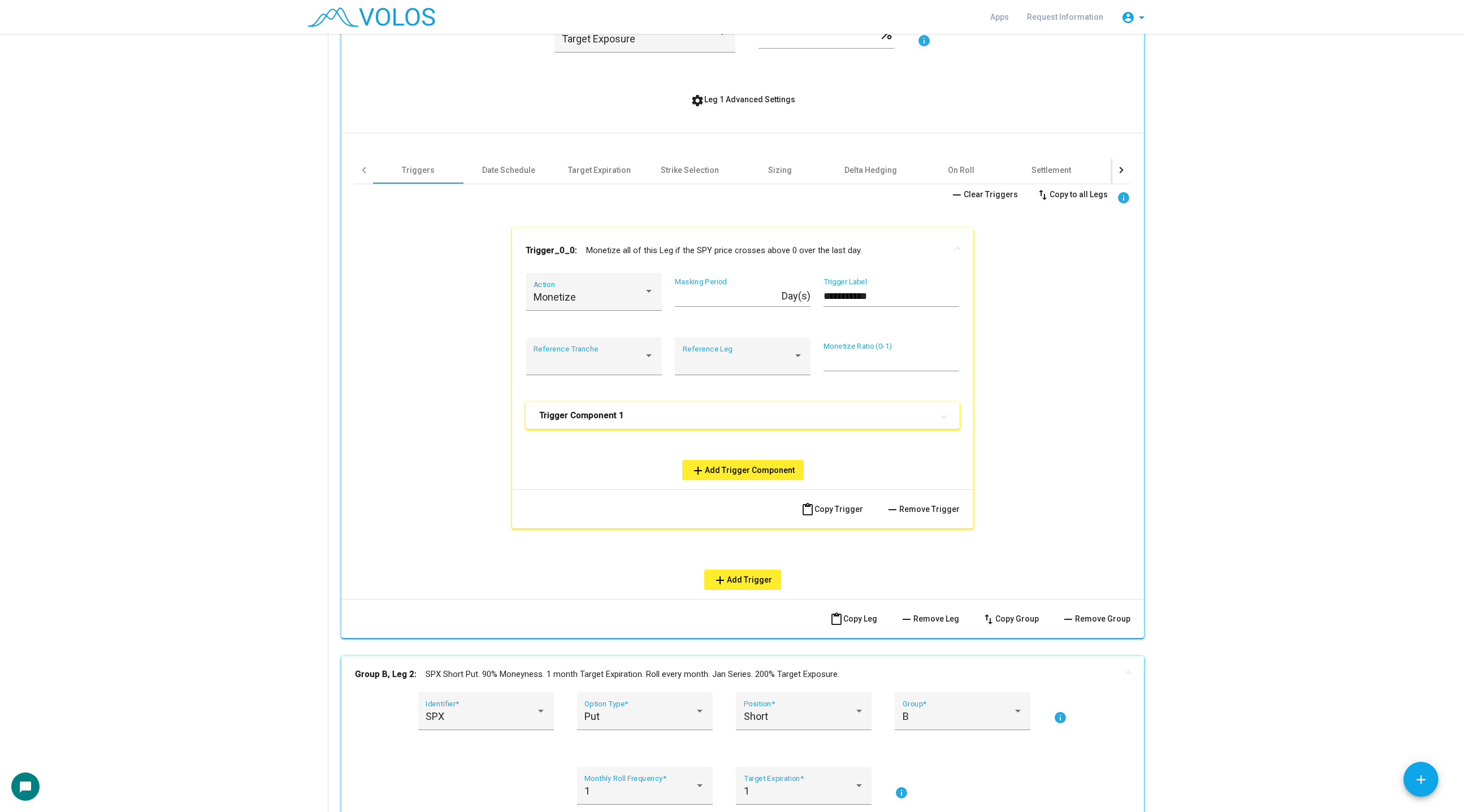
click at [693, 418] on mat-panel-title "Trigger Component 1" at bounding box center [735, 415] width 393 height 11
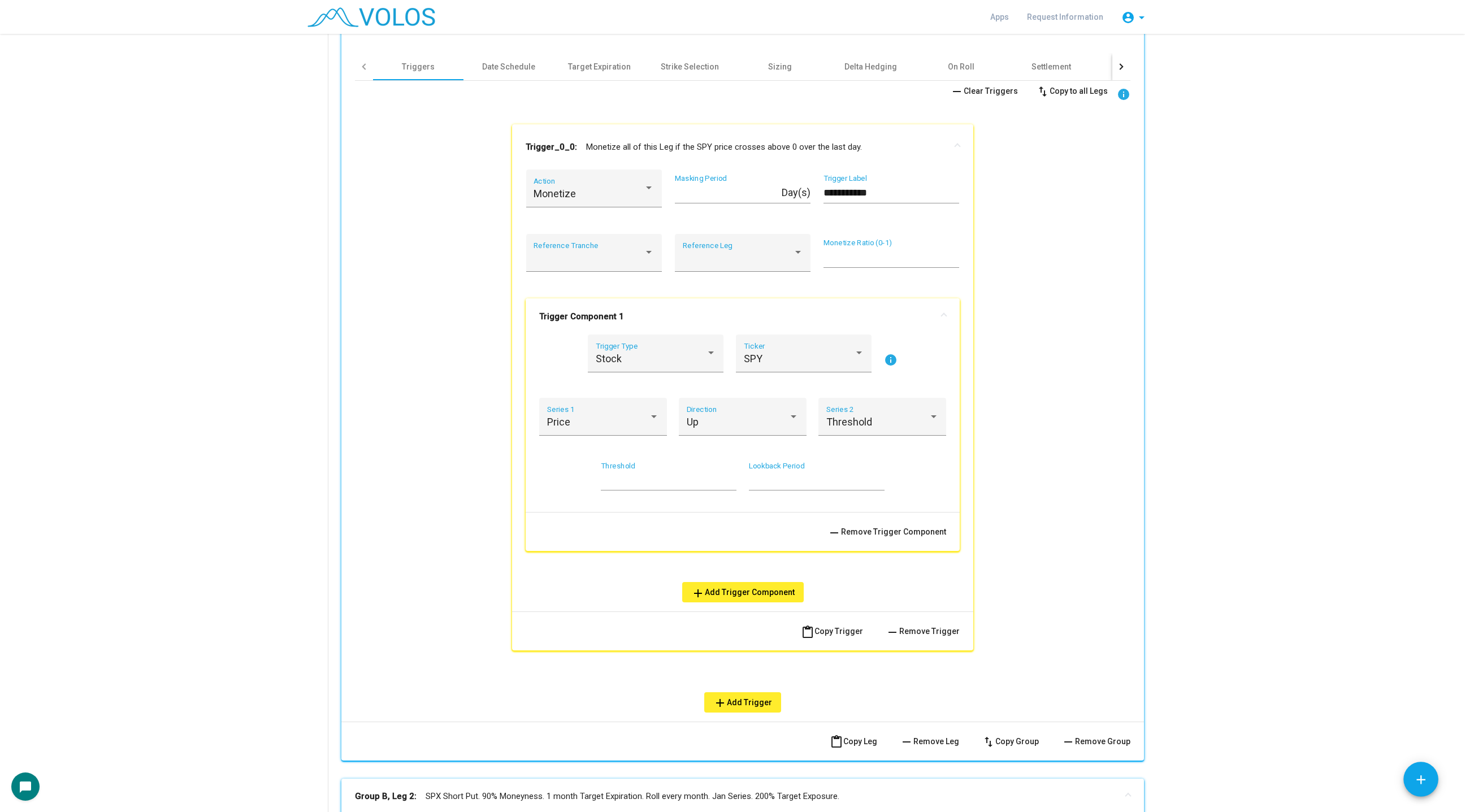
scroll to position [588, 0]
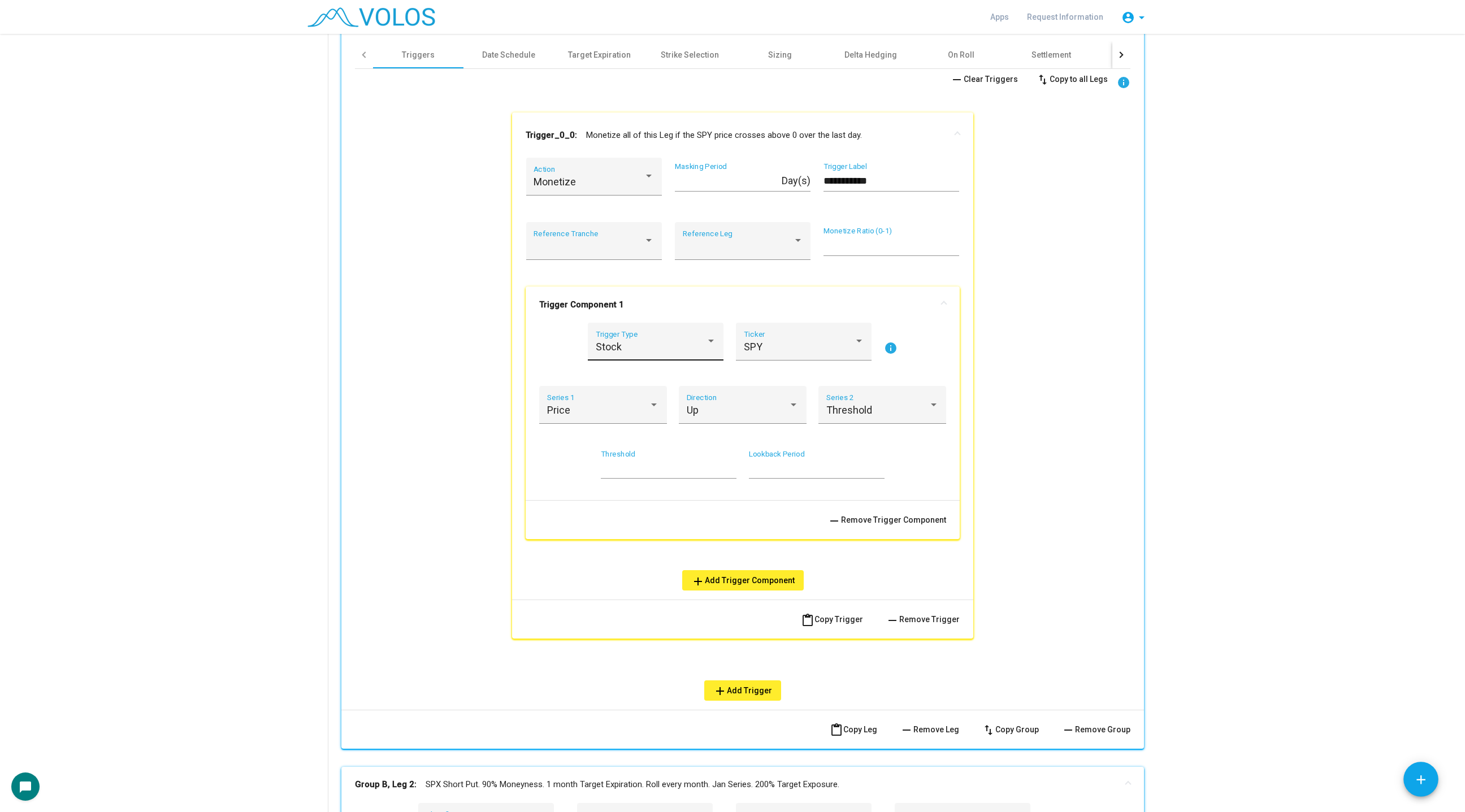
click at [675, 329] on div "Stock Trigger Type" at bounding box center [656, 342] width 136 height 38
click at [649, 367] on span "Option" at bounding box center [656, 377] width 121 height 30
click at [599, 401] on div "Series 1" at bounding box center [603, 409] width 112 height 30
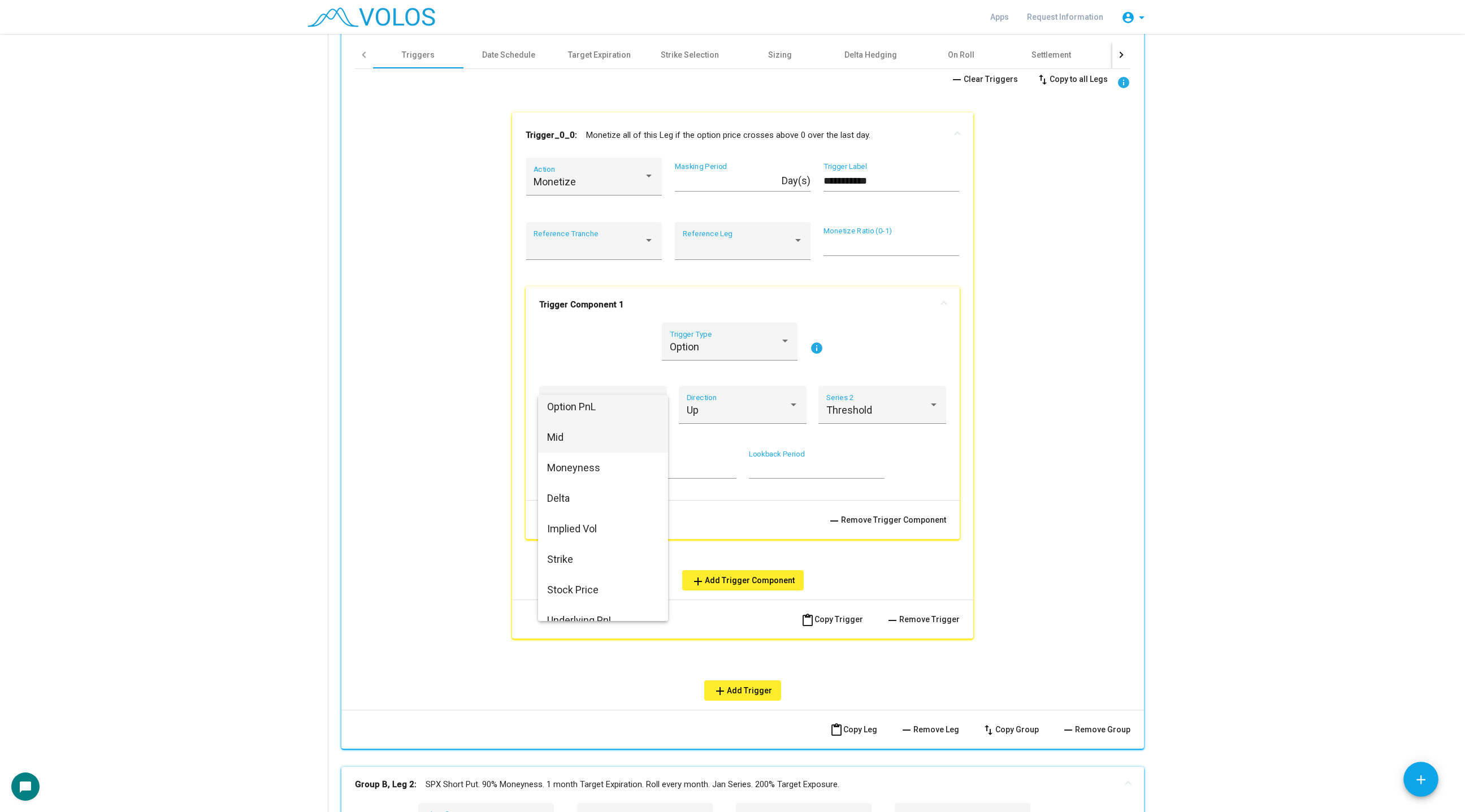
scroll to position [7, 0]
click at [599, 327] on div at bounding box center [732, 406] width 1465 height 812
click at [676, 330] on div "Option Trigger Type" at bounding box center [730, 345] width 121 height 30
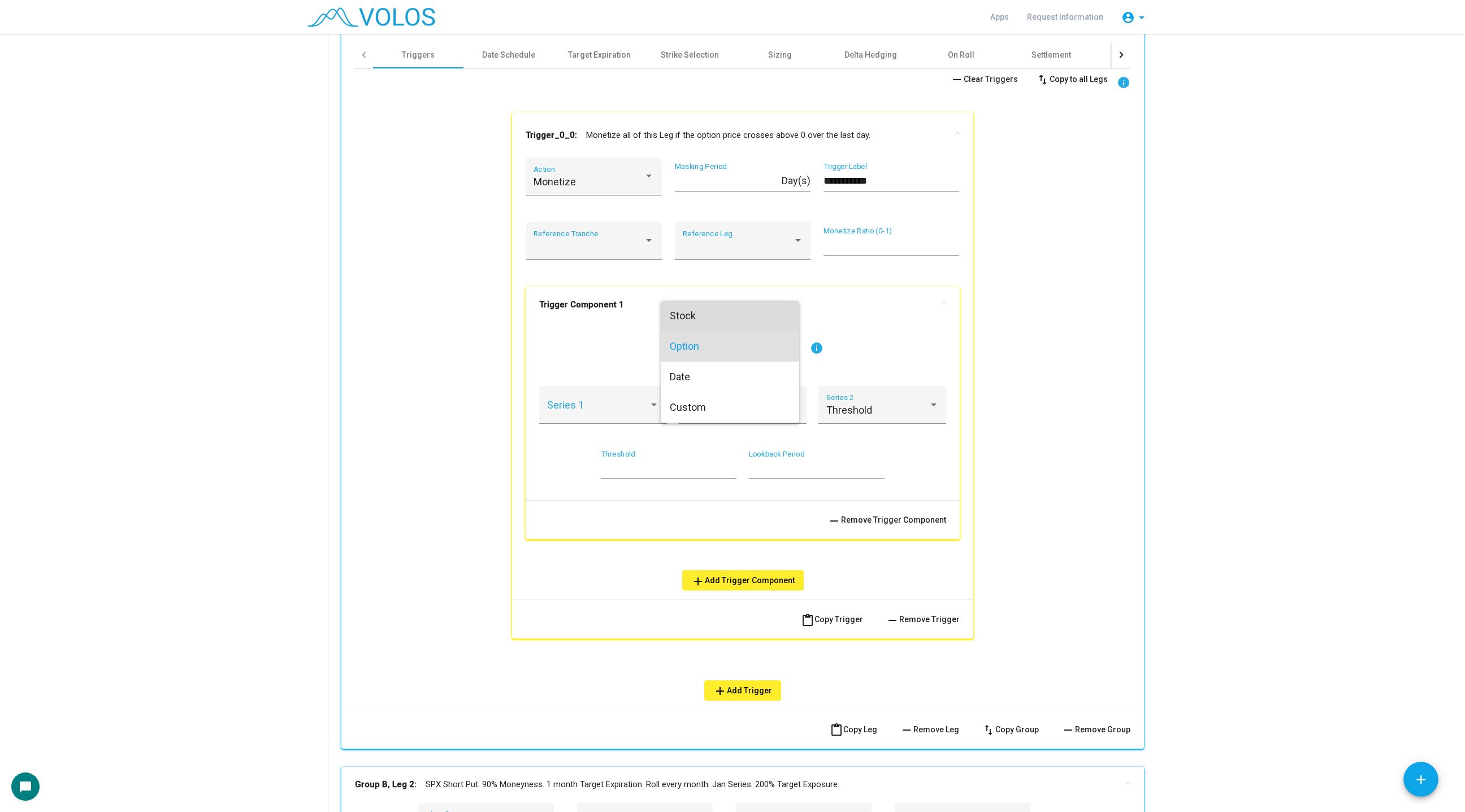
click at [702, 318] on span "Stock" at bounding box center [730, 315] width 121 height 30
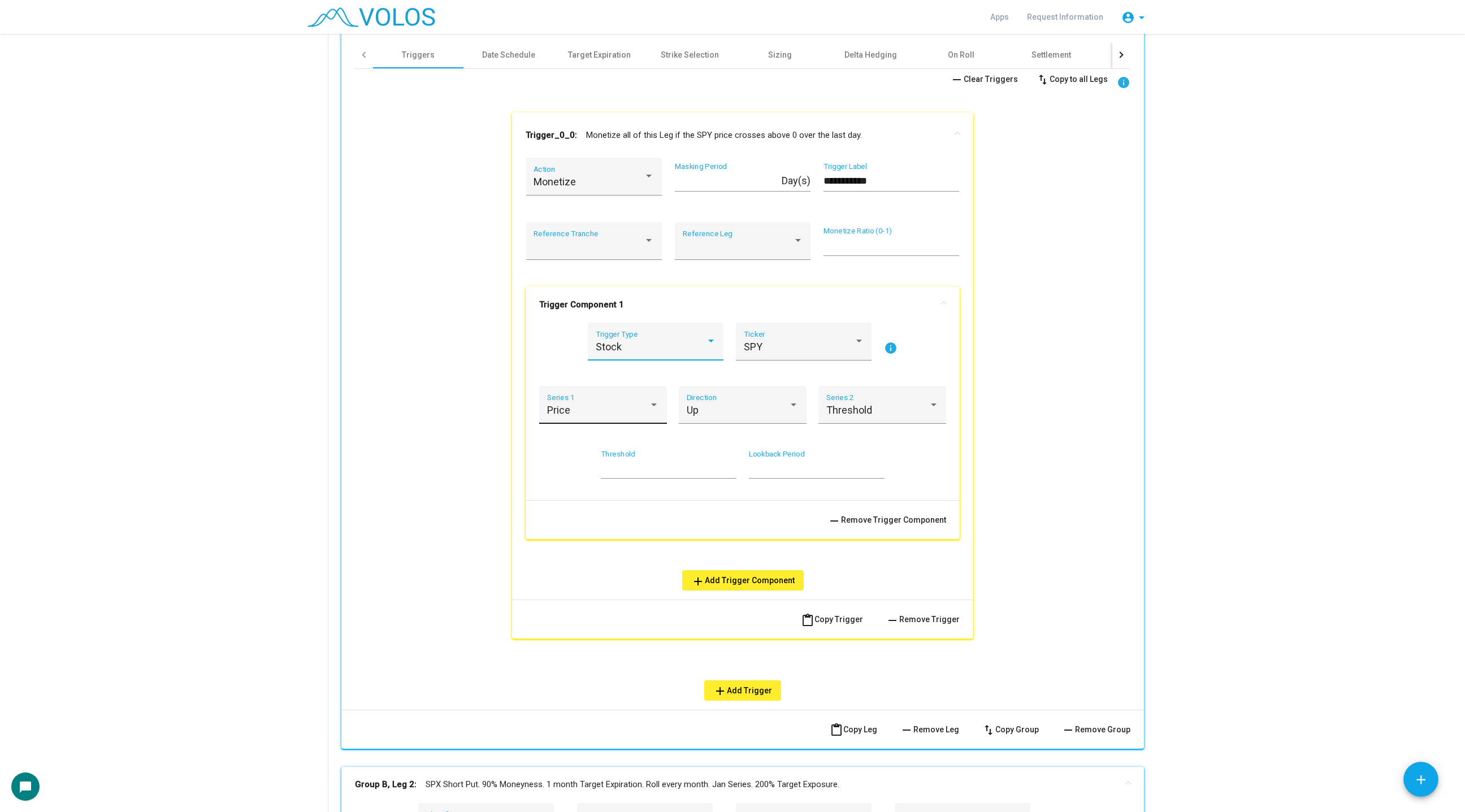
click at [622, 409] on div "Price" at bounding box center [599, 410] width 103 height 11
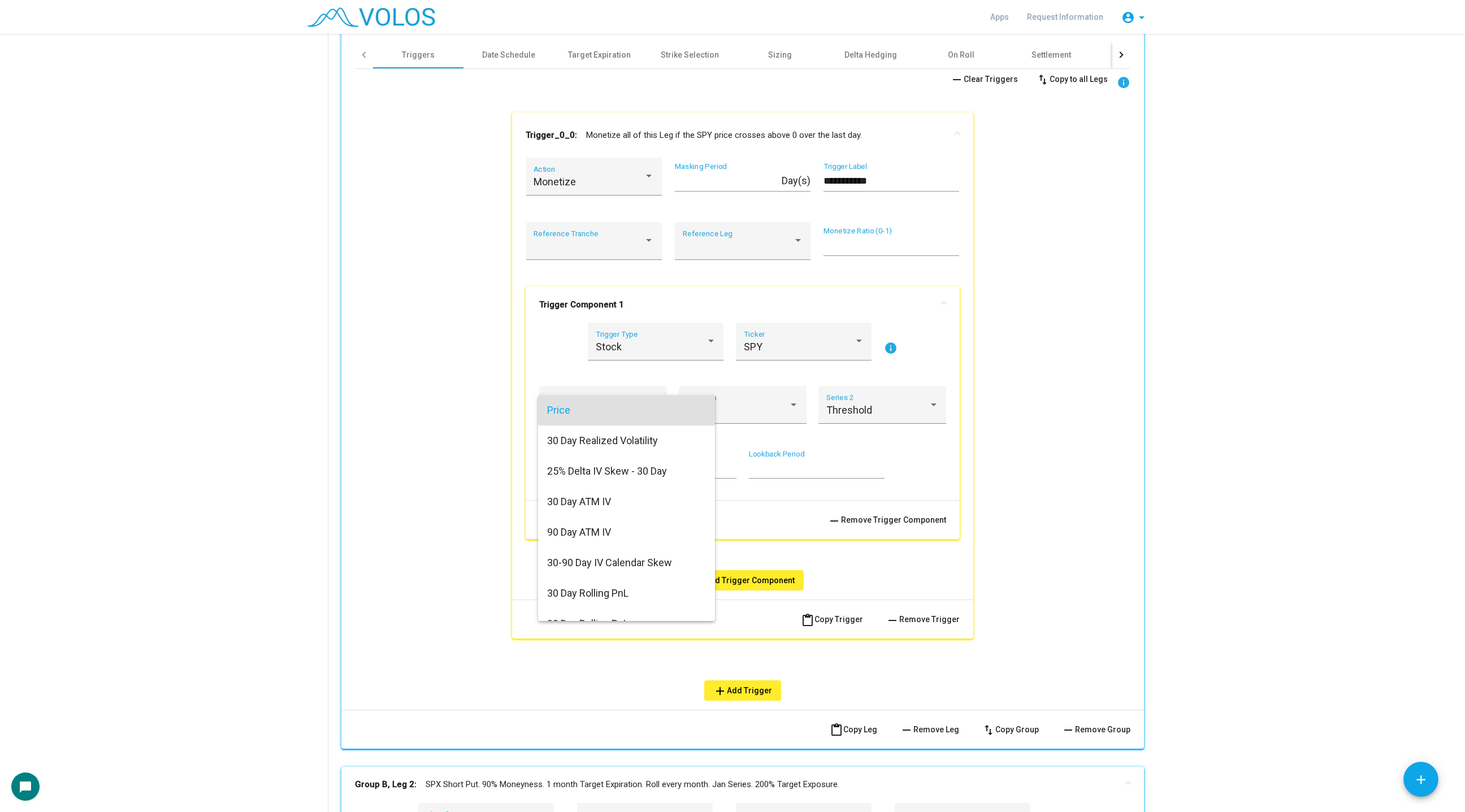
click at [503, 371] on div at bounding box center [732, 406] width 1465 height 812
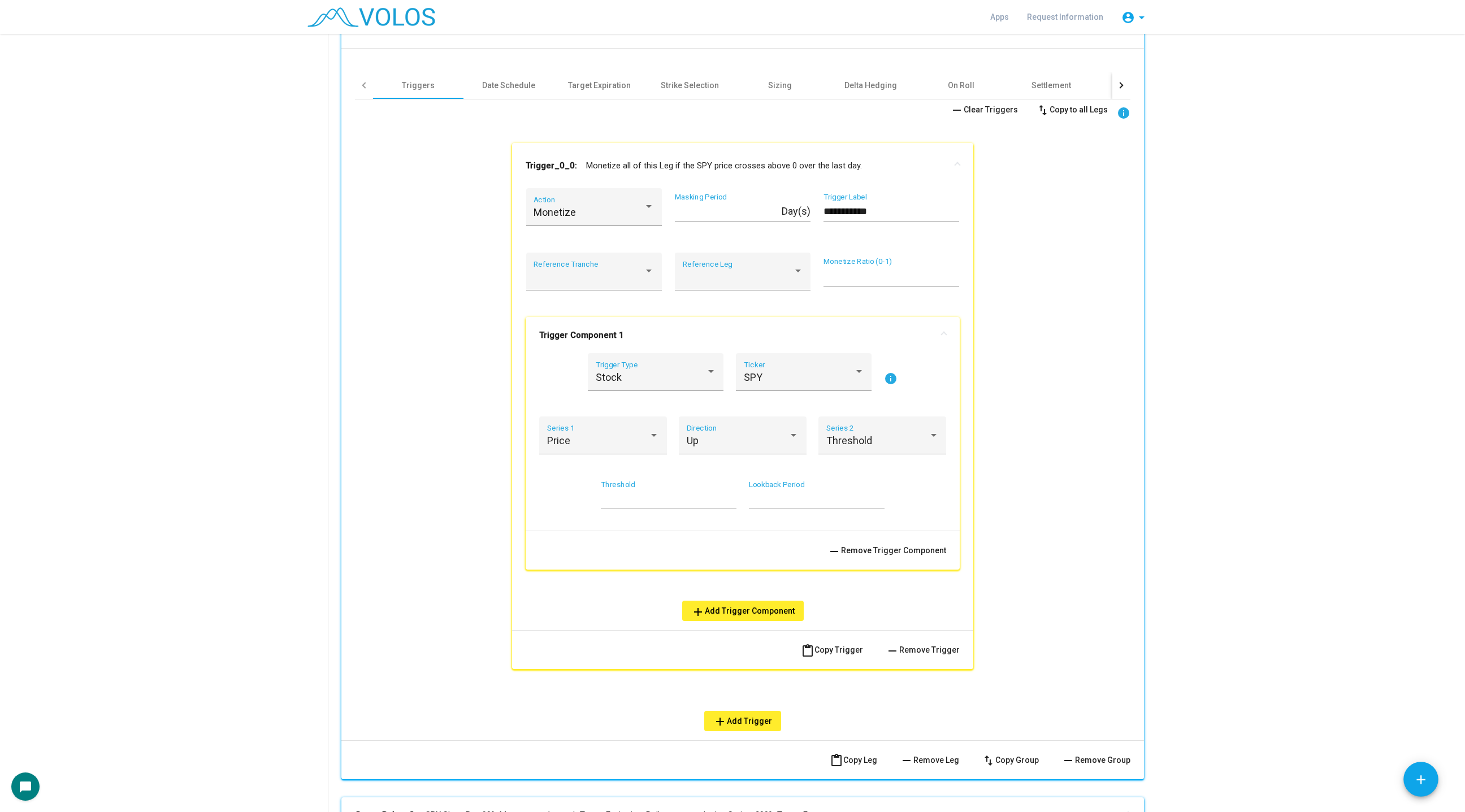
scroll to position [561, 0]
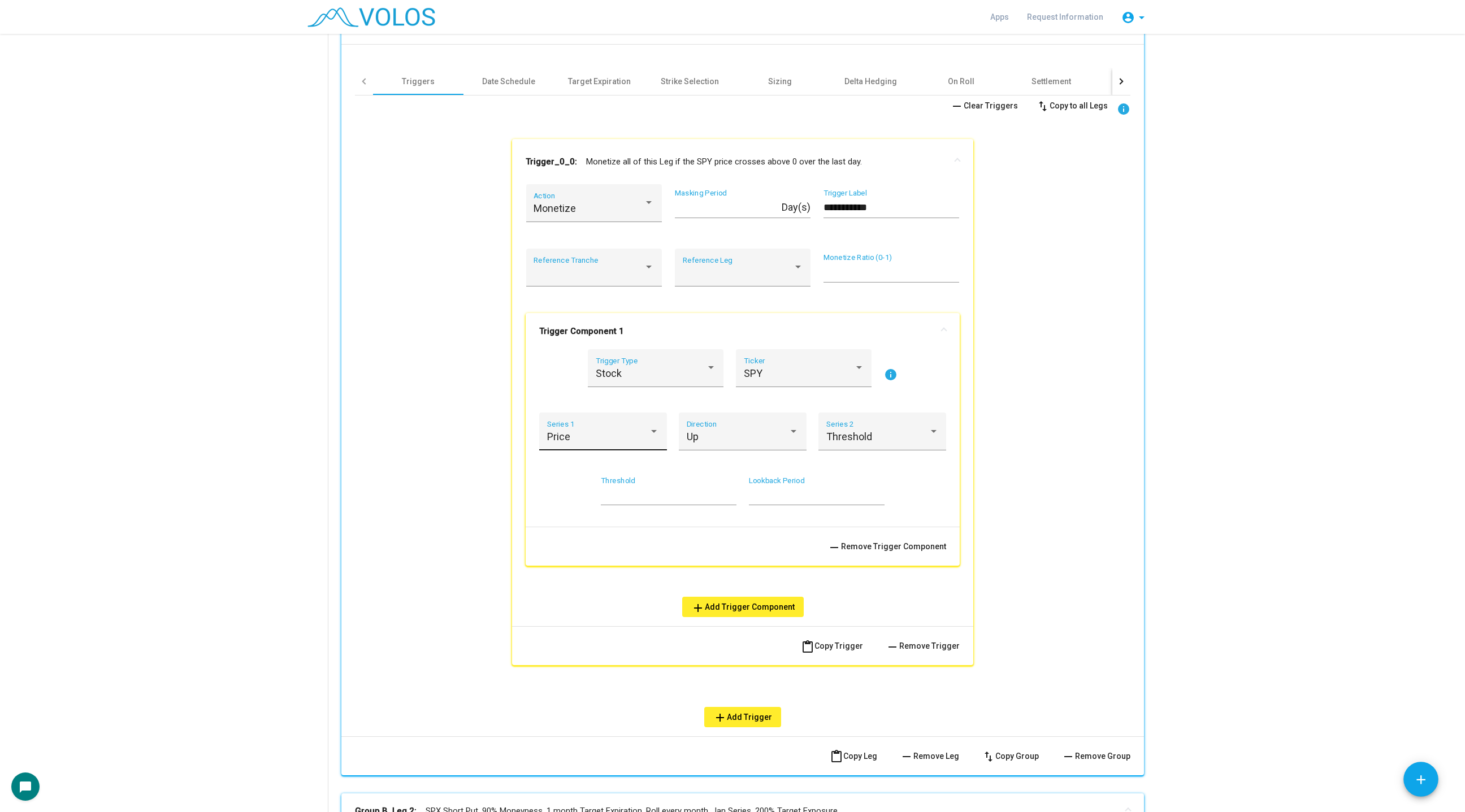
click at [634, 425] on div "Price Series 1" at bounding box center [603, 436] width 112 height 30
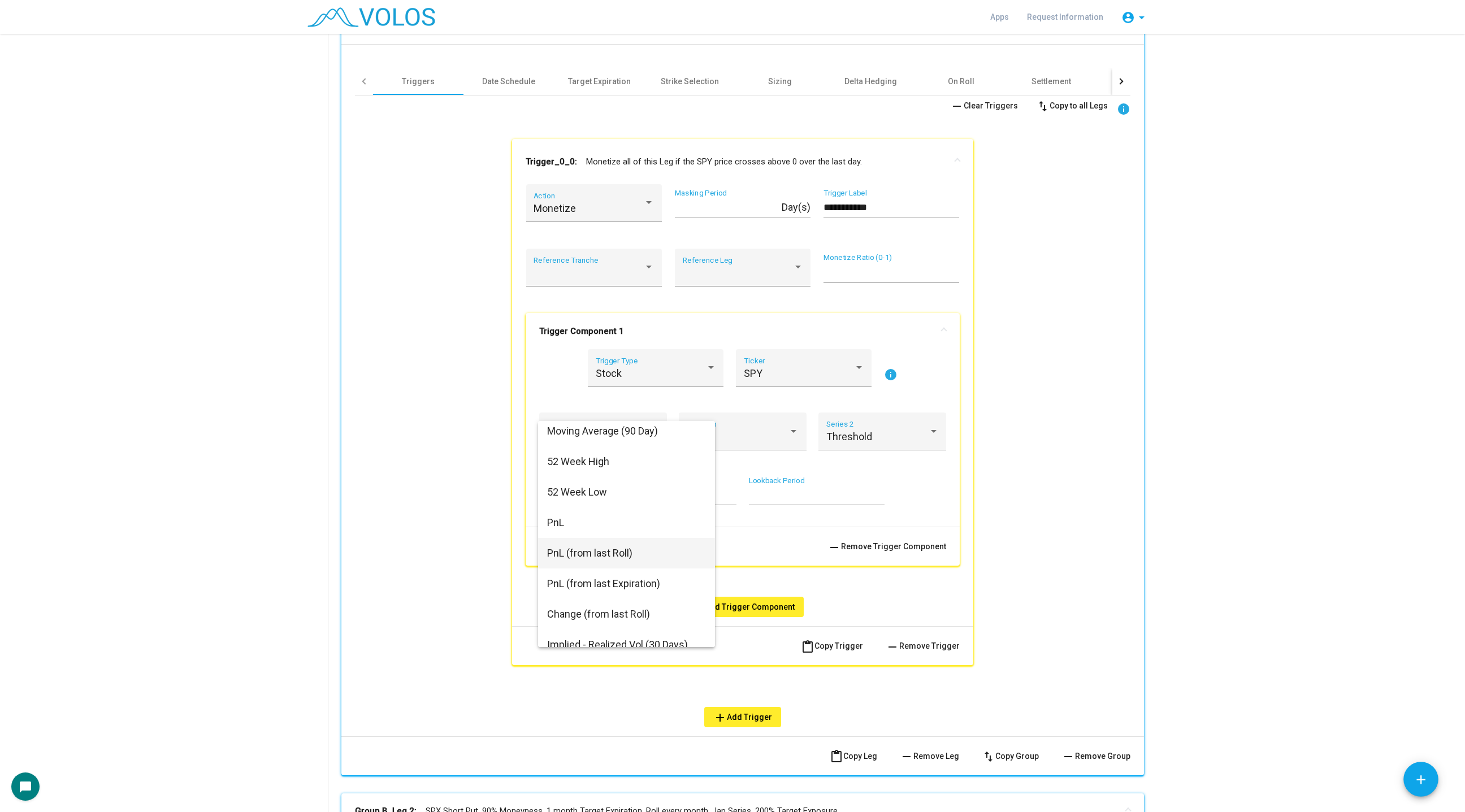
scroll to position [292, 0]
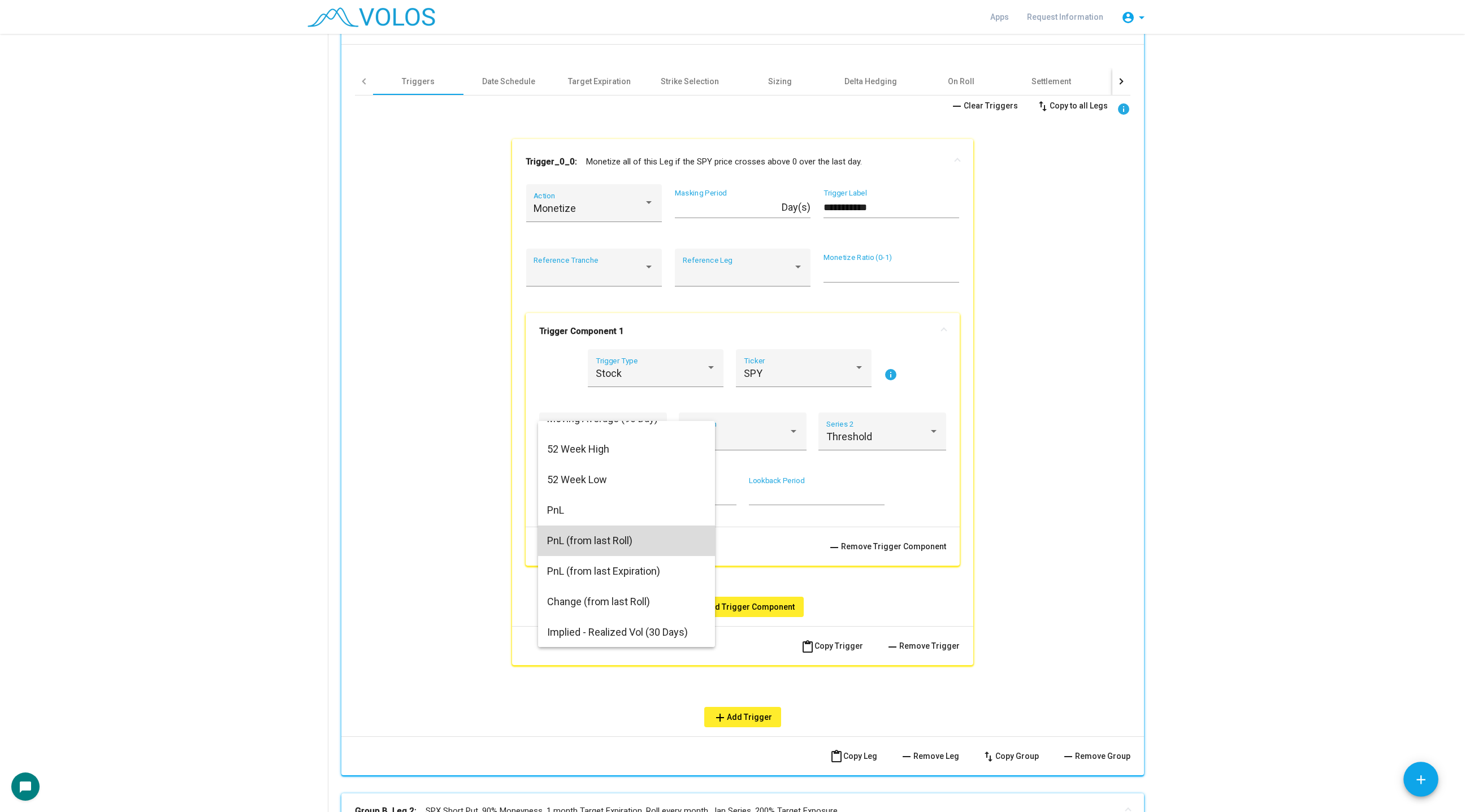
click at [612, 544] on span "PnL (from last Roll)" at bounding box center [626, 540] width 159 height 30
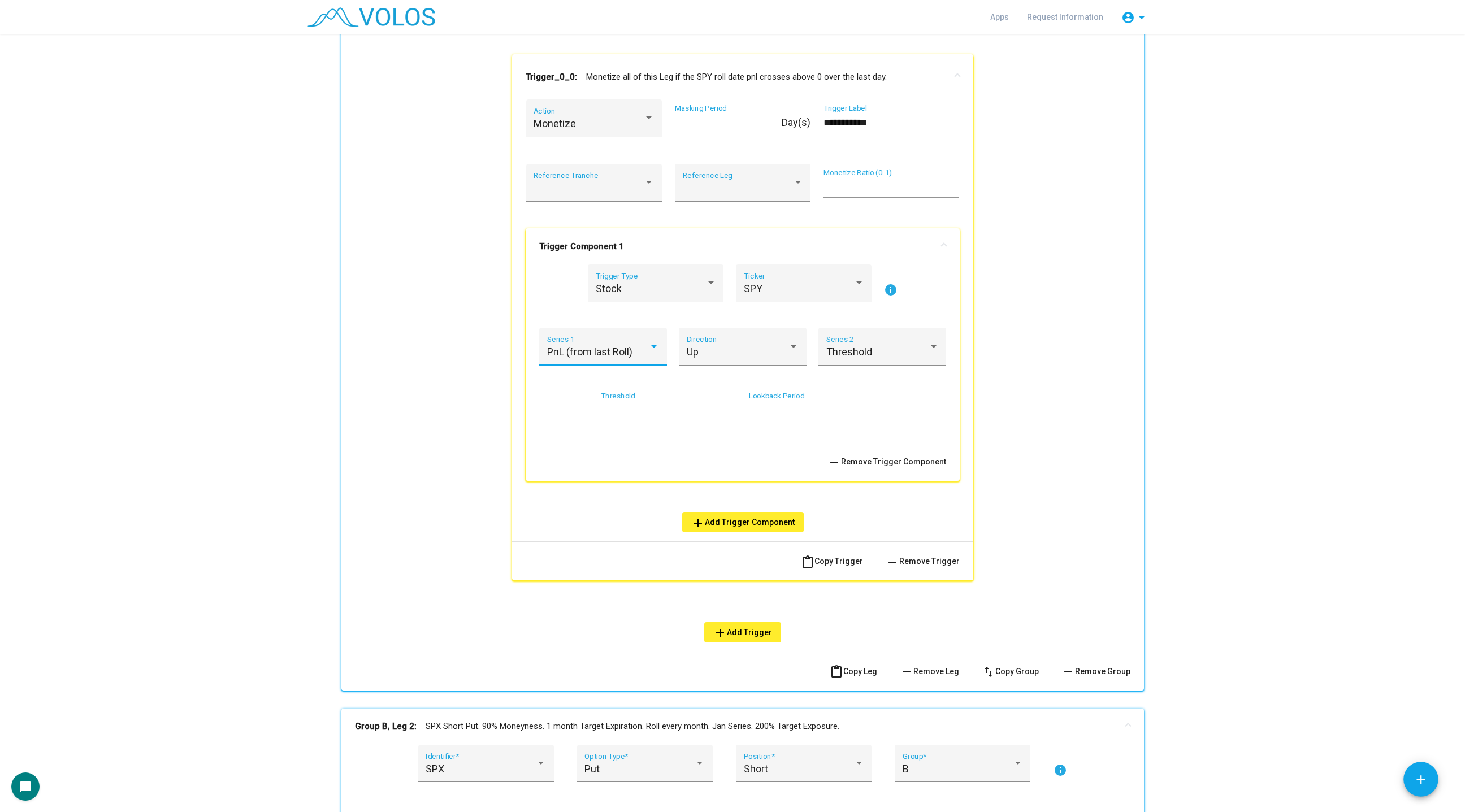
scroll to position [651, 0]
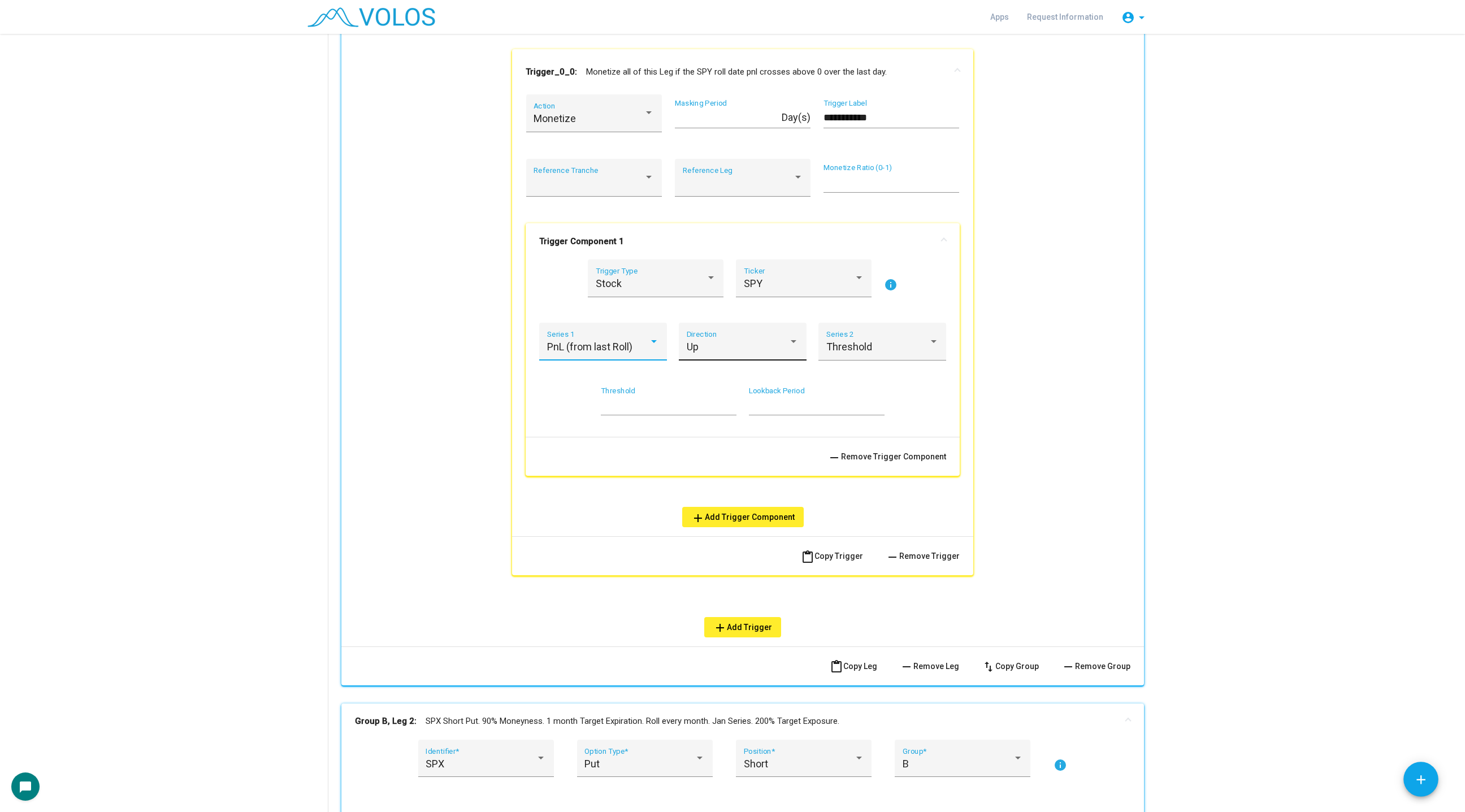
click at [714, 348] on div "Up" at bounding box center [738, 347] width 103 height 11
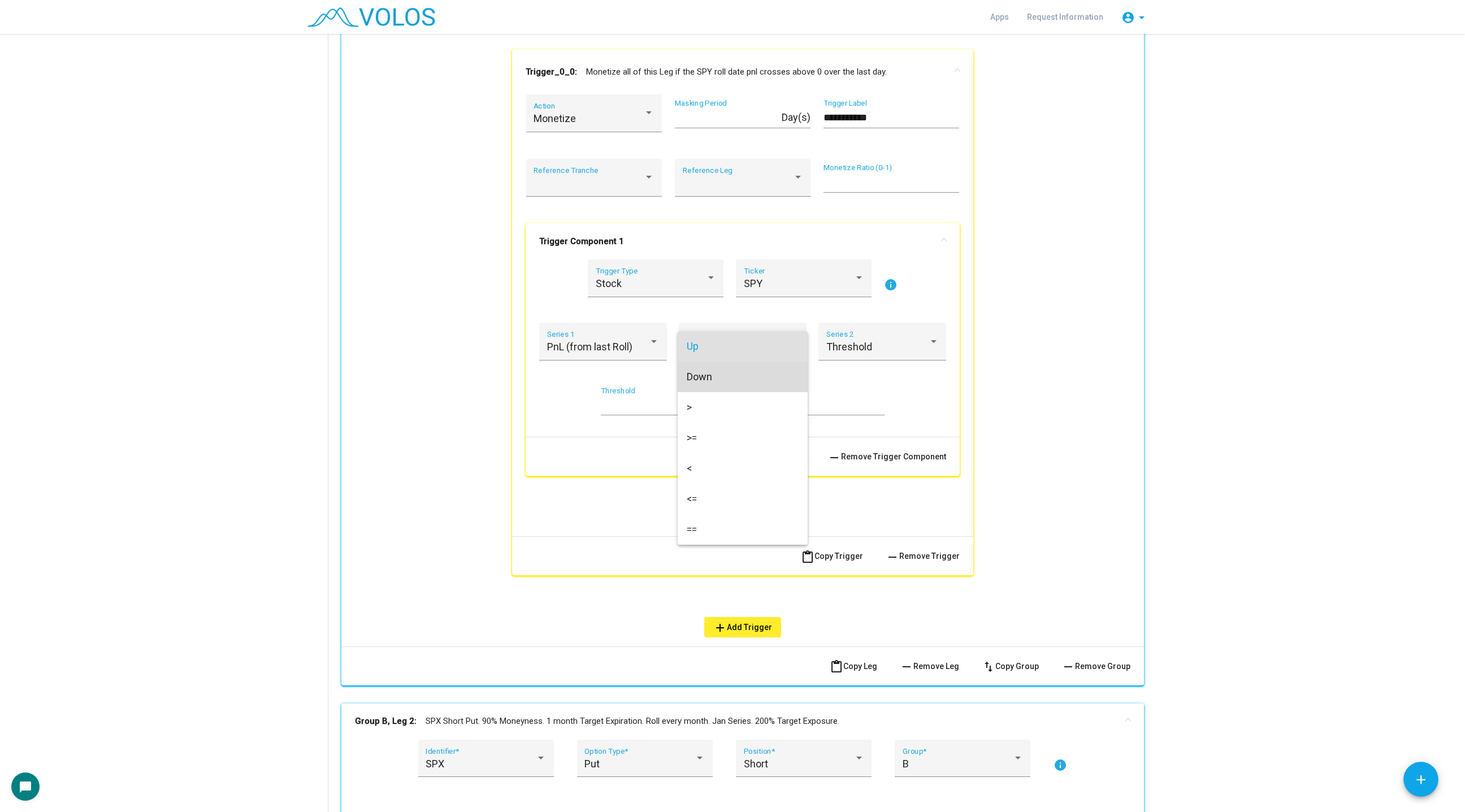
click at [718, 378] on span "Down" at bounding box center [743, 377] width 112 height 30
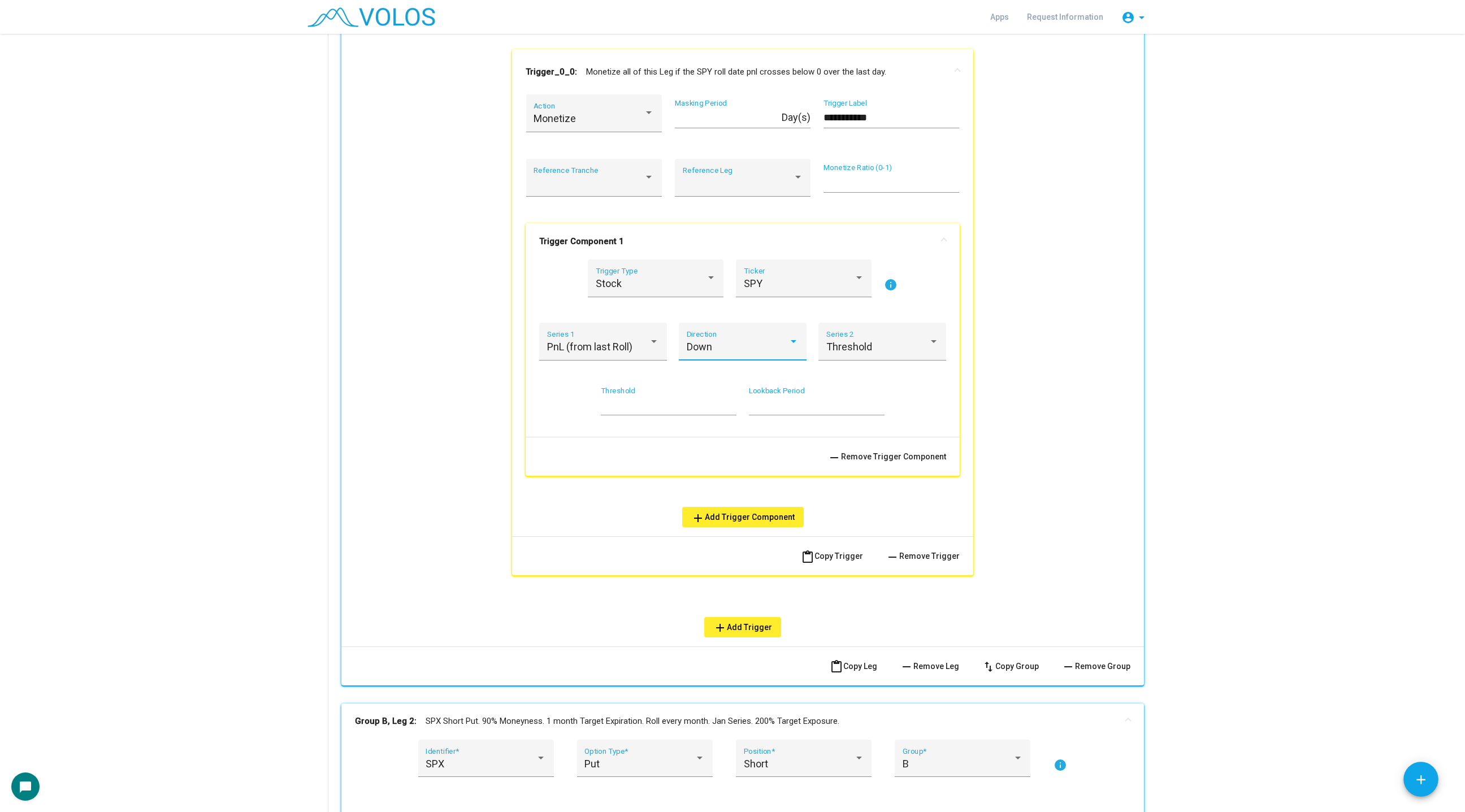
click at [654, 405] on input "*" at bounding box center [668, 405] width 136 height 11
type input "**"
click at [1066, 302] on div "**********" at bounding box center [743, 321] width 775 height 632
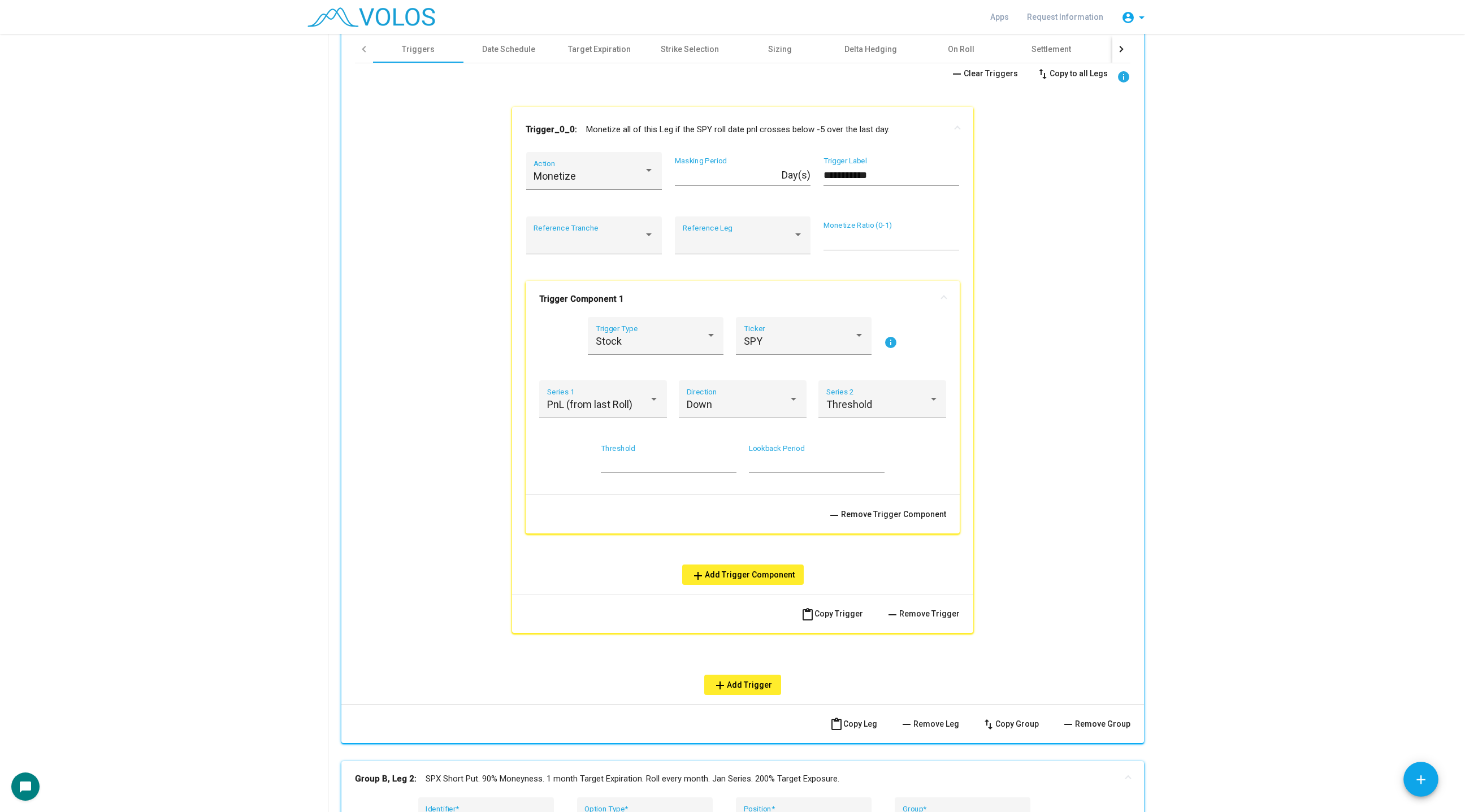
scroll to position [613, 0]
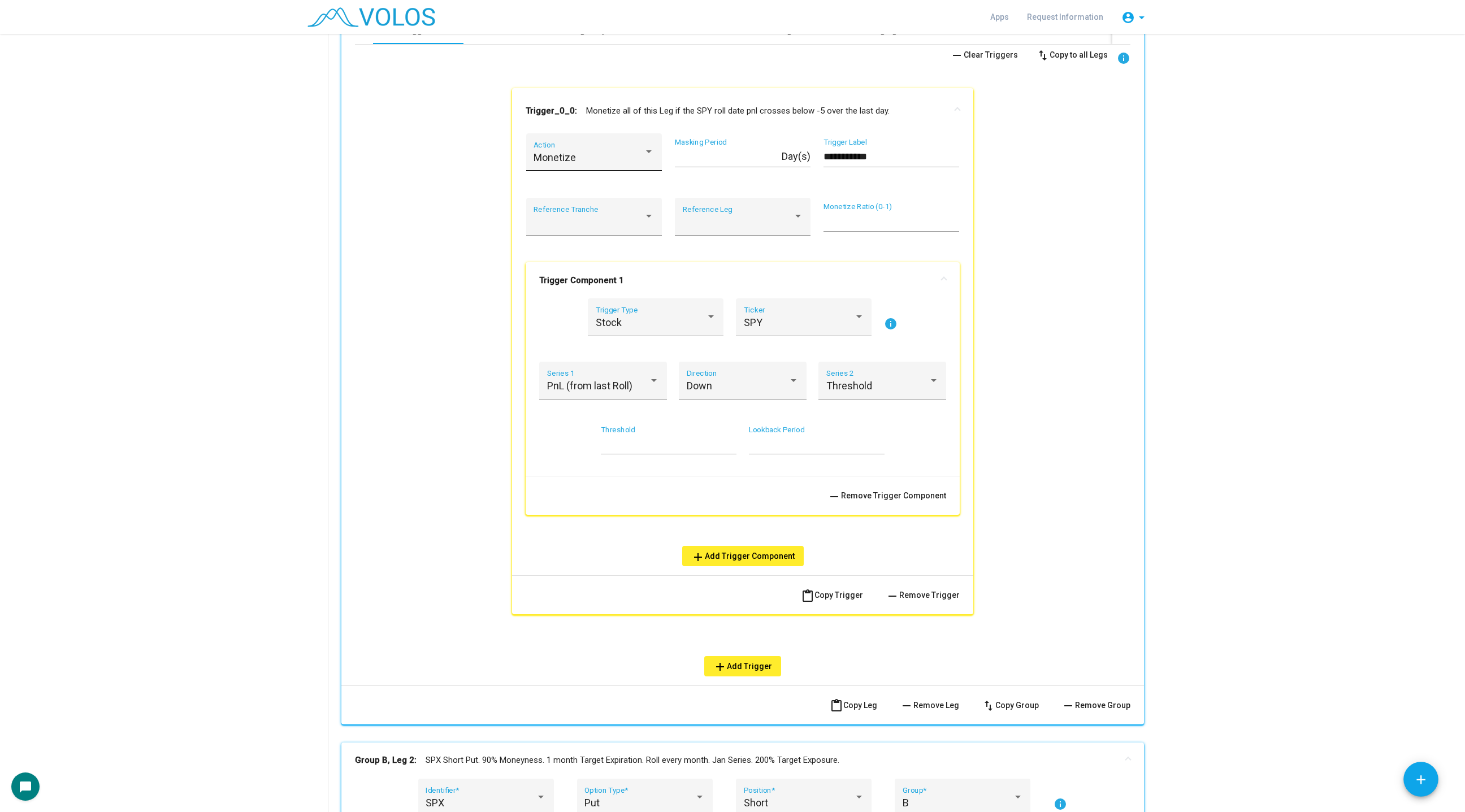
click at [626, 150] on div "Monetize Action" at bounding box center [593, 156] width 121 height 30
click at [615, 279] on span "De-activate" at bounding box center [593, 279] width 121 height 30
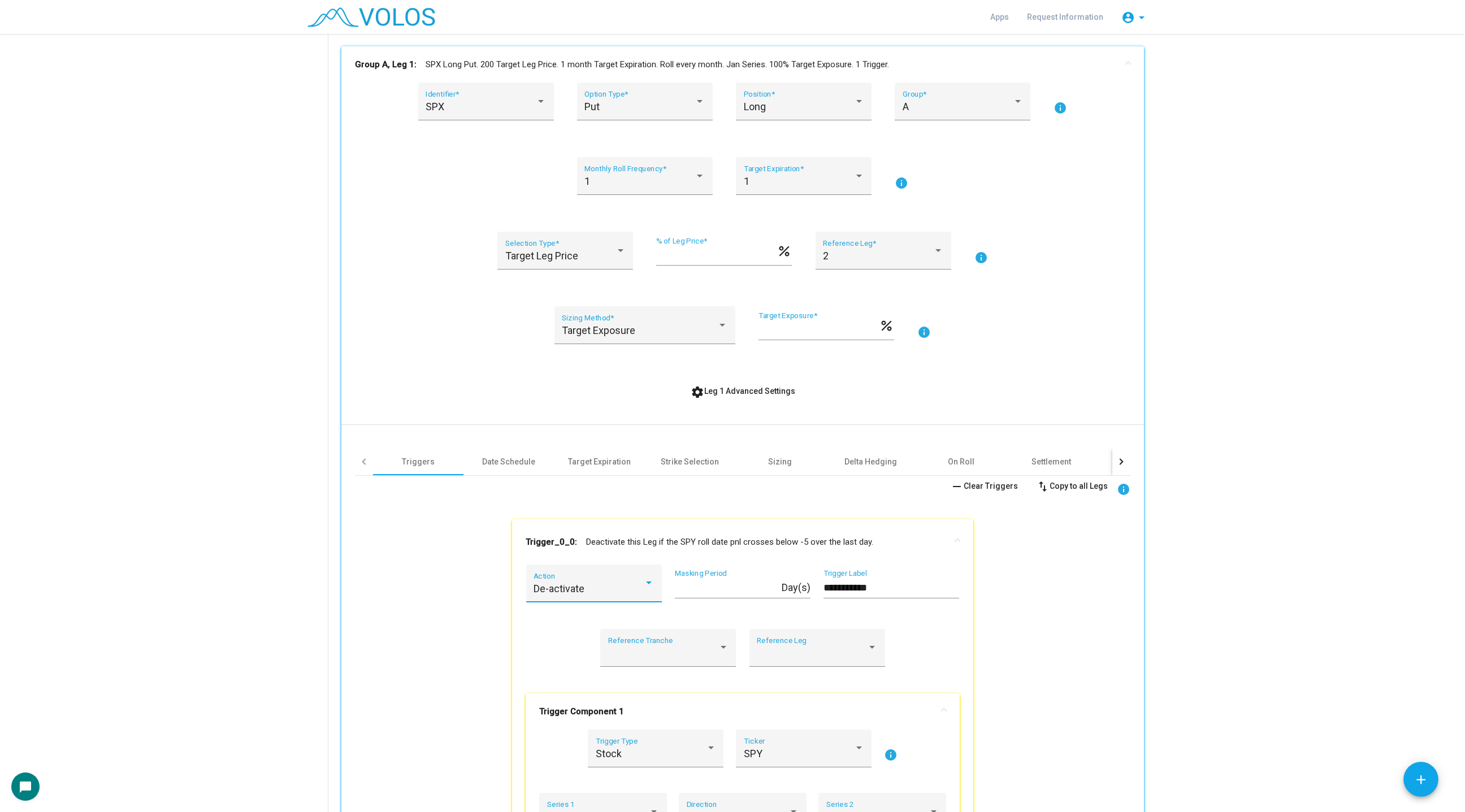
scroll to position [150, 0]
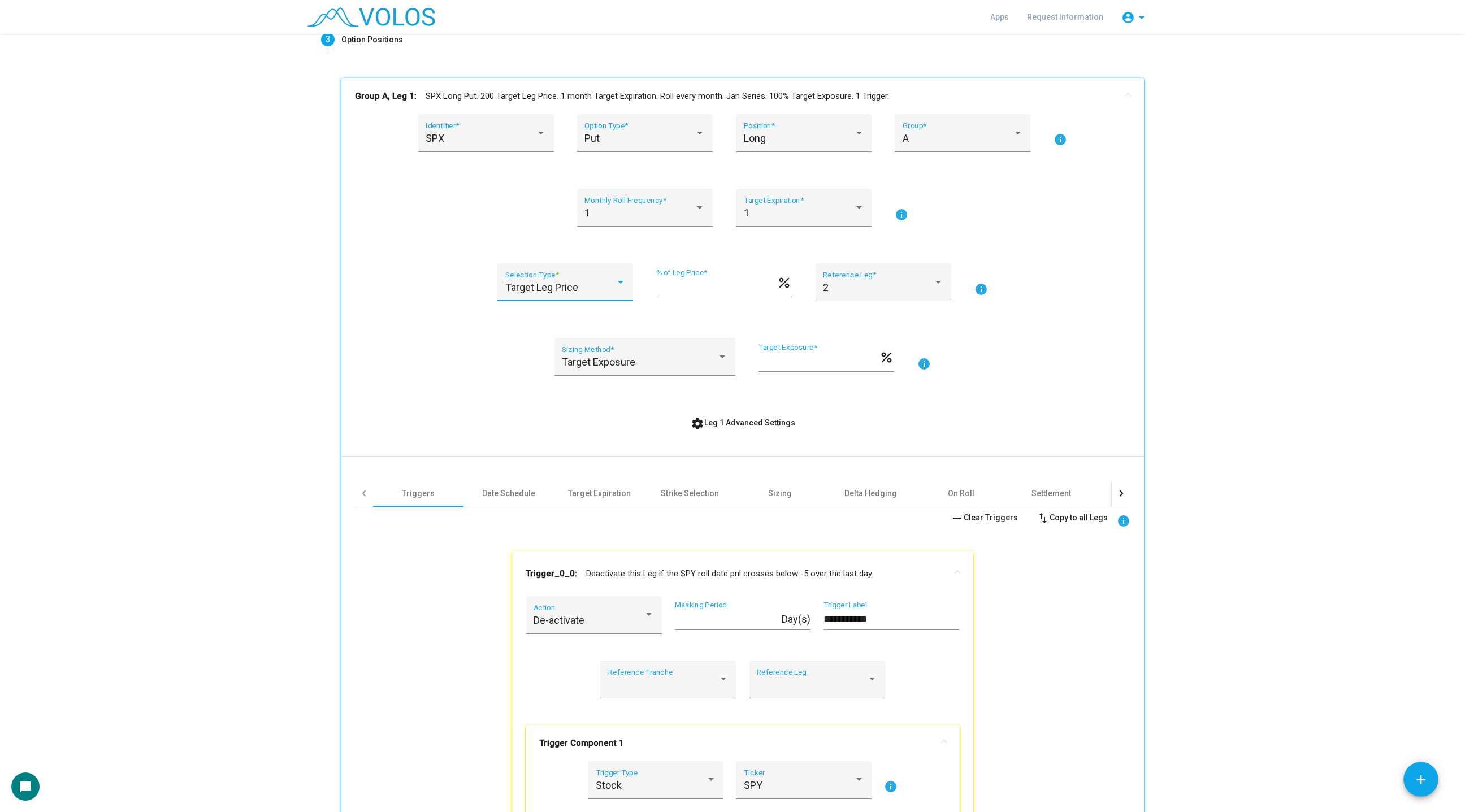
click at [571, 283] on span "Target Leg Price" at bounding box center [542, 287] width 73 height 11
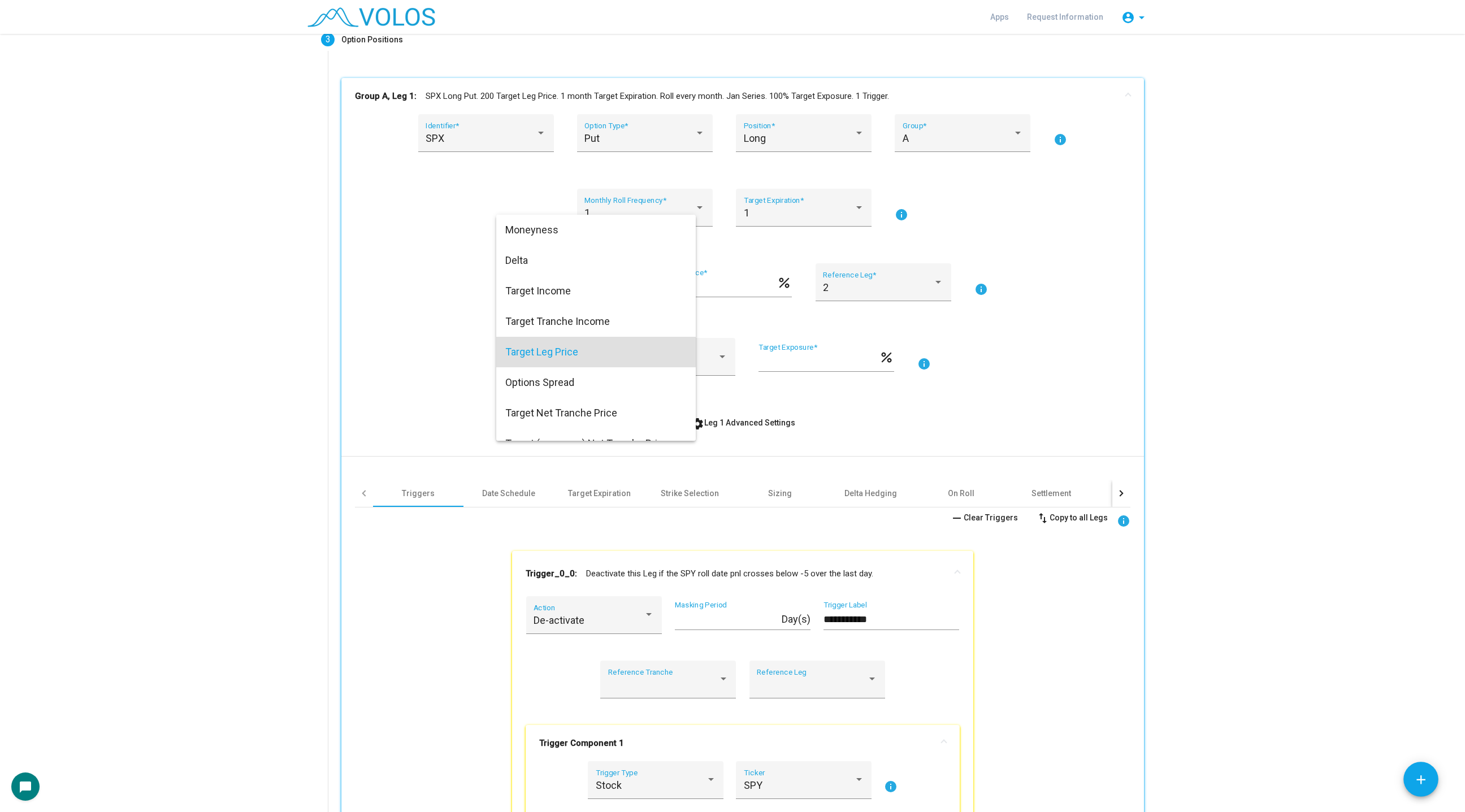
scroll to position [0, 0]
click at [556, 217] on span "Moneyness" at bounding box center [596, 230] width 181 height 30
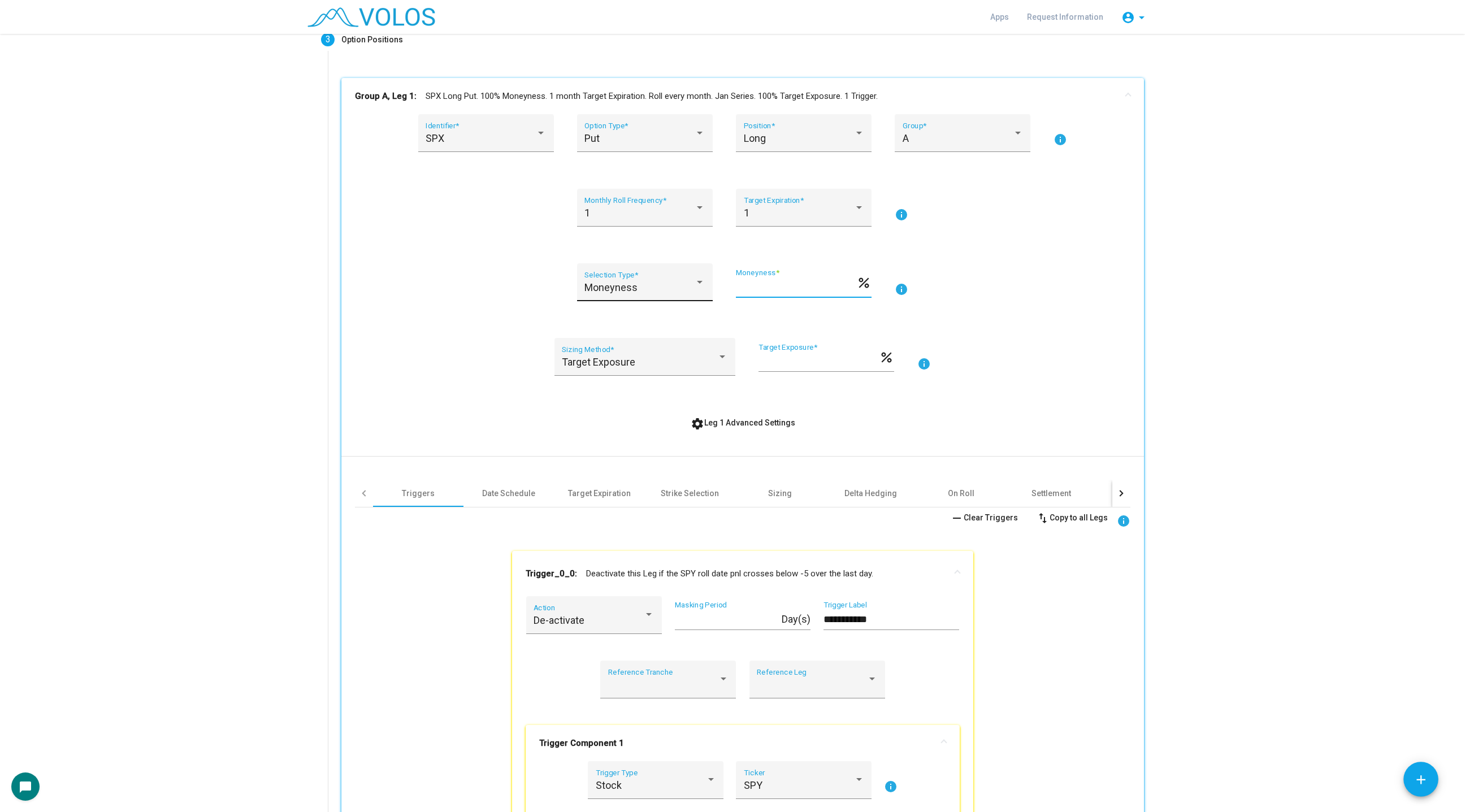
drag, startPoint x: 794, startPoint y: 287, endPoint x: 637, endPoint y: 288, distance: 157.0
click at [637, 288] on div "Moneyness Selection Type * *** Moneyness * percent info" at bounding box center [743, 289] width 775 height 51
type input "*"
type input "**"
click at [1020, 225] on div "1 Monthly Roll Frequency * 1 Target Expiration * info" at bounding box center [743, 215] width 775 height 51
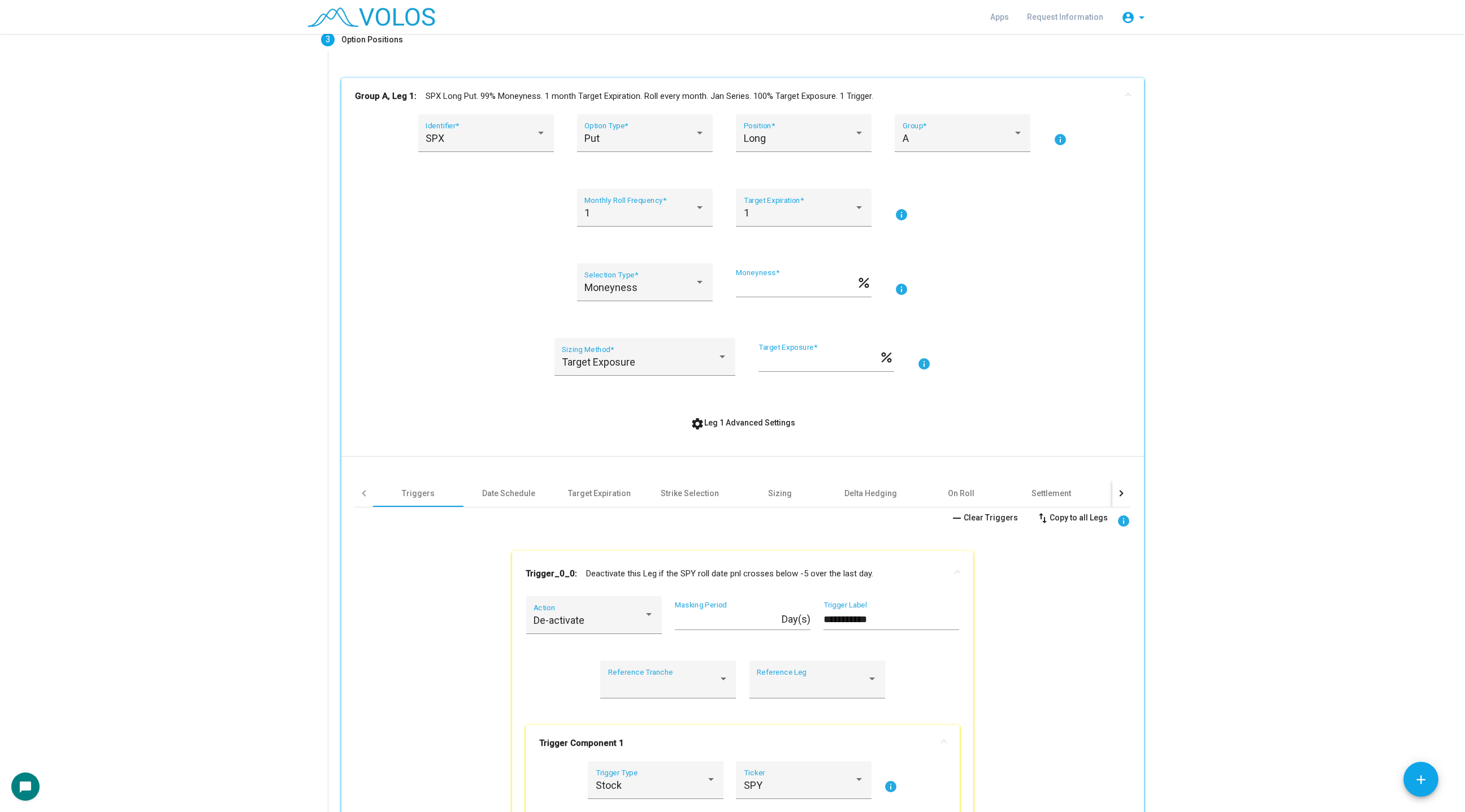
scroll to position [162, 0]
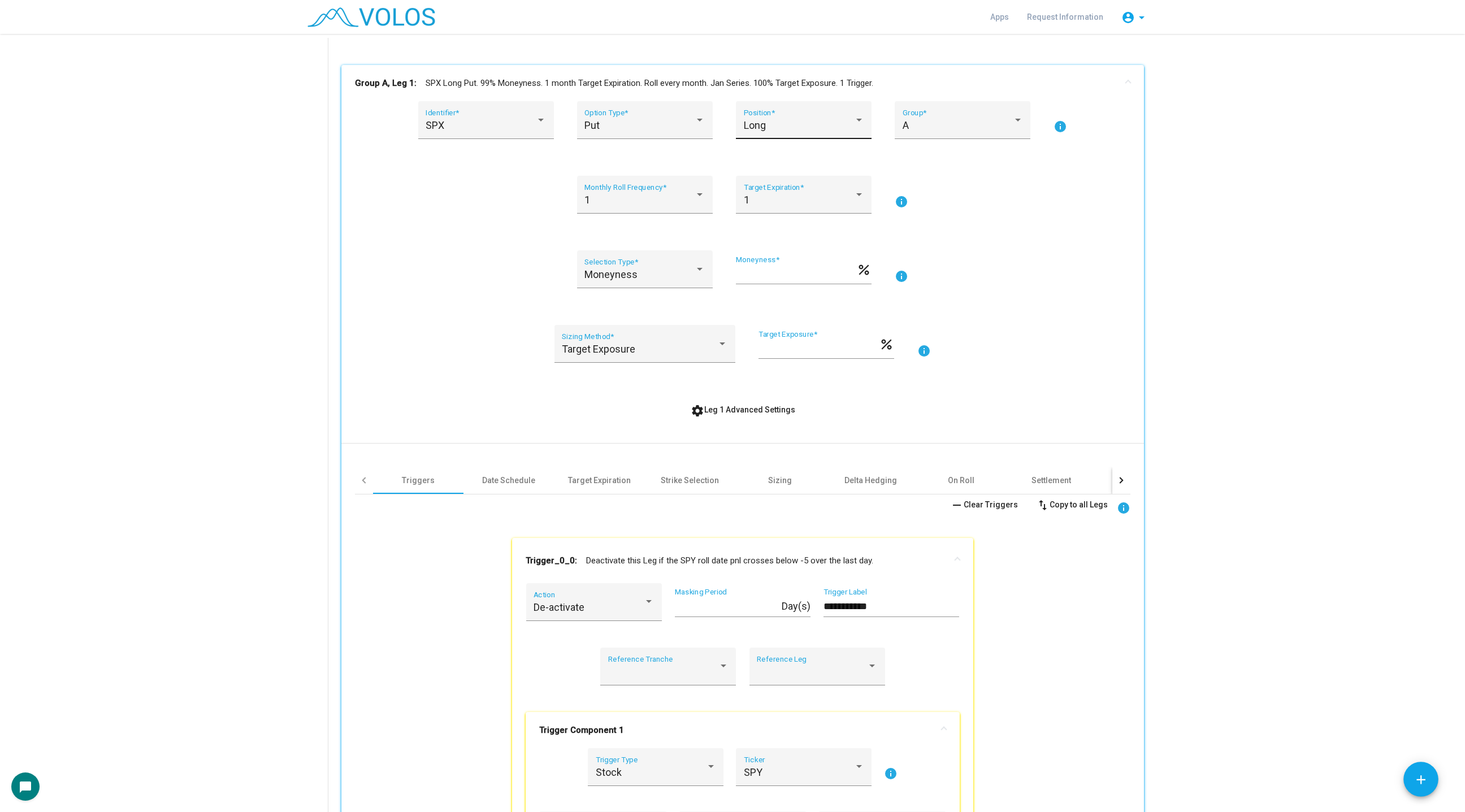
click at [847, 122] on div "Long" at bounding box center [799, 125] width 110 height 11
click at [845, 153] on span "Short" at bounding box center [804, 156] width 121 height 30
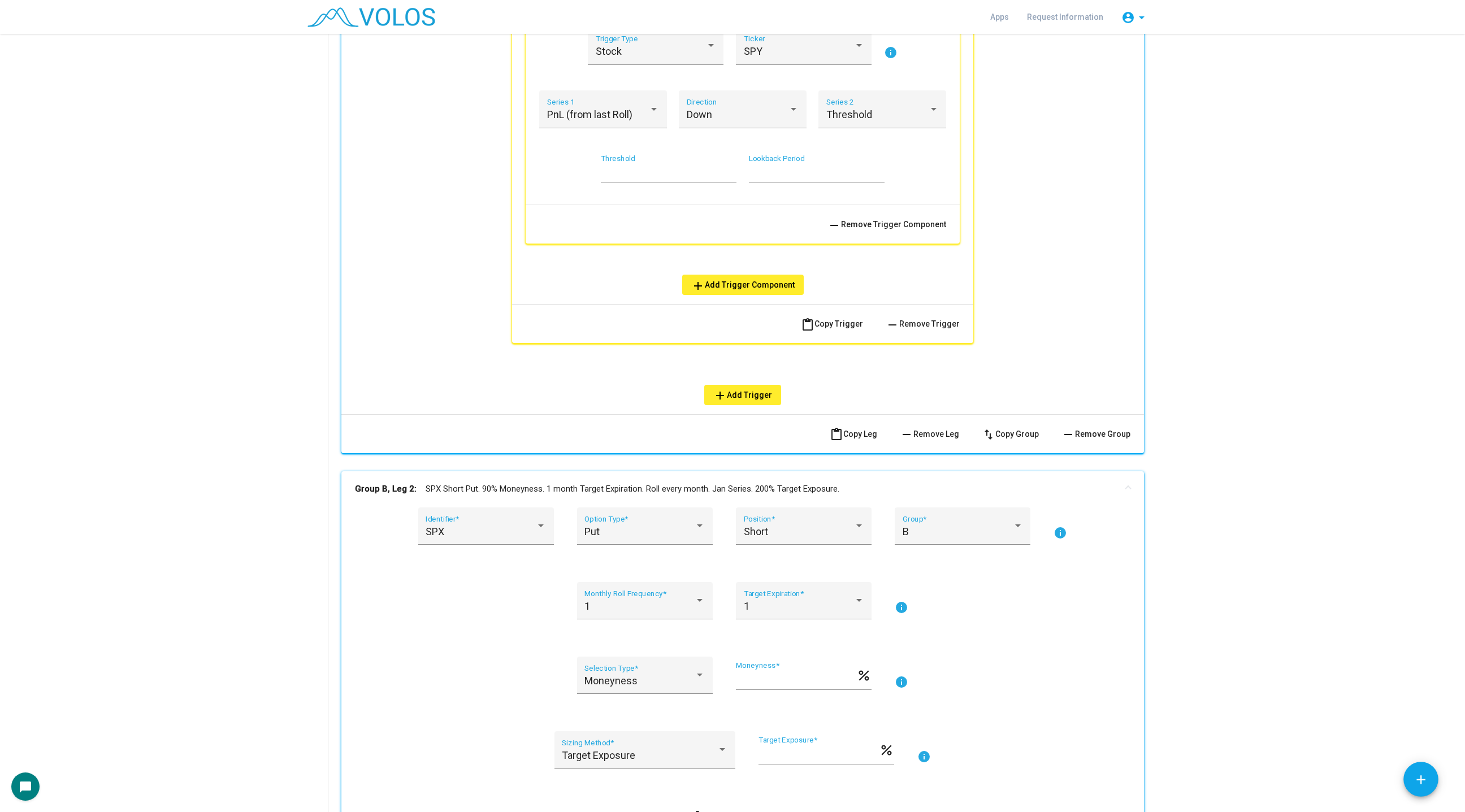
scroll to position [1143, 0]
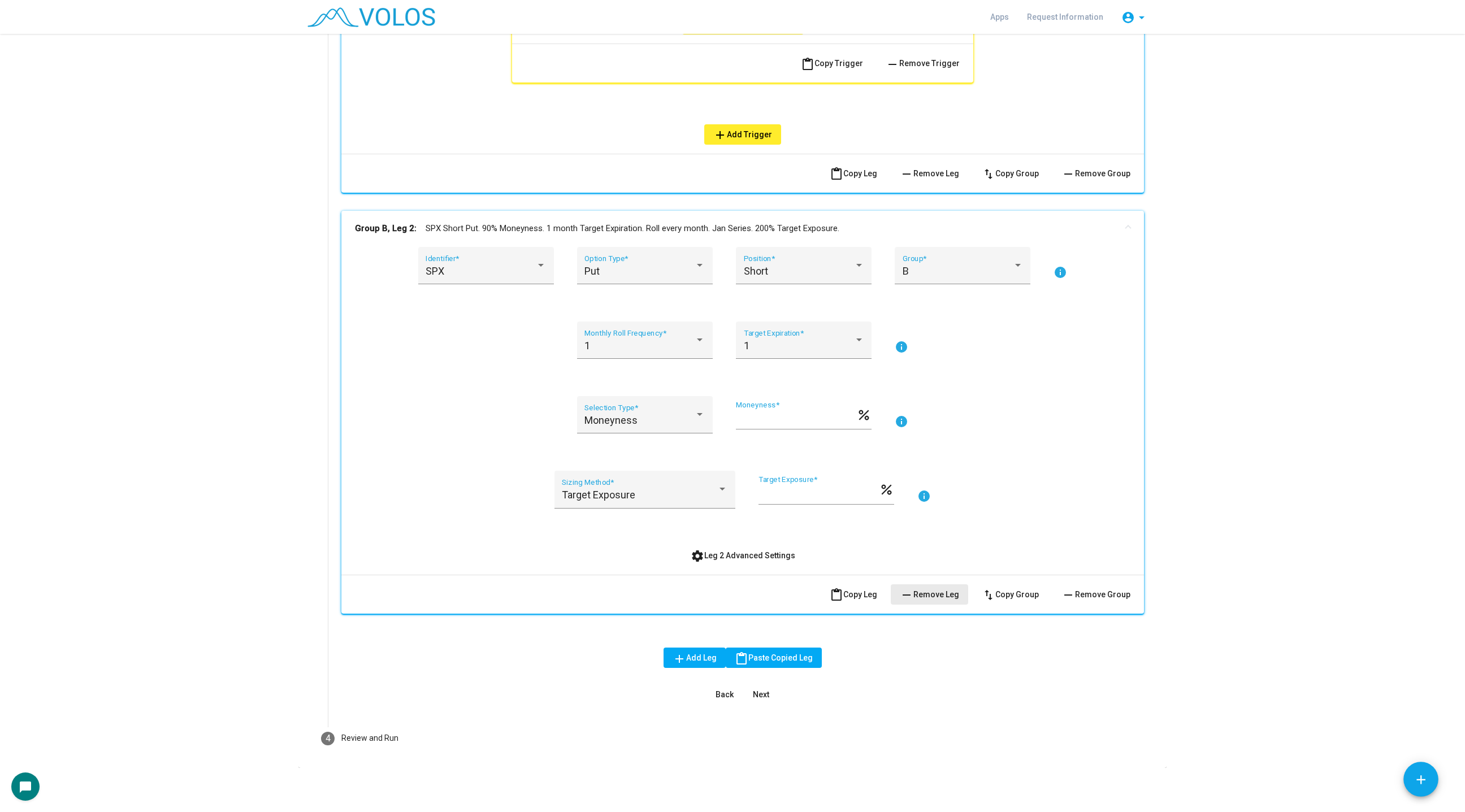
click at [961, 584] on button "remove Remove Leg" at bounding box center [928, 594] width 77 height 20
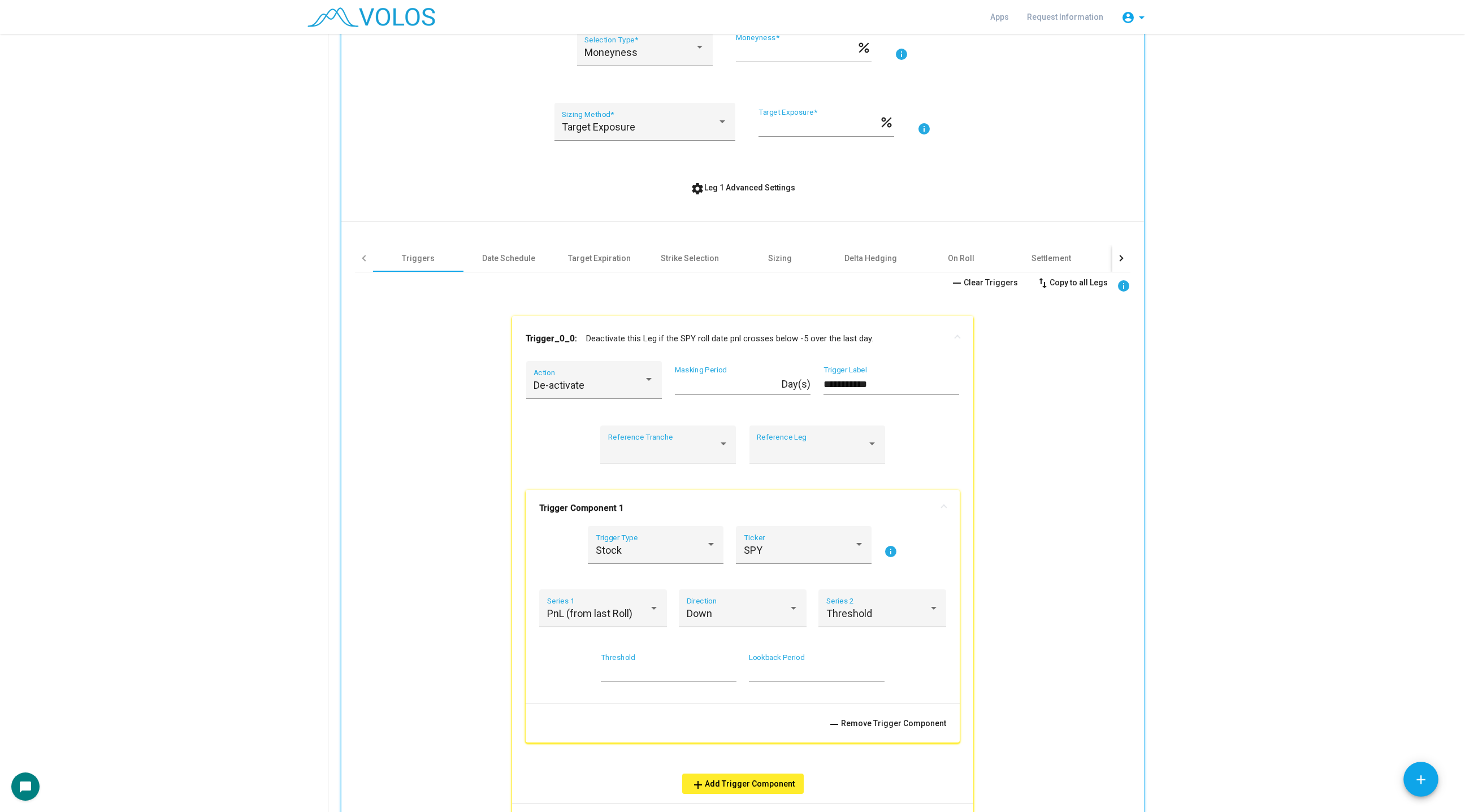
click at [717, 185] on span "settings Leg 1 Advanced Settings" at bounding box center [743, 188] width 105 height 9
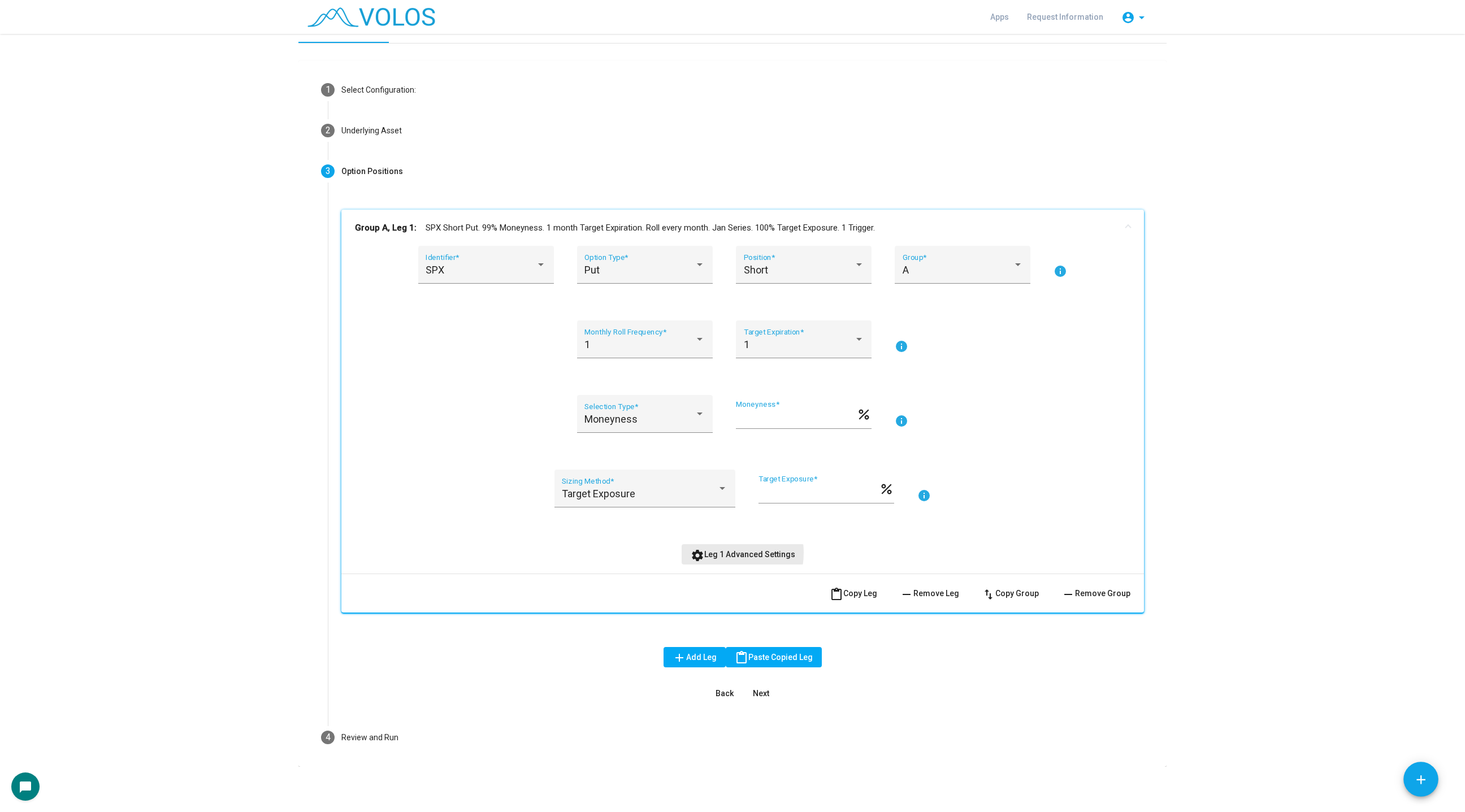
scroll to position [17, 0]
click at [847, 592] on span "content_paste Copy Leg" at bounding box center [853, 594] width 48 height 9
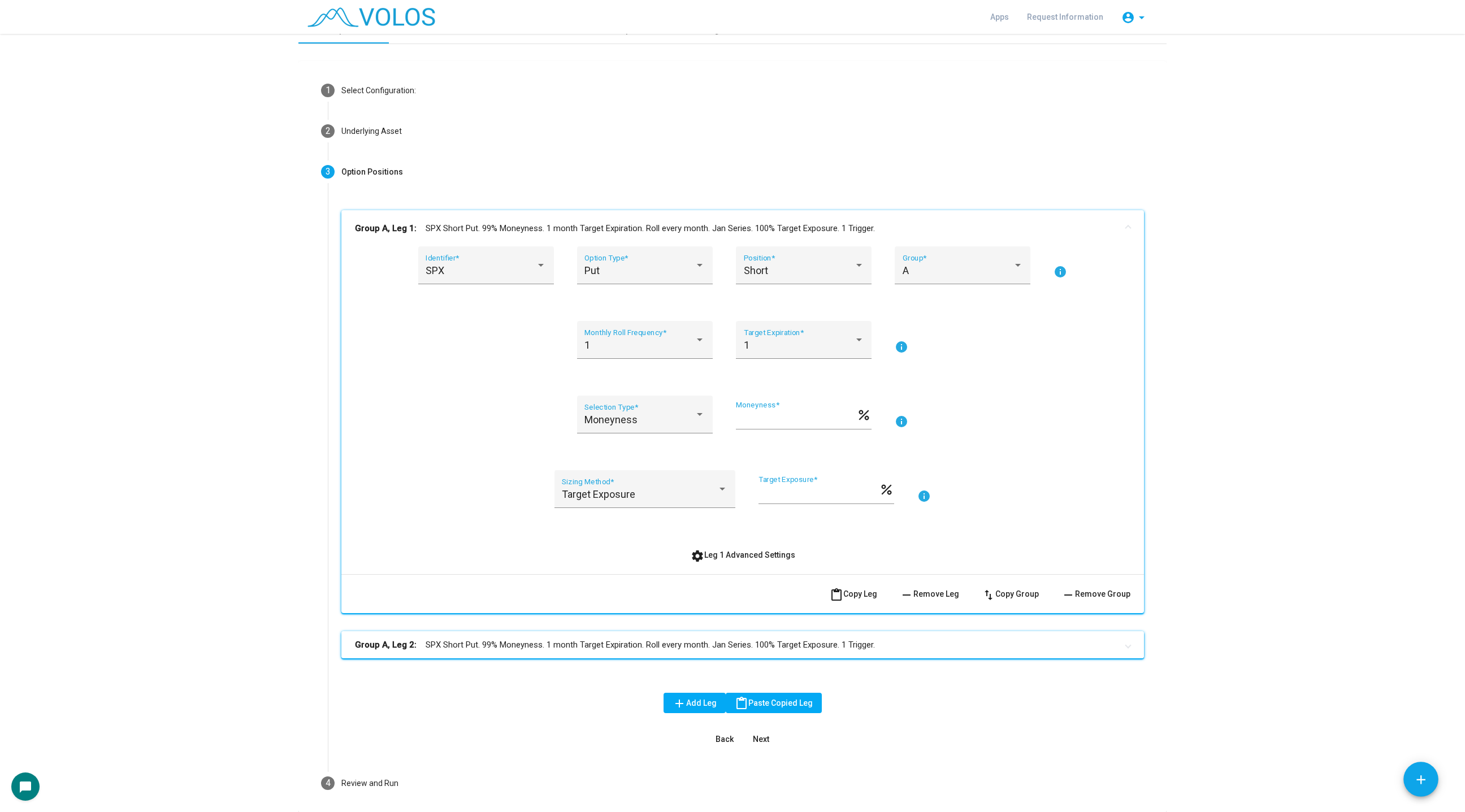
click at [578, 641] on mat-panel-title "Group A, Leg 2: SPX Short Put. 99% Moneyness. 1 month Target Expiration. Roll e…" at bounding box center [736, 645] width 762 height 13
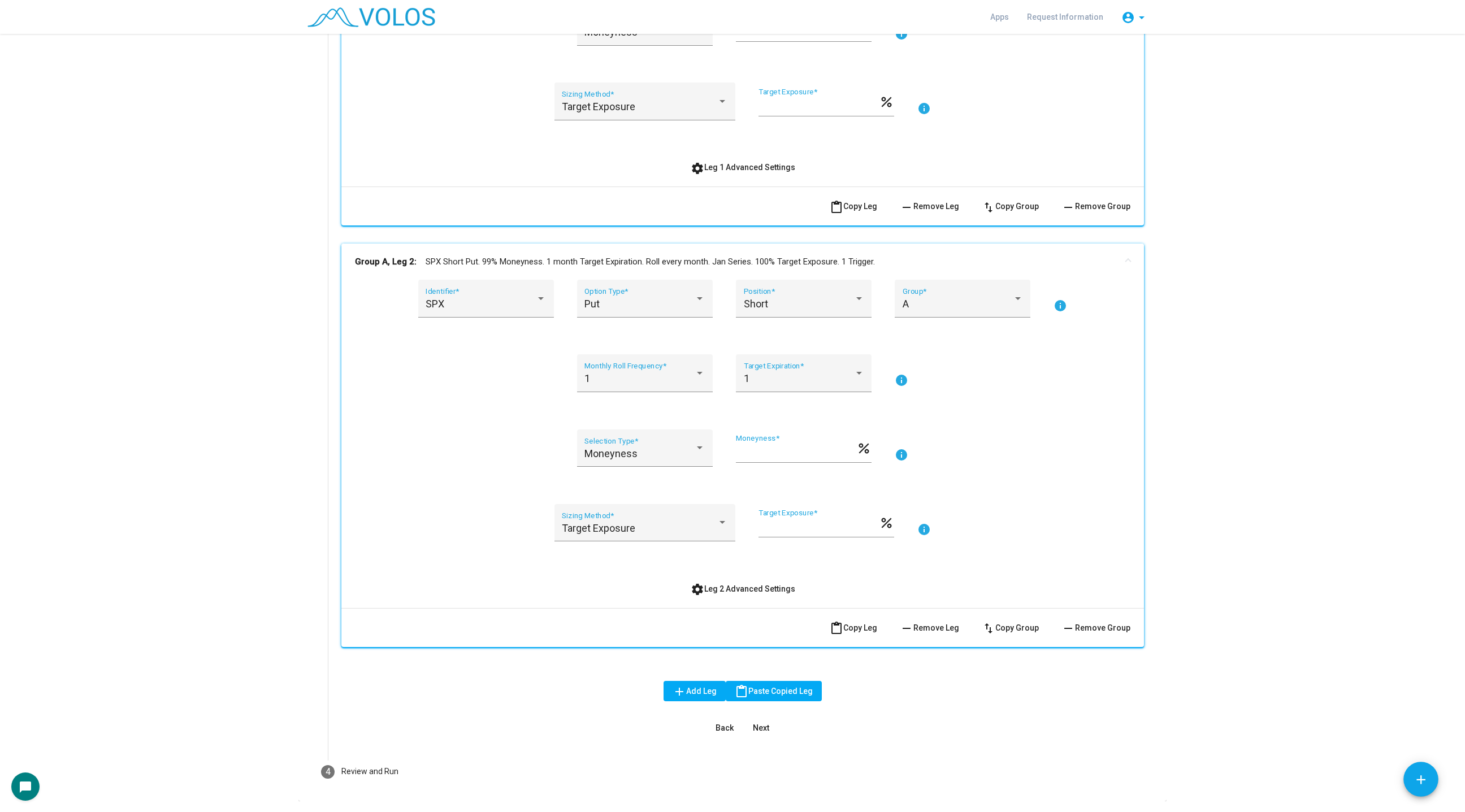
scroll to position [439, 0]
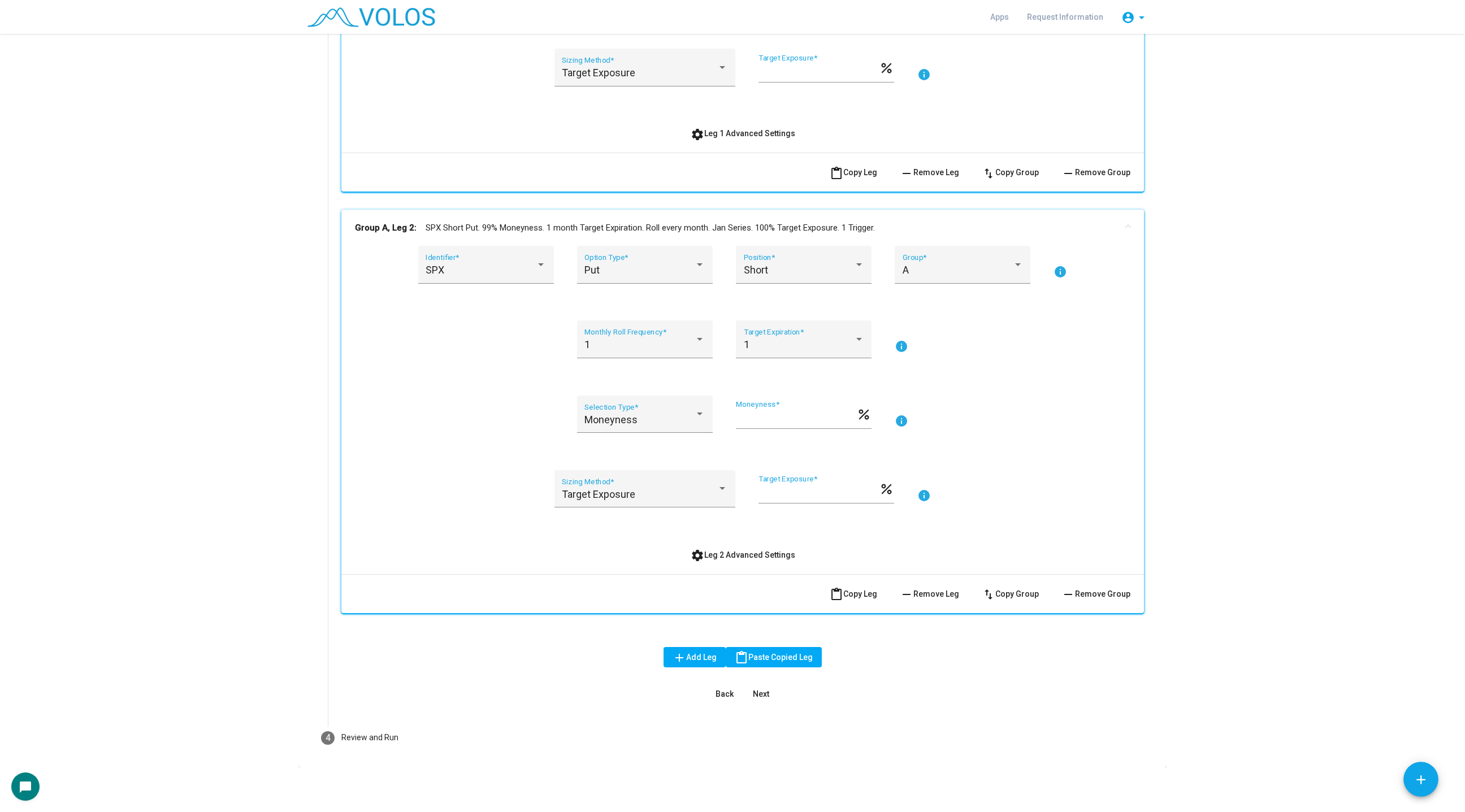
click at [776, 421] on input "**" at bounding box center [795, 419] width 121 height 11
type input "**"
click at [1056, 438] on div "Moneyness Selection Type * ** Moneyness * percent info" at bounding box center [743, 421] width 775 height 51
click at [725, 546] on button "settings Leg 2 Advanced Settings" at bounding box center [742, 554] width 123 height 20
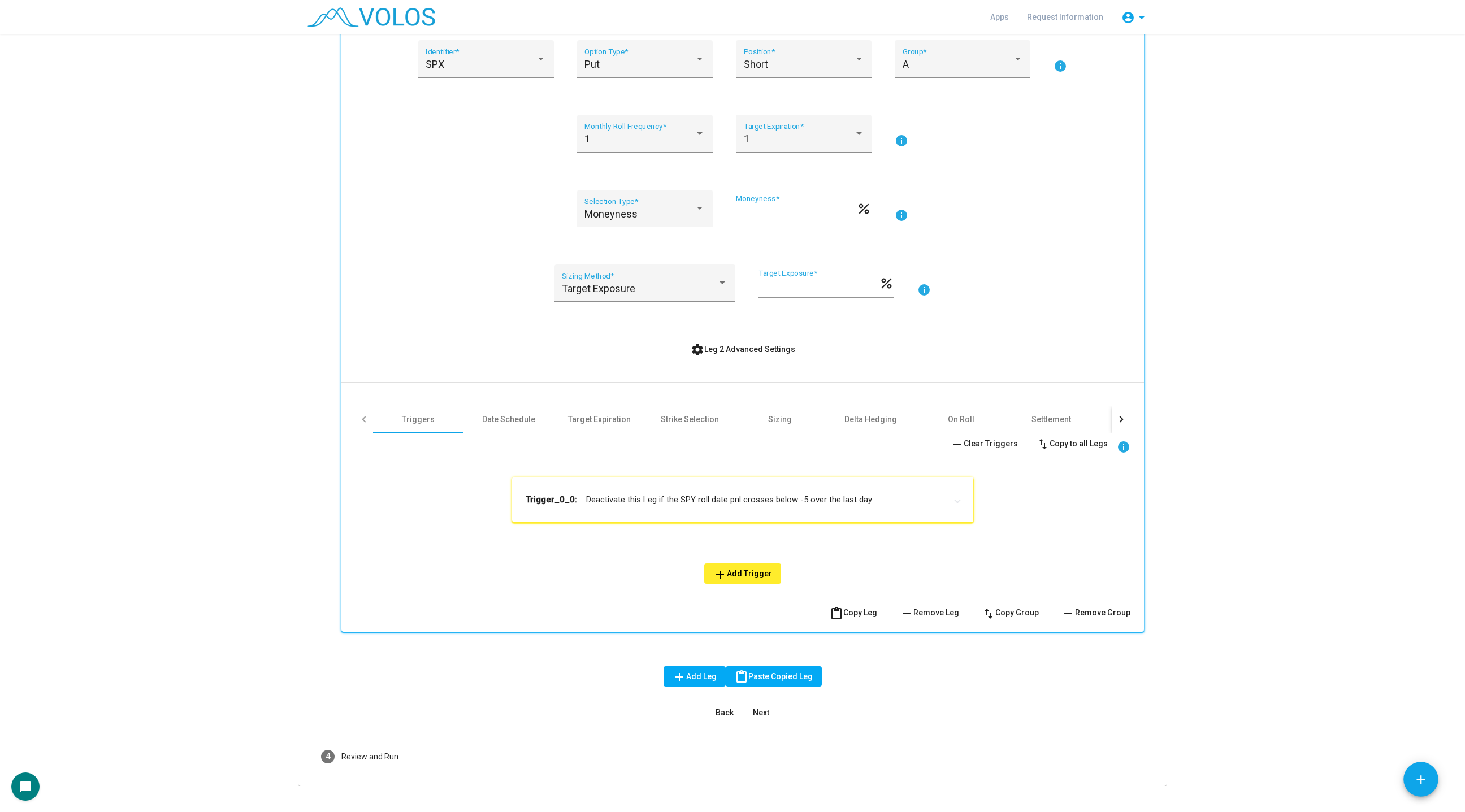
scroll to position [651, 0]
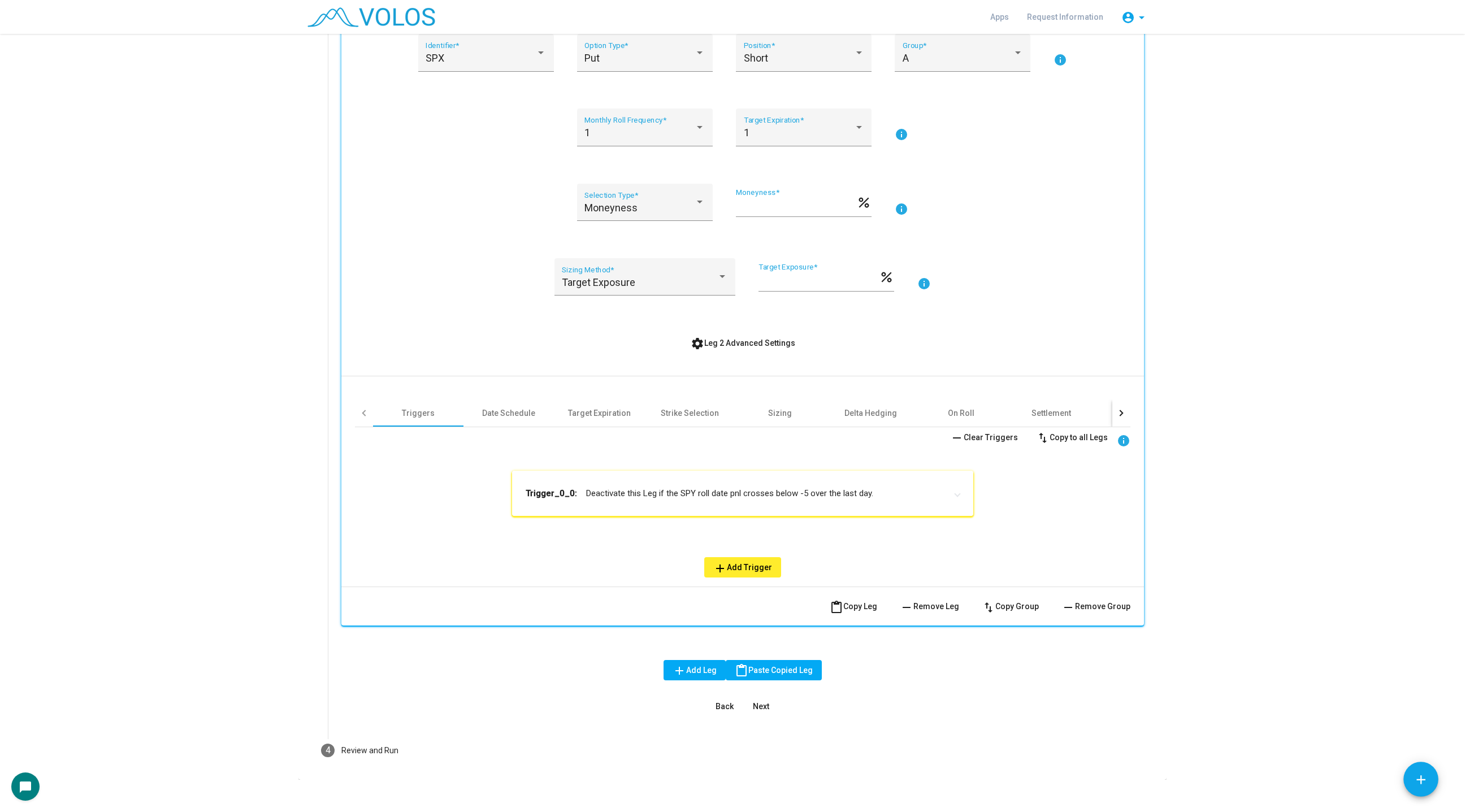
click at [580, 475] on mat-expansion-panel-header "Trigger_0_0: Deactivate this Leg if the SPY roll date pnl crosses below -5 over…" at bounding box center [742, 493] width 461 height 46
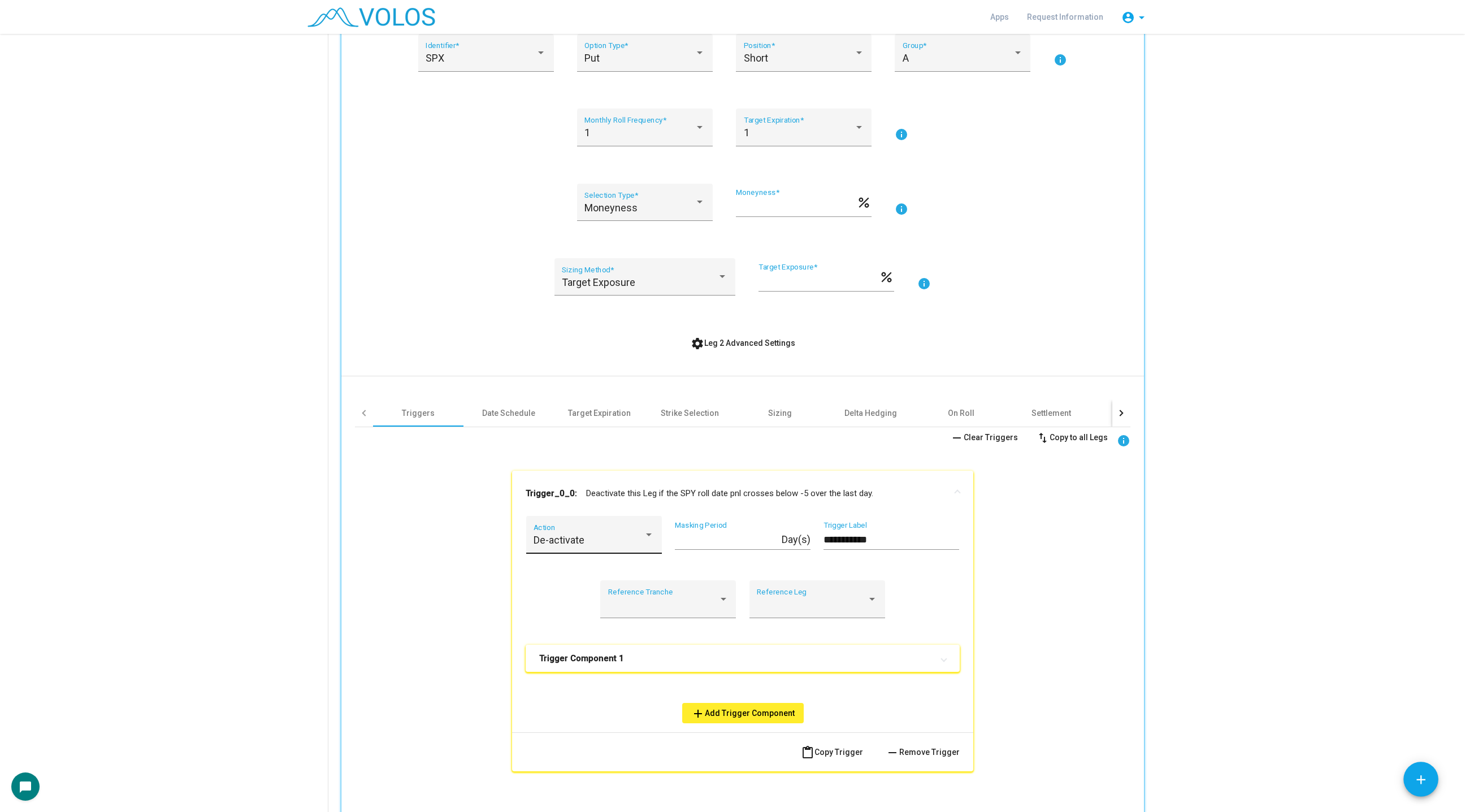
click at [564, 524] on div "De-activate Action" at bounding box center [593, 538] width 121 height 30
click at [564, 551] on span "Activate" at bounding box center [593, 547] width 121 height 30
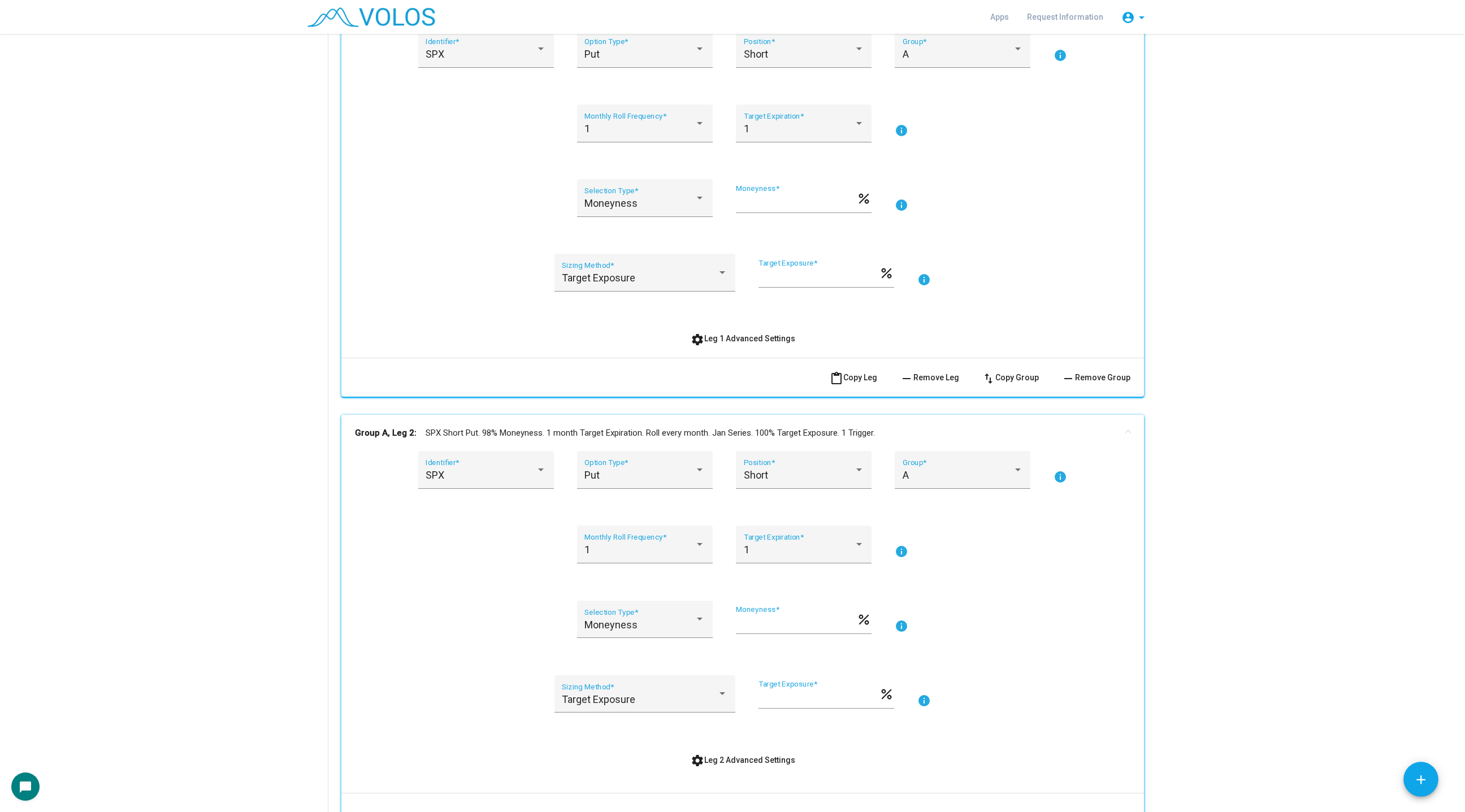
scroll to position [239, 0]
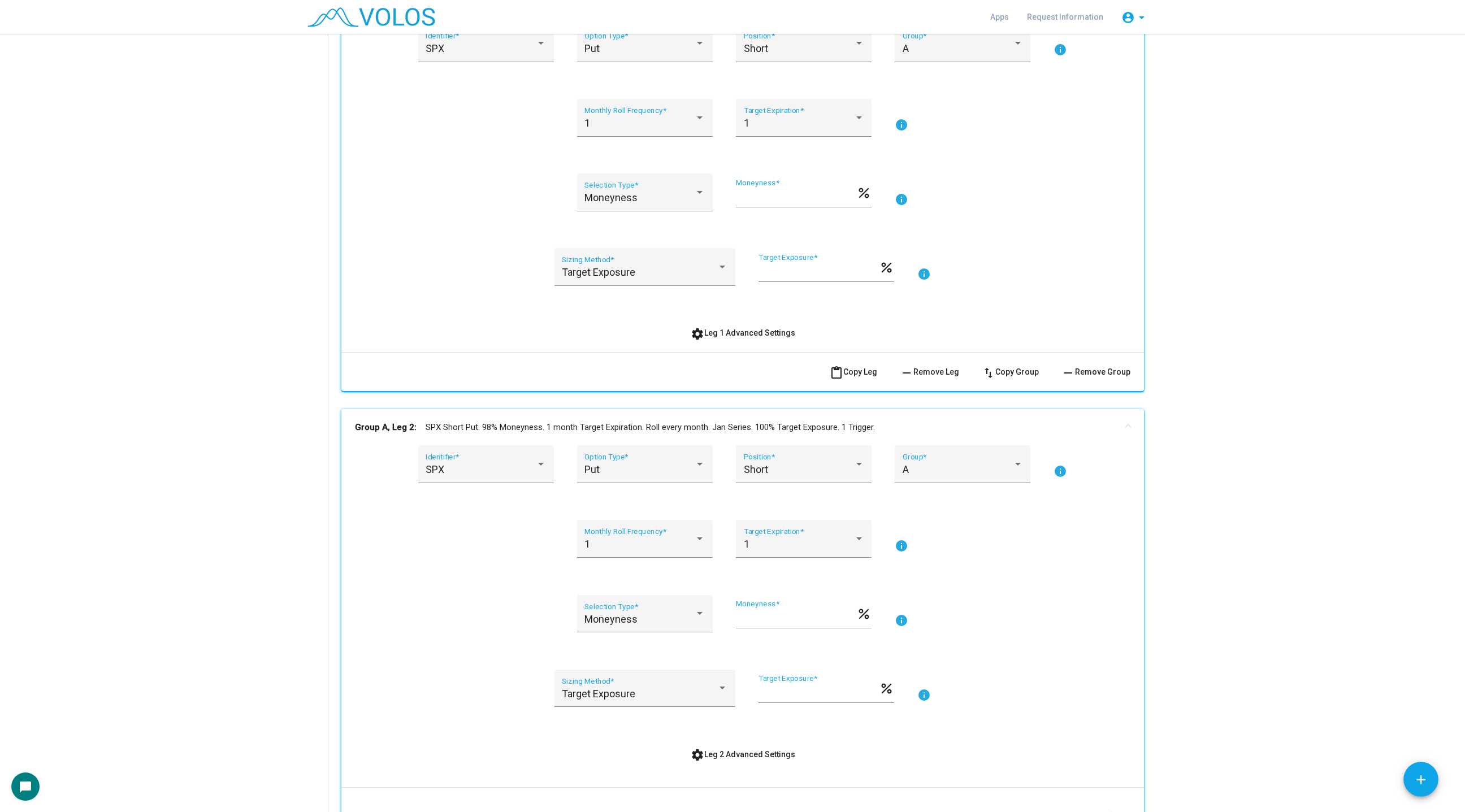
click at [700, 318] on div "SPX Identifier * Put Option Type * Short Position * A Group * info 1 Monthly Ro…" at bounding box center [743, 183] width 775 height 318
click at [700, 331] on mat-icon "settings" at bounding box center [697, 333] width 13 height 13
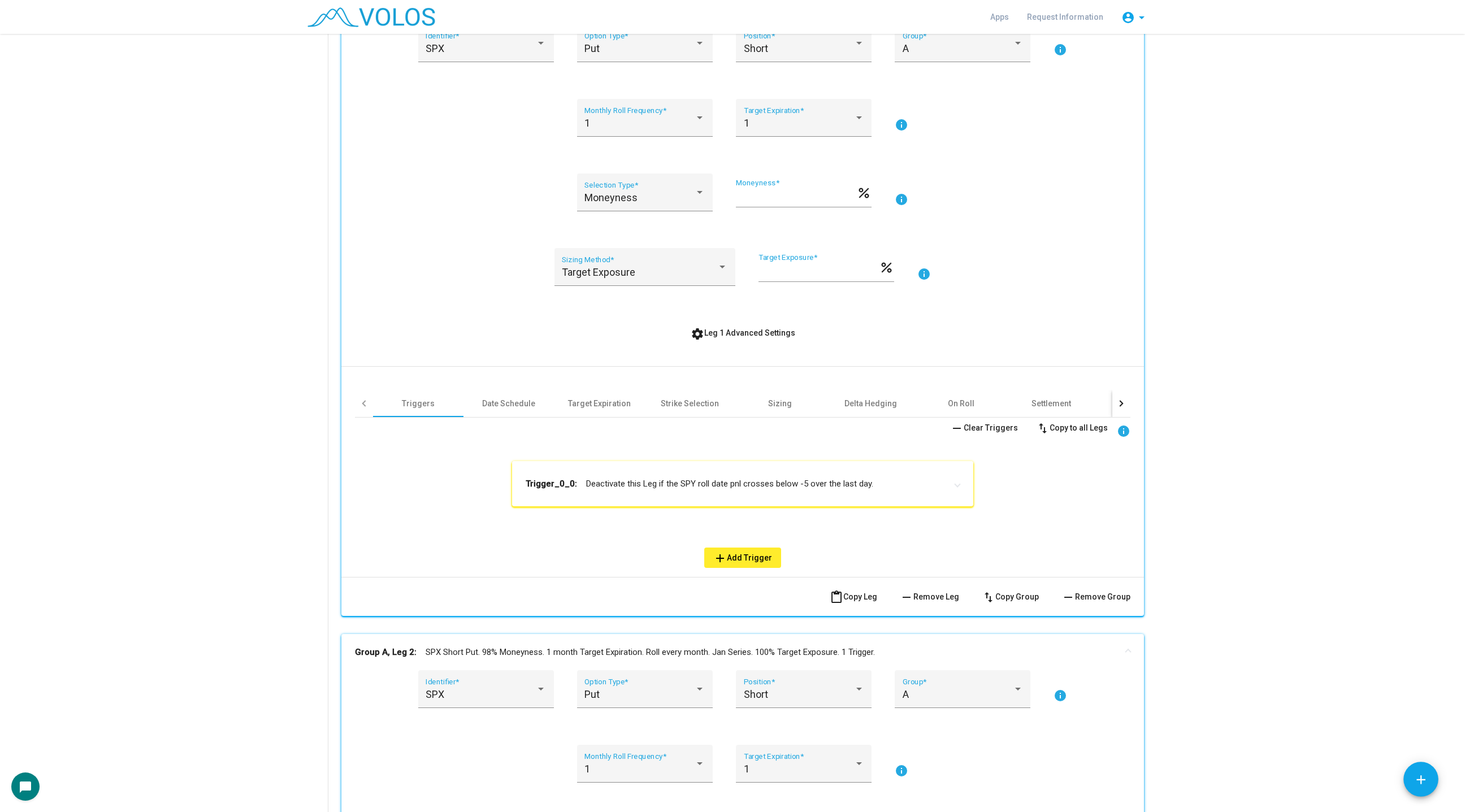
click at [596, 494] on mat-expansion-panel-header "Trigger_0_0: Deactivate this Leg if the SPY roll date pnl crosses below -5 over…" at bounding box center [742, 483] width 461 height 46
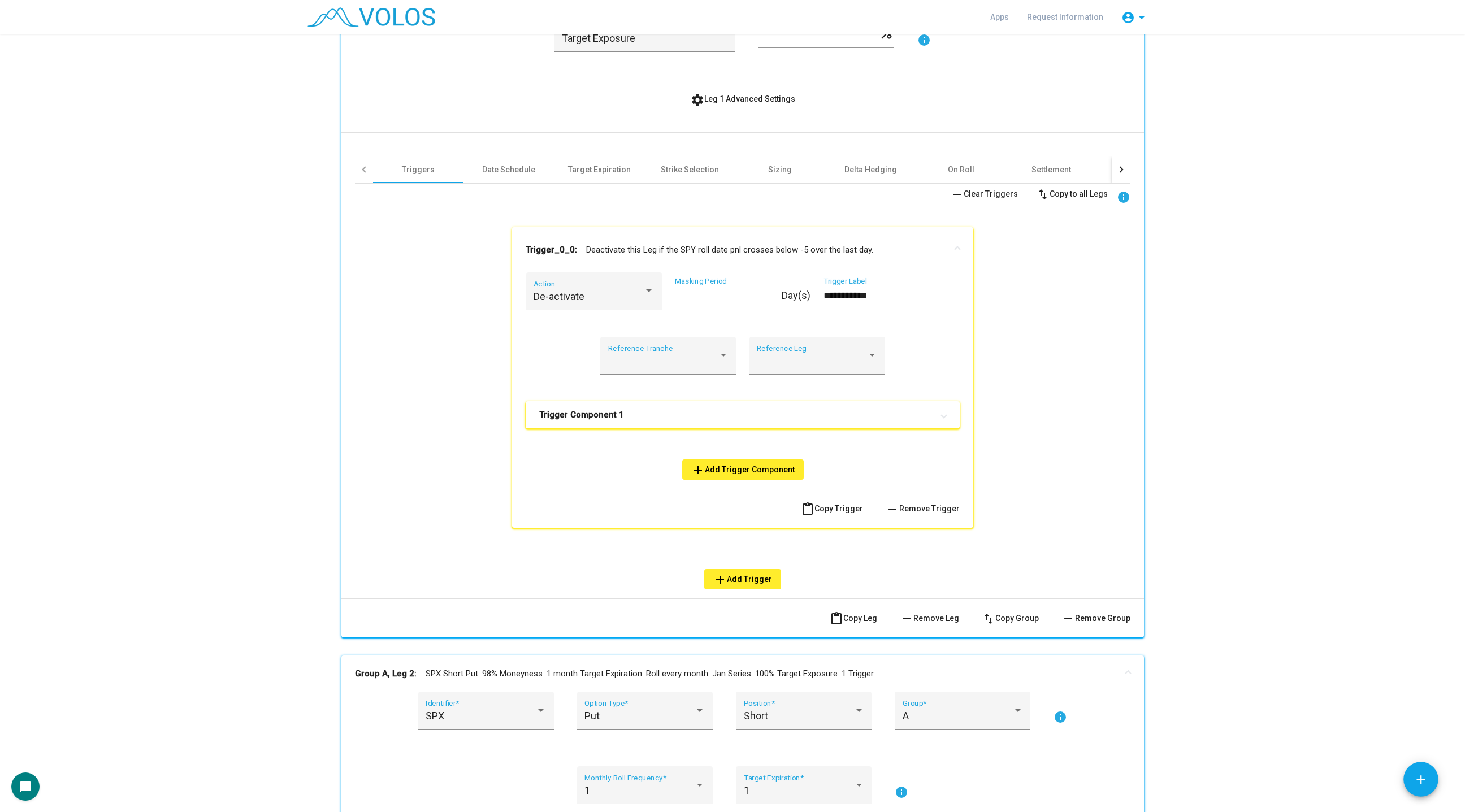
scroll to position [614, 0]
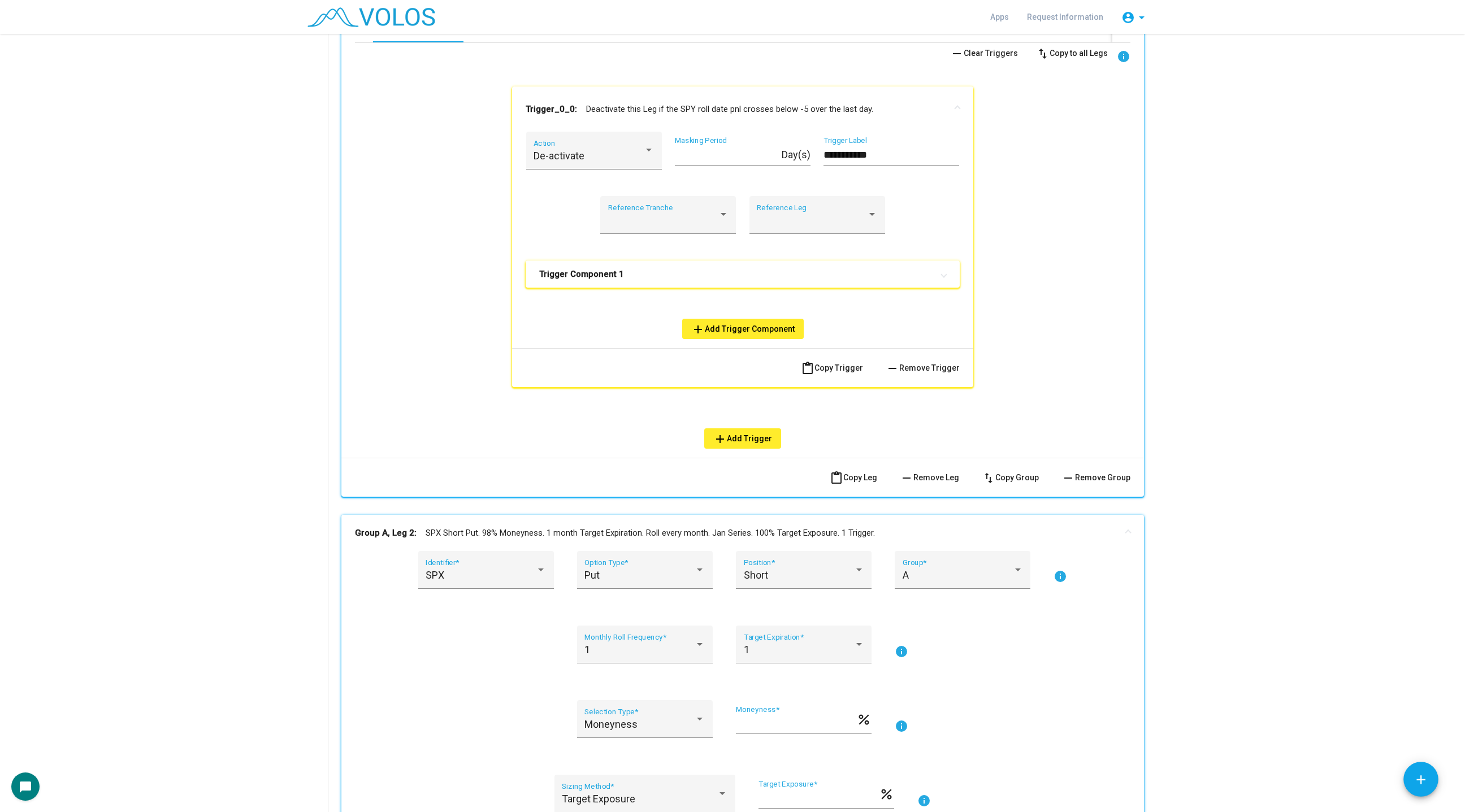
click at [753, 258] on div "**********" at bounding box center [742, 236] width 434 height 207
click at [748, 270] on mat-panel-title "Trigger Component 1" at bounding box center [735, 274] width 393 height 11
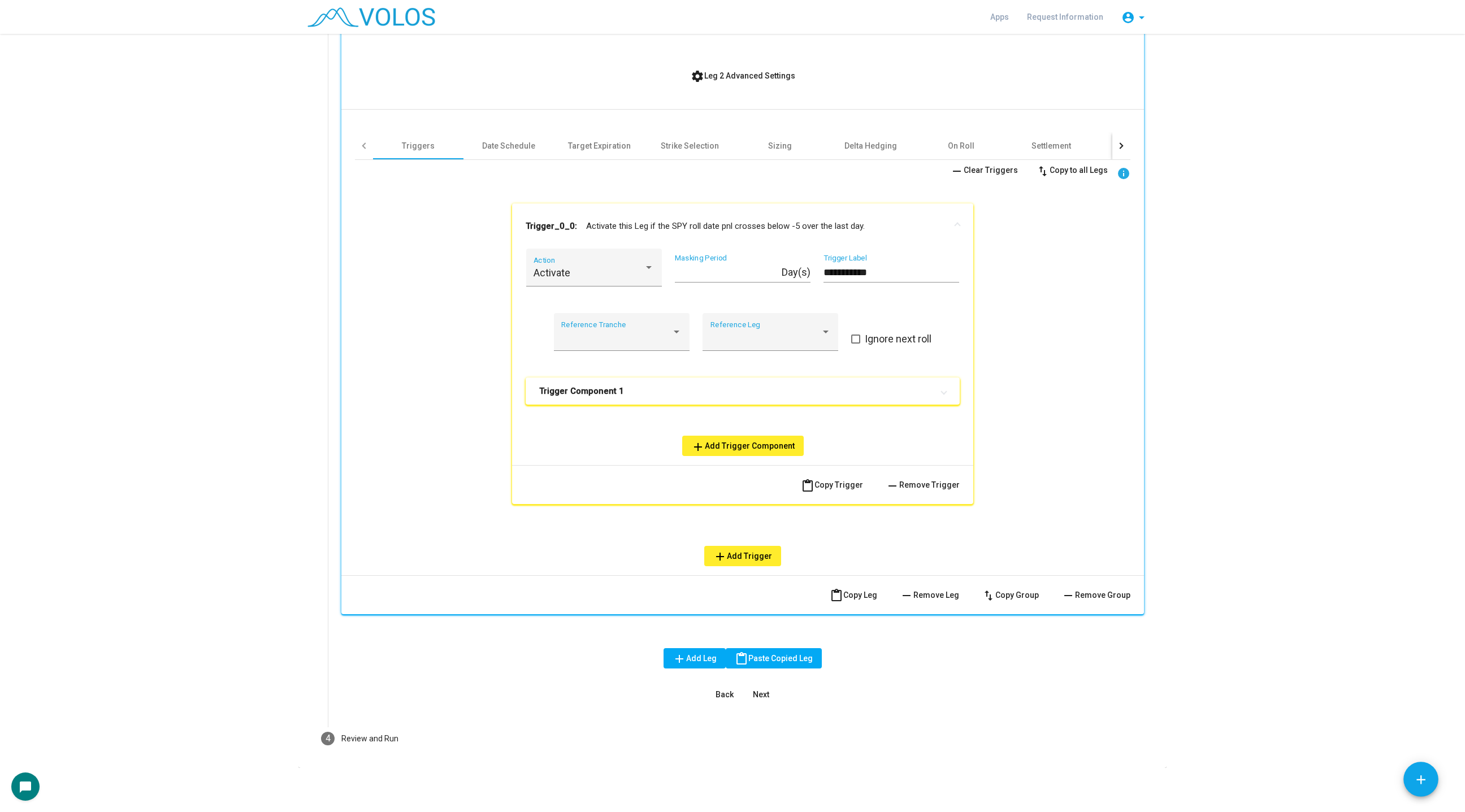
scroll to position [0, 0]
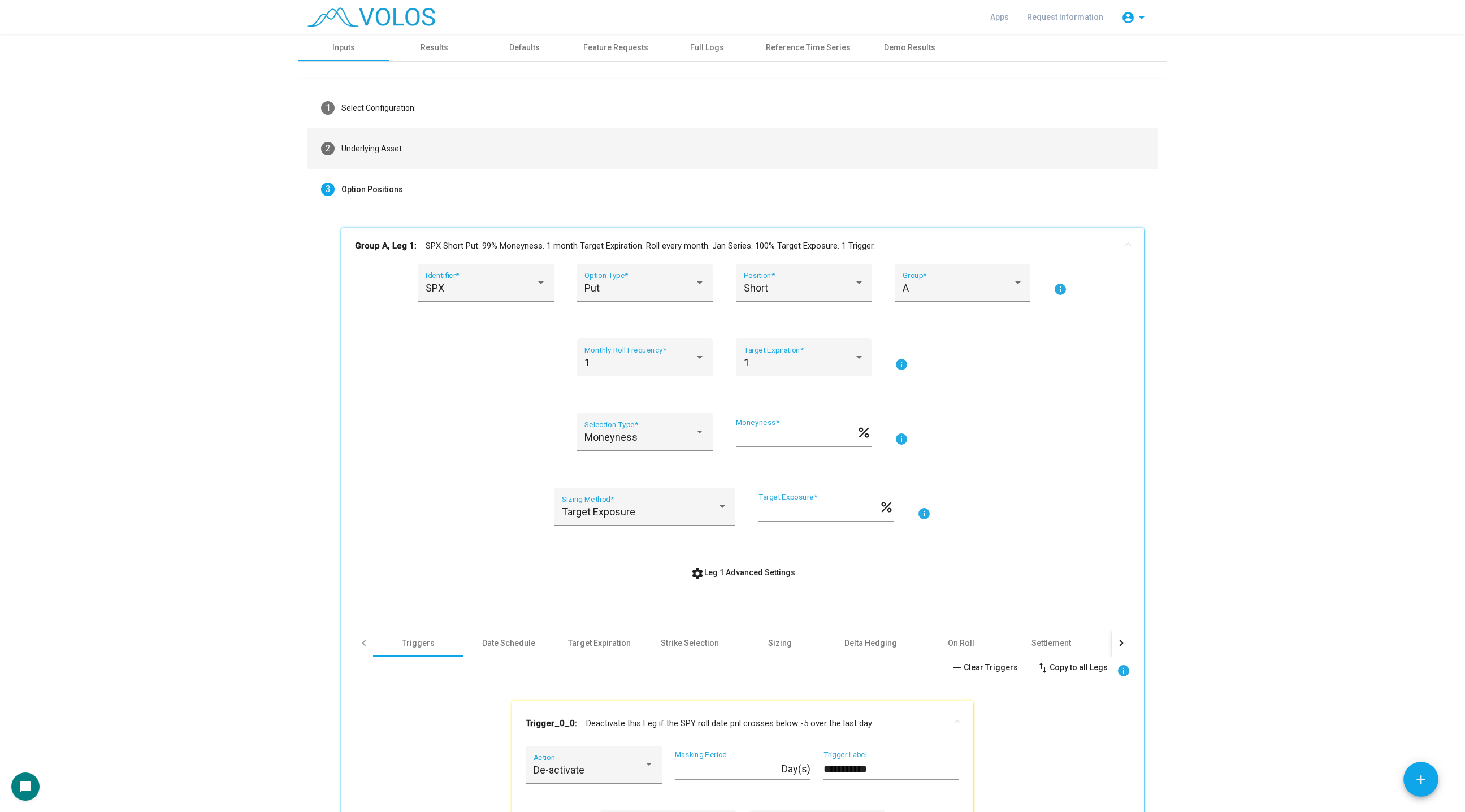
click at [399, 161] on mat-step-header "2 Underlying Asset" at bounding box center [732, 148] width 850 height 41
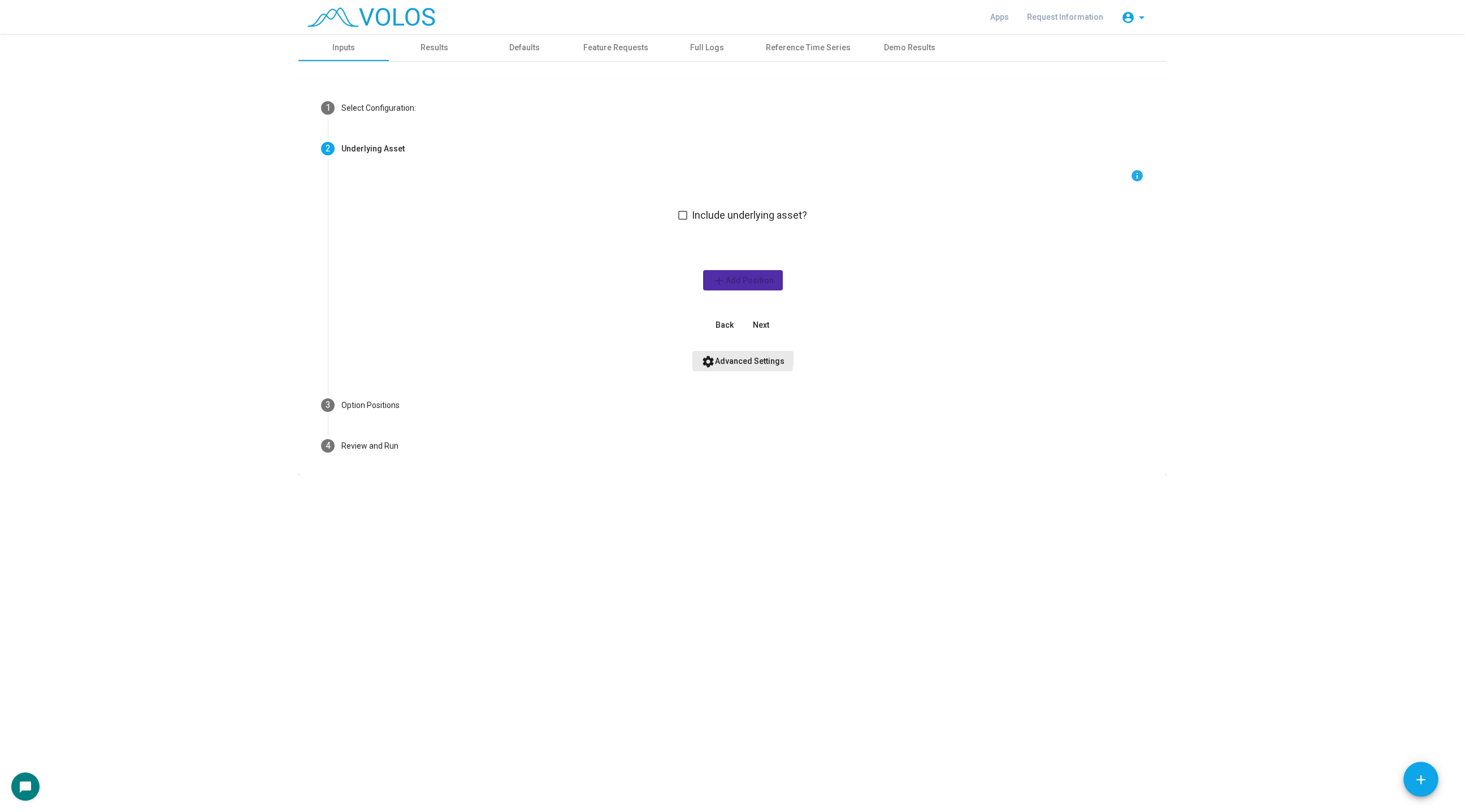
click at [714, 350] on button "settings Advanced Settings" at bounding box center [743, 360] width 101 height 20
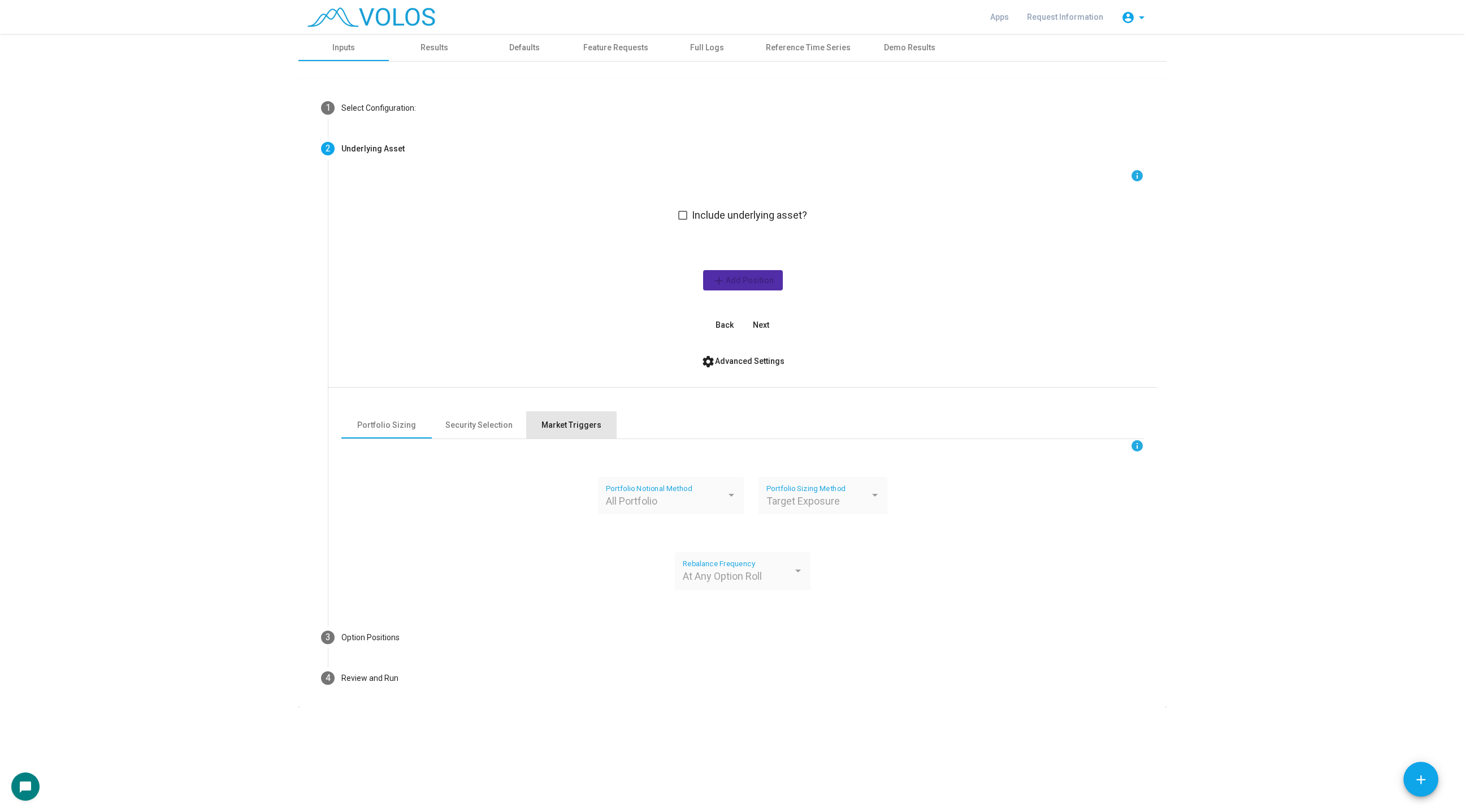
click at [577, 422] on div "Market Triggers" at bounding box center [571, 425] width 60 height 11
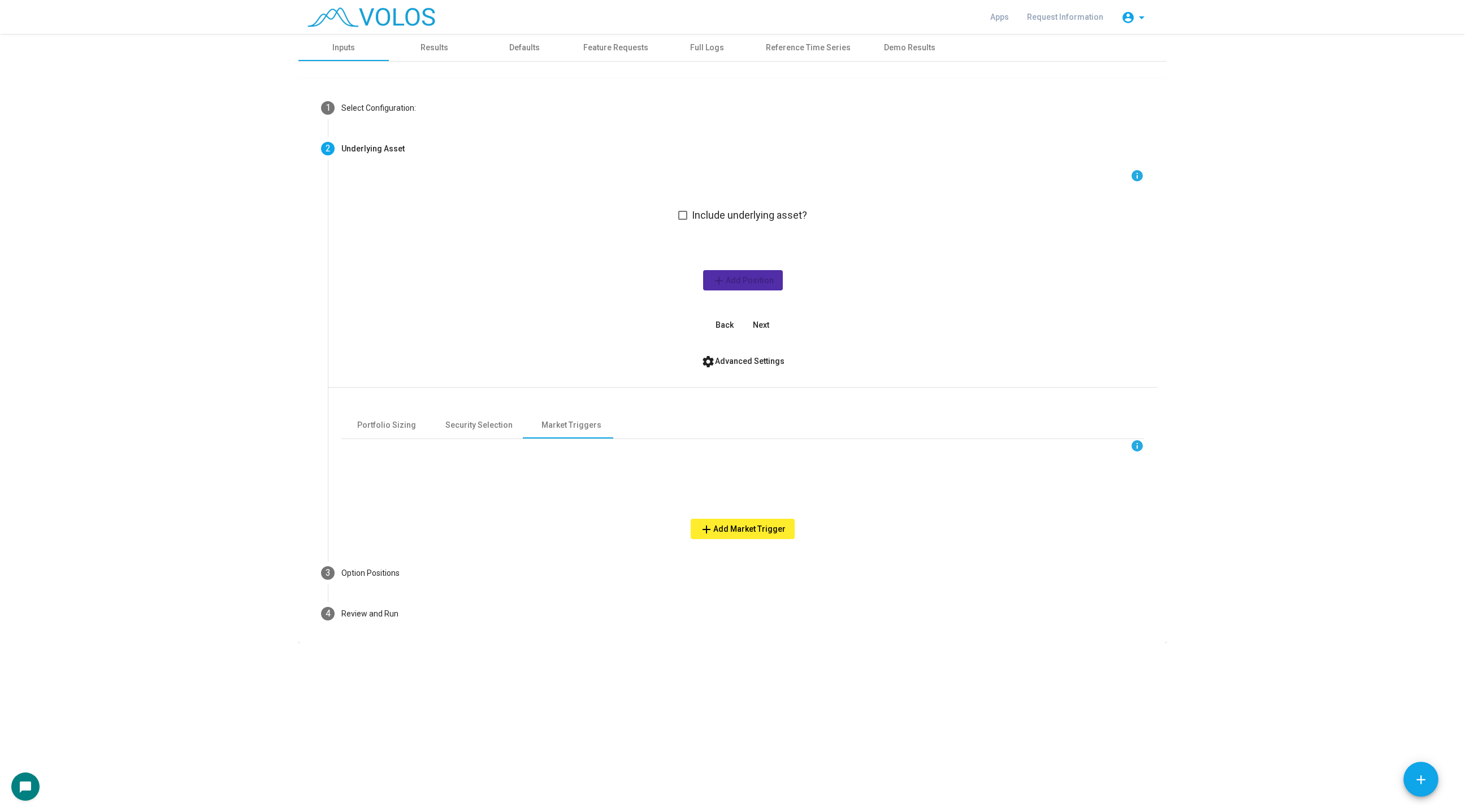
click at [748, 541] on div "info Include underlying asset? add Add Position Back Next settings Advanced Set…" at bounding box center [742, 361] width 829 height 384
click at [749, 528] on span "add Add Market Trigger" at bounding box center [742, 529] width 86 height 9
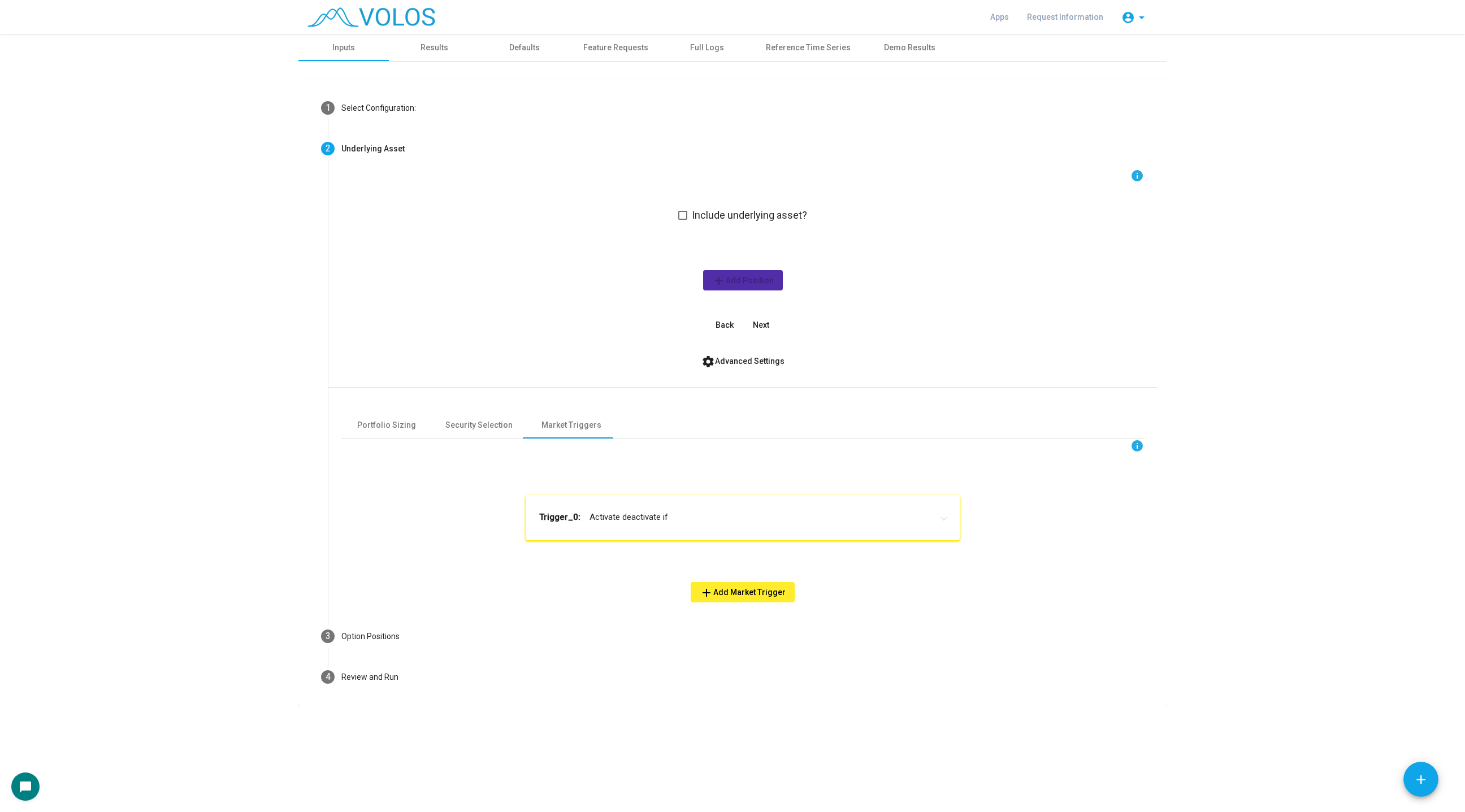
click at [595, 496] on mat-expansion-panel-header "Trigger_0: Activate deactivate if" at bounding box center [742, 518] width 434 height 46
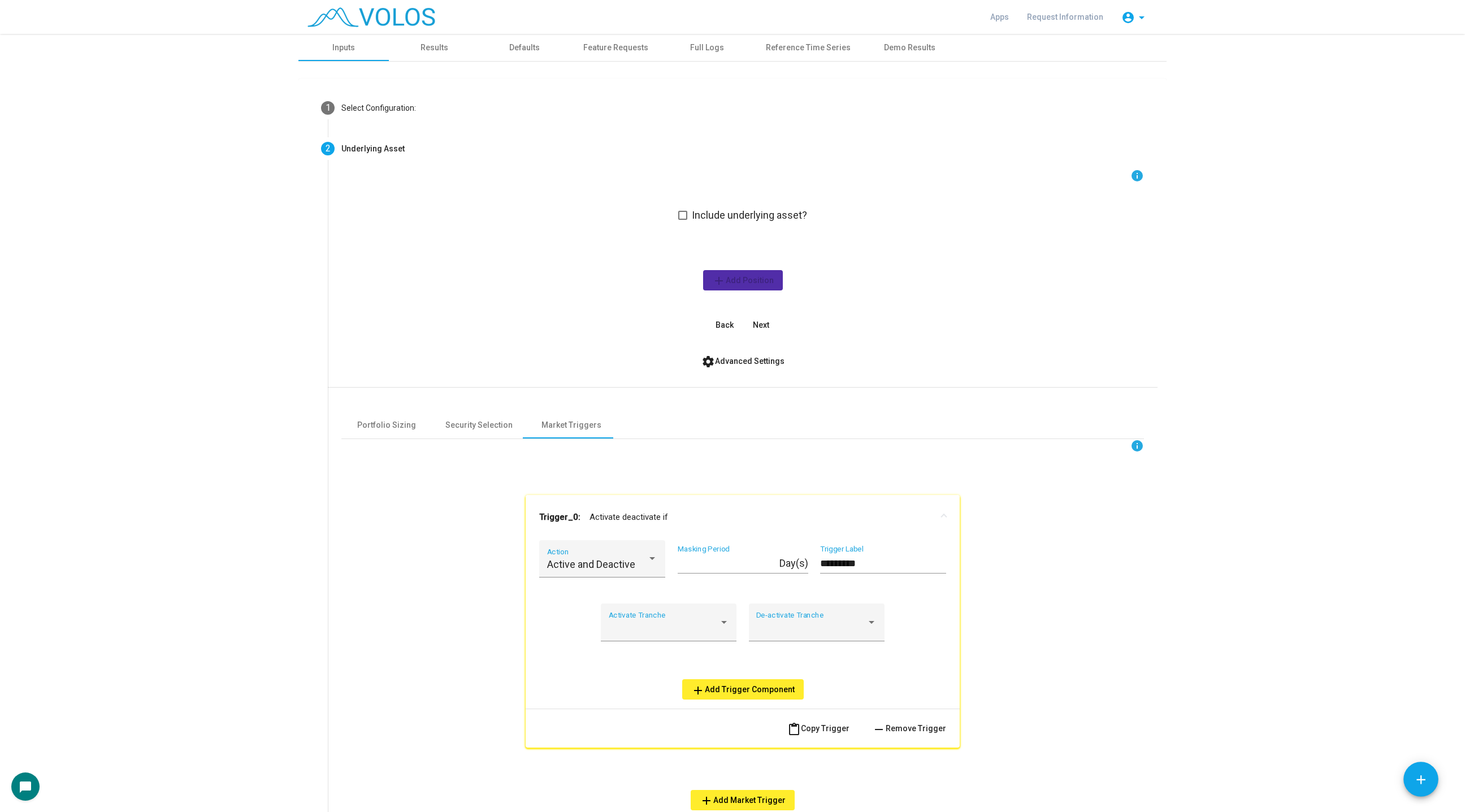
scroll to position [146, 0]
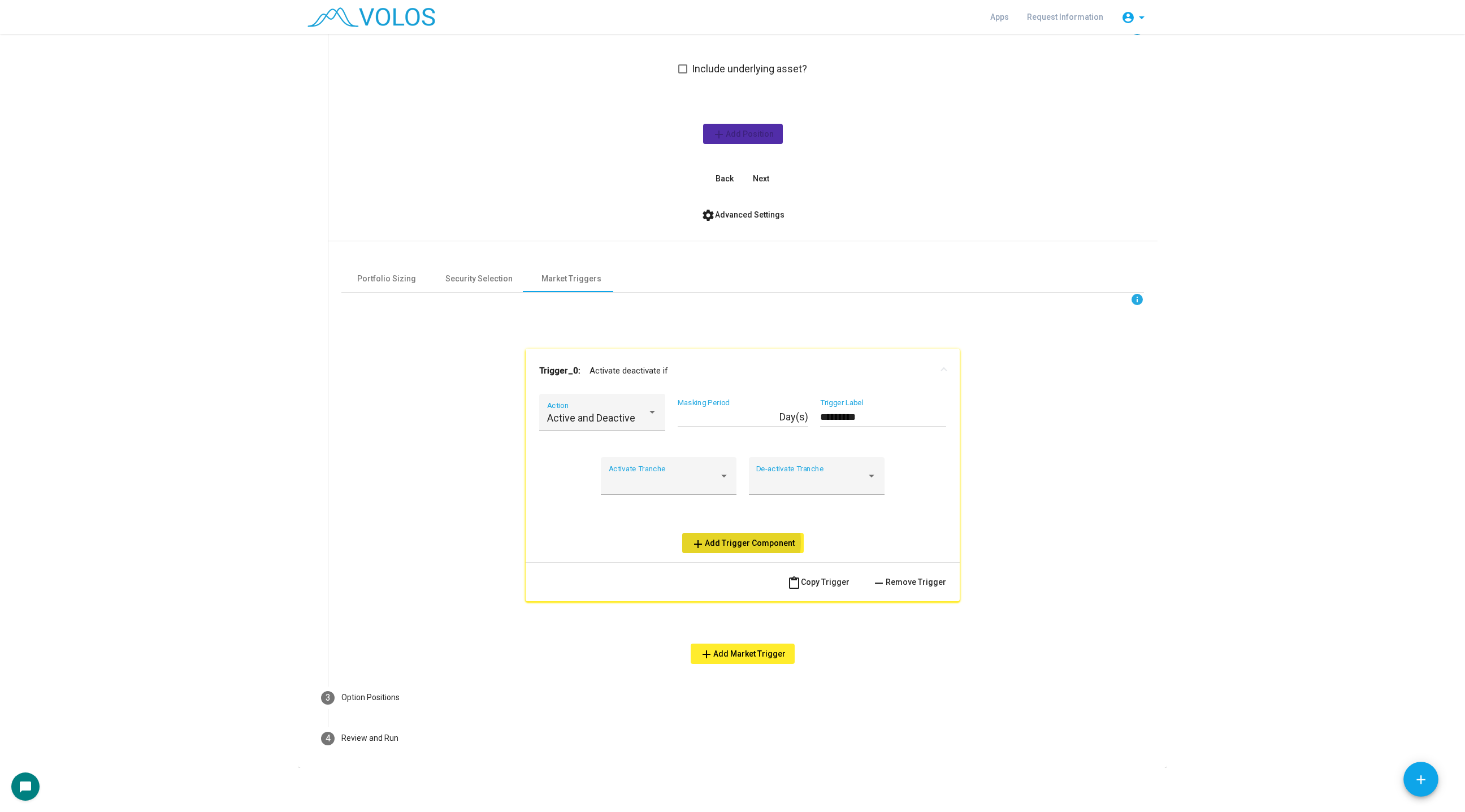
click at [712, 541] on span "add Add Trigger Component" at bounding box center [742, 543] width 104 height 9
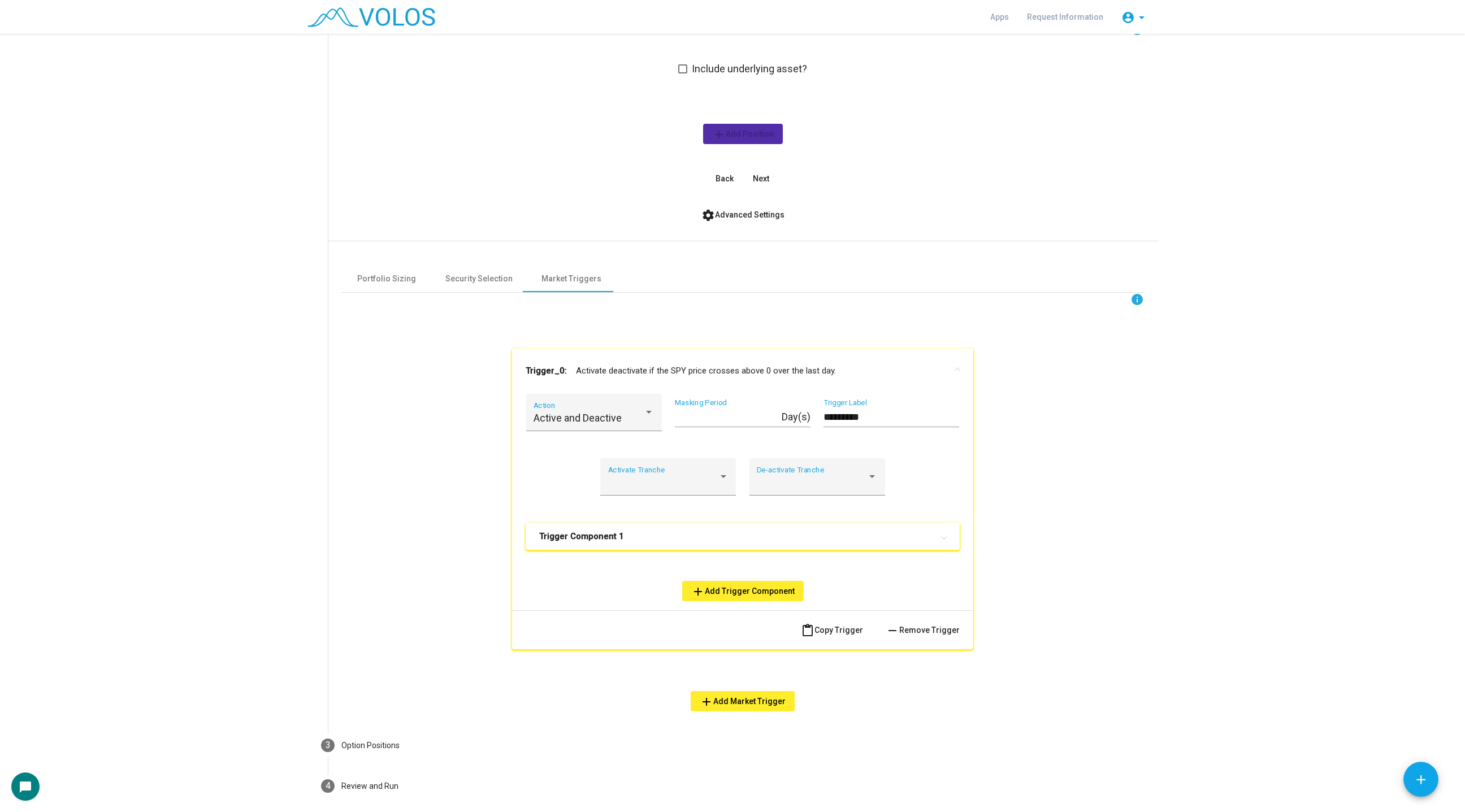
scroll to position [195, 0]
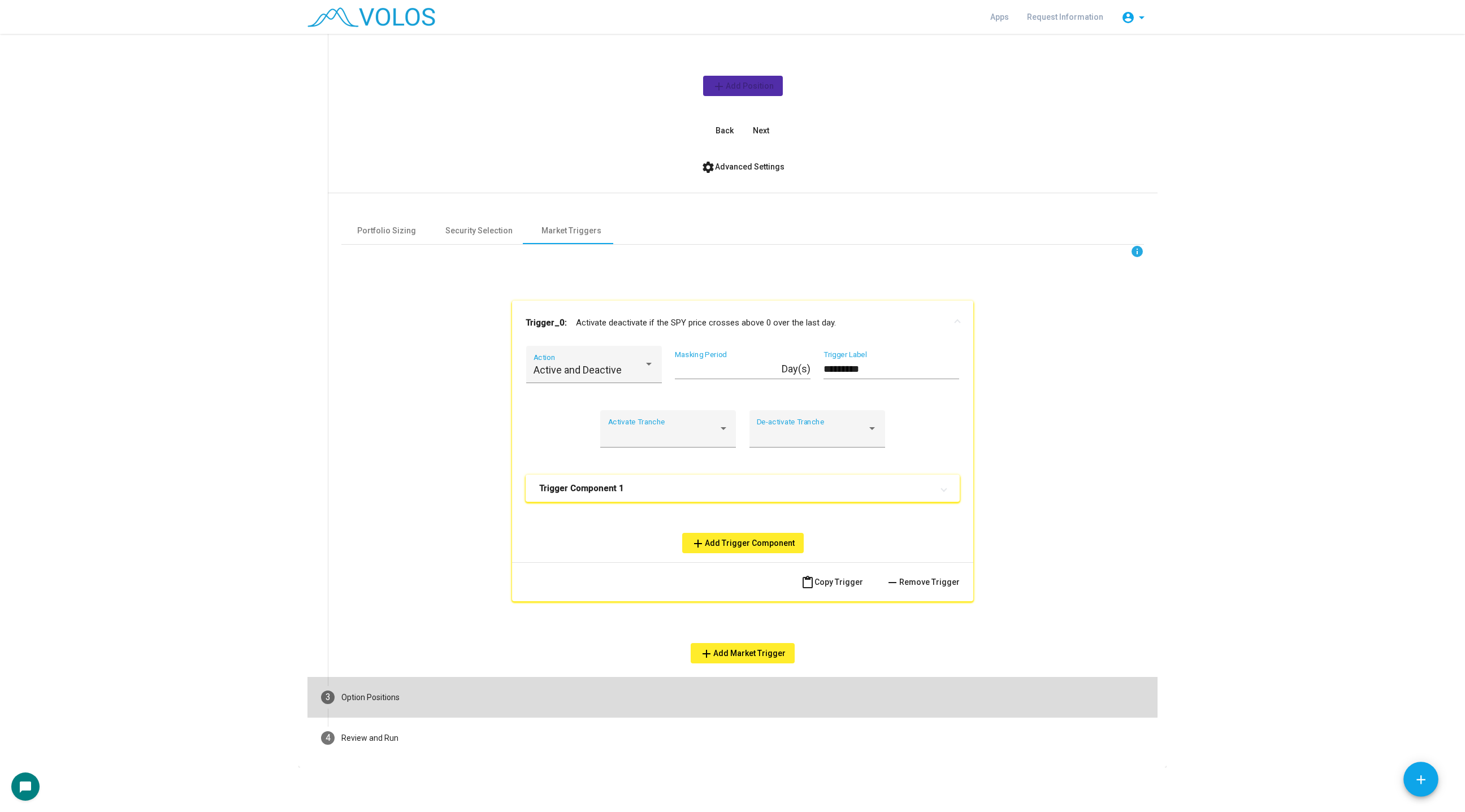
click at [428, 675] on mat-step-header "3 Option Positions" at bounding box center [732, 697] width 850 height 41
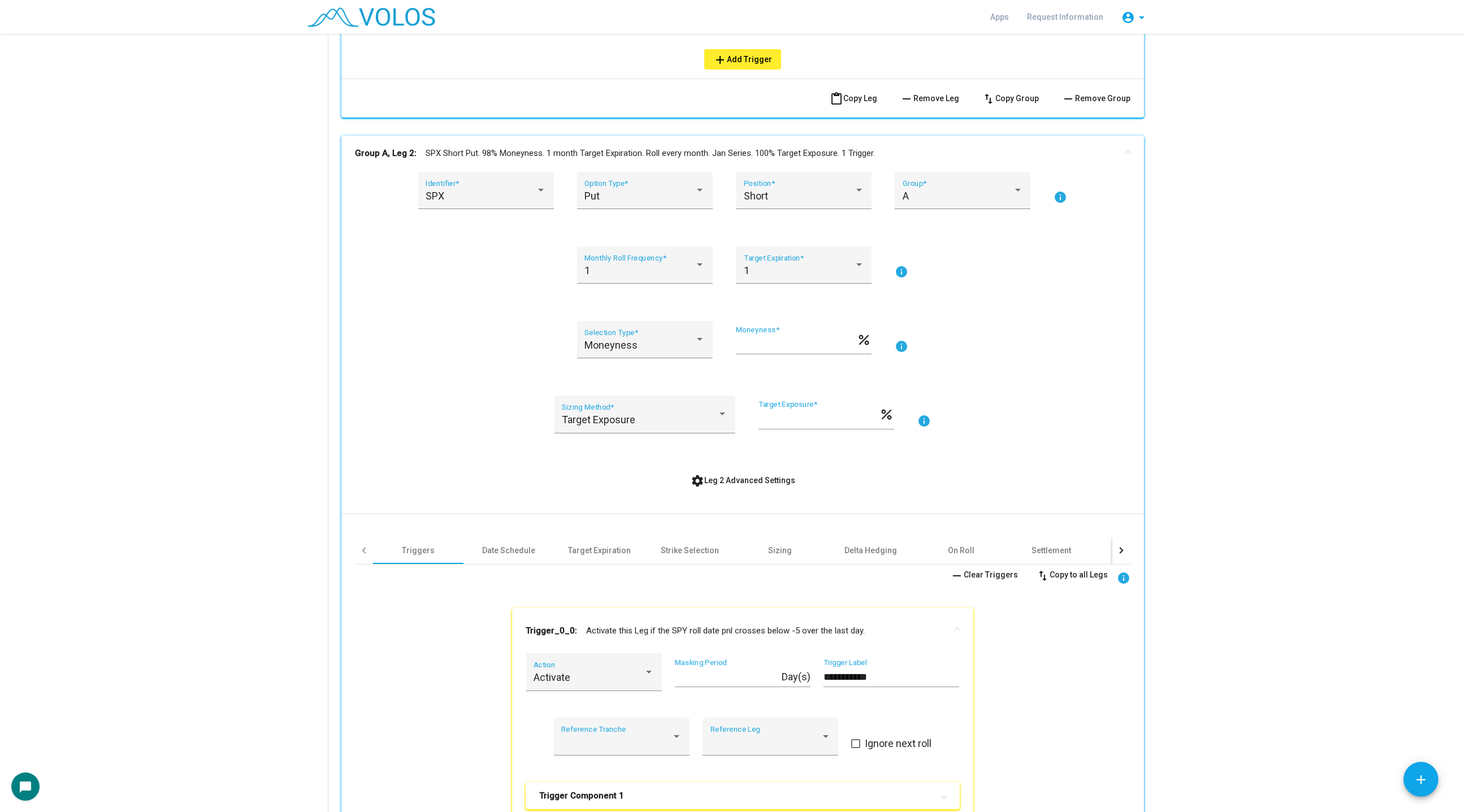
scroll to position [1216, 0]
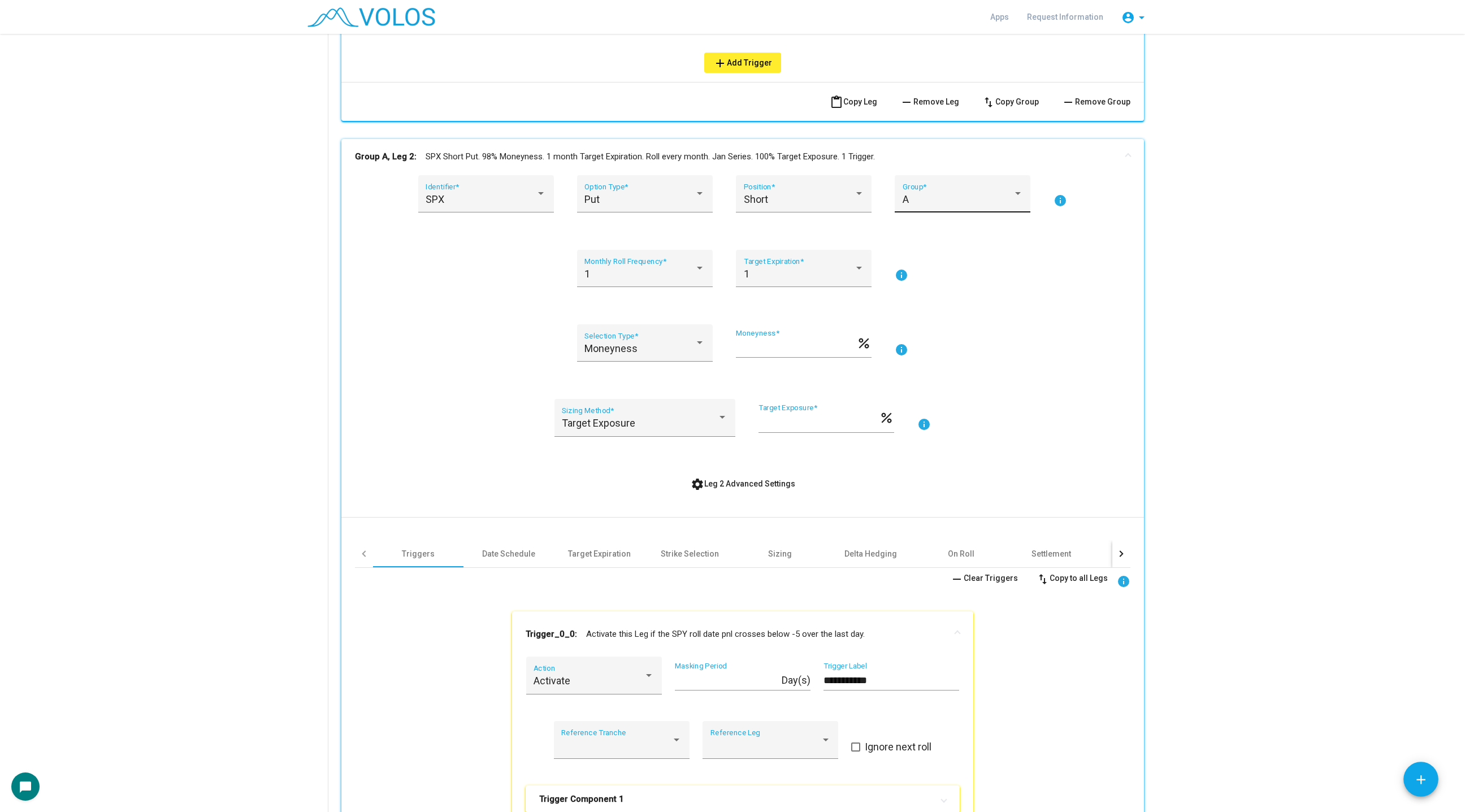
click at [983, 200] on div "A" at bounding box center [958, 199] width 110 height 11
click at [974, 229] on span "B" at bounding box center [962, 229] width 121 height 30
click at [321, 228] on div "**********" at bounding box center [732, 39] width 850 height 2172
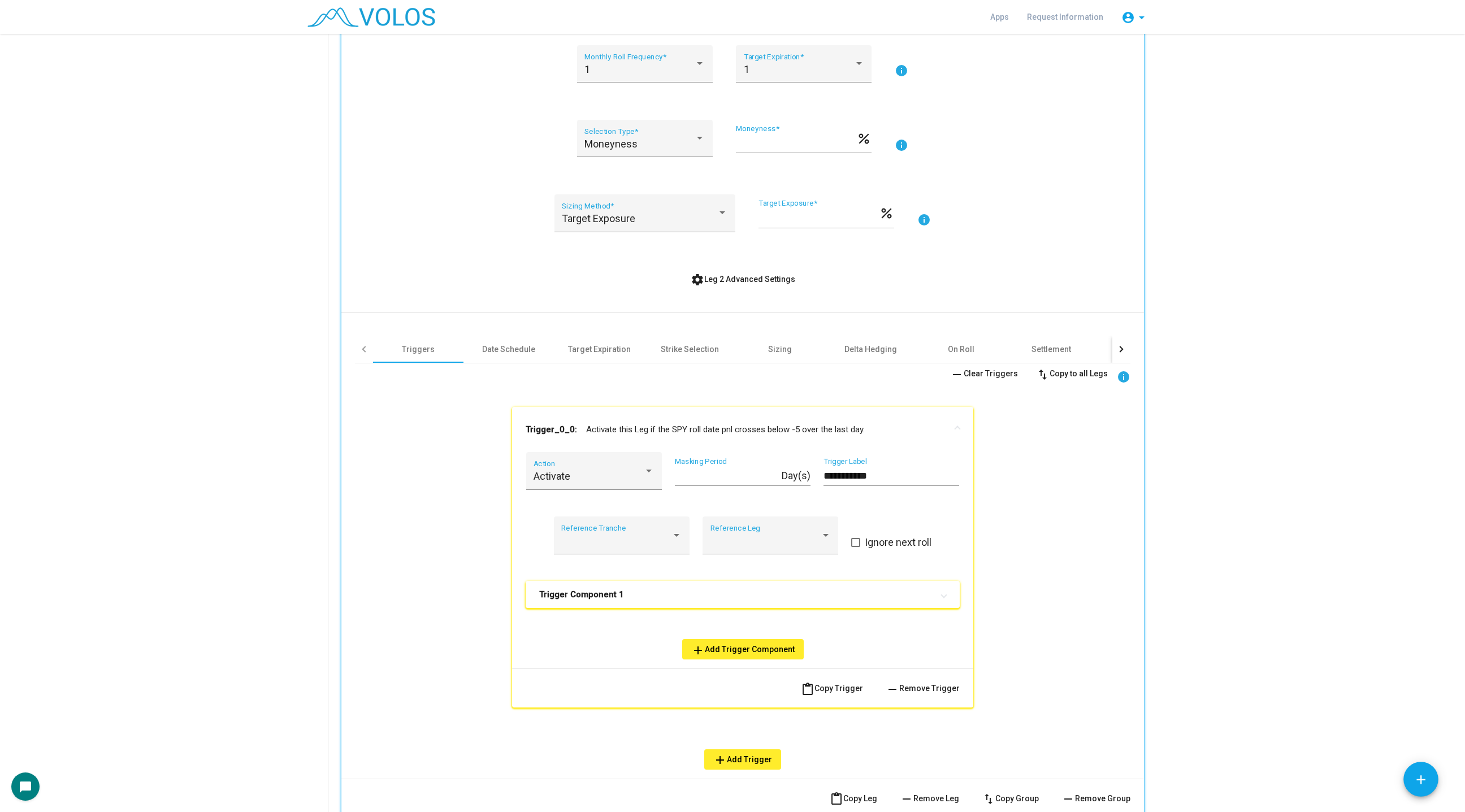
scroll to position [1607, 0]
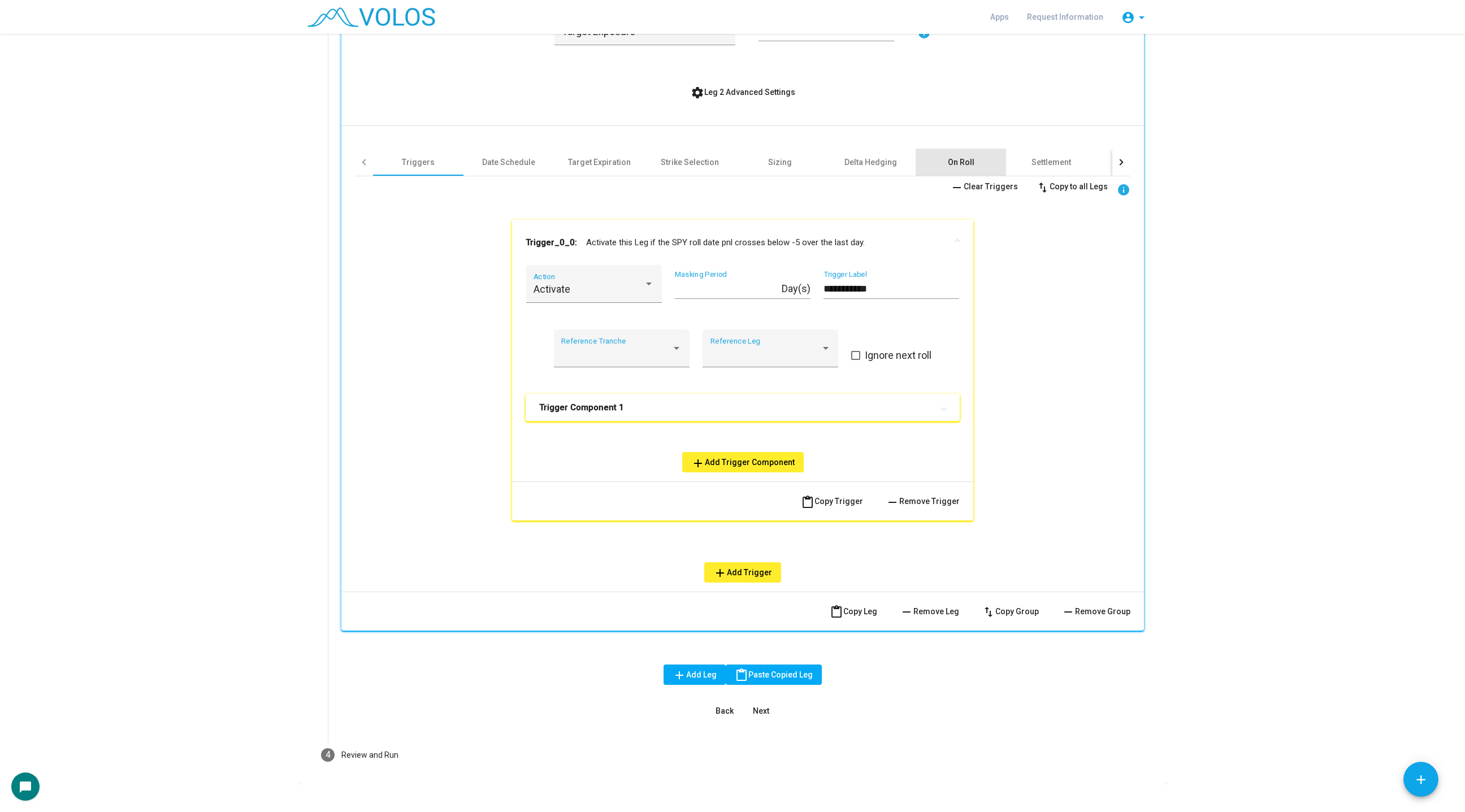
click at [958, 153] on div "On Roll" at bounding box center [961, 161] width 90 height 28
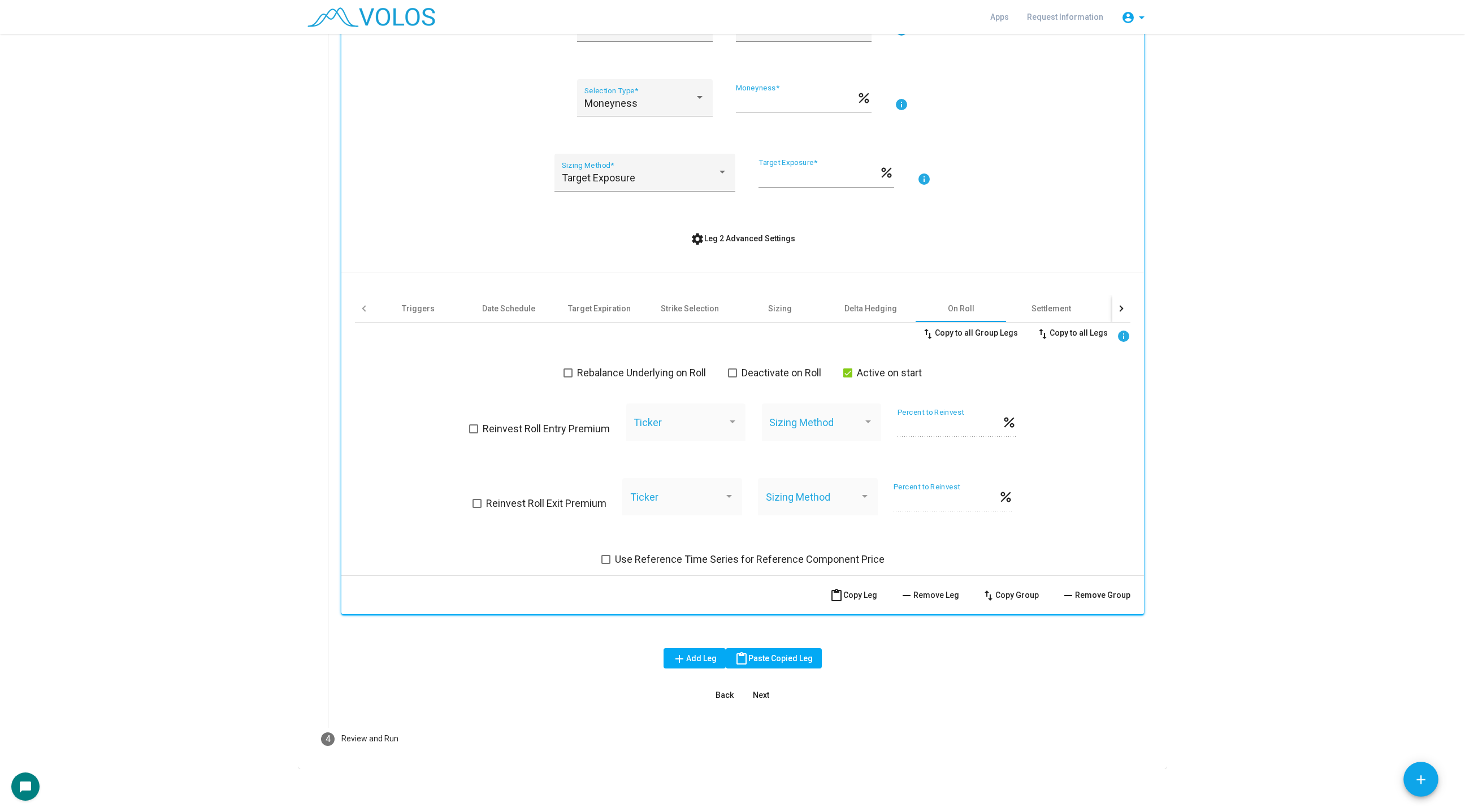
click at [863, 369] on span "Active on start" at bounding box center [889, 372] width 65 height 13
click at [735, 371] on span at bounding box center [732, 373] width 10 height 9
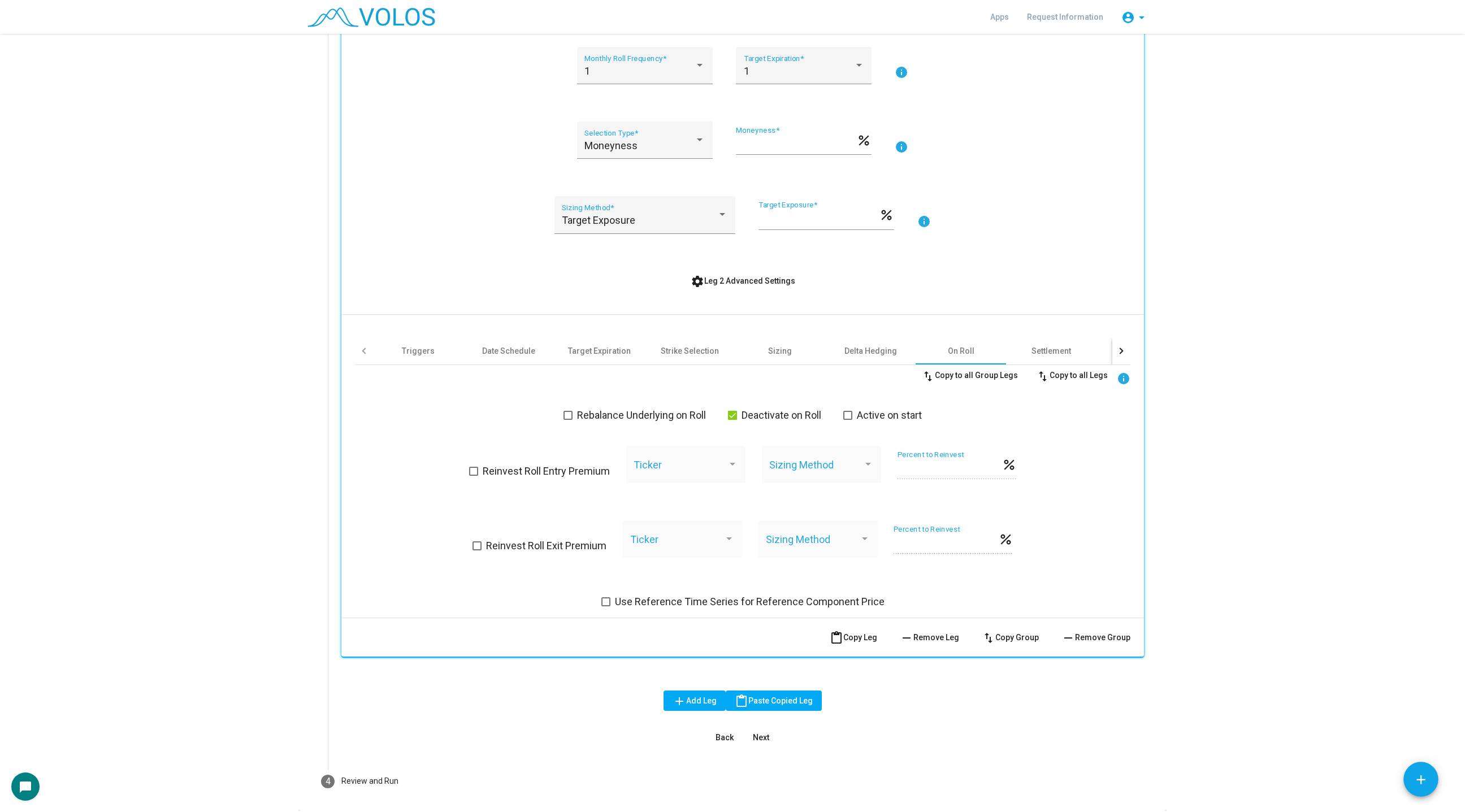
scroll to position [1381, 0]
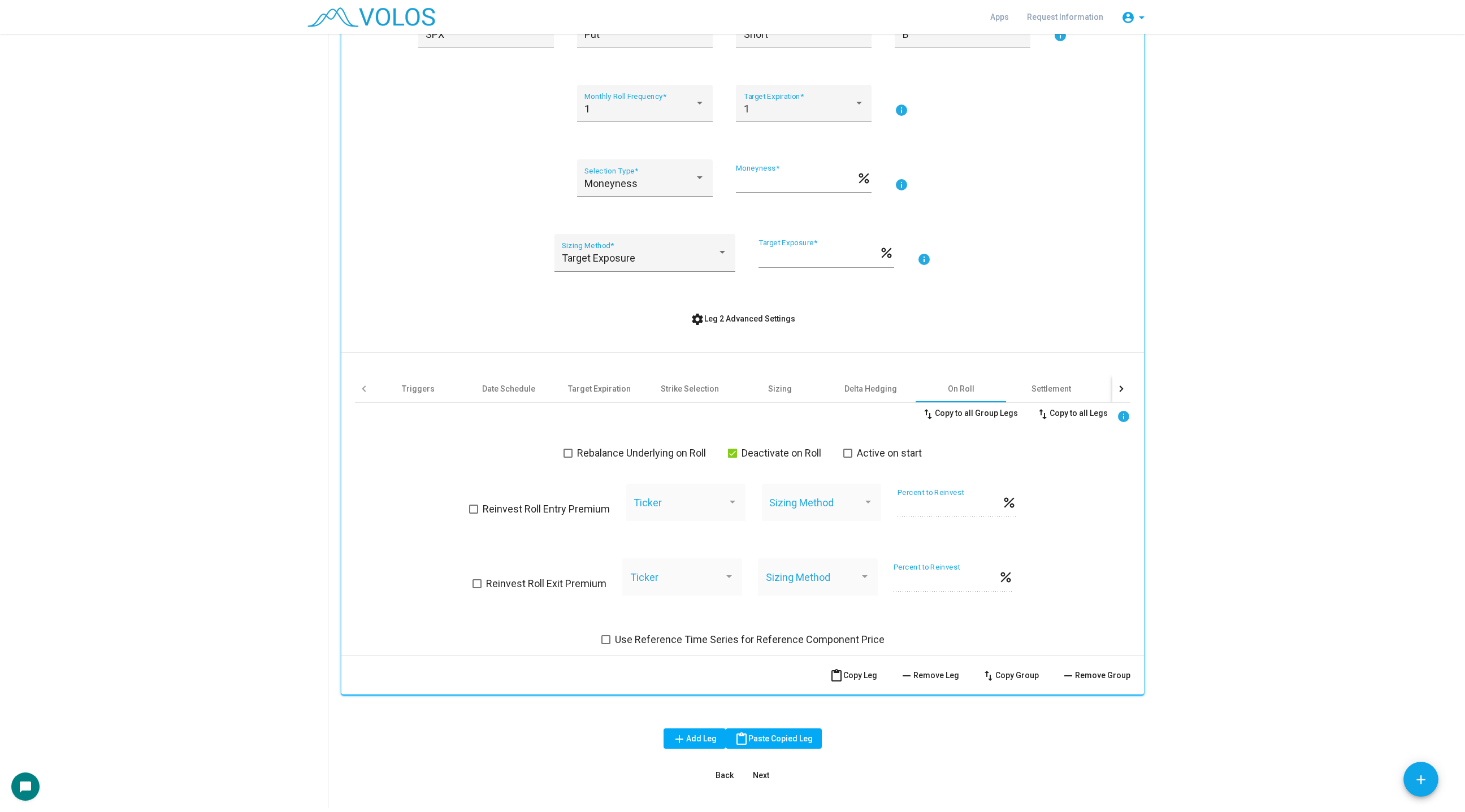
click at [732, 320] on span "settings Leg 2 Advanced Settings" at bounding box center [743, 319] width 105 height 9
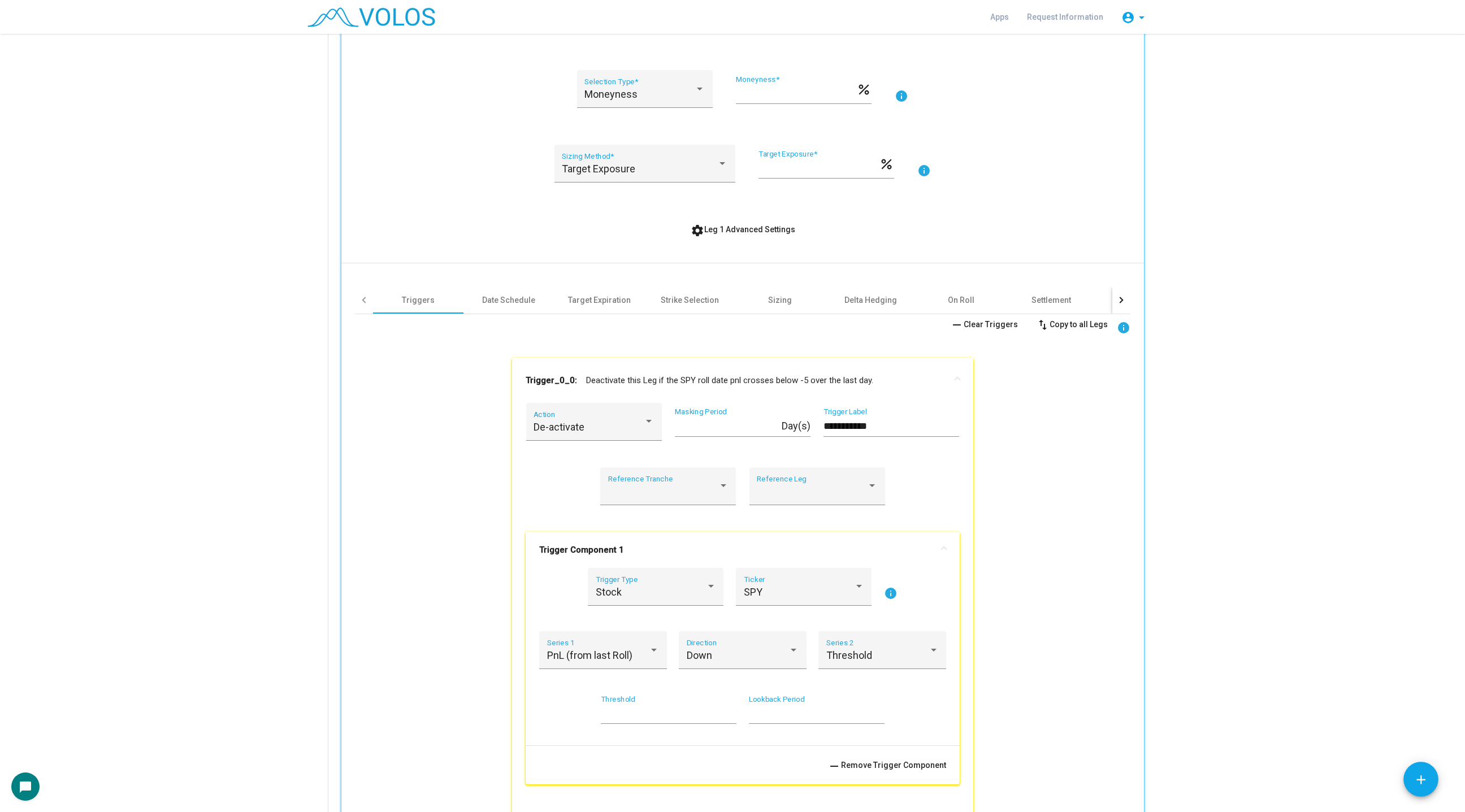
scroll to position [651, 0]
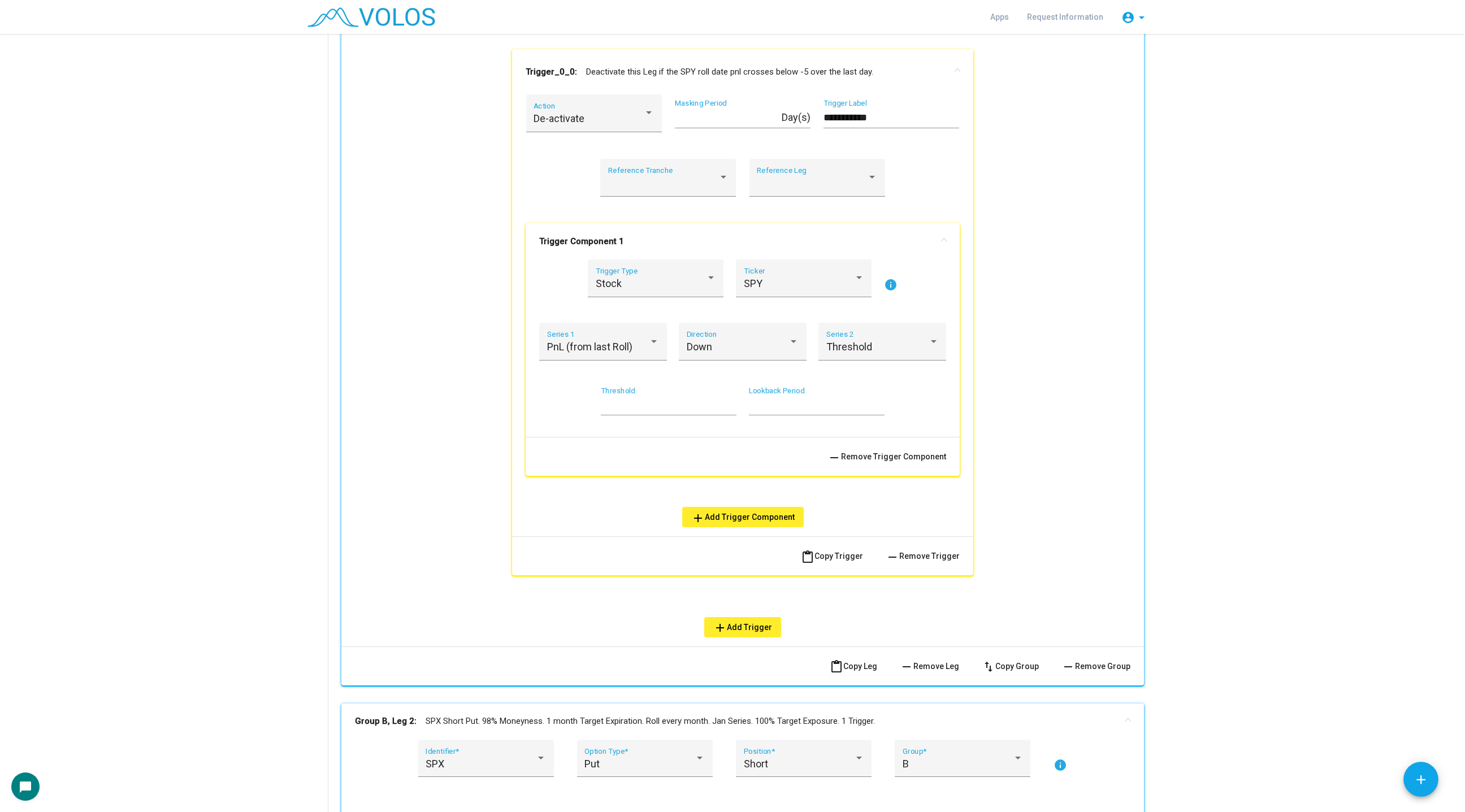
click at [926, 556] on span "remove Remove Trigger" at bounding box center [923, 556] width 74 height 9
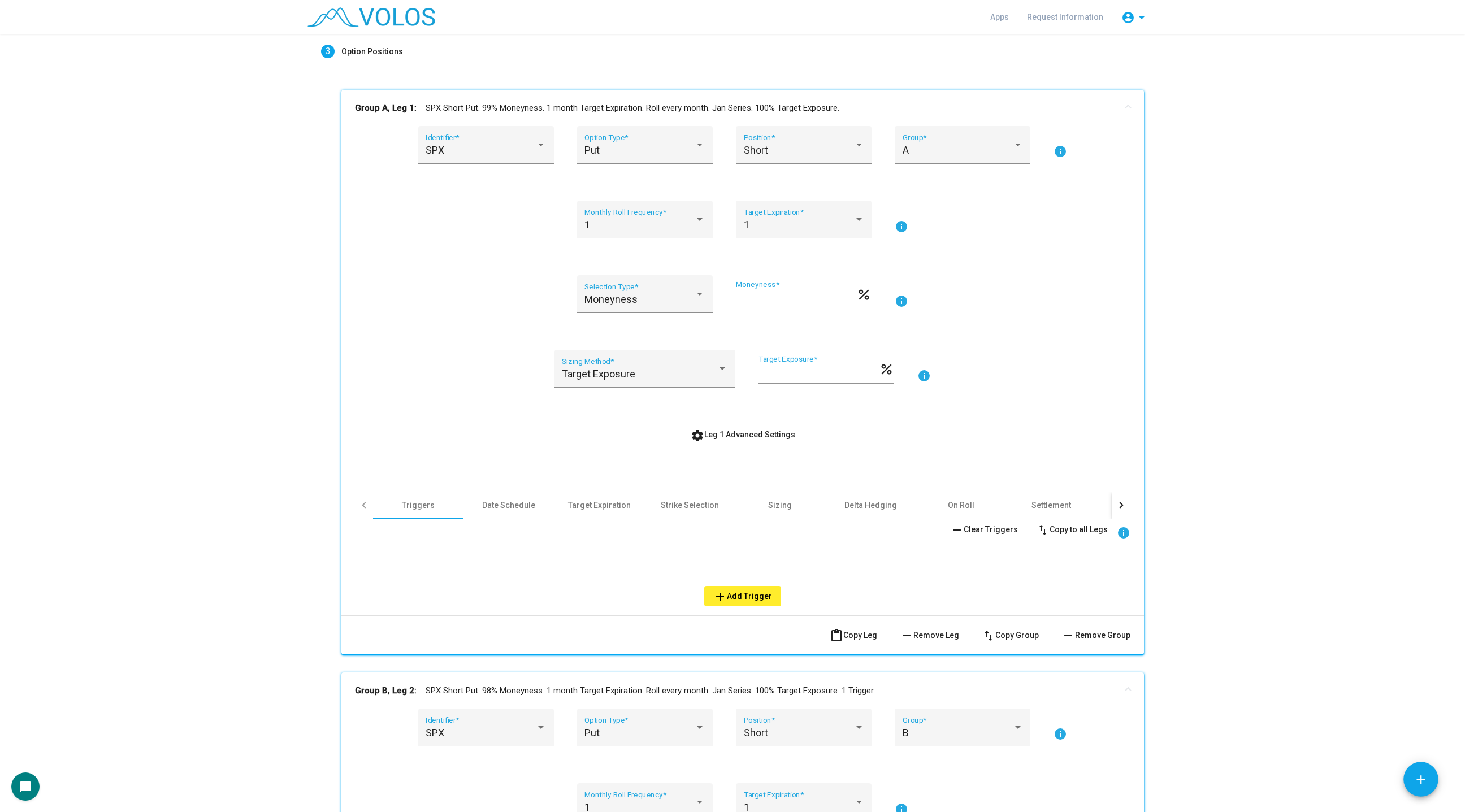
scroll to position [0, 0]
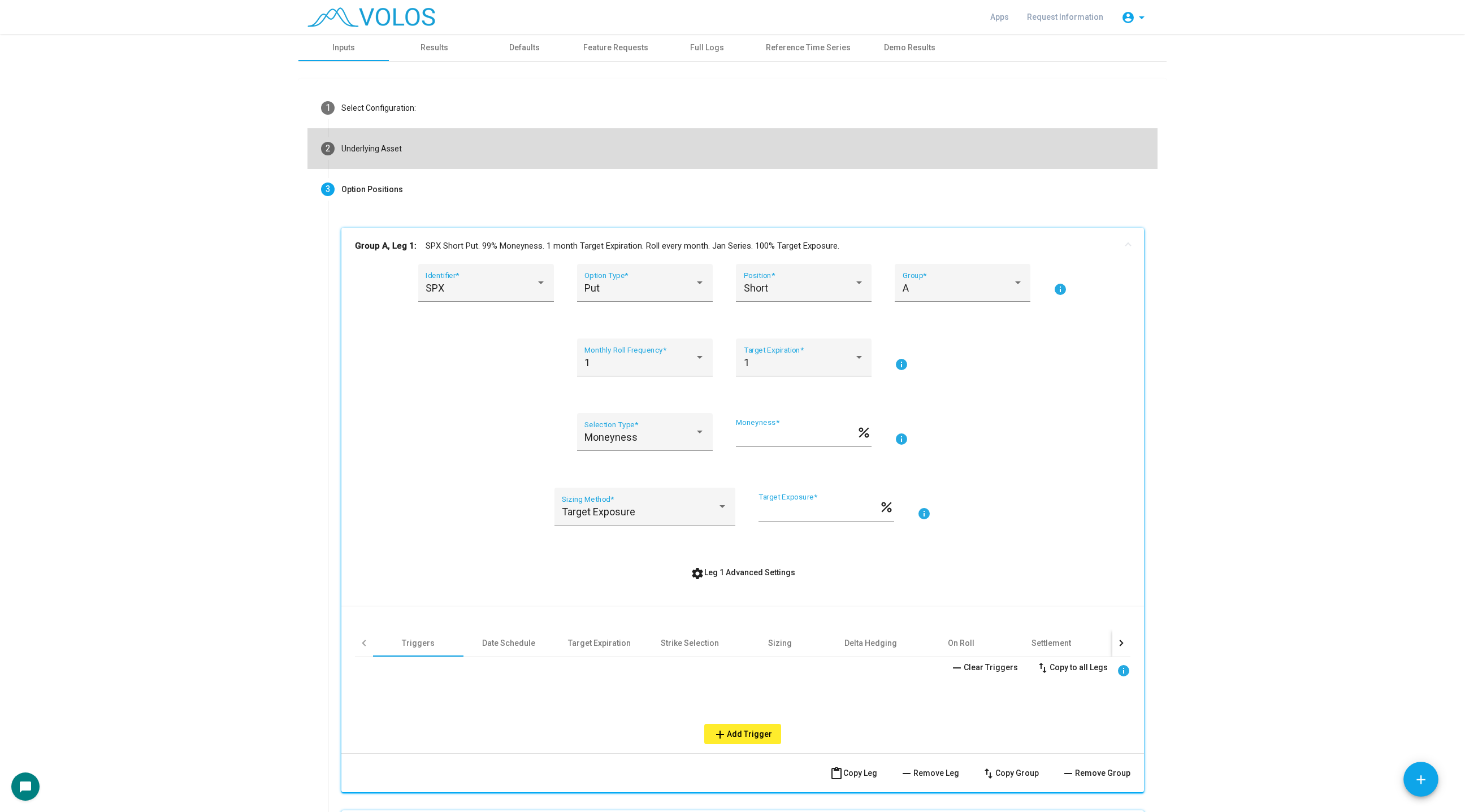
click at [362, 157] on mat-step-header "2 Underlying Asset" at bounding box center [732, 148] width 850 height 41
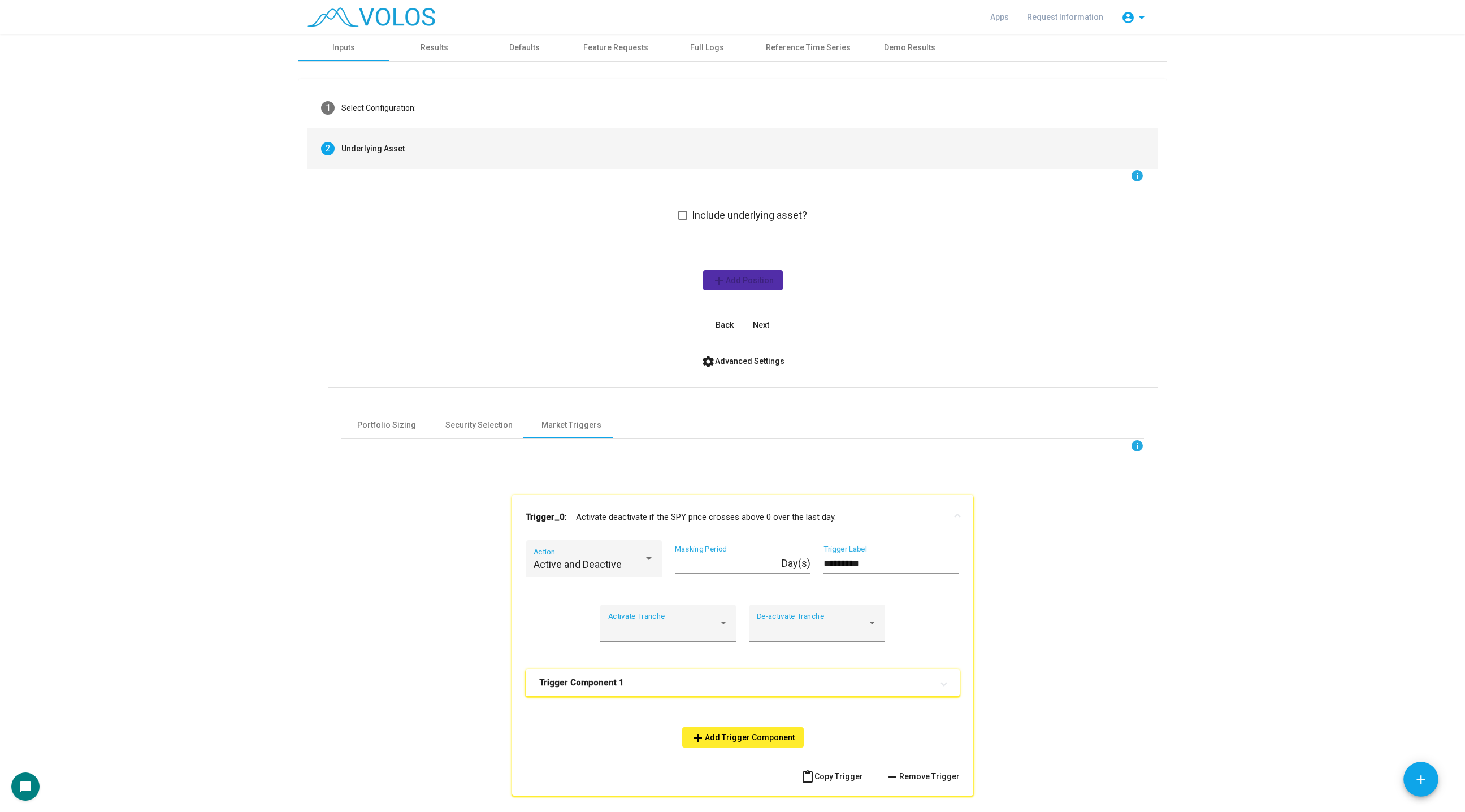
scroll to position [195, 0]
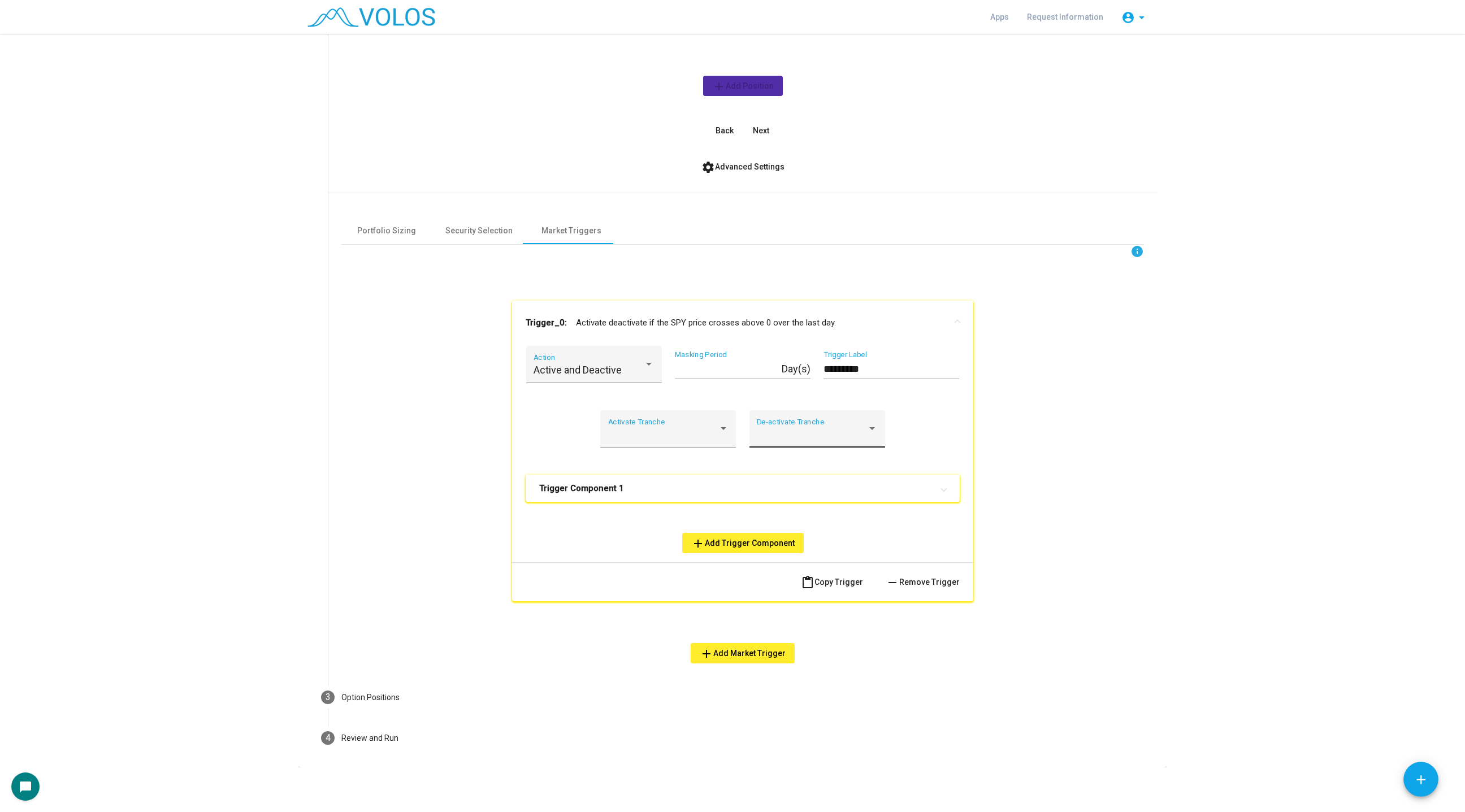
click at [790, 440] on div "De-activate Tranche" at bounding box center [816, 433] width 121 height 30
click at [797, 494] on span "A" at bounding box center [816, 495] width 121 height 30
click at [702, 430] on div at bounding box center [663, 434] width 110 height 11
click at [684, 520] on span "B" at bounding box center [668, 525] width 121 height 30
click at [684, 500] on mat-expansion-panel-header "Trigger Component 1" at bounding box center [742, 488] width 434 height 28
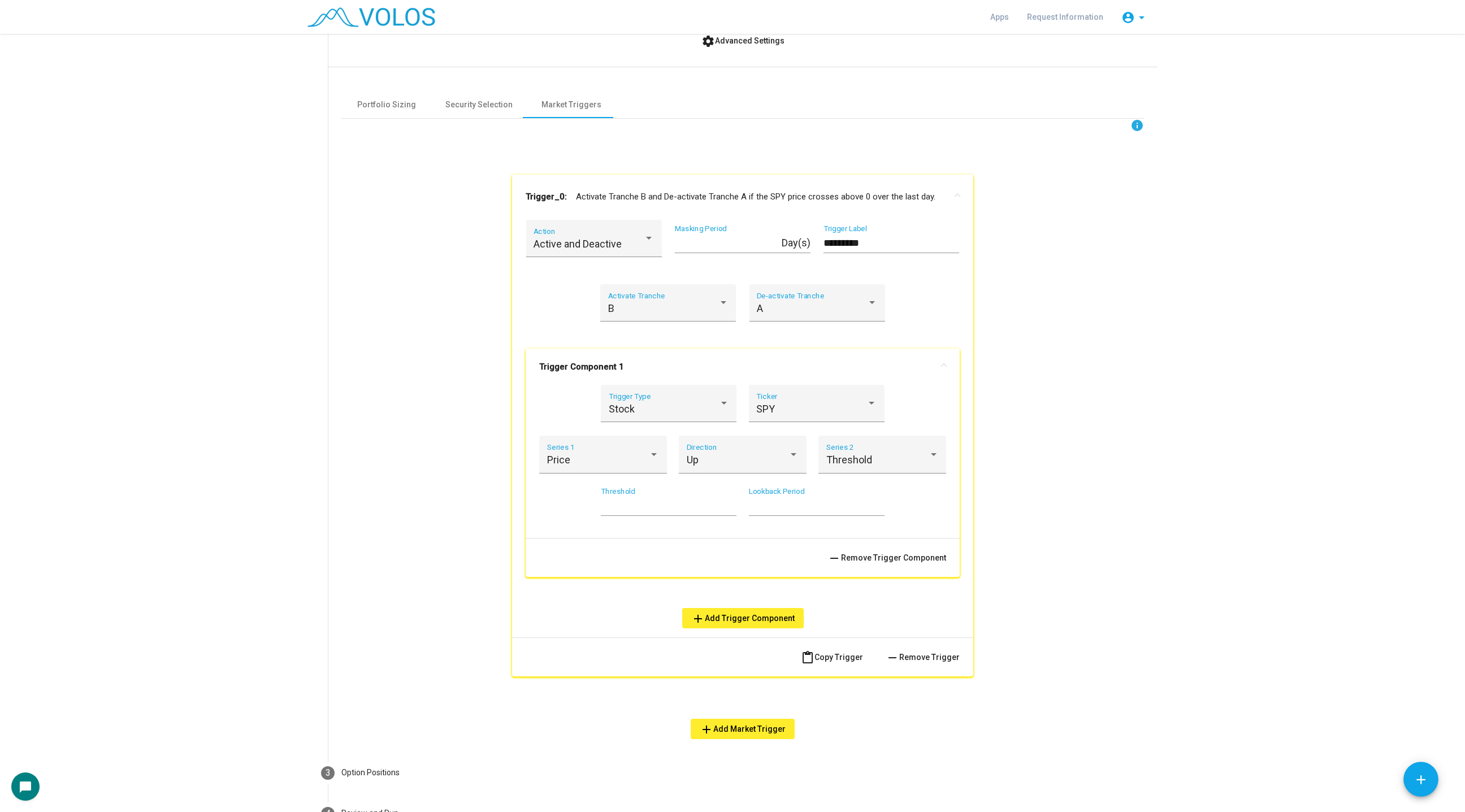
scroll to position [395, 0]
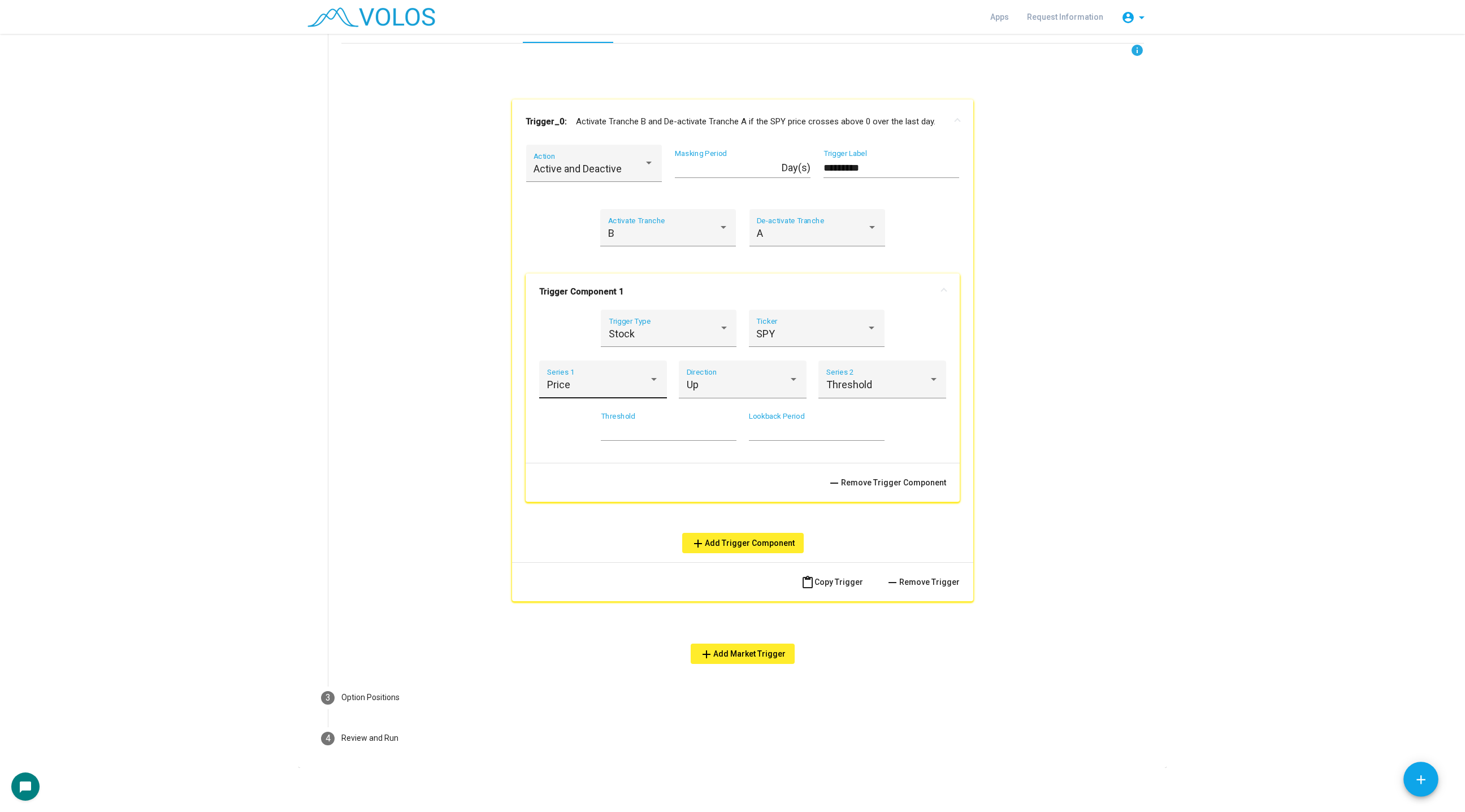
click at [585, 376] on div "Price Series 1" at bounding box center [603, 384] width 112 height 30
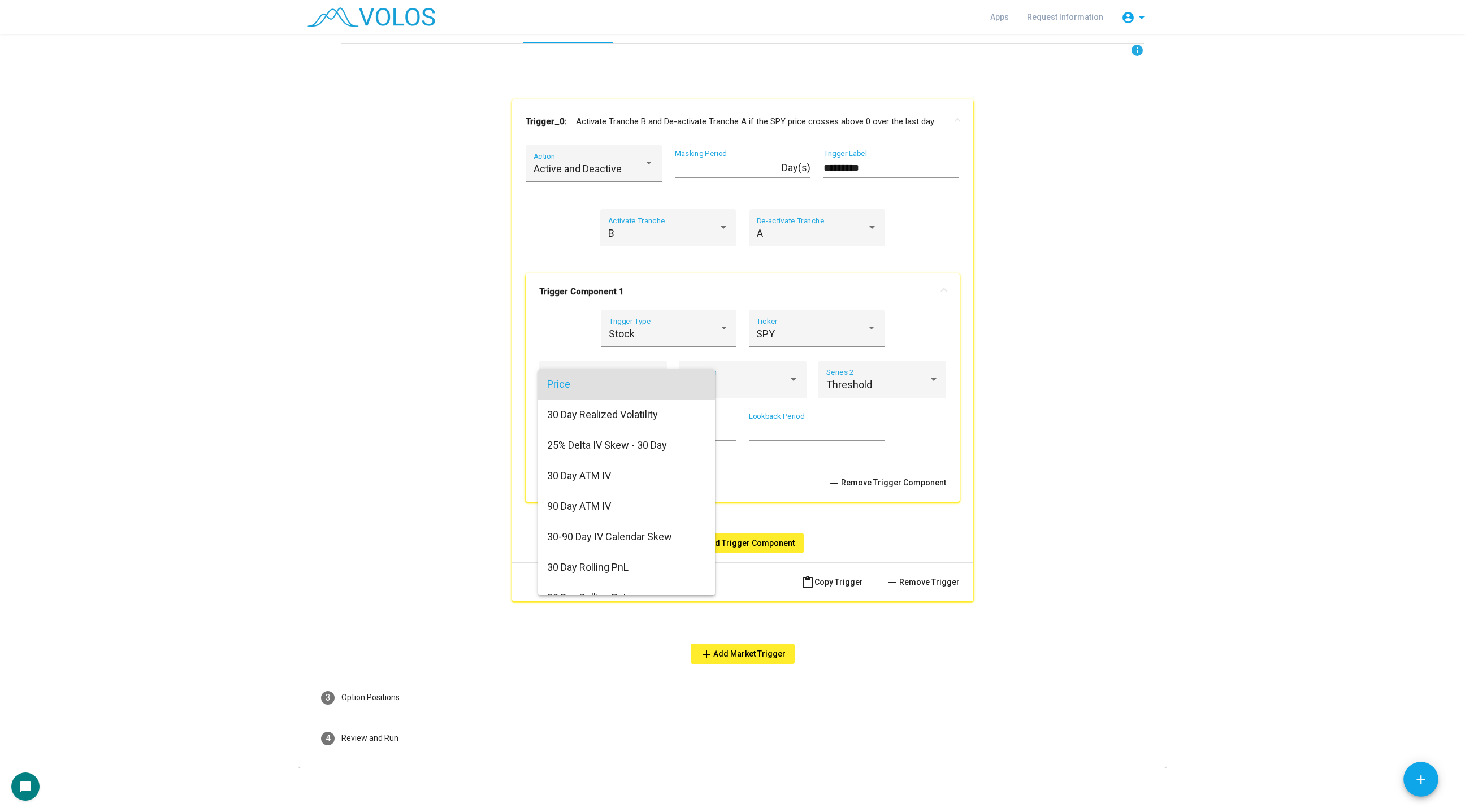
click at [603, 378] on span "Price" at bounding box center [626, 384] width 159 height 30
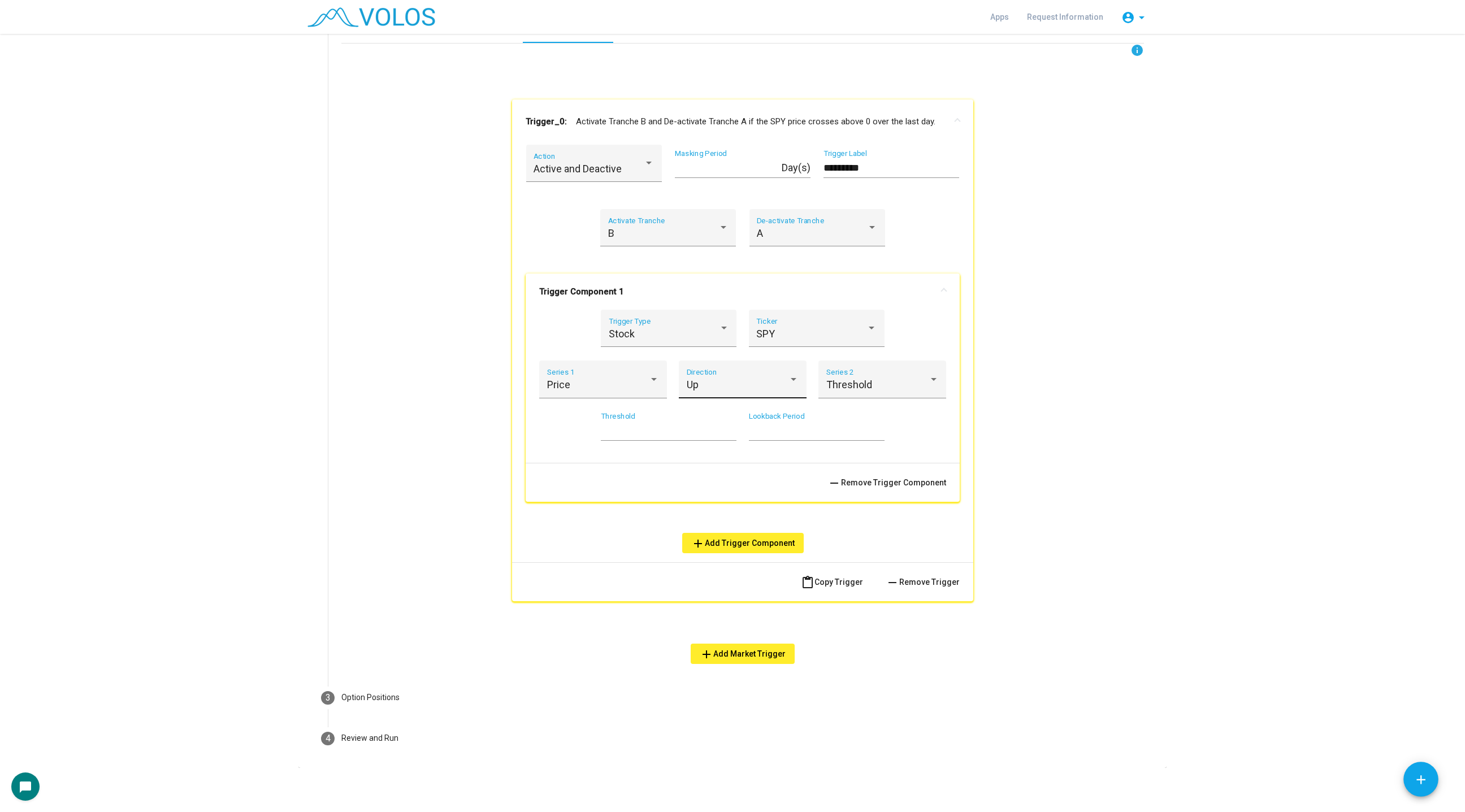
click at [774, 391] on div "Up Direction" at bounding box center [743, 384] width 112 height 30
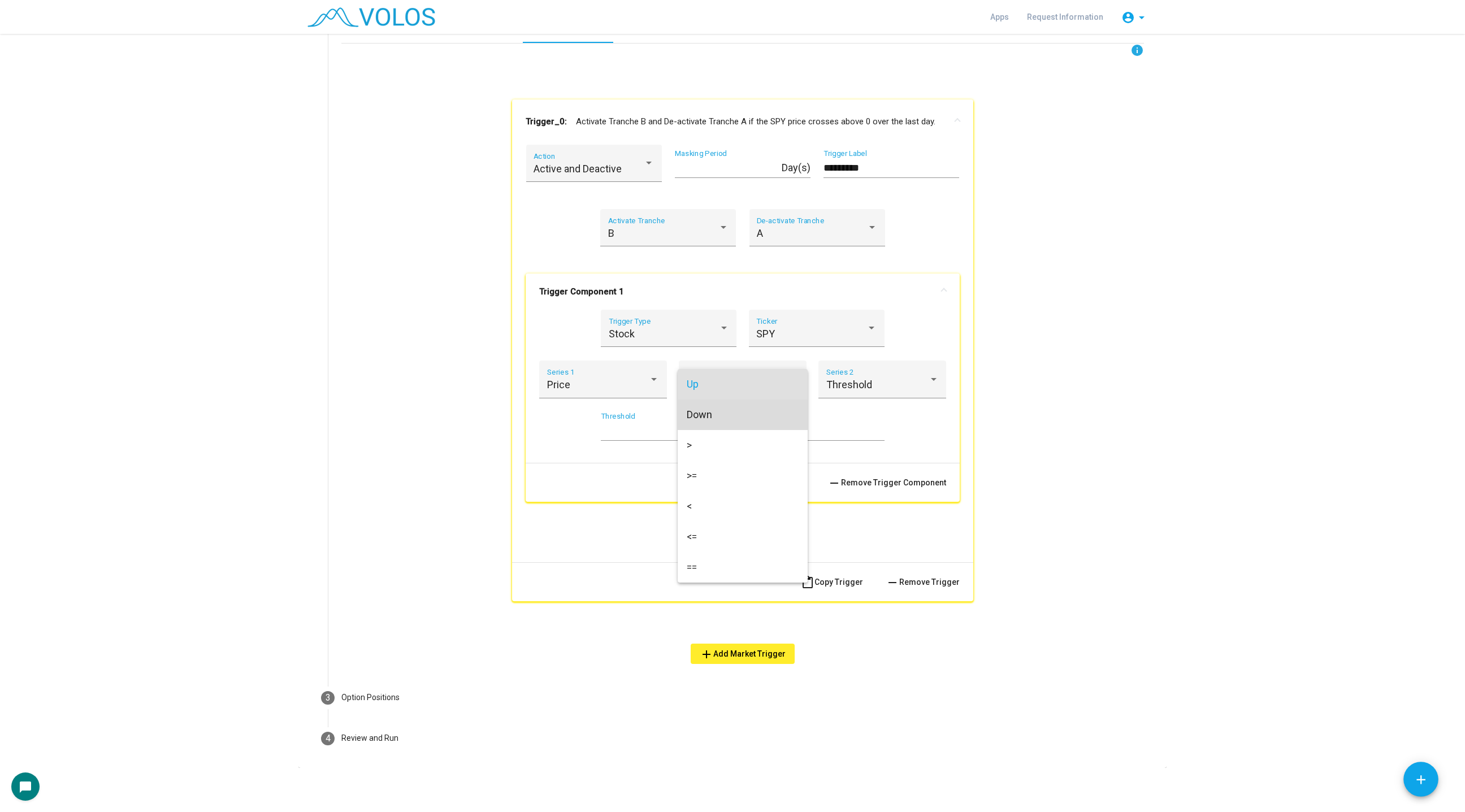
click at [751, 416] on span "Down" at bounding box center [743, 414] width 112 height 30
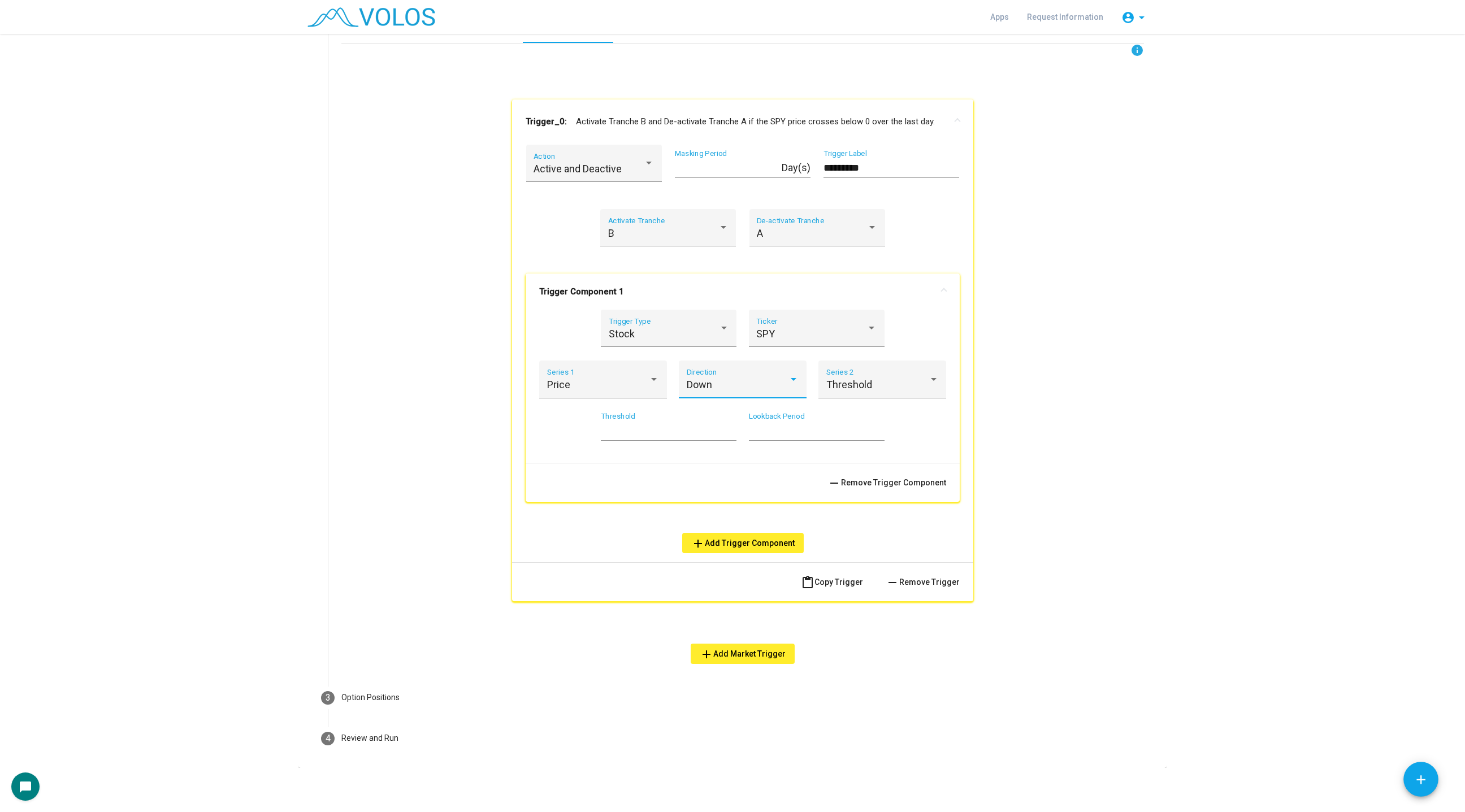
click at [618, 423] on div "* Threshold" at bounding box center [668, 426] width 136 height 28
type input "**"
click at [1028, 394] on div "info Trigger_0: Activate Tranche B and De-activate Tranche A if the SPY price c…" at bounding box center [742, 353] width 803 height 620
click at [829, 583] on span "content_paste Copy Trigger" at bounding box center [831, 582] width 62 height 9
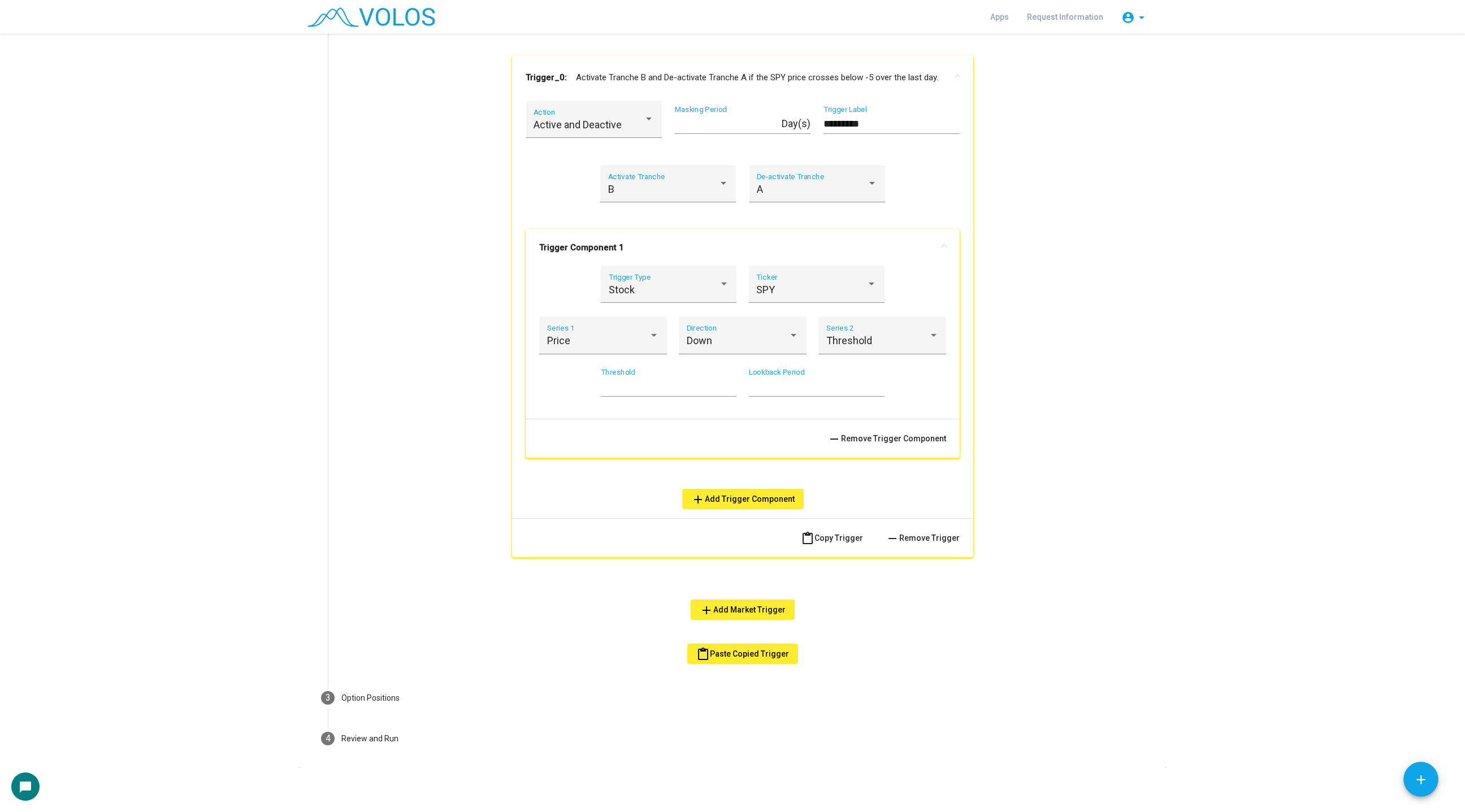
click at [735, 658] on button "content_paste Paste Copied Trigger" at bounding box center [742, 652] width 111 height 20
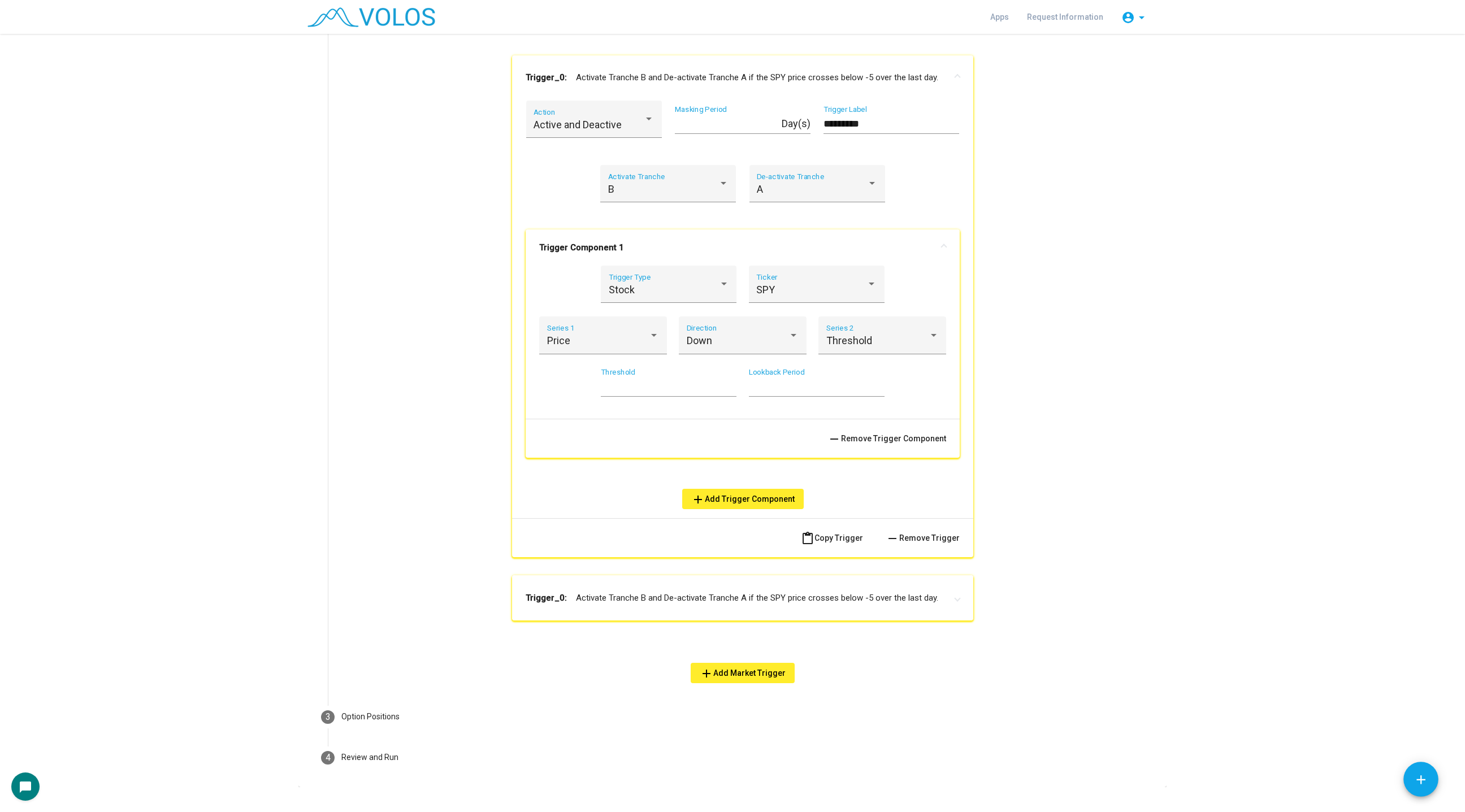
click at [675, 600] on mat-panel-title "Trigger_0: Activate Tranche B and De-activate Tranche A if the SPY price crosse…" at bounding box center [735, 598] width 421 height 13
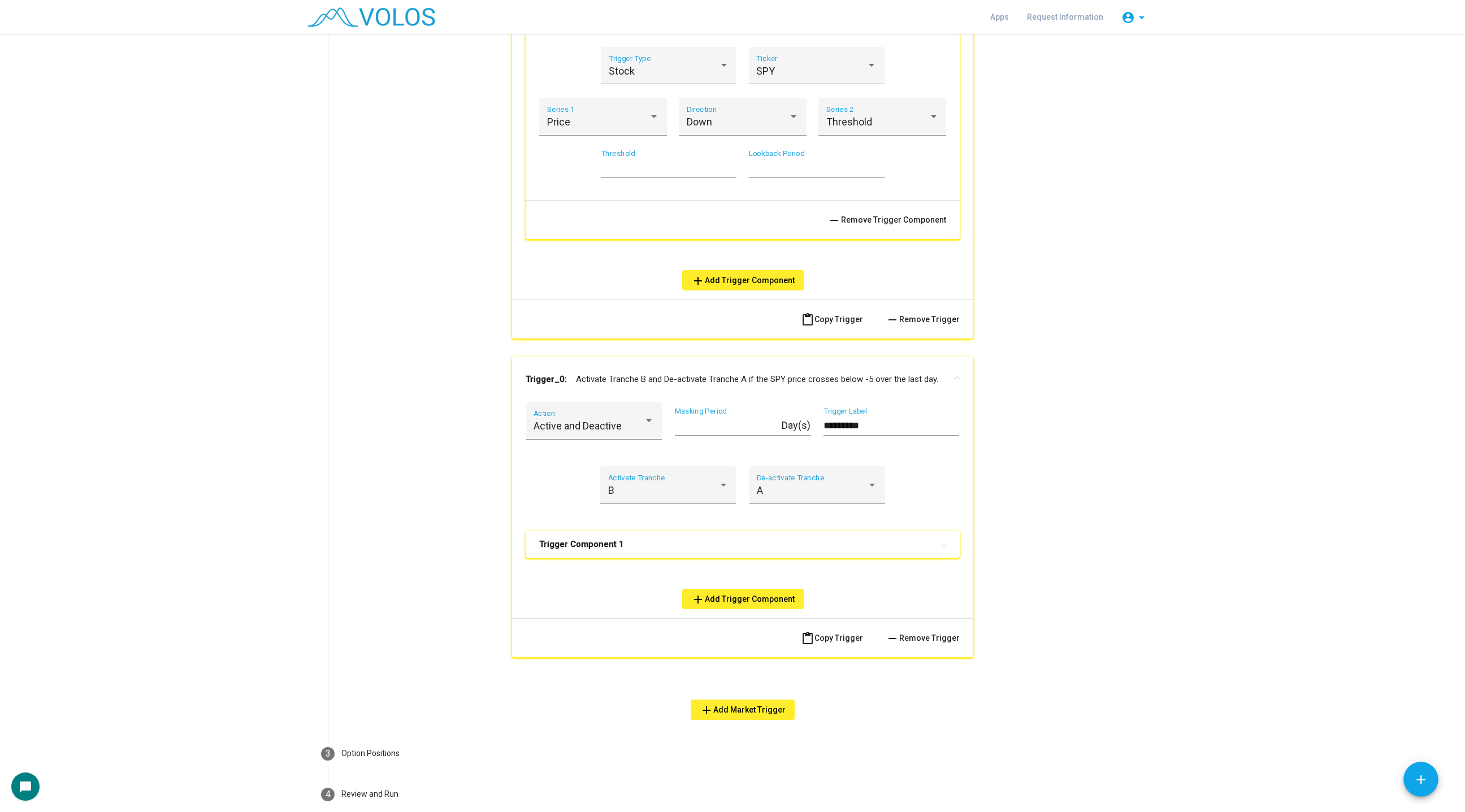
scroll to position [693, 0]
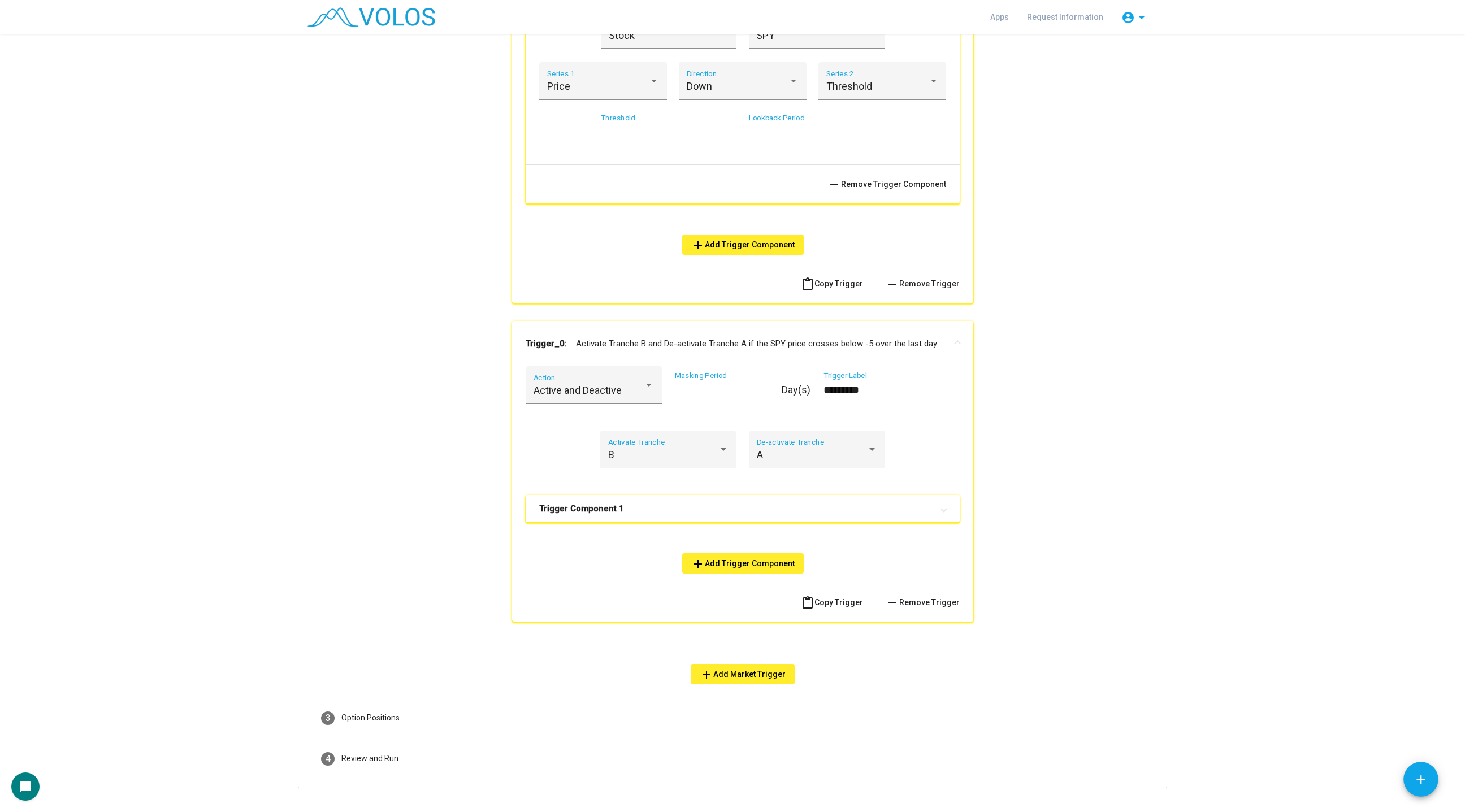
click at [630, 518] on mat-expansion-panel-header "Trigger Component 1" at bounding box center [742, 508] width 434 height 28
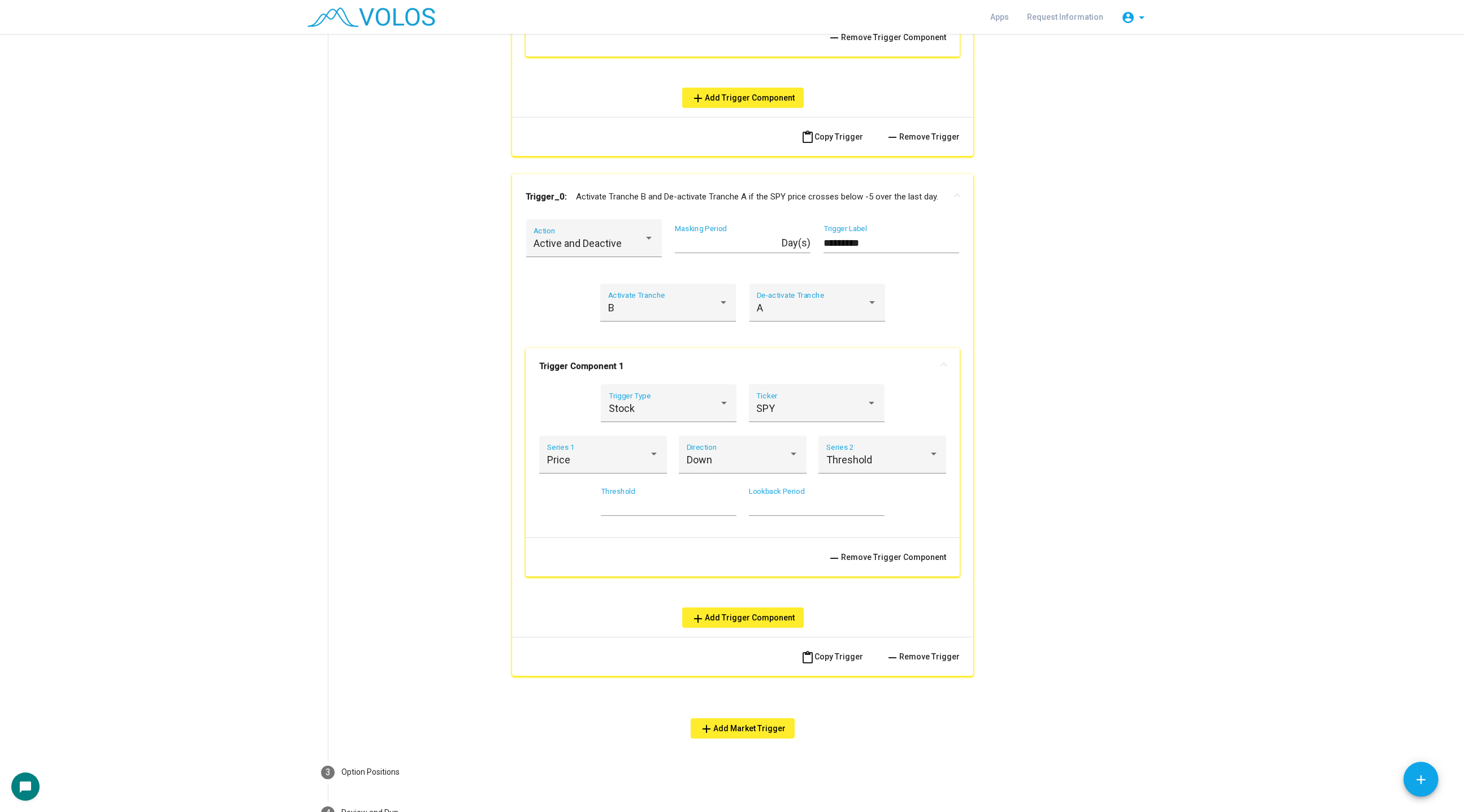
scroll to position [844, 0]
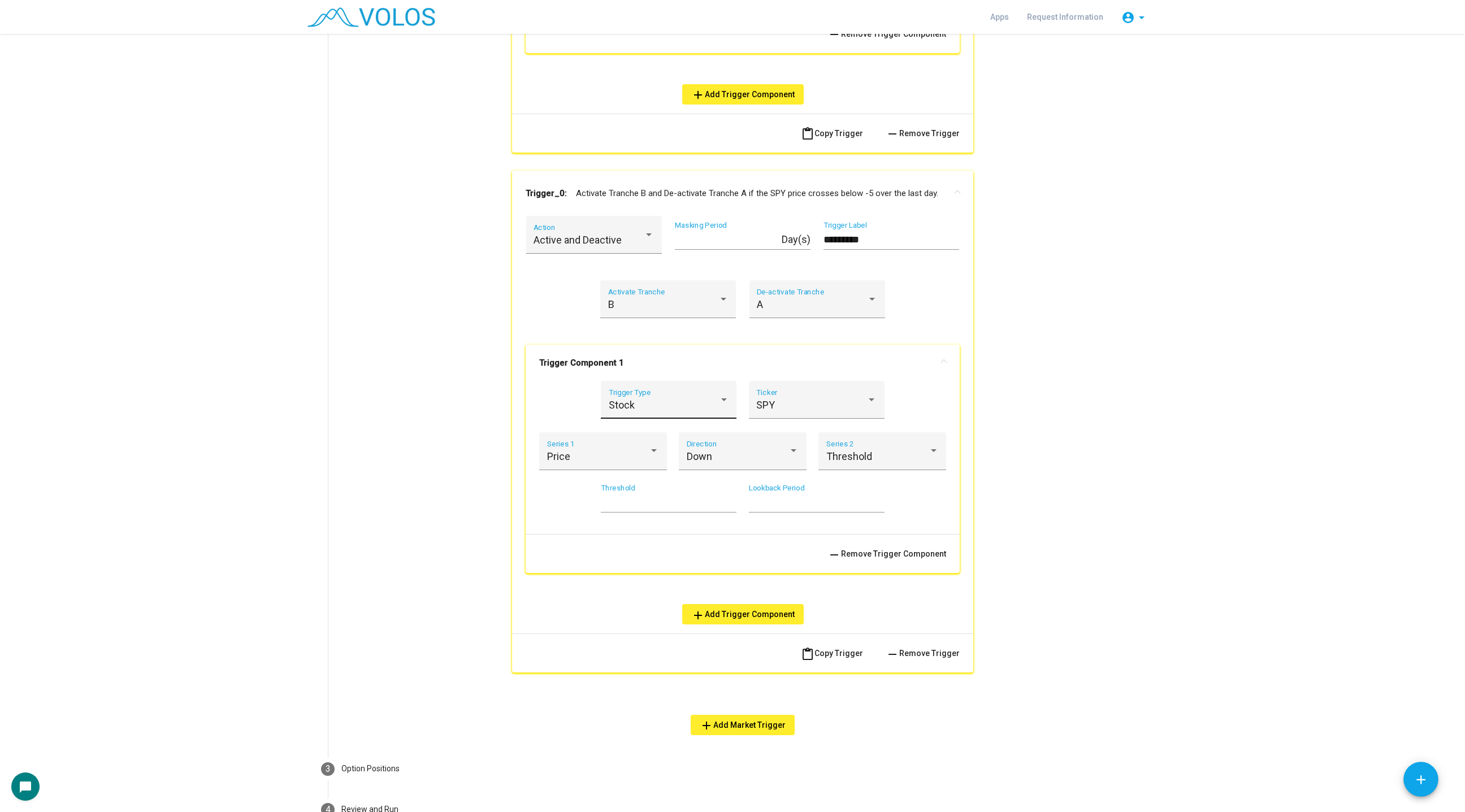
click at [683, 395] on div "Stock Trigger Type" at bounding box center [669, 404] width 121 height 30
click at [654, 443] on span "Date" at bounding box center [669, 435] width 121 height 30
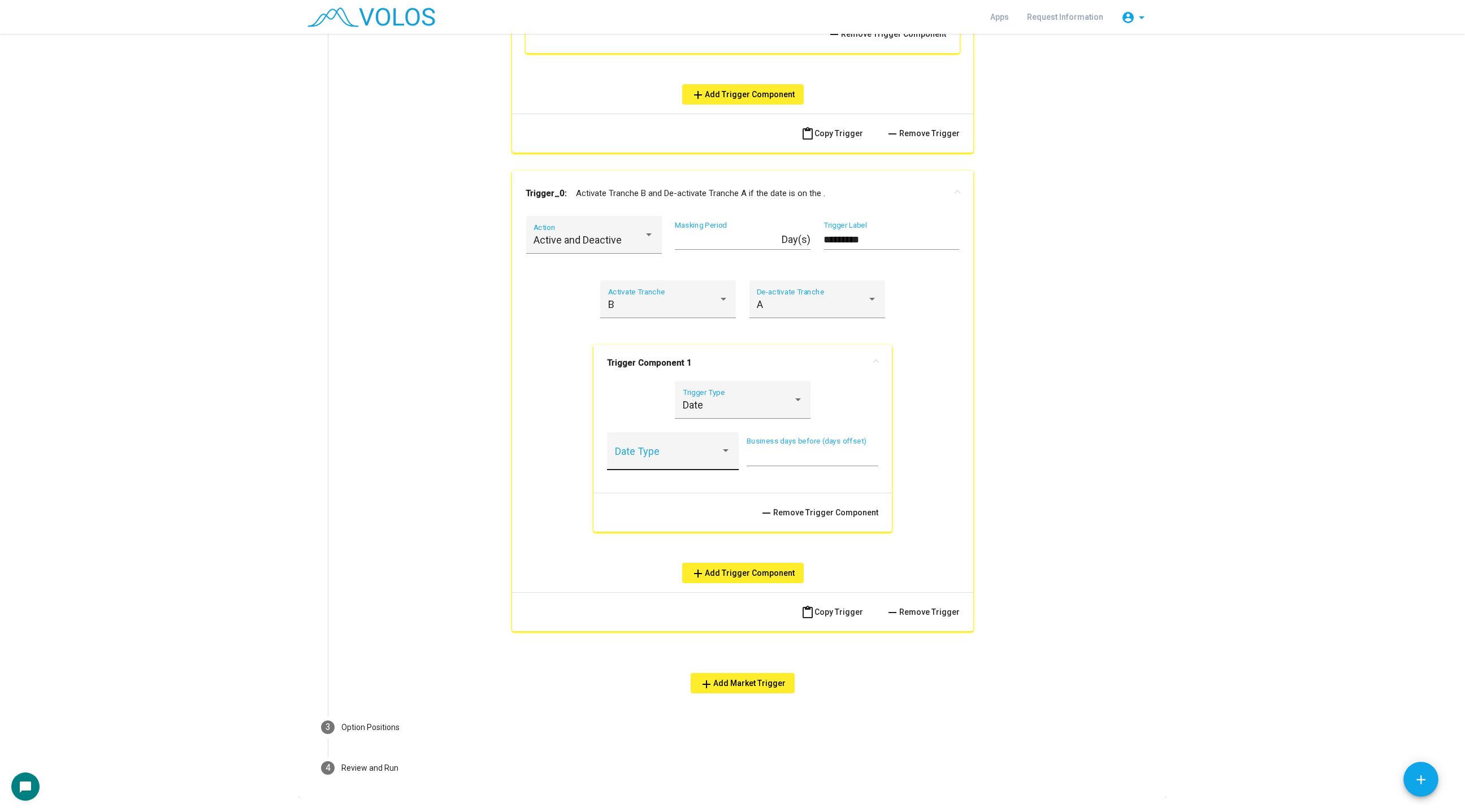
click at [688, 448] on div "Date Type" at bounding box center [673, 455] width 117 height 30
click at [678, 463] on span "On Leg Roll" at bounding box center [673, 456] width 117 height 30
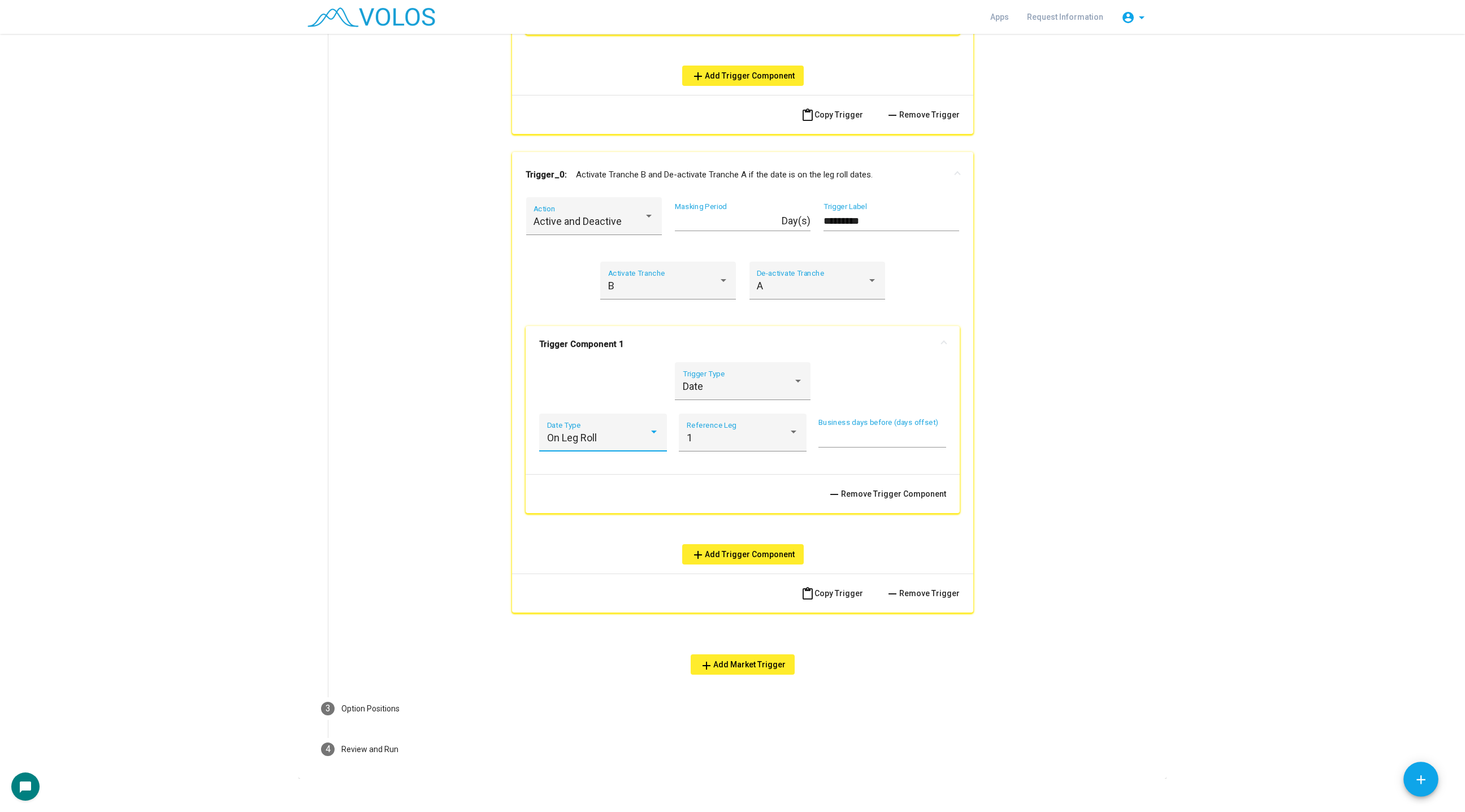
scroll to position [874, 0]
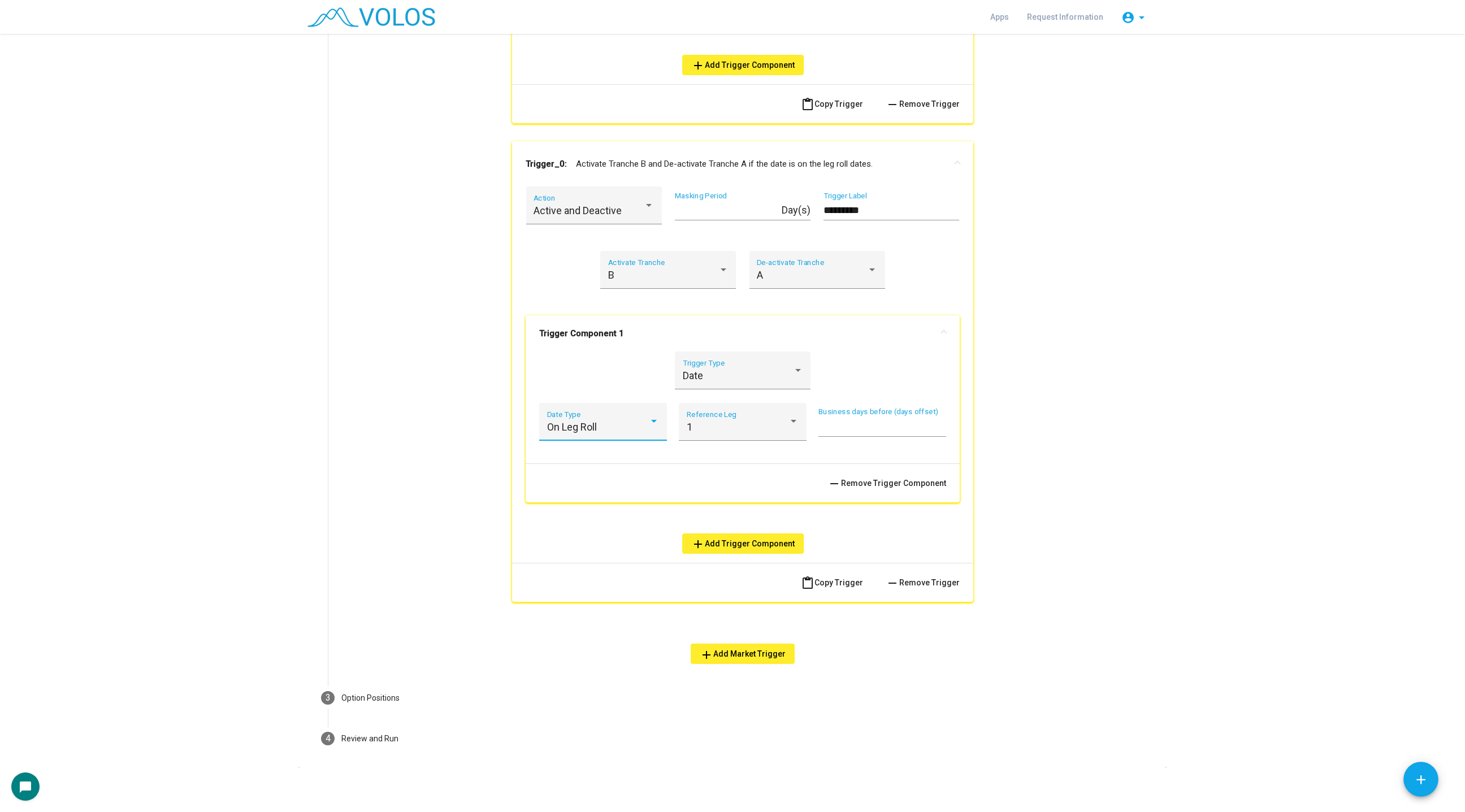
click at [748, 401] on div "Date Trigger Type" at bounding box center [742, 377] width 136 height 51
click at [741, 427] on div "1" at bounding box center [738, 427] width 103 height 11
click at [738, 457] on span "2" at bounding box center [743, 457] width 112 height 30
click at [636, 336] on mat-panel-title "Trigger Component 1" at bounding box center [735, 333] width 393 height 11
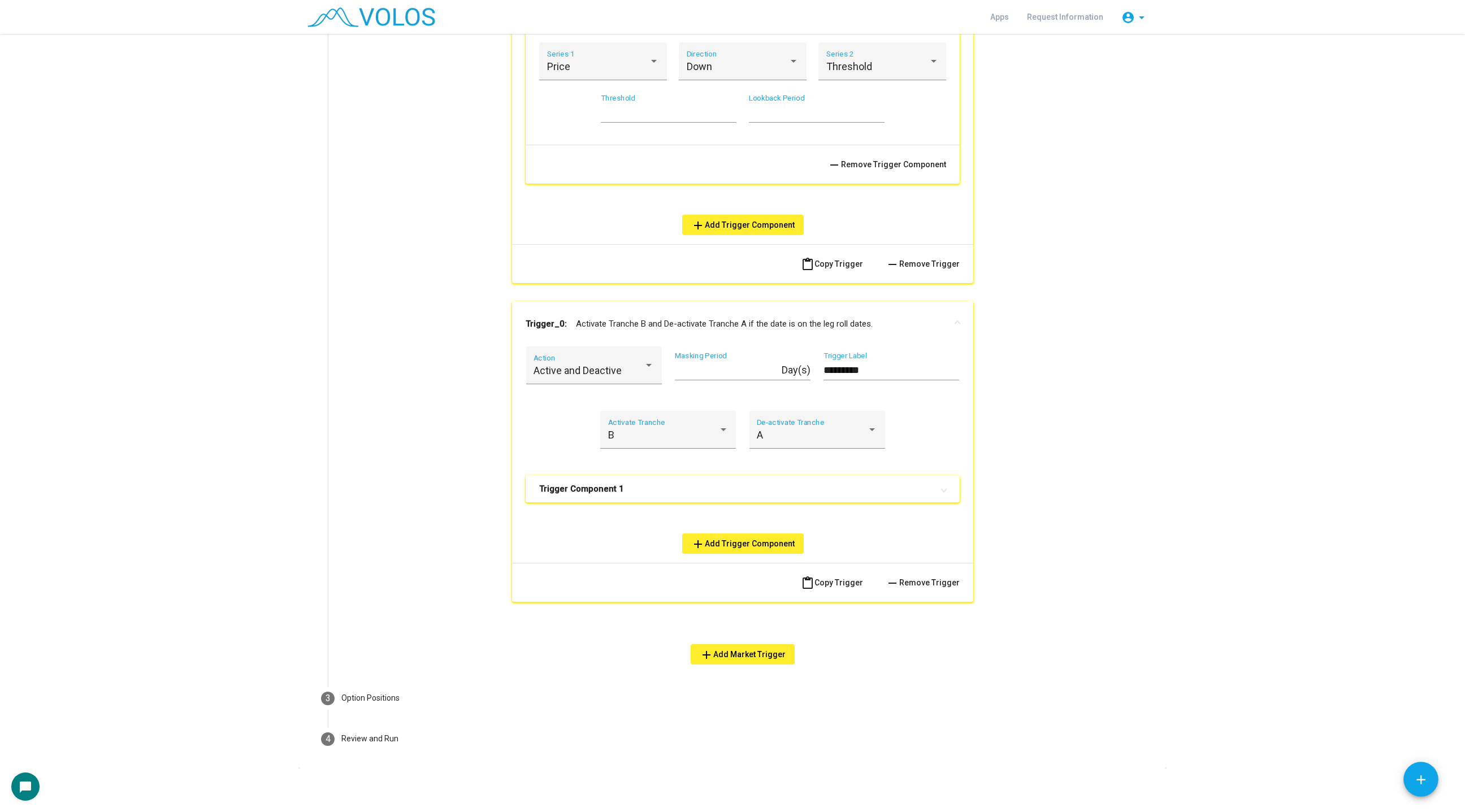
click at [669, 483] on mat-panel-title "Trigger Component 1" at bounding box center [735, 489] width 393 height 11
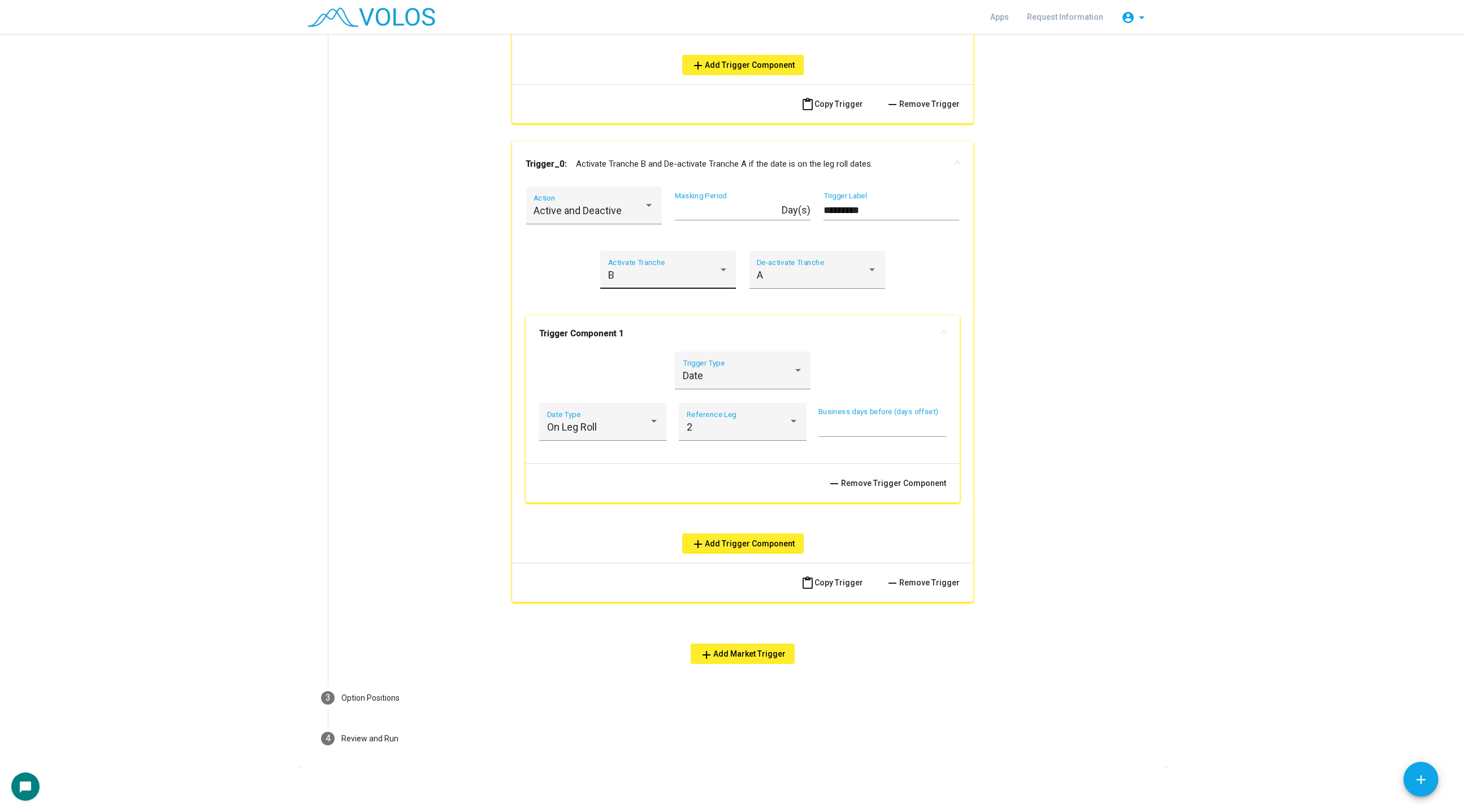
click at [656, 271] on div "B" at bounding box center [663, 275] width 110 height 11
click at [658, 232] on span "A" at bounding box center [668, 243] width 121 height 30
click at [792, 271] on div "A" at bounding box center [811, 275] width 110 height 11
click at [792, 300] on span "B" at bounding box center [816, 305] width 121 height 30
click at [1139, 349] on div "info Trigger_0: Activate Tranche B and De-activate Tranche A if the SPY price c…" at bounding box center [742, 115] width 803 height 1098
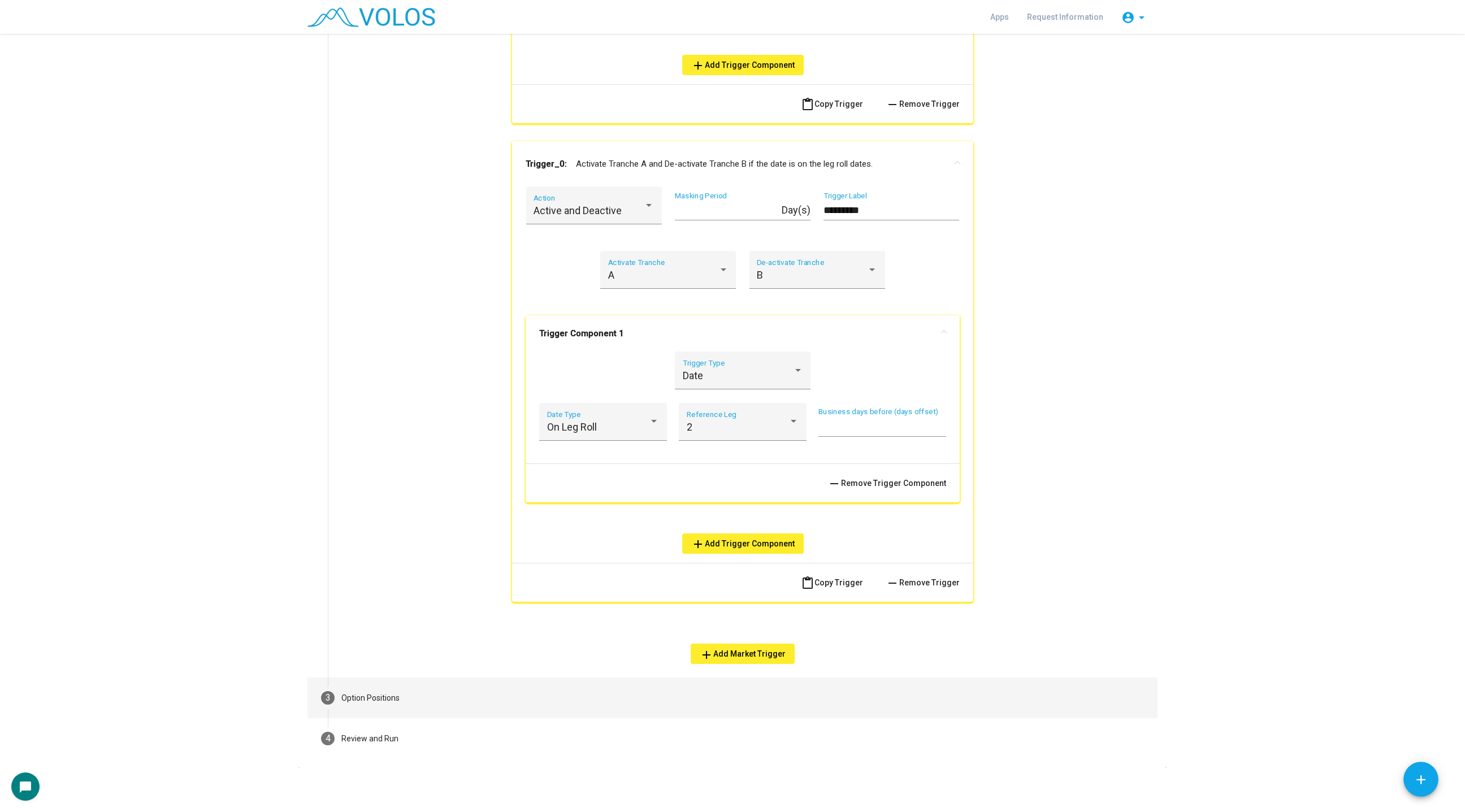
click at [377, 675] on div "Option Positions" at bounding box center [370, 698] width 58 height 11
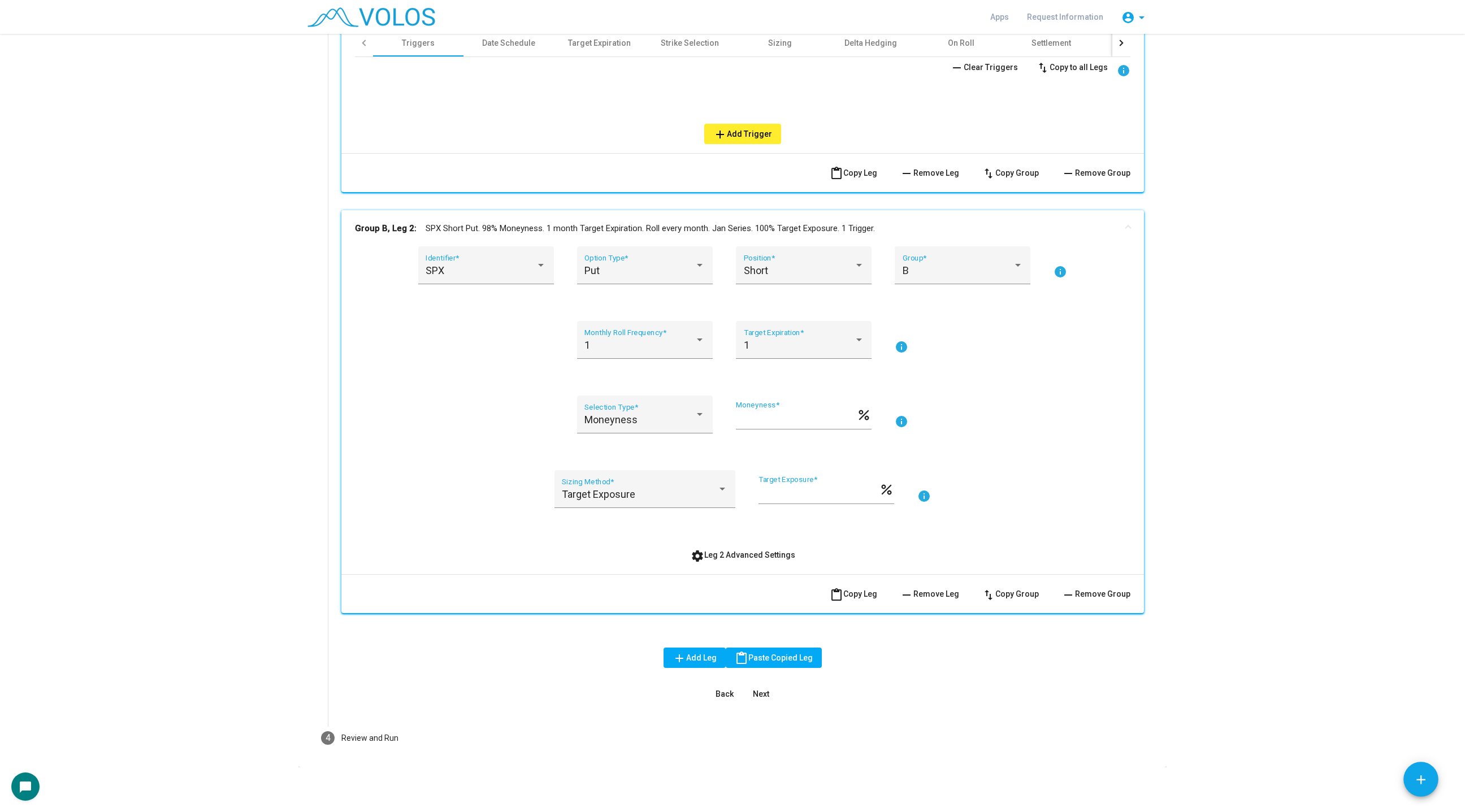
click at [596, 232] on mat-panel-title "Group B, Leg 2: SPX Short Put. 98% Moneyness. 1 month Target Expiration. Roll e…" at bounding box center [736, 229] width 762 height 13
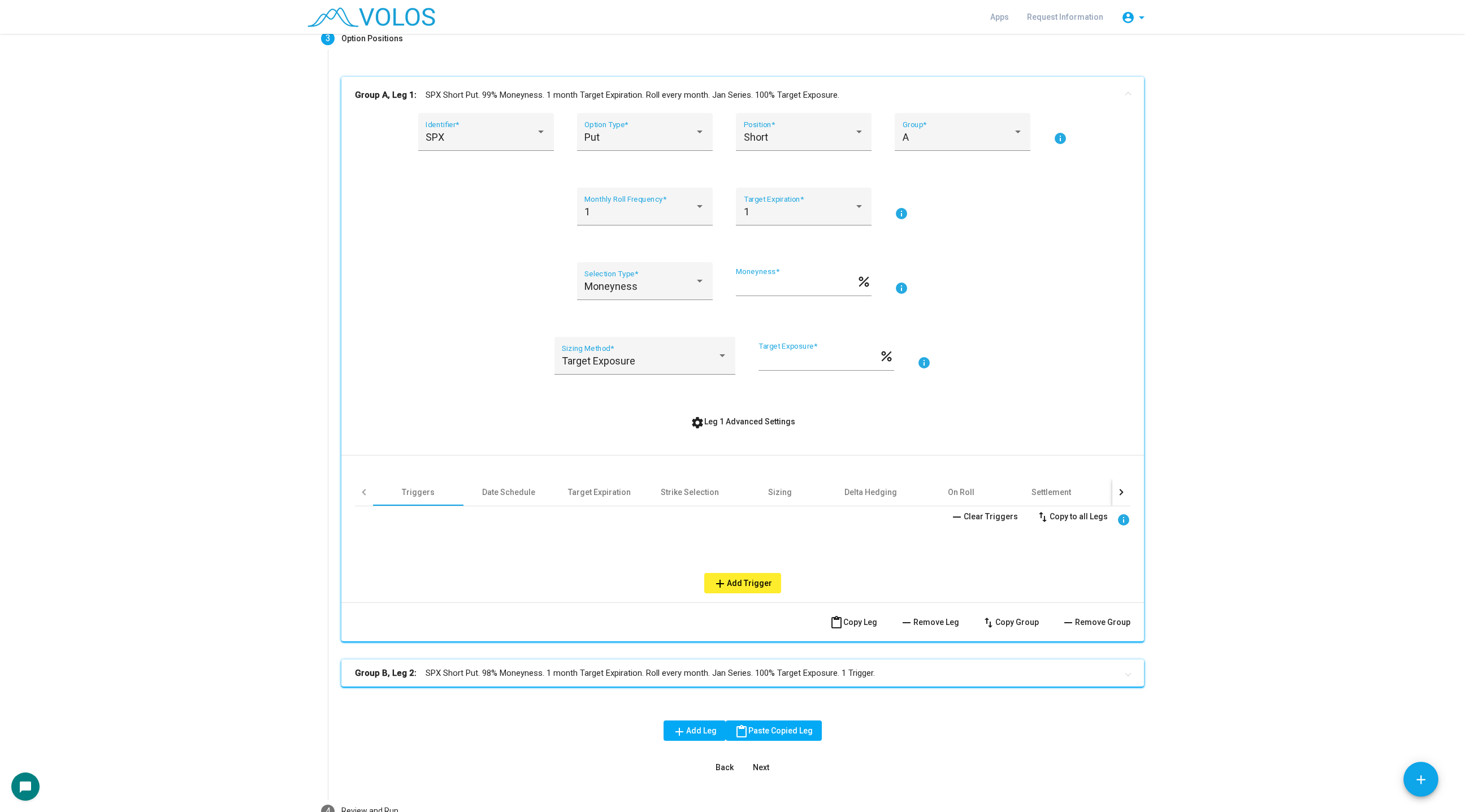
scroll to position [152, 0]
click at [568, 91] on mat-panel-title "Group A, Leg 1: SPX Short Put. 99% Moneyness. 1 month Target Expiration. Roll e…" at bounding box center [736, 94] width 762 height 13
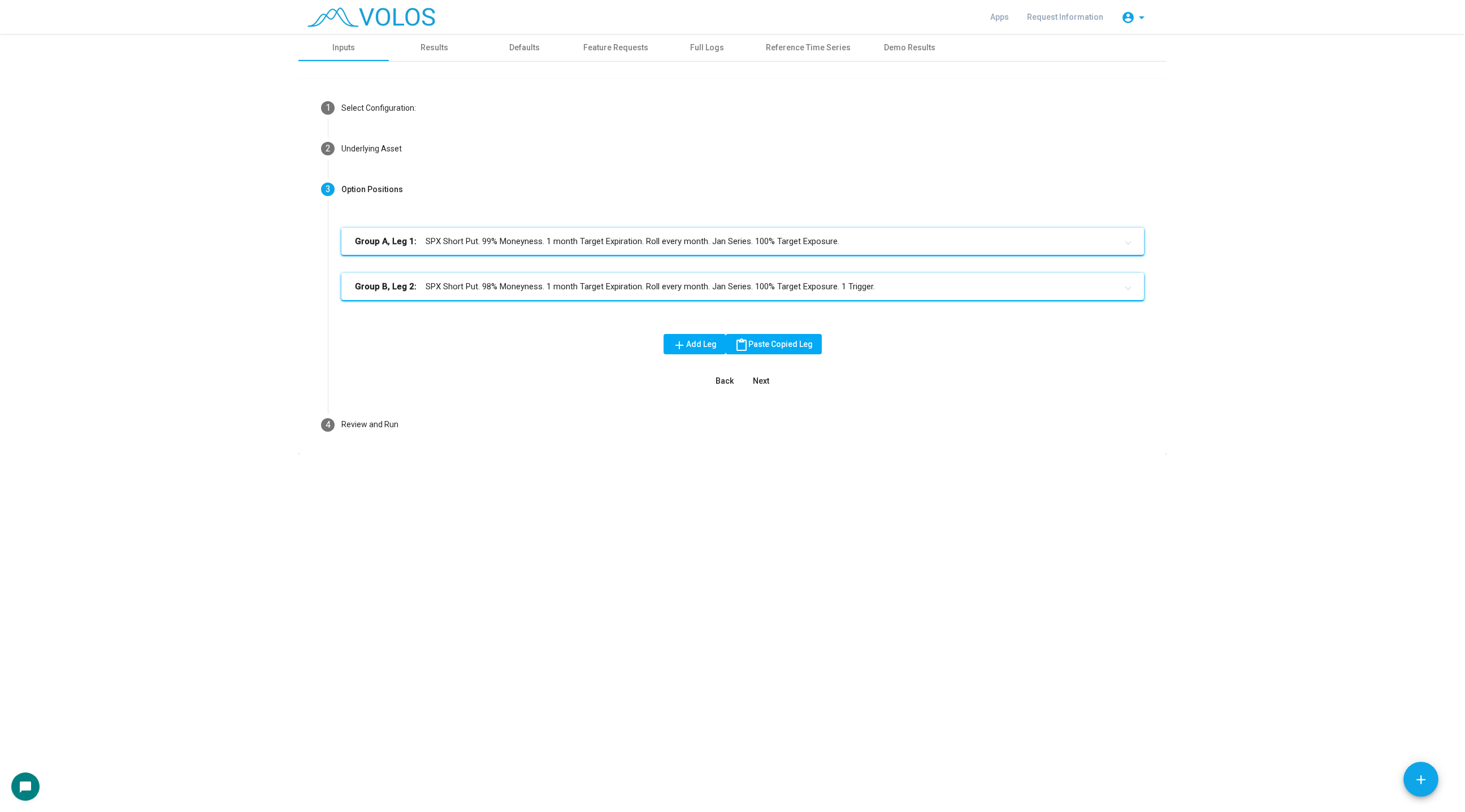
scroll to position [0, 0]
click at [578, 279] on mat-expansion-panel-header "Group B, Leg 2: SPX Short Put. 98% Moneyness. 1 month Target Expiration. Roll e…" at bounding box center [742, 286] width 803 height 28
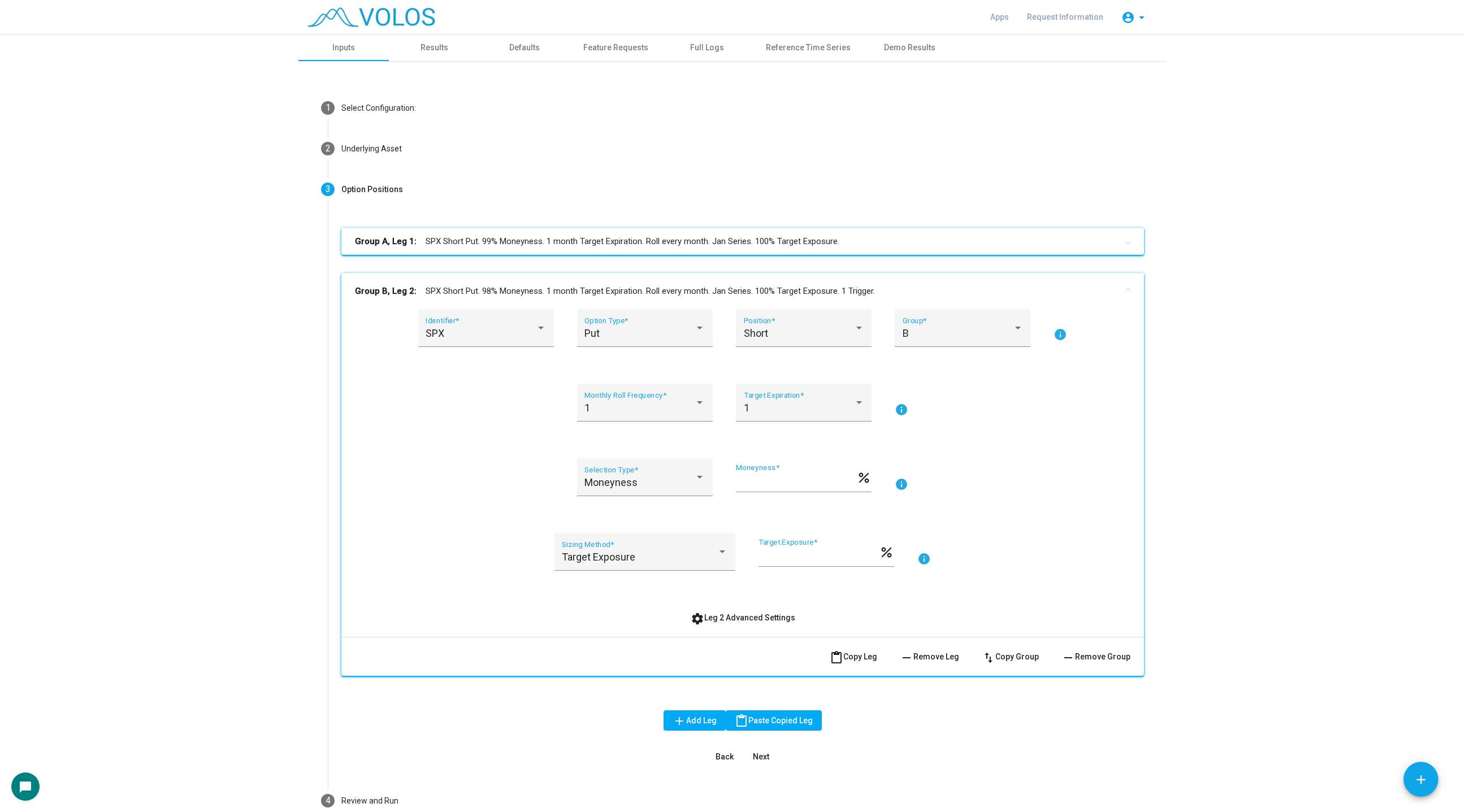
scroll to position [63, 0]
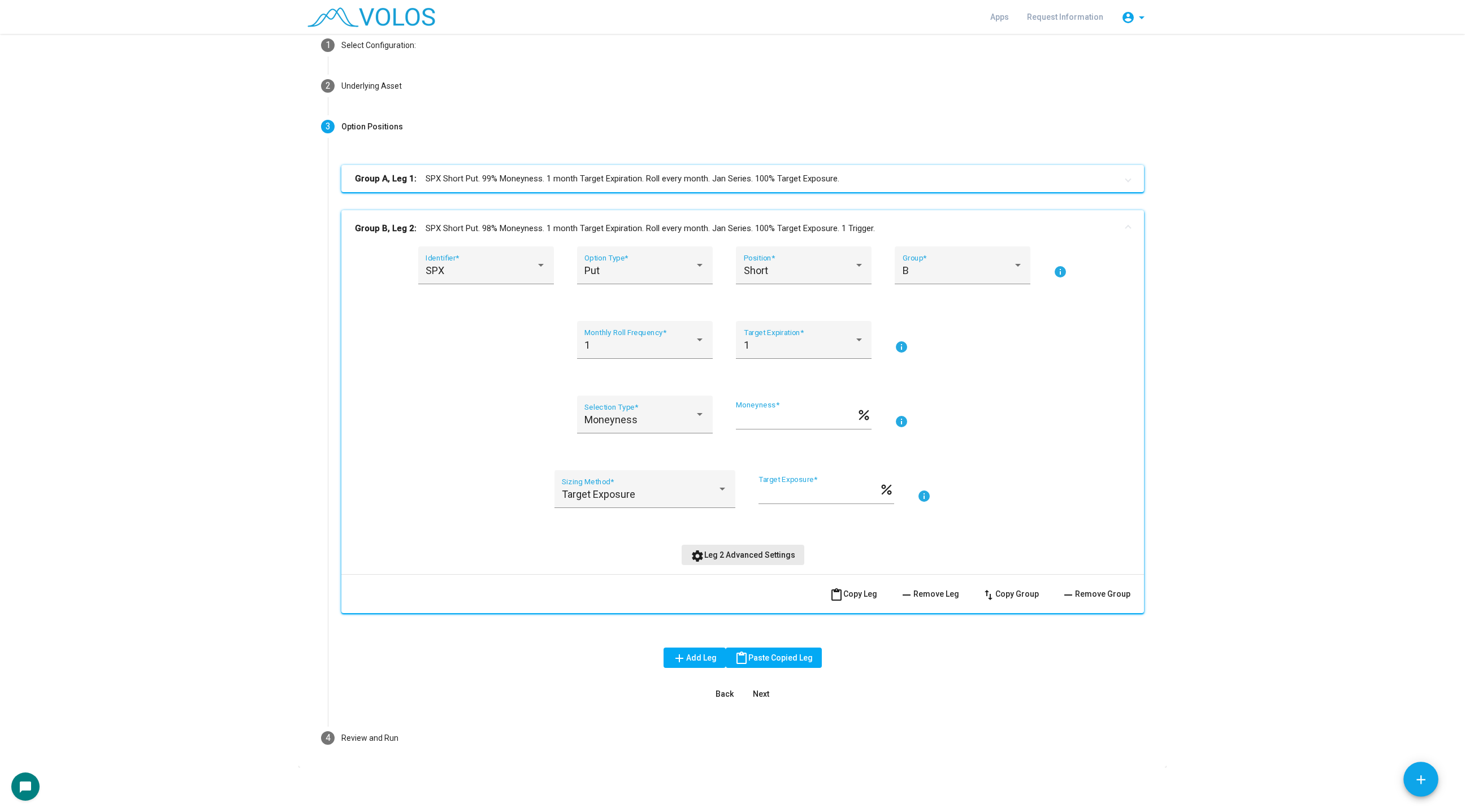
click at [755, 563] on button "settings Leg 2 Advanced Settings" at bounding box center [742, 554] width 123 height 20
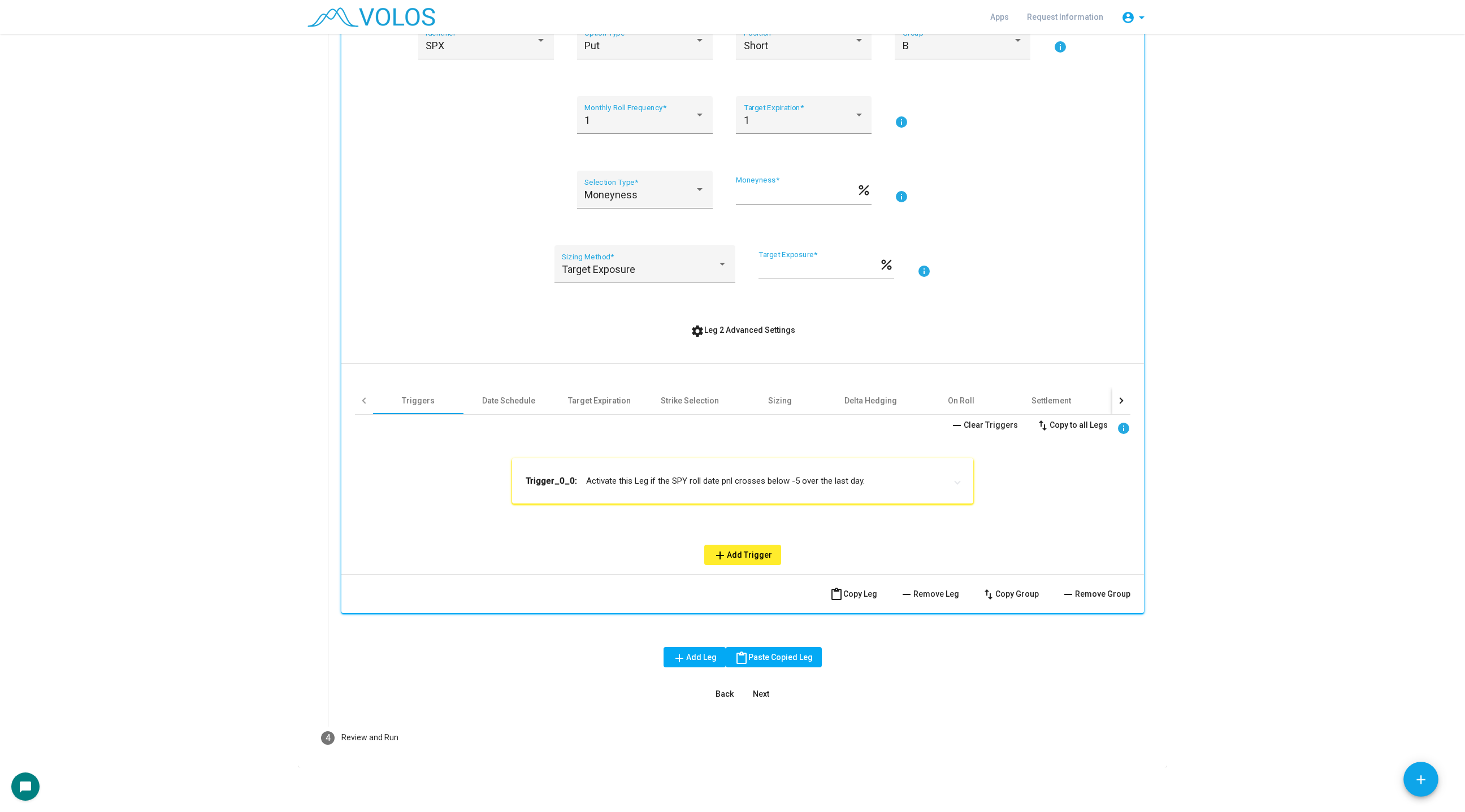
click at [771, 477] on mat-panel-title "Trigger_0_0: Activate this Leg if the SPY roll date pnl crosses below -5 over t…" at bounding box center [735, 481] width 421 height 11
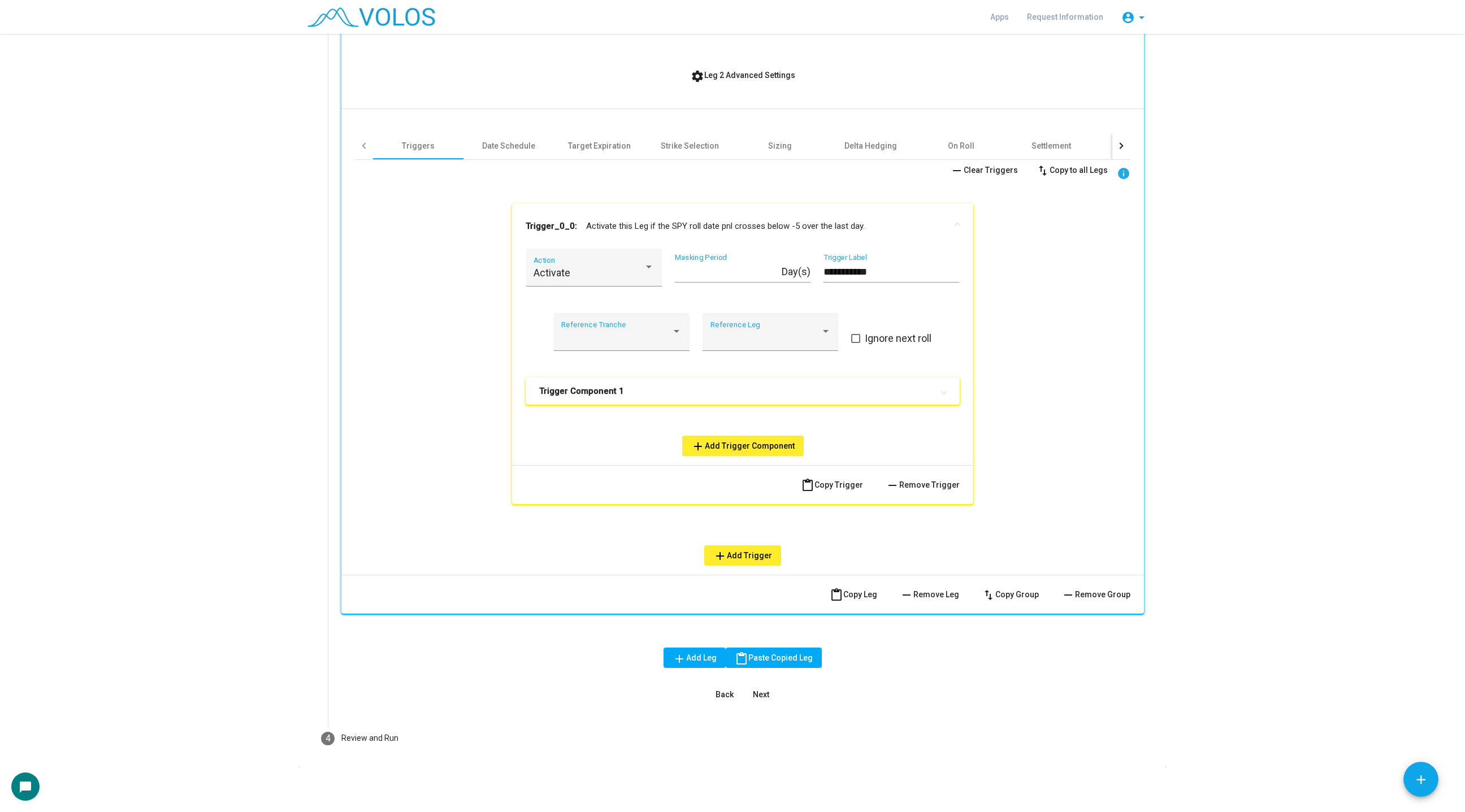
click at [931, 483] on span "remove Remove Trigger" at bounding box center [923, 485] width 74 height 9
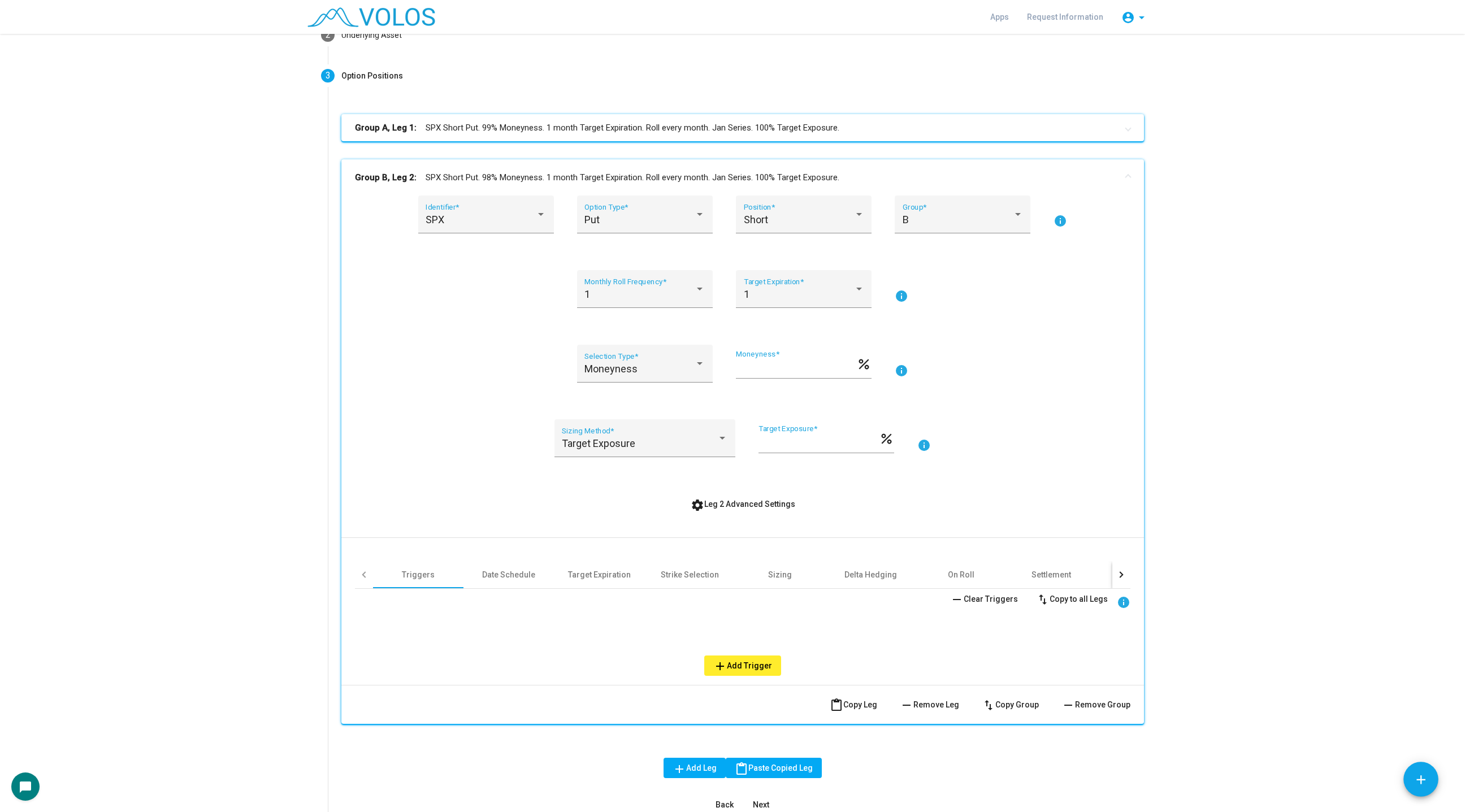
scroll to position [0, 0]
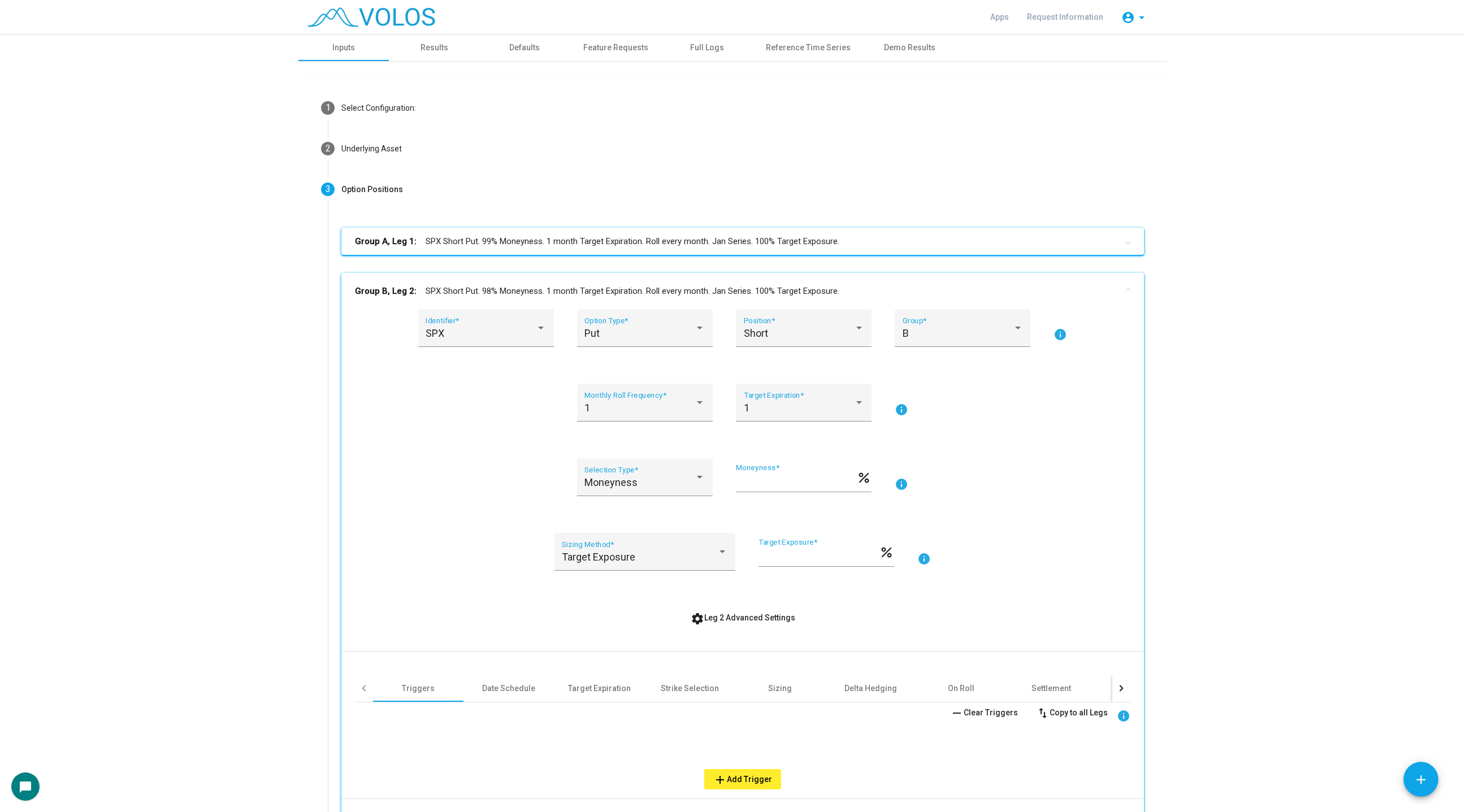
click at [898, 287] on mat-panel-title "Group B, Leg 2: SPX Short Put. 98% Moneyness. 1 month Target Expiration. Roll e…" at bounding box center [736, 292] width 762 height 13
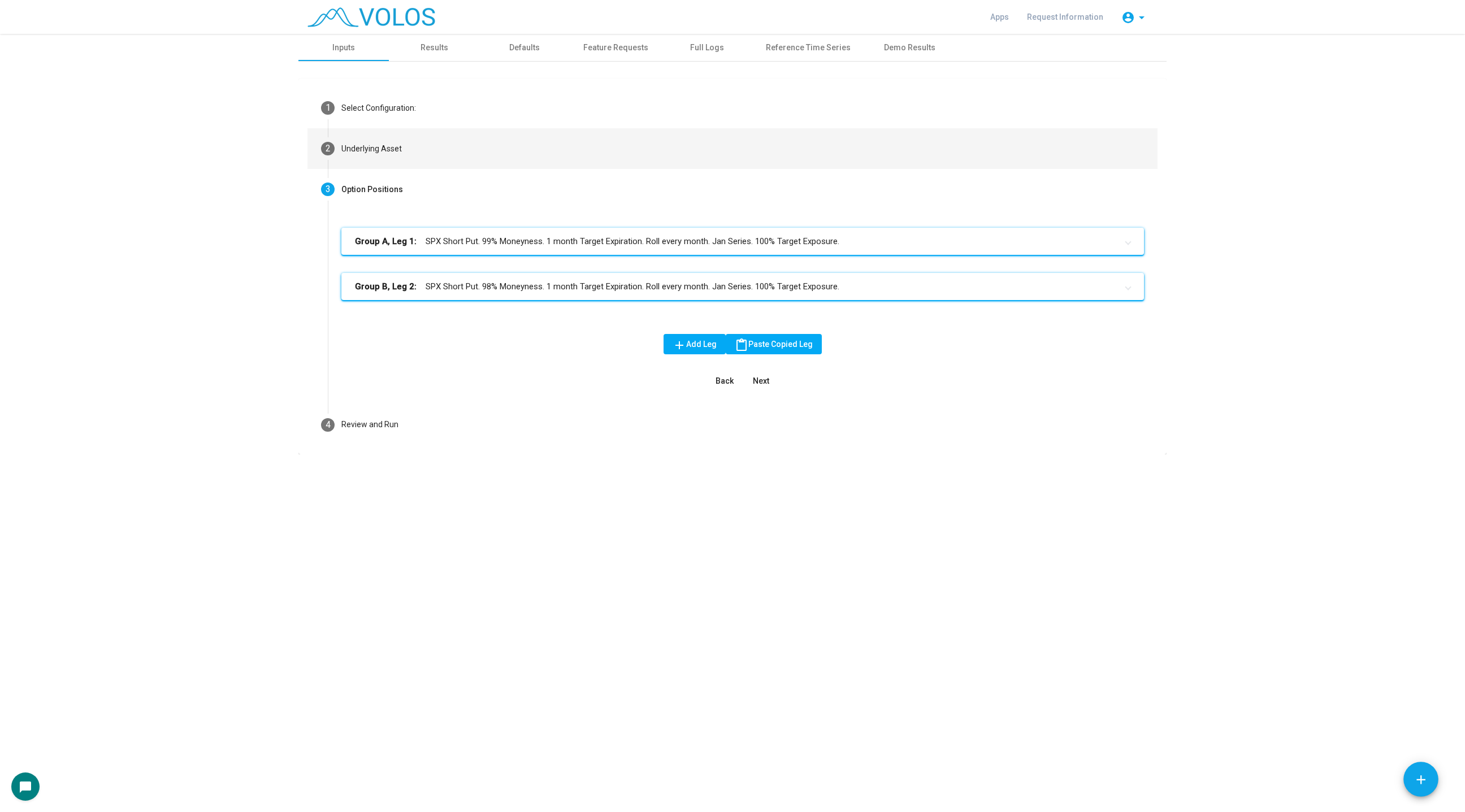
click at [535, 165] on mat-step-header "2 Underlying Asset" at bounding box center [732, 148] width 850 height 41
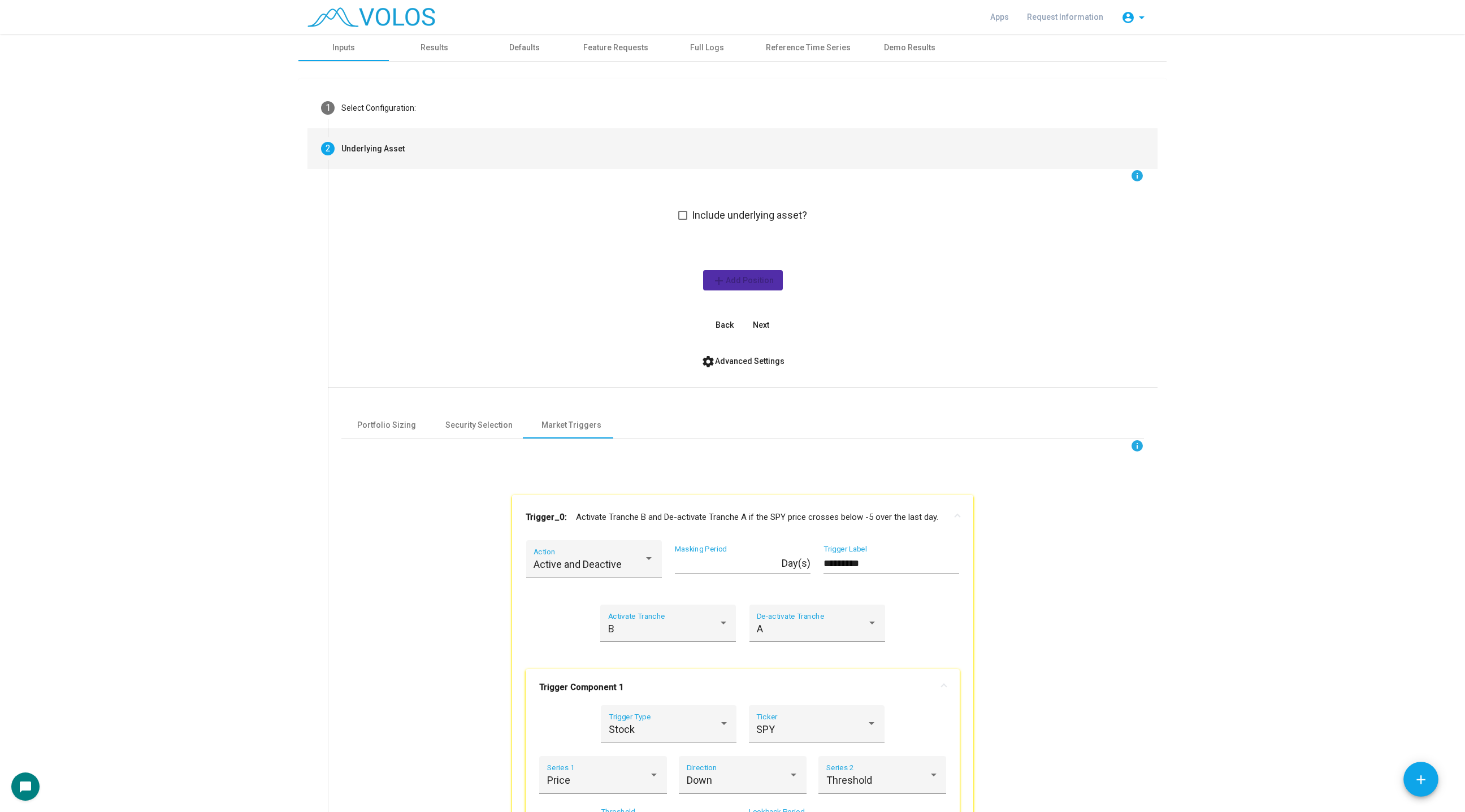
scroll to position [874, 0]
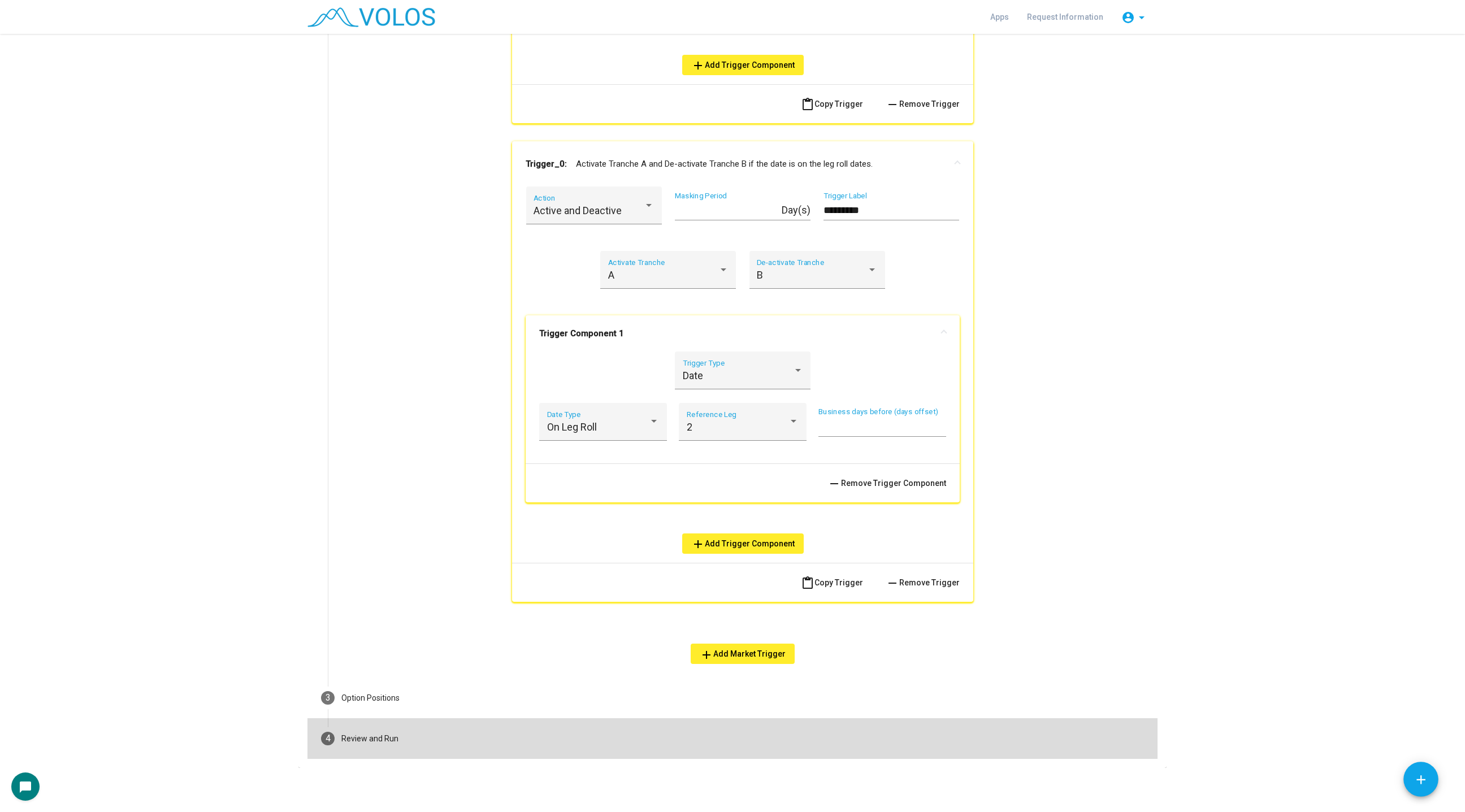
click at [361, 675] on mat-step-header "4 Review and Run" at bounding box center [732, 738] width 850 height 41
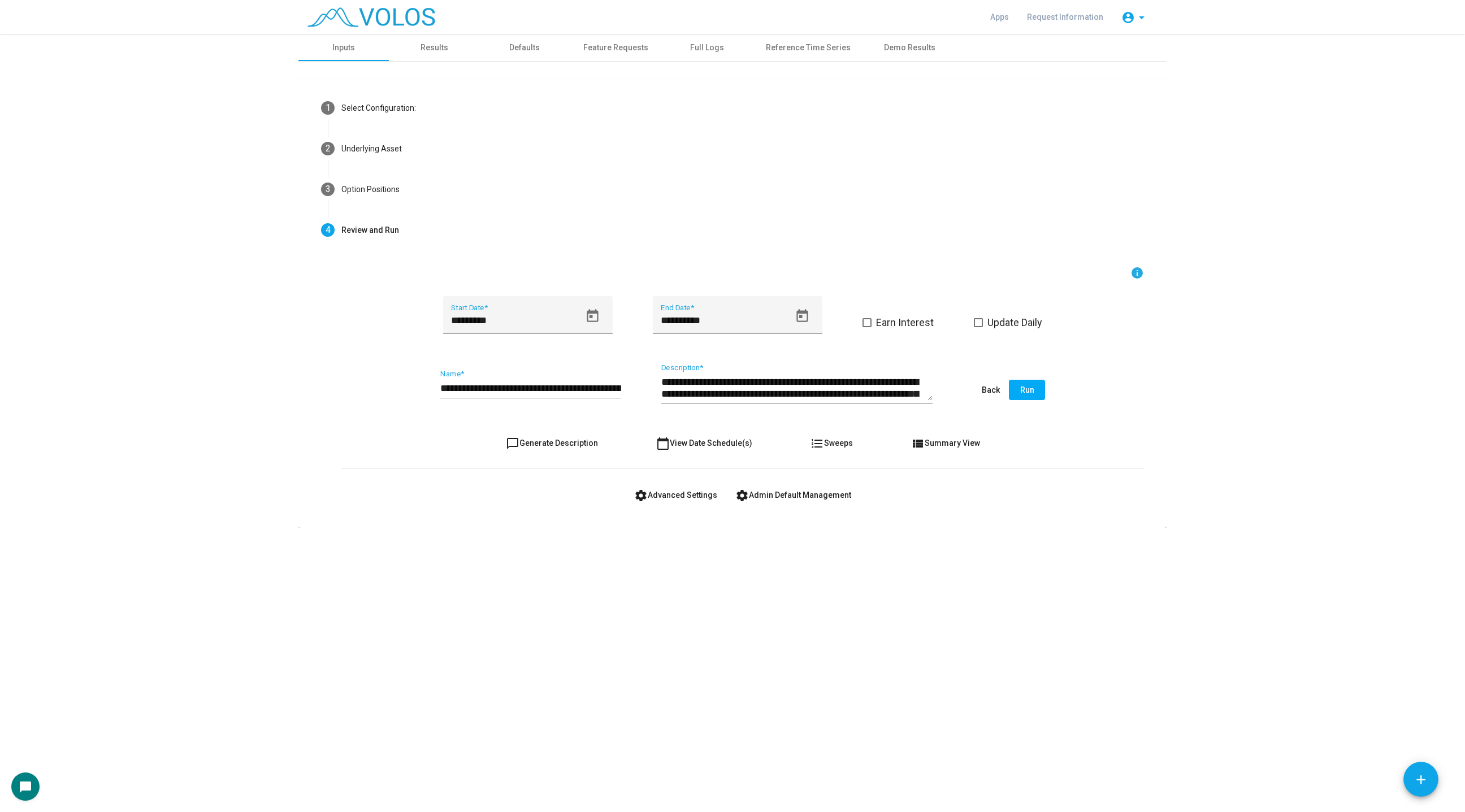
click at [504, 412] on div "**********" at bounding box center [742, 390] width 803 height 53
click at [517, 387] on input "**********" at bounding box center [530, 388] width 181 height 11
click at [515, 387] on input "**********" at bounding box center [530, 388] width 181 height 11
click at [514, 387] on input "**********" at bounding box center [530, 388] width 181 height 11
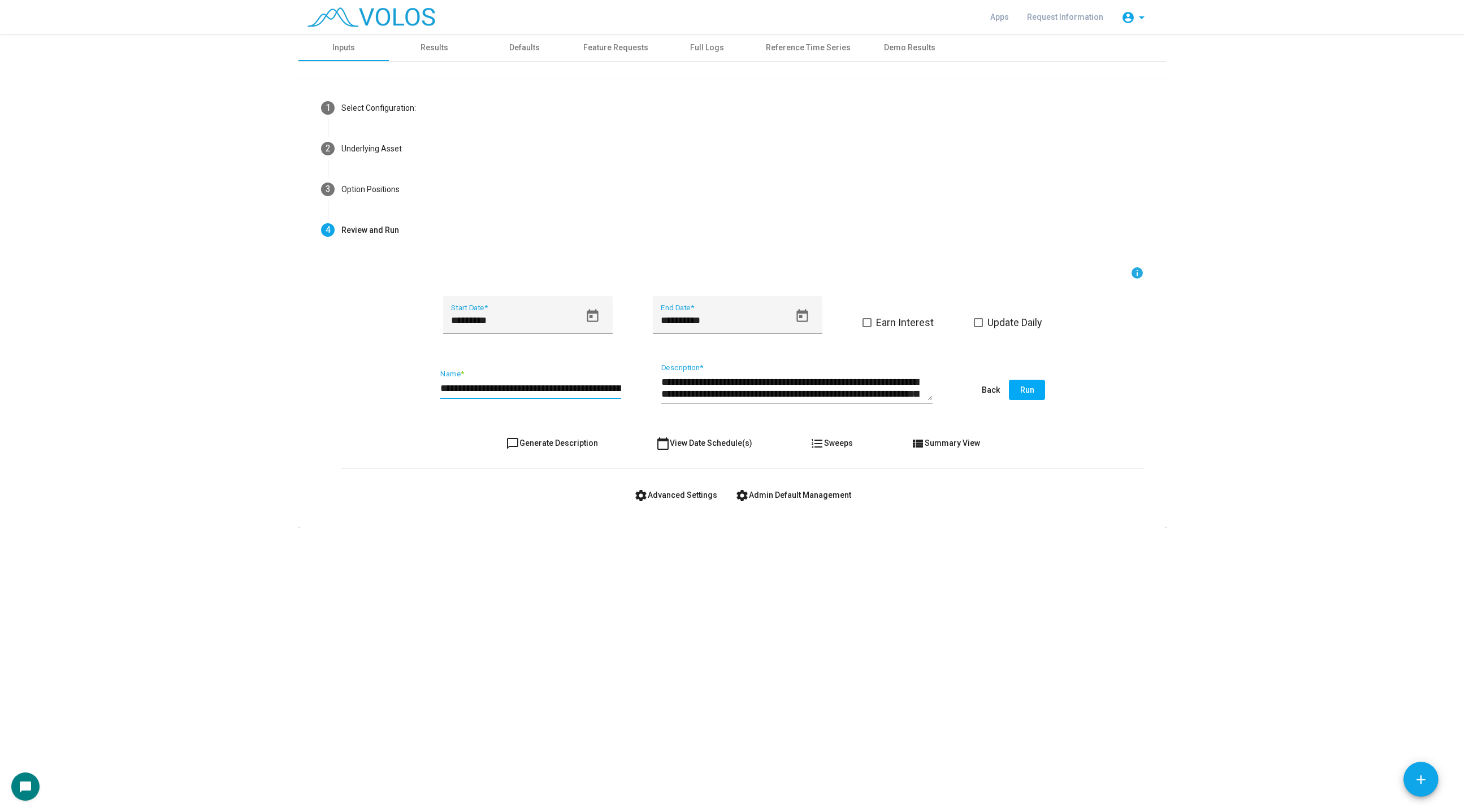
click at [514, 387] on input "**********" at bounding box center [530, 388] width 181 height 11
type input "**********"
click at [1029, 391] on span "Run" at bounding box center [1027, 390] width 14 height 9
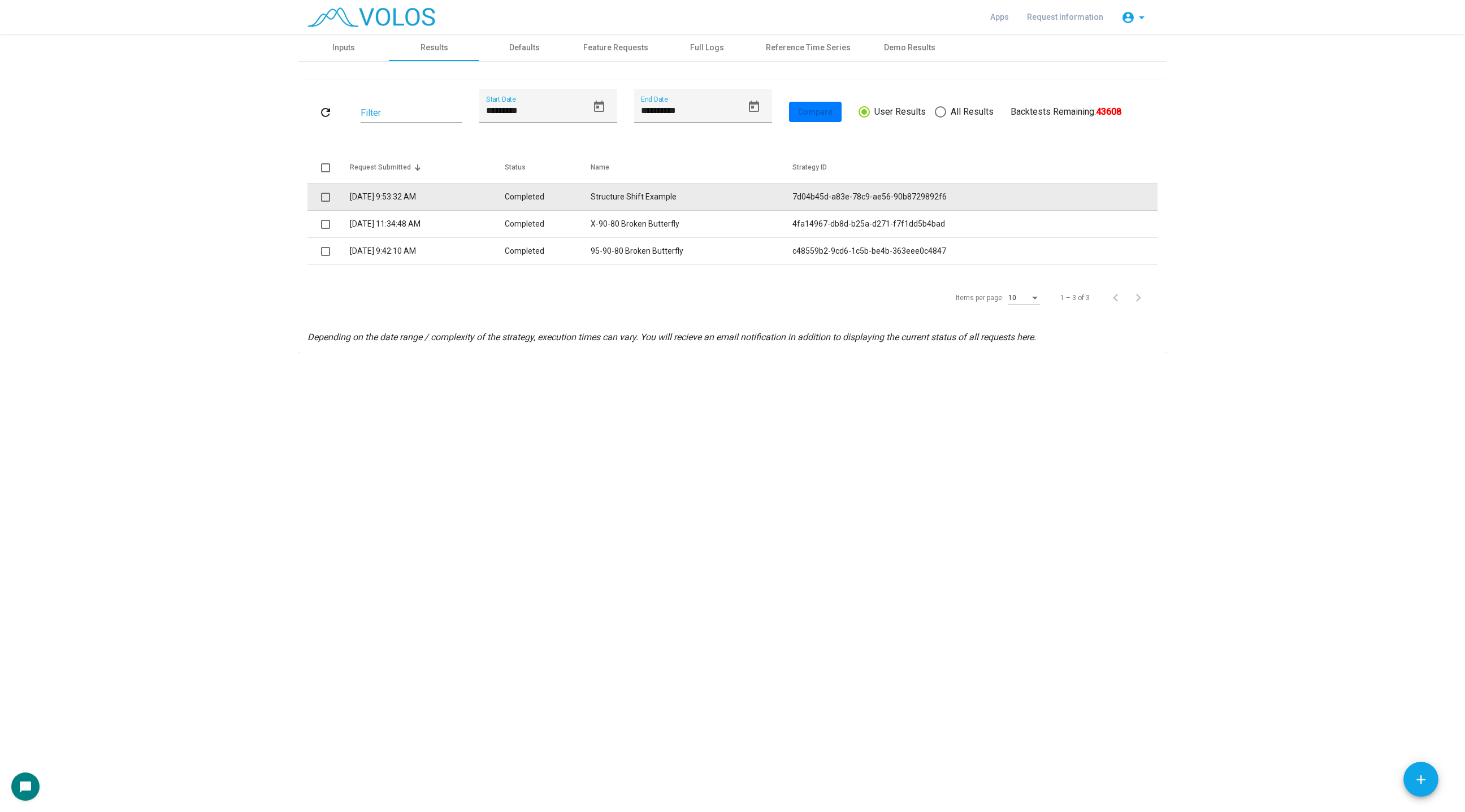
click at [648, 192] on td "Structure Shift Example" at bounding box center [692, 197] width 201 height 28
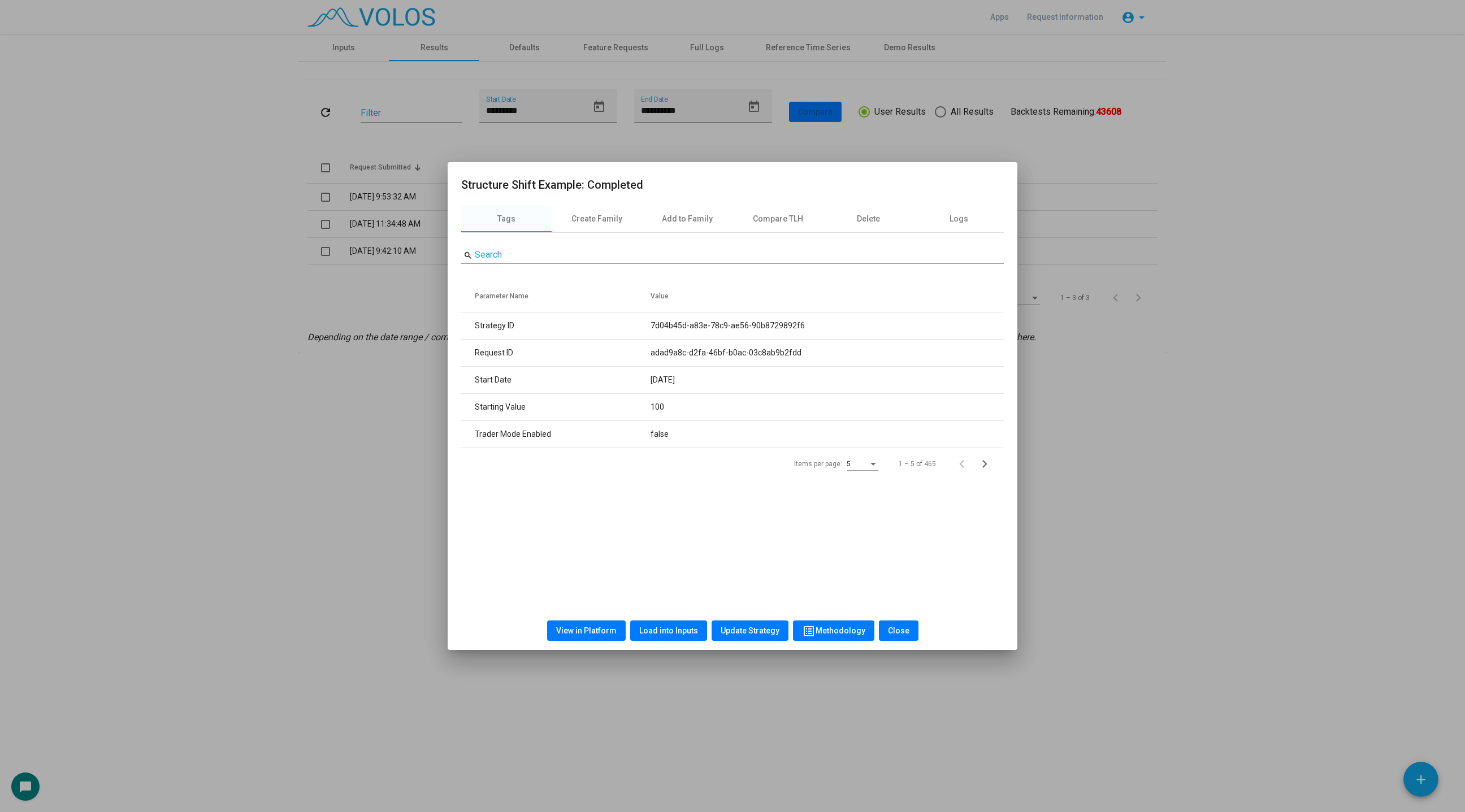
click at [595, 631] on span "View in Platform" at bounding box center [586, 631] width 61 height 9
click at [163, 357] on div at bounding box center [732, 406] width 1465 height 812
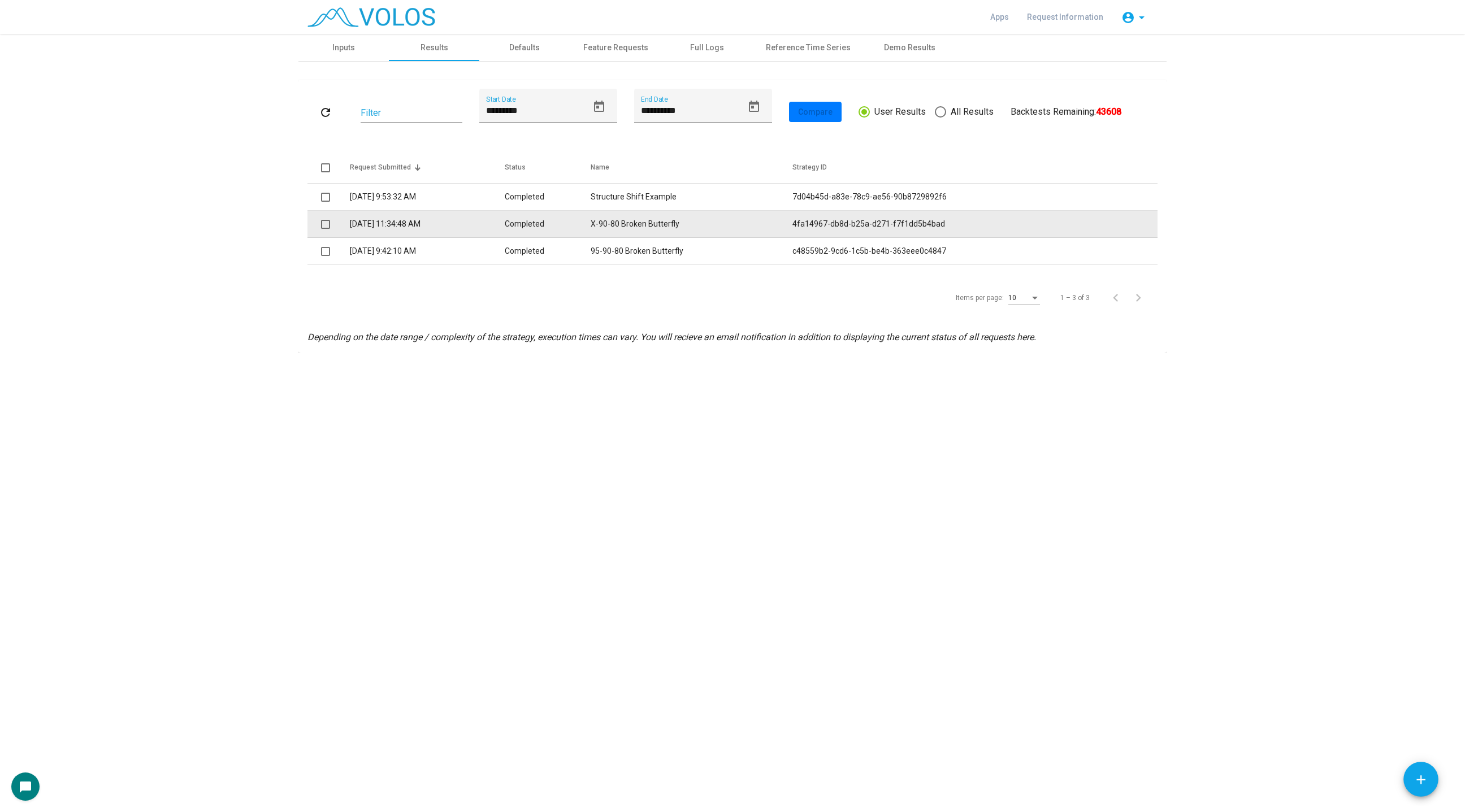
click at [673, 211] on td "X-90-80 Broken Butterfly" at bounding box center [692, 224] width 201 height 28
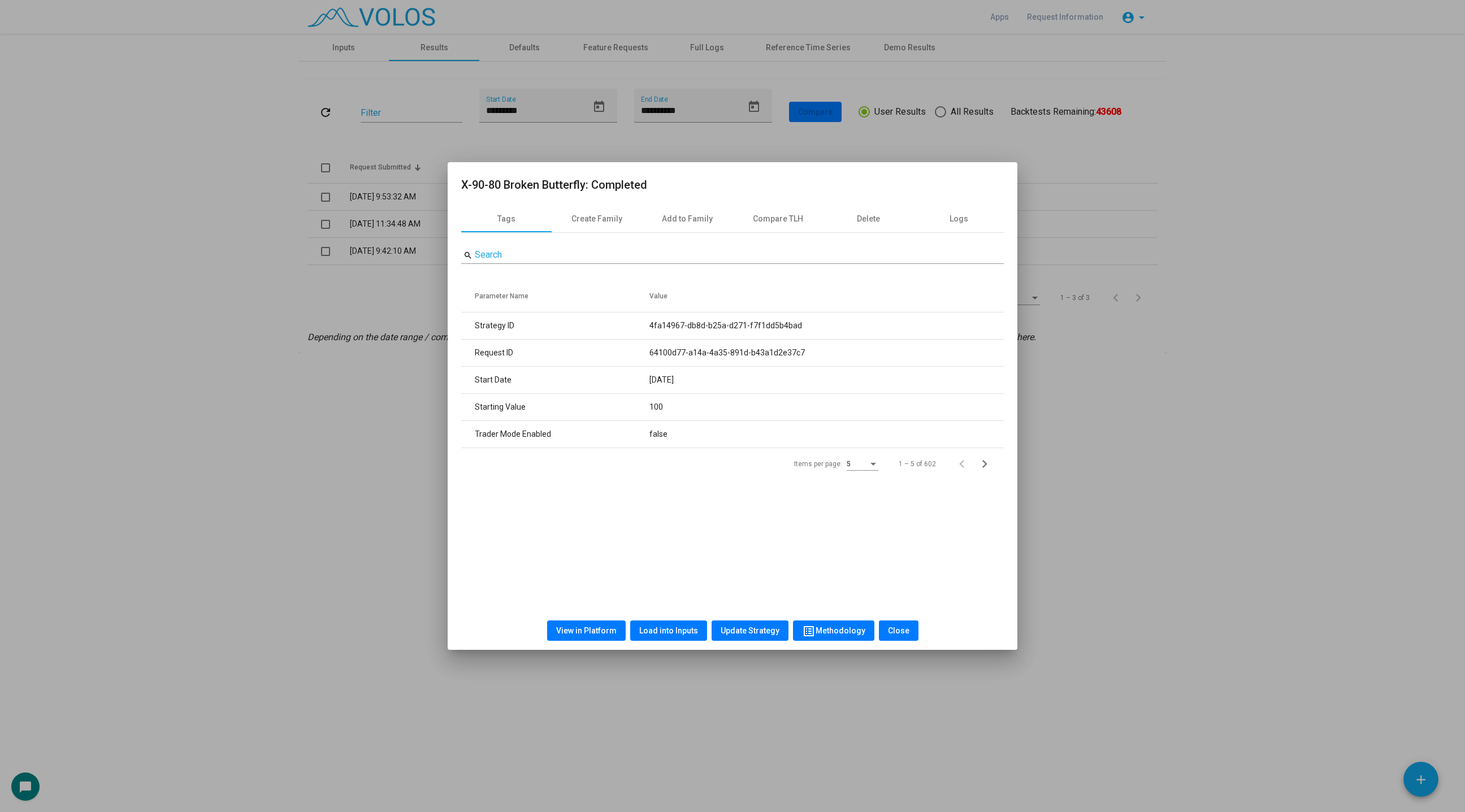
click at [153, 192] on div at bounding box center [732, 406] width 1465 height 812
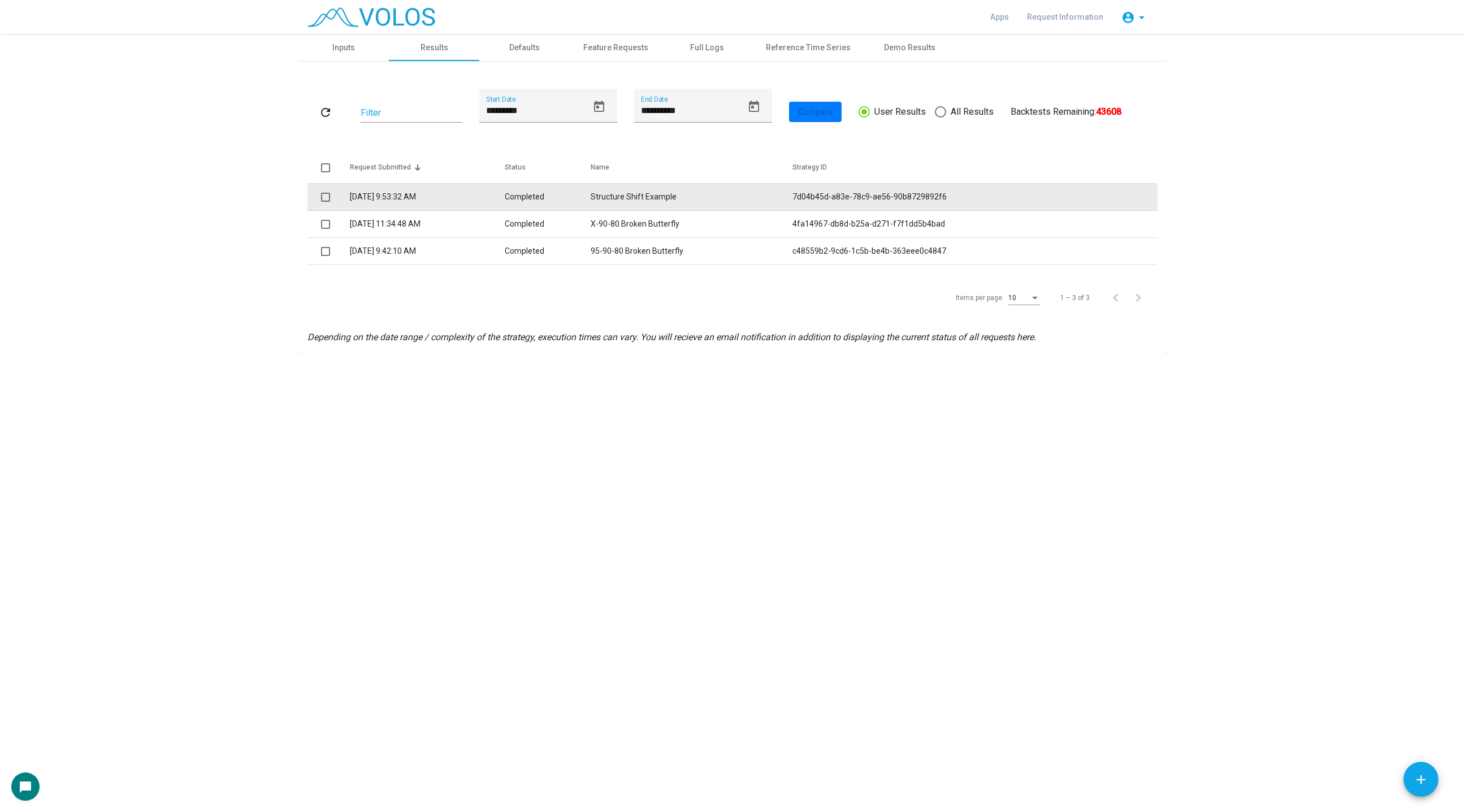
click at [720, 203] on td "Structure Shift Example" at bounding box center [692, 197] width 201 height 28
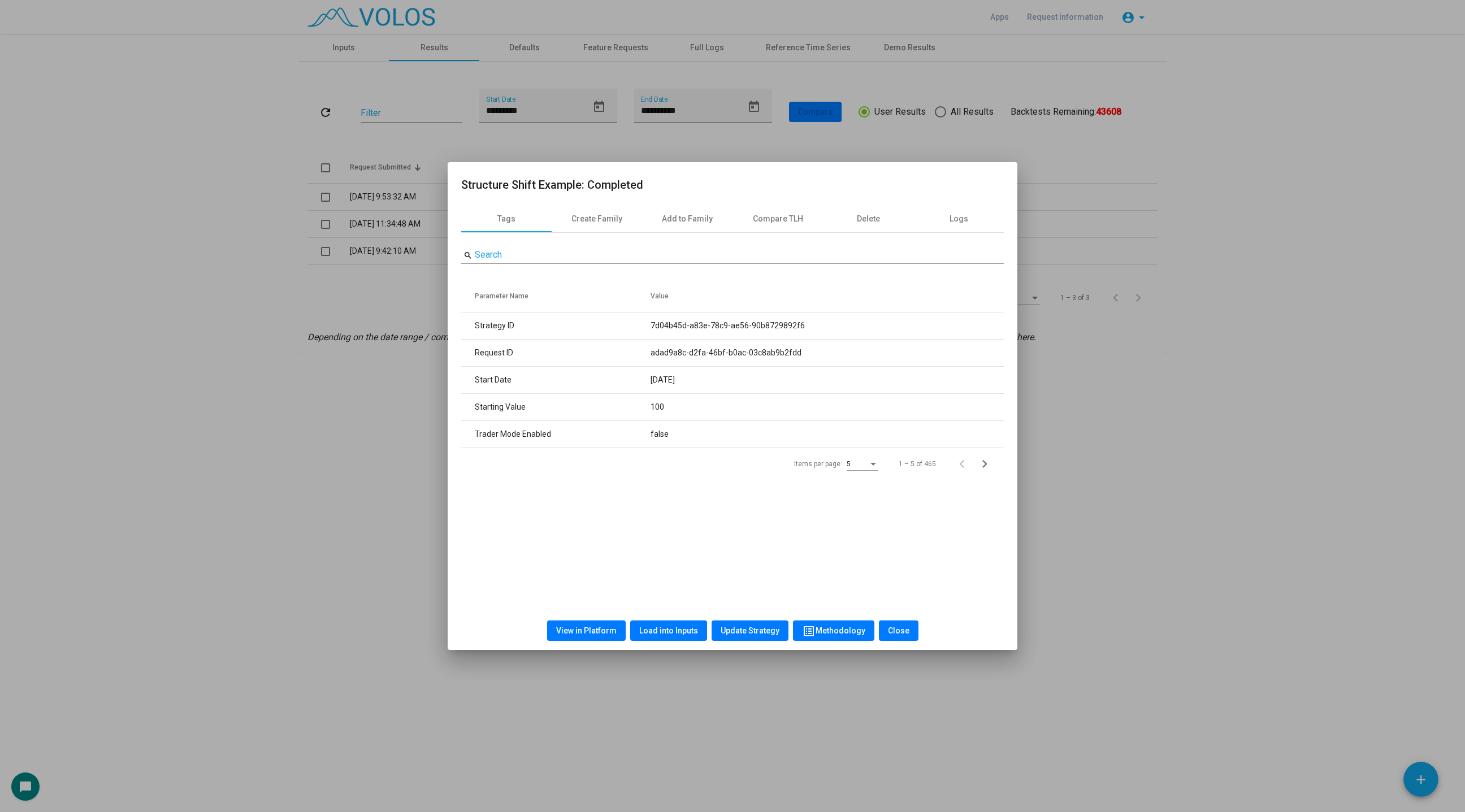
click at [276, 496] on div at bounding box center [732, 406] width 1465 height 812
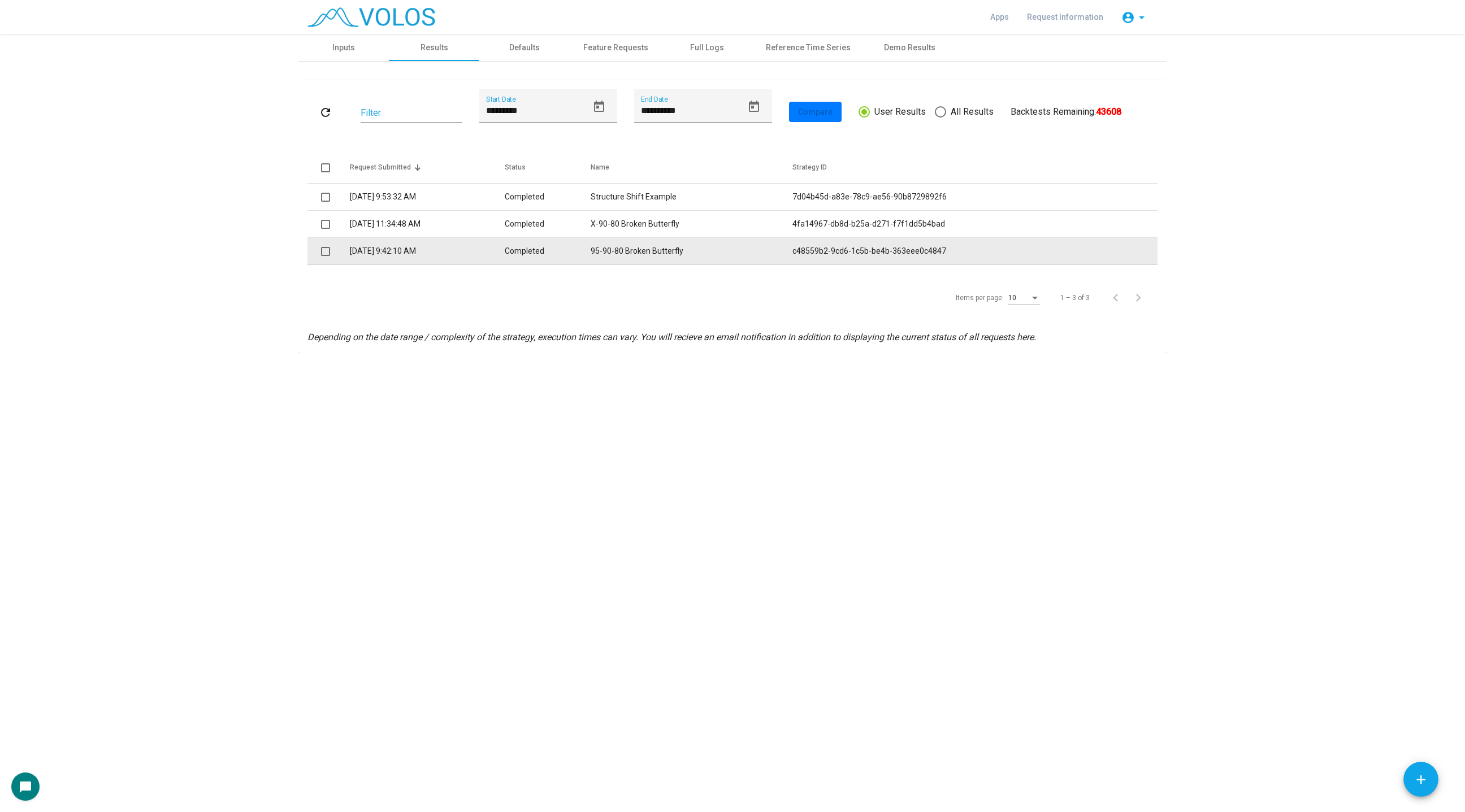
click at [660, 263] on td "95-90-80 Broken Butterfly" at bounding box center [692, 251] width 201 height 28
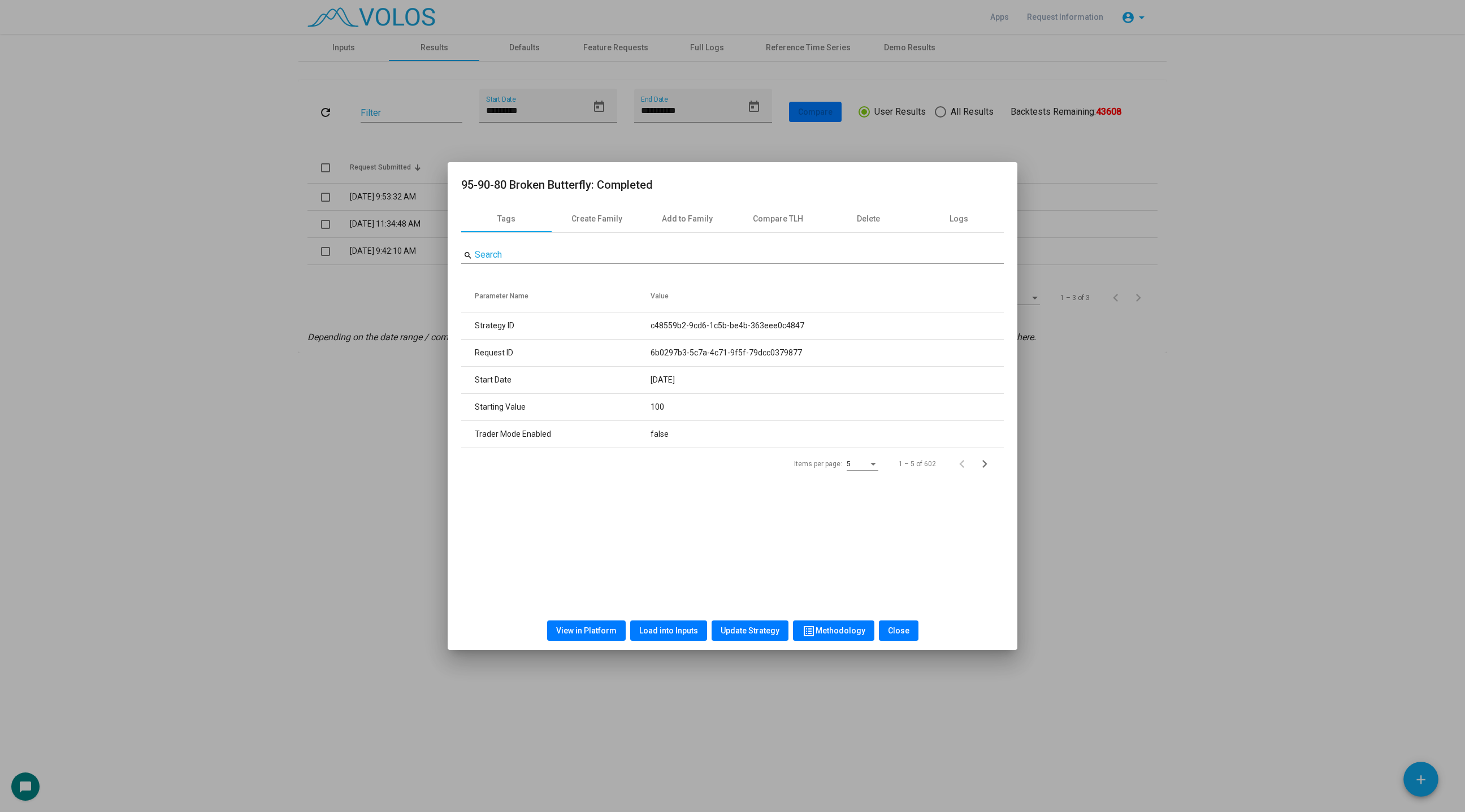
click at [228, 508] on div at bounding box center [732, 406] width 1465 height 812
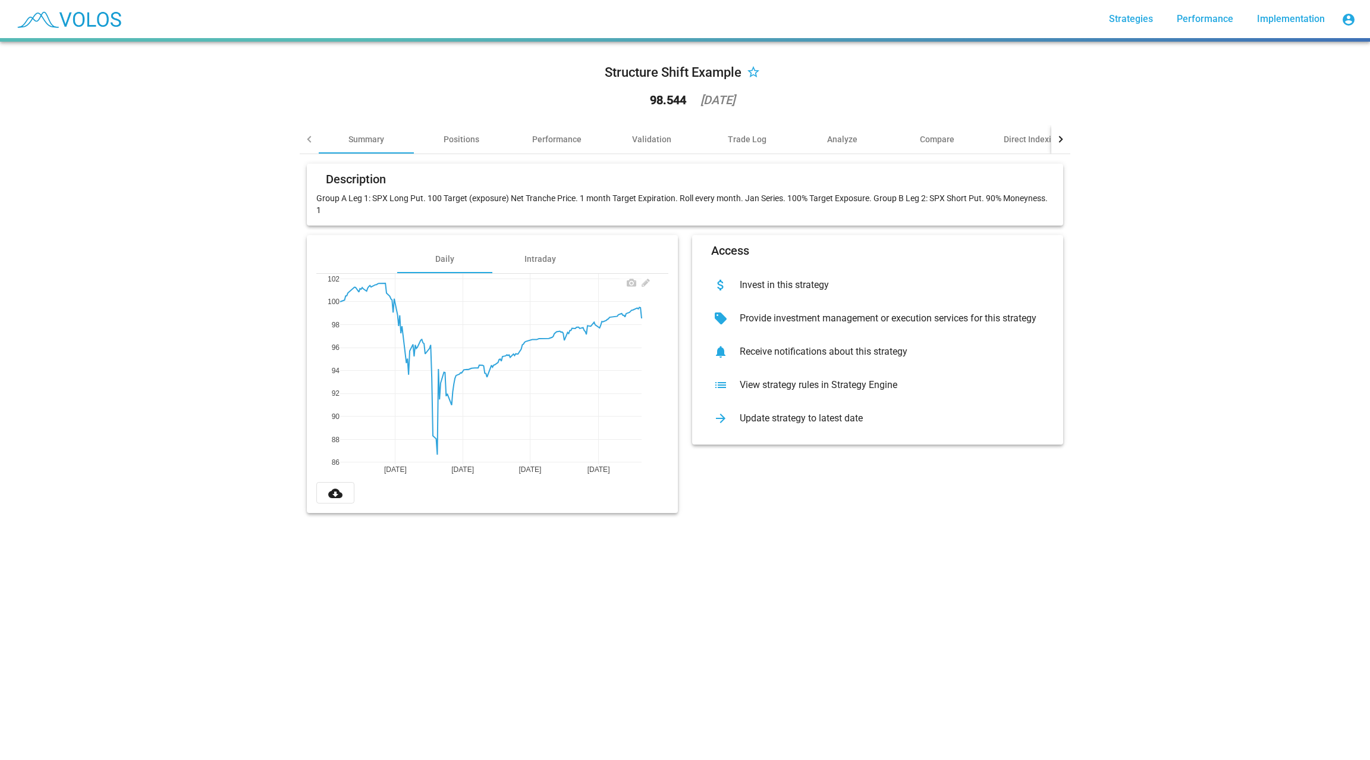
click at [324, 290] on div "Mar 2025 May 2025 Jul 2025 Sep 2025 86 88 90 92 94 96 98 100 102" at bounding box center [492, 378] width 352 height 208
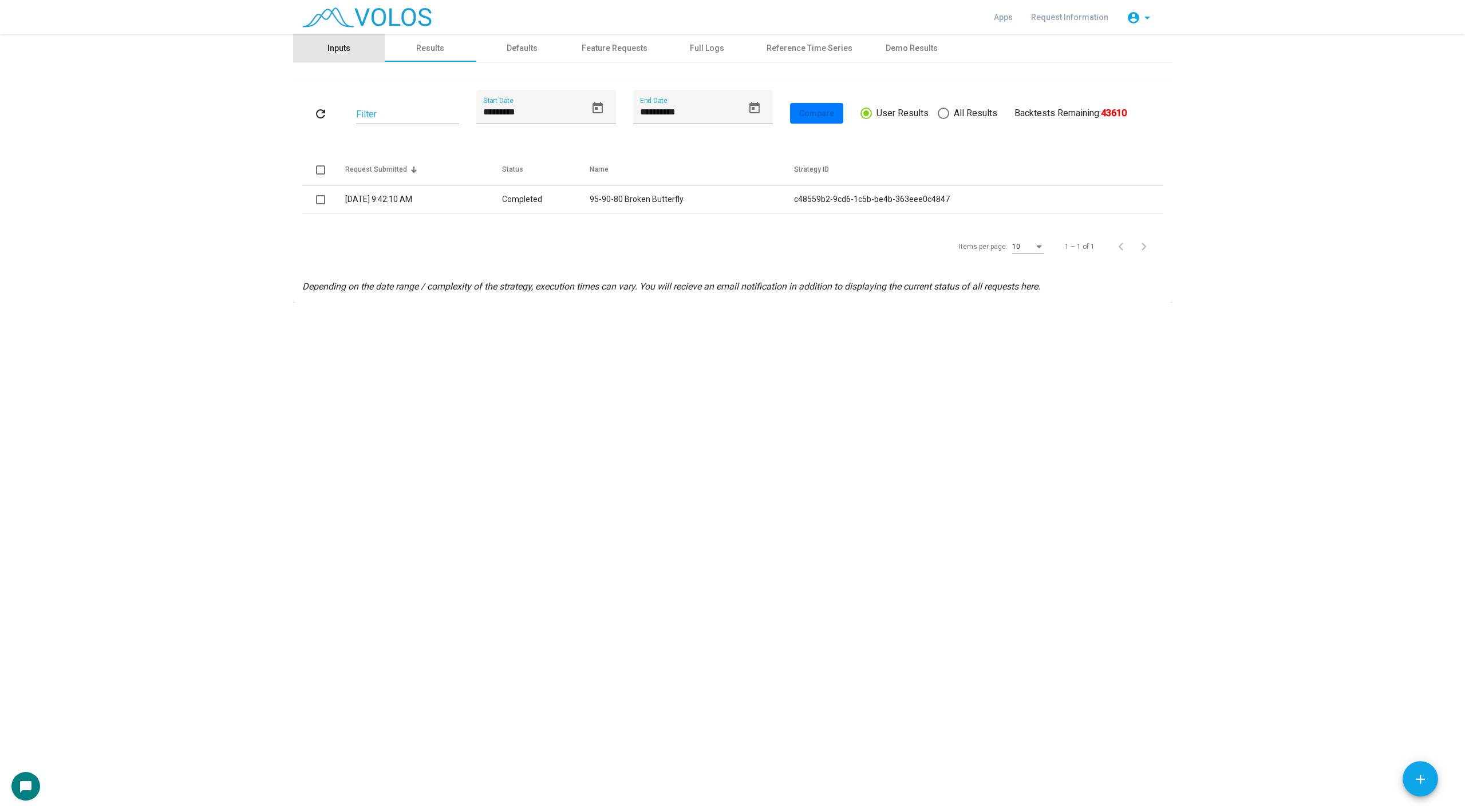
click at [350, 51] on div "Inputs" at bounding box center [339, 48] width 91 height 28
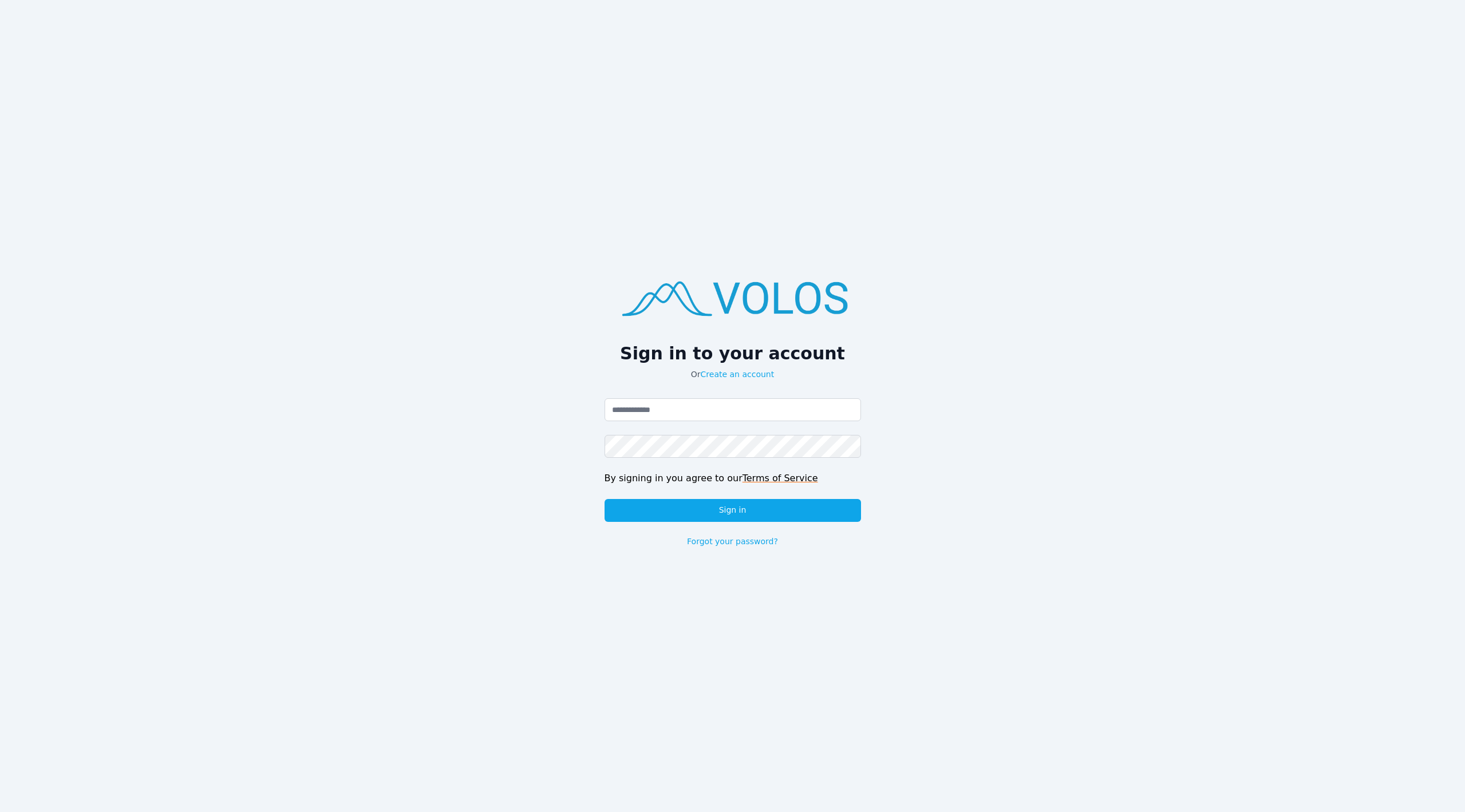
type input "**********"
